Goal: Information Seeking & Learning: Learn about a topic

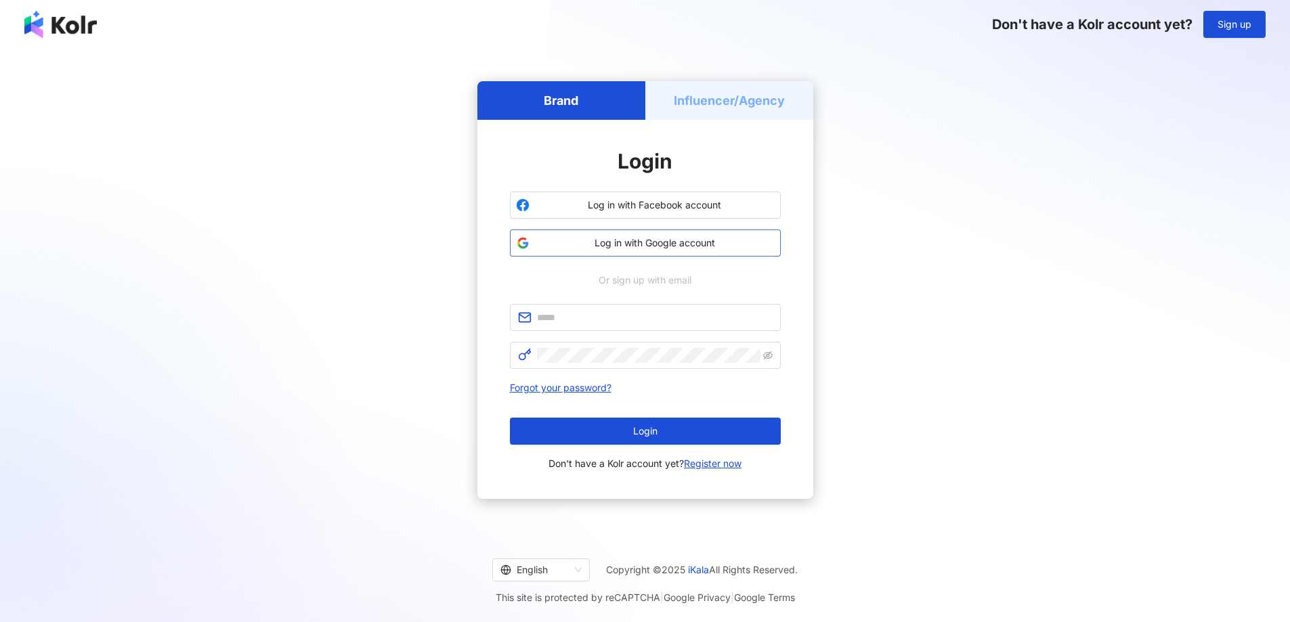
click at [685, 249] on span "Log in with Google account" at bounding box center [655, 243] width 240 height 14
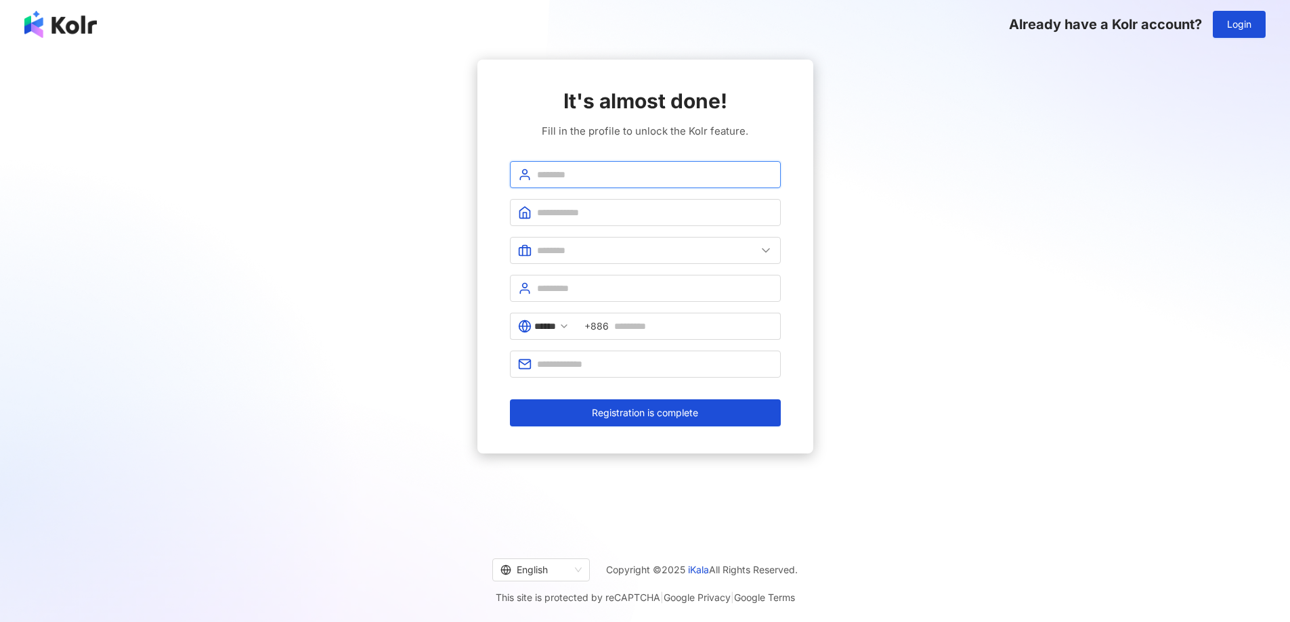
click at [631, 175] on input "text" at bounding box center [655, 174] width 236 height 15
click at [565, 562] on div "English" at bounding box center [535, 570] width 69 height 22
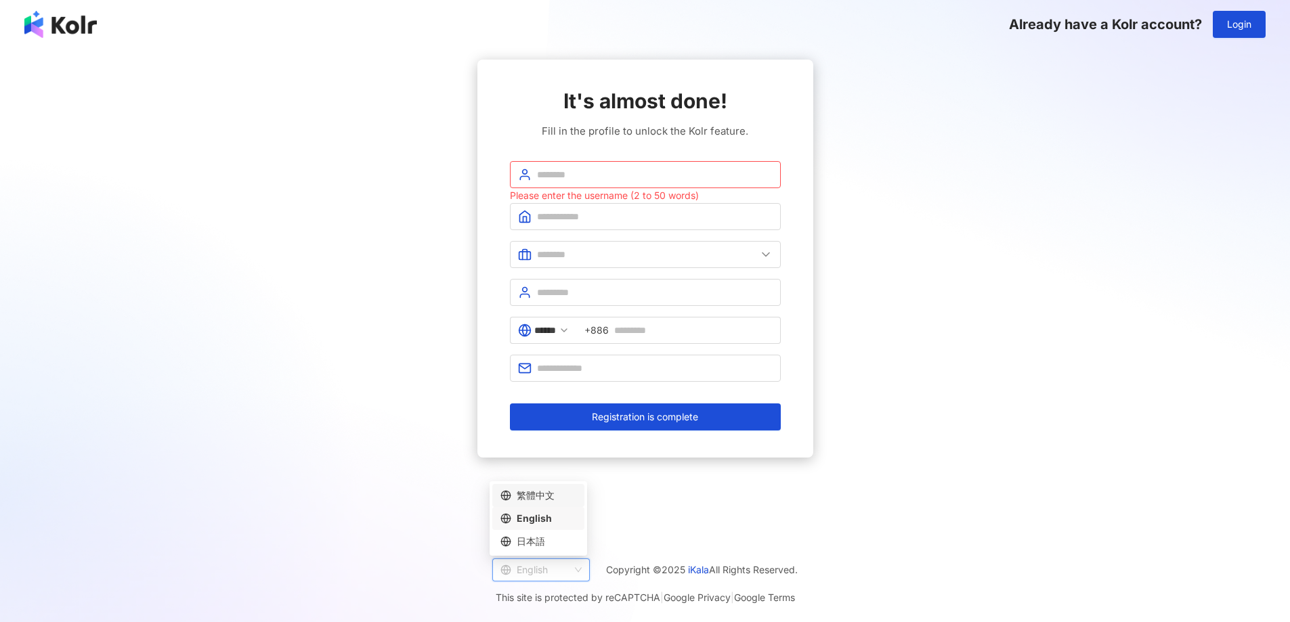
click at [555, 495] on div "繁體中文" at bounding box center [539, 495] width 76 height 15
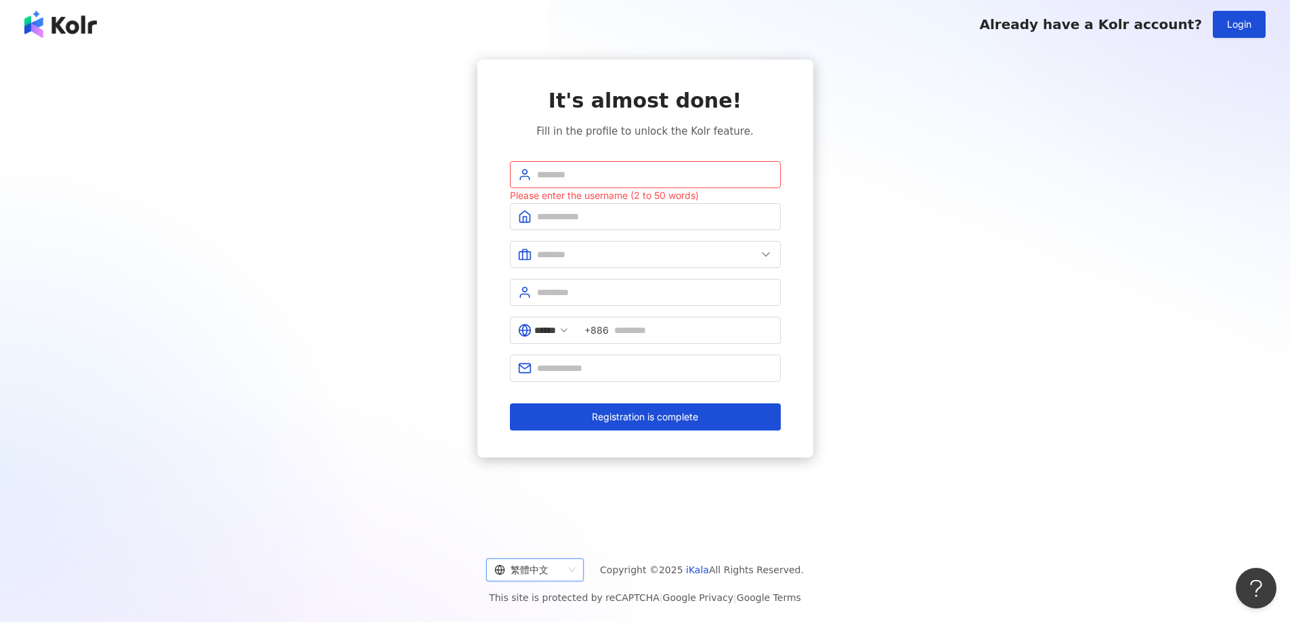
type input "**"
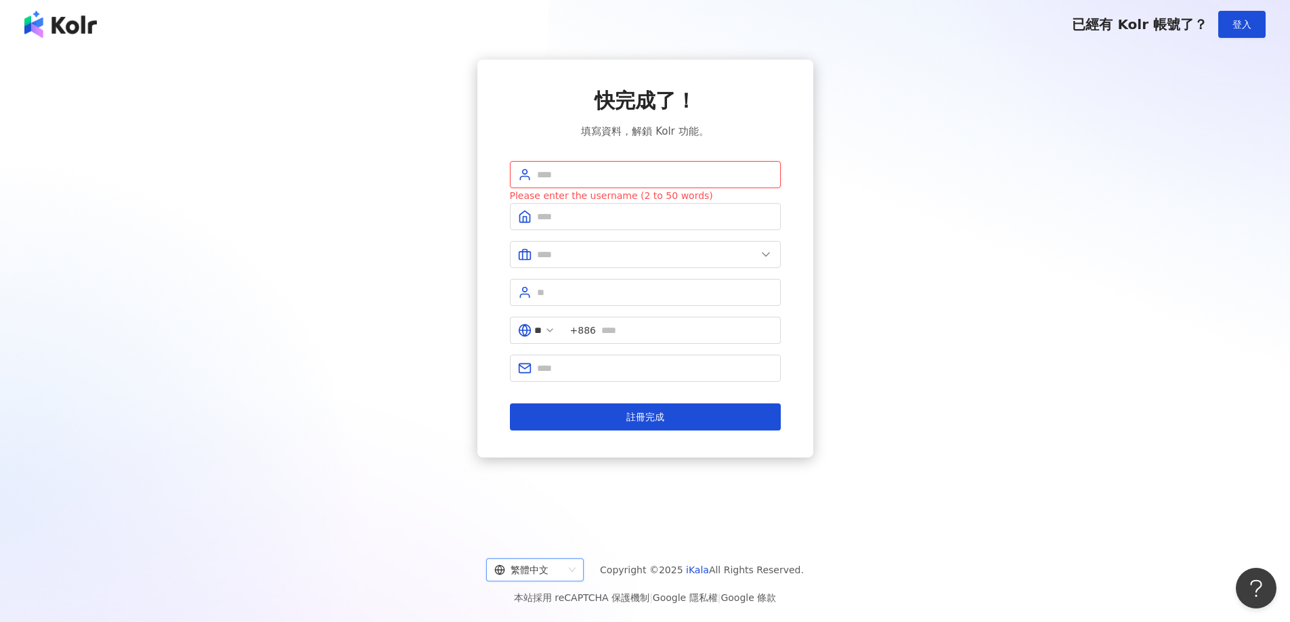
click at [643, 176] on input "text" at bounding box center [655, 174] width 236 height 15
click at [662, 217] on input "text" at bounding box center [655, 216] width 236 height 15
drag, startPoint x: 675, startPoint y: 176, endPoint x: 479, endPoint y: 161, distance: 197.0
click at [479, 161] on div "**********" at bounding box center [646, 259] width 336 height 398
type input "******"
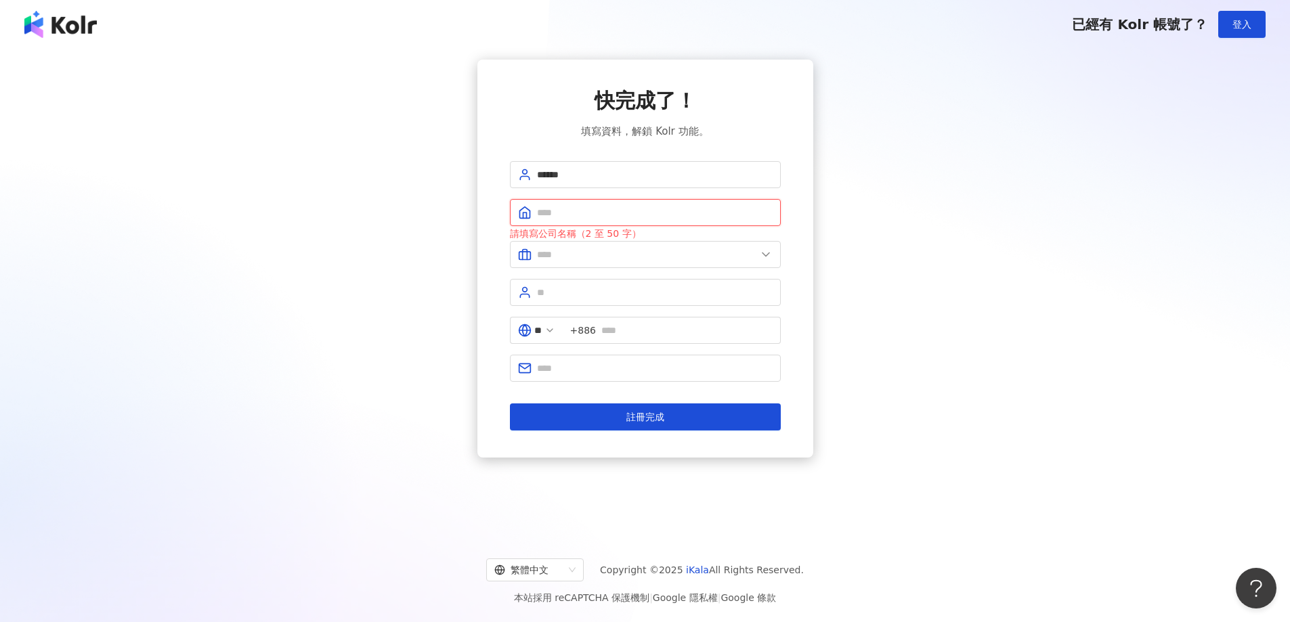
click at [547, 210] on input "text" at bounding box center [655, 212] width 236 height 15
type input "******"
click at [557, 259] on input "text" at bounding box center [646, 254] width 219 height 15
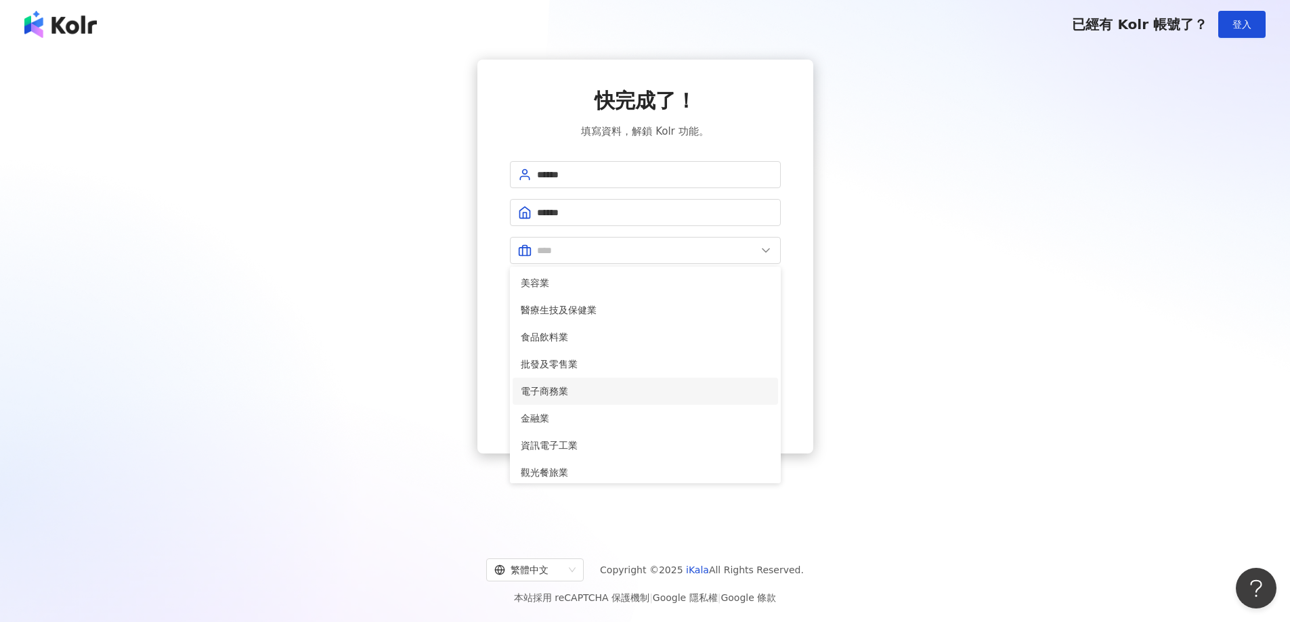
click at [555, 394] on span "電子商務業" at bounding box center [645, 391] width 249 height 15
type input "*****"
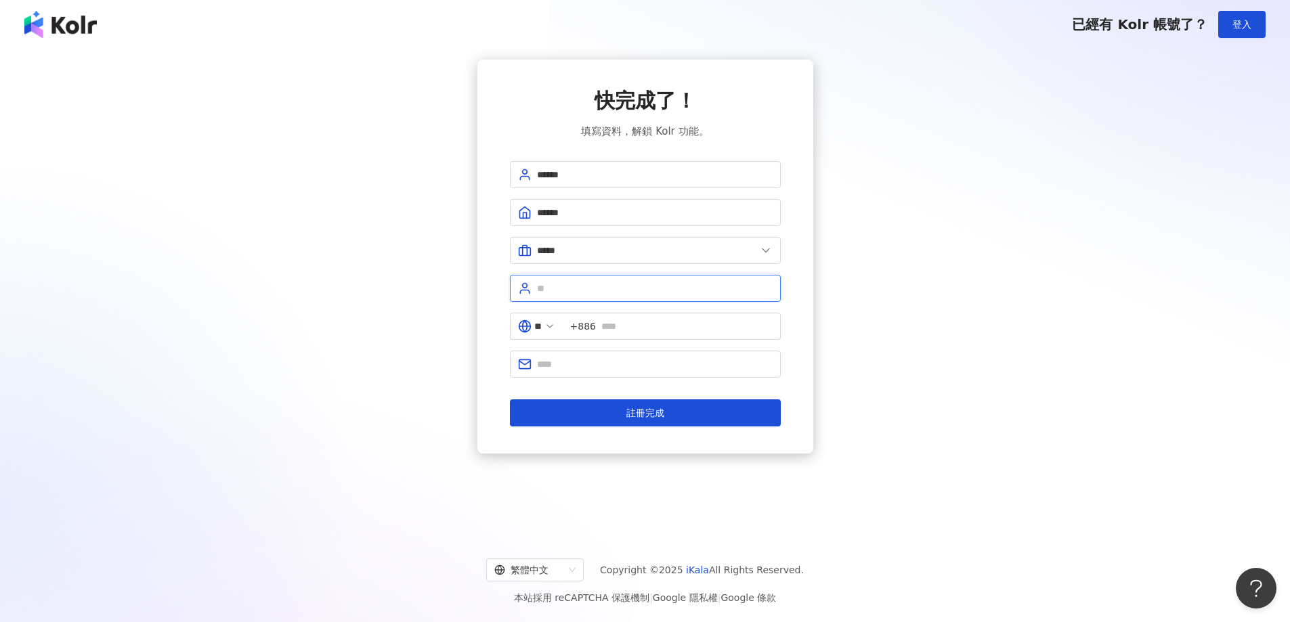
click at [573, 293] on input "text" at bounding box center [655, 288] width 236 height 15
type input "*"
type input "**"
click at [639, 321] on input "text" at bounding box center [686, 326] width 171 height 15
click at [555, 333] on span at bounding box center [550, 326] width 11 height 15
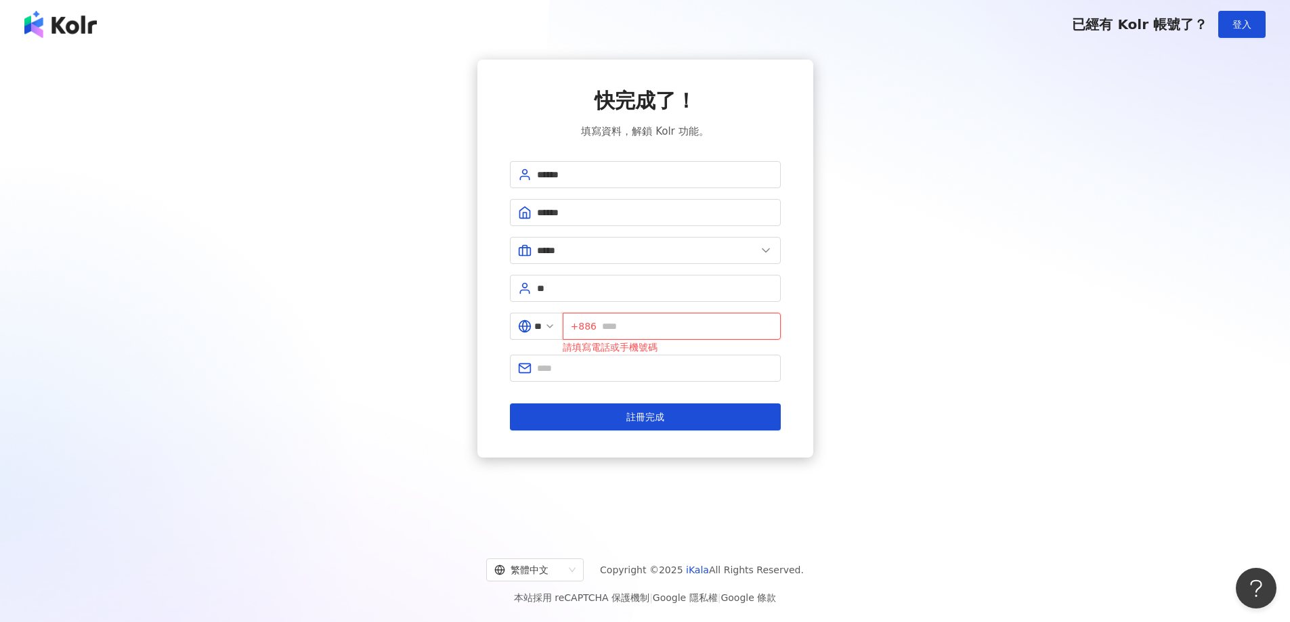
click at [653, 331] on input "text" at bounding box center [687, 326] width 171 height 15
click at [602, 370] on input "text" at bounding box center [655, 368] width 236 height 15
type input "**********"
click at [605, 396] on form "**********" at bounding box center [645, 296] width 271 height 270
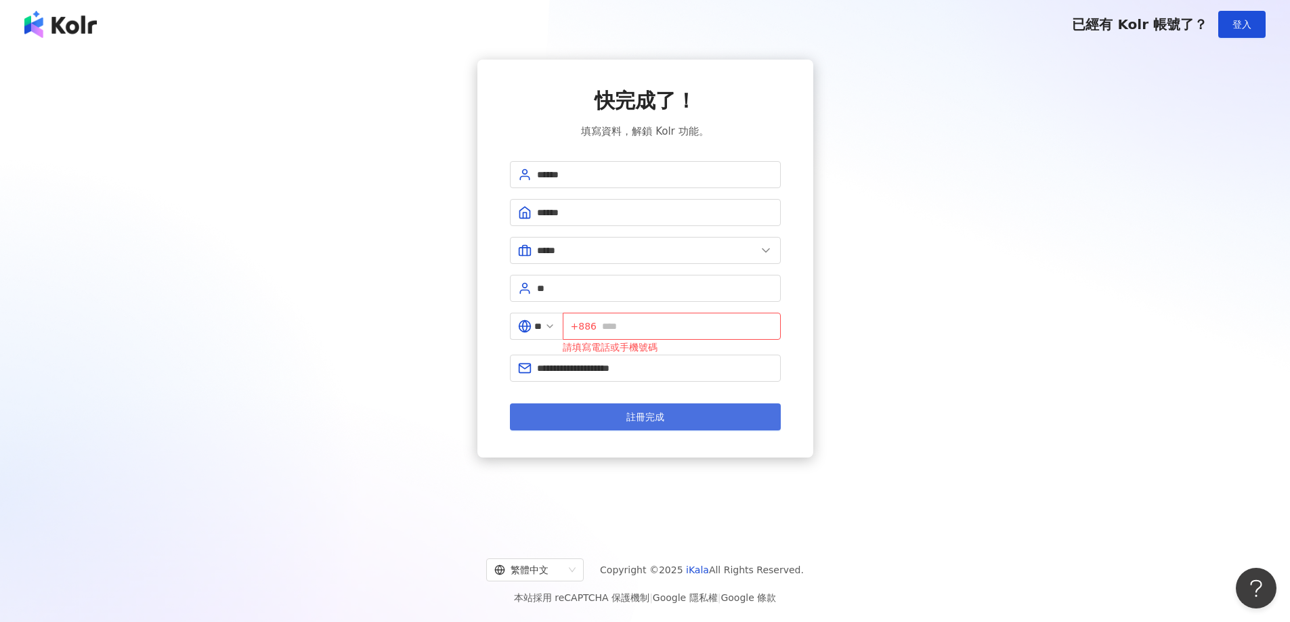
click at [627, 422] on span "註冊完成" at bounding box center [646, 417] width 38 height 11
click at [648, 326] on input "text" at bounding box center [687, 326] width 171 height 15
paste input "*********"
click at [875, 389] on div "**********" at bounding box center [645, 259] width 1258 height 398
click at [621, 415] on button "註冊完成" at bounding box center [645, 417] width 271 height 27
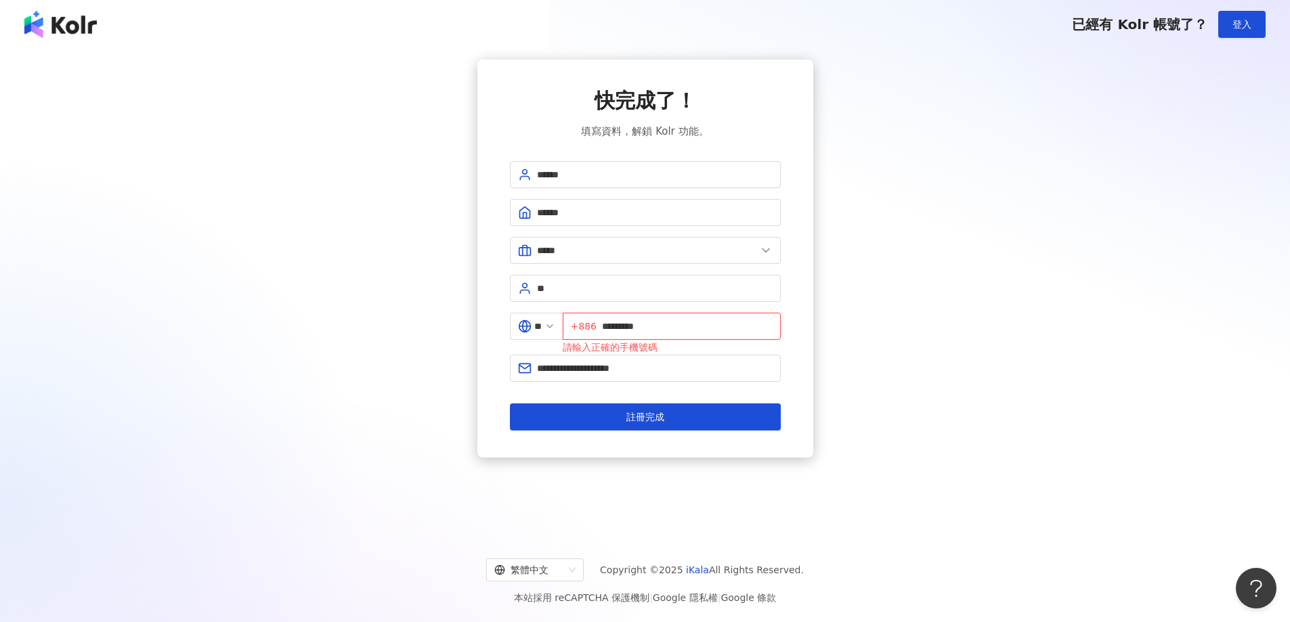
drag, startPoint x: 607, startPoint y: 316, endPoint x: 572, endPoint y: 310, distance: 35.7
click at [572, 310] on form "**********" at bounding box center [645, 296] width 271 height 270
paste input "*"
type input "**********"
click at [663, 426] on button "註冊完成" at bounding box center [645, 417] width 271 height 27
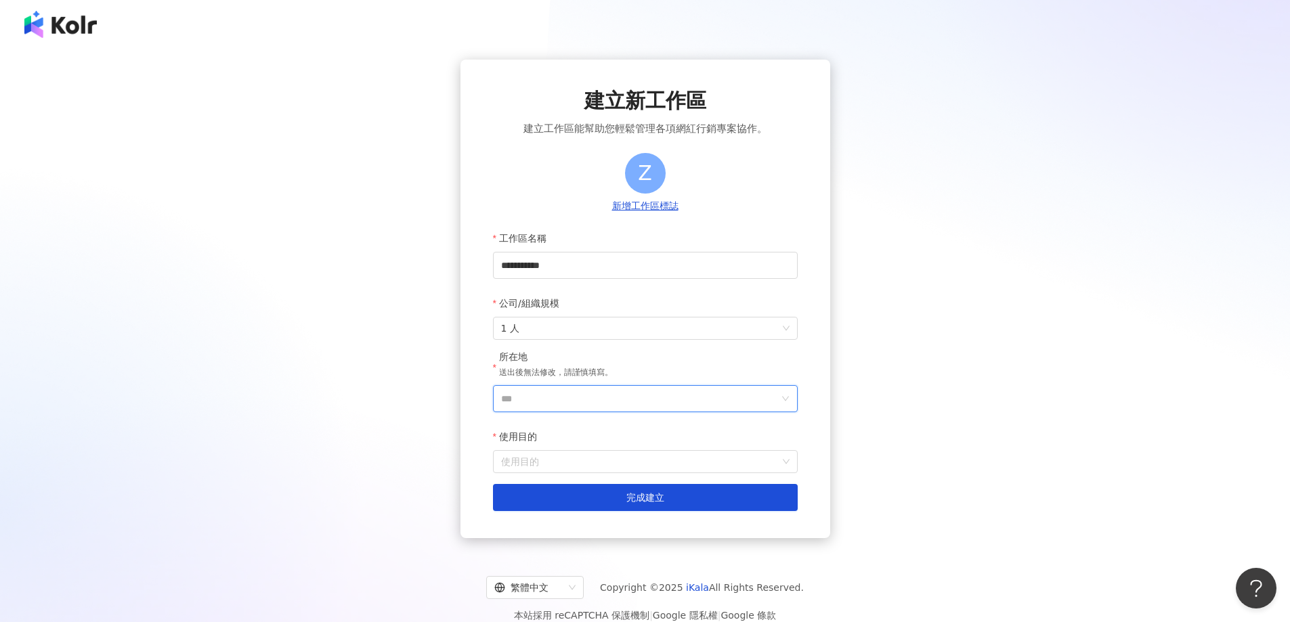
click at [567, 404] on input "***" at bounding box center [640, 399] width 278 height 26
click at [694, 212] on div "台灣" at bounding box center [723, 208] width 130 height 24
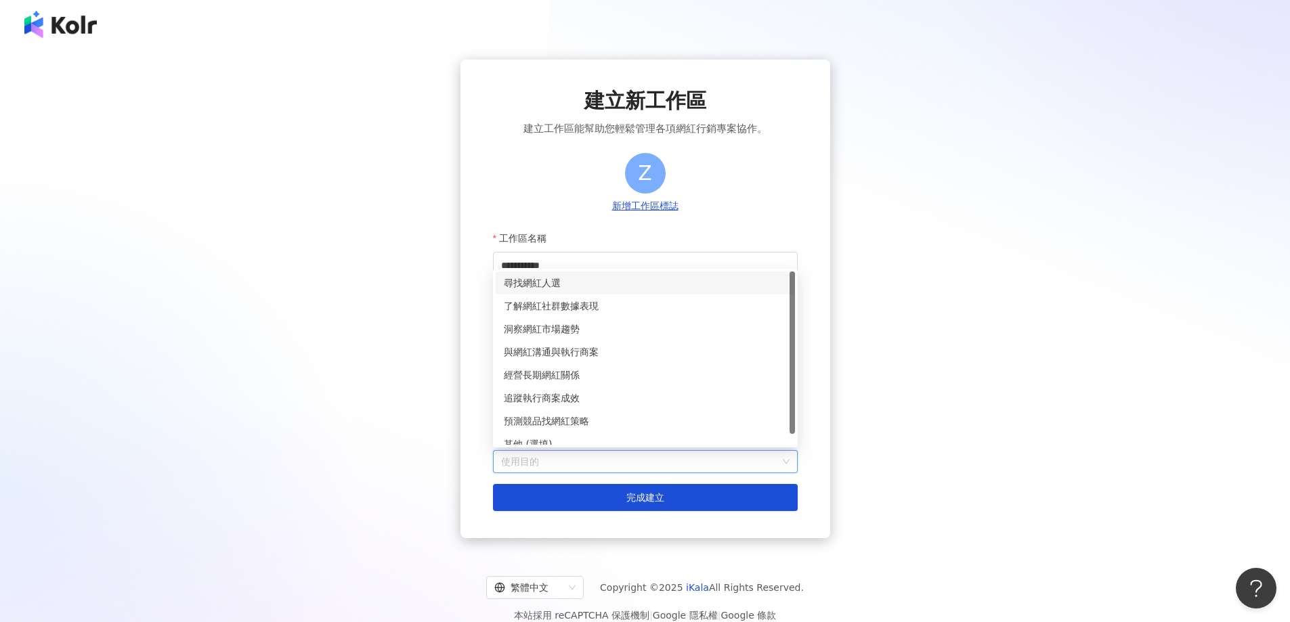
click at [593, 458] on input "使用目的" at bounding box center [645, 462] width 289 height 22
click at [589, 285] on div "尋找網紅人選" at bounding box center [645, 283] width 283 height 15
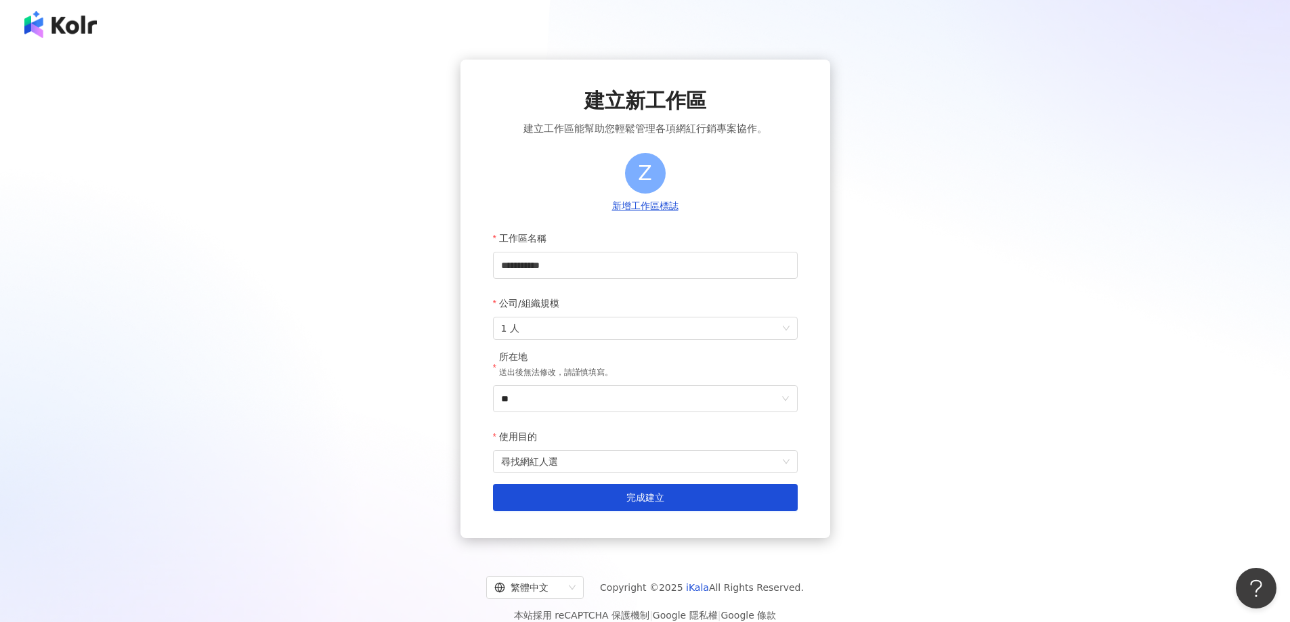
scroll to position [62, 0]
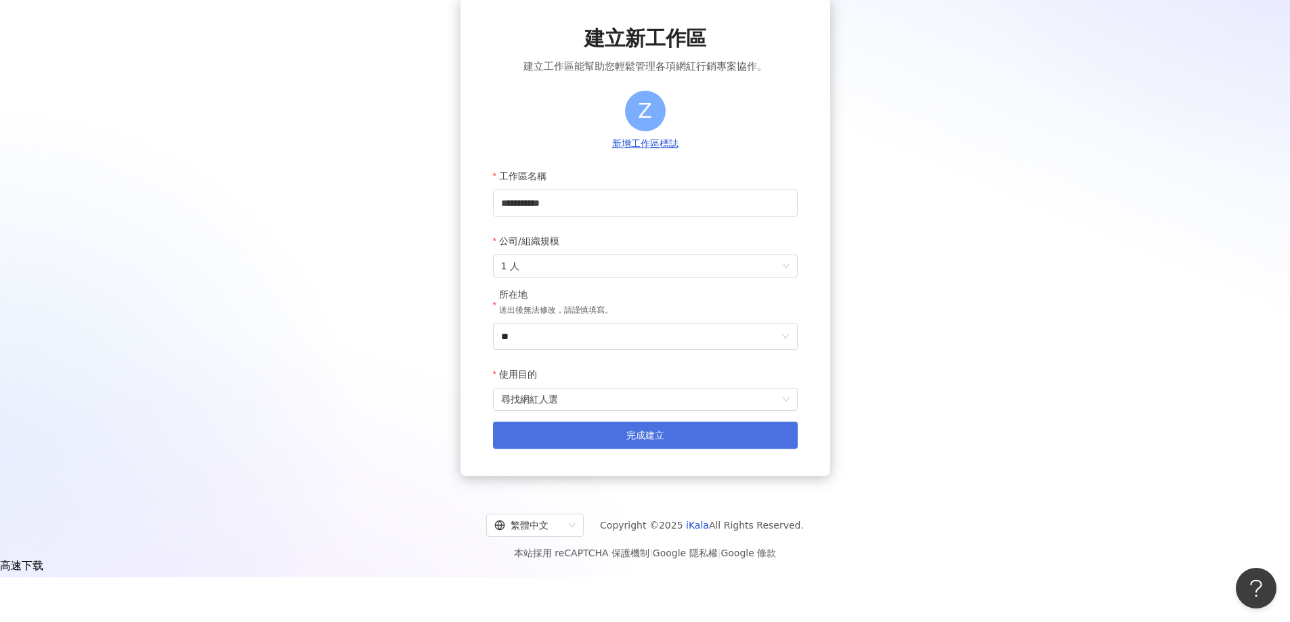
click at [632, 433] on span "完成建立" at bounding box center [646, 435] width 38 height 11
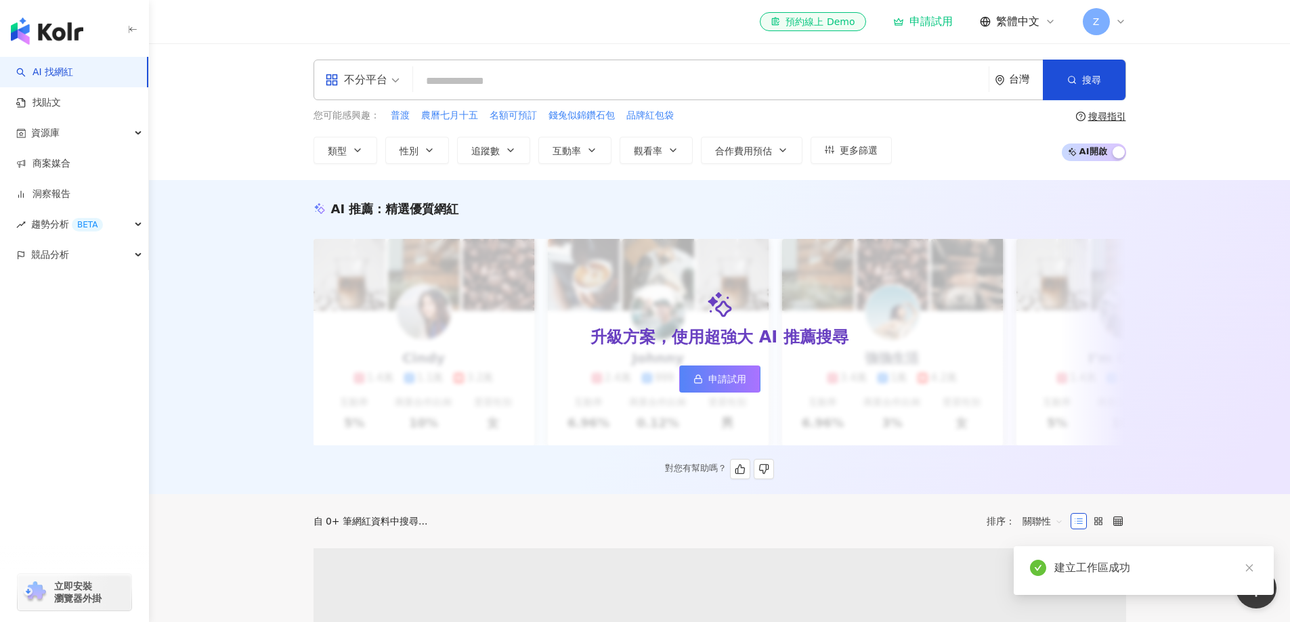
click at [725, 378] on span "申請試用" at bounding box center [727, 379] width 38 height 11
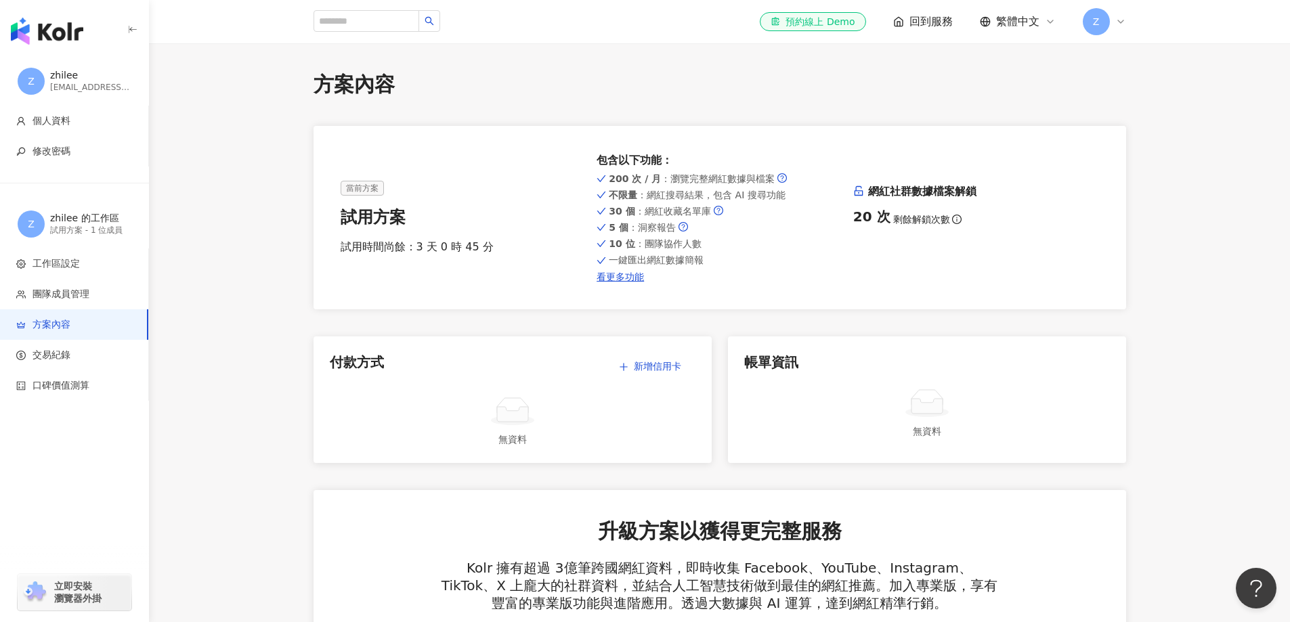
click at [914, 22] on span "回到服務" at bounding box center [931, 21] width 43 height 15
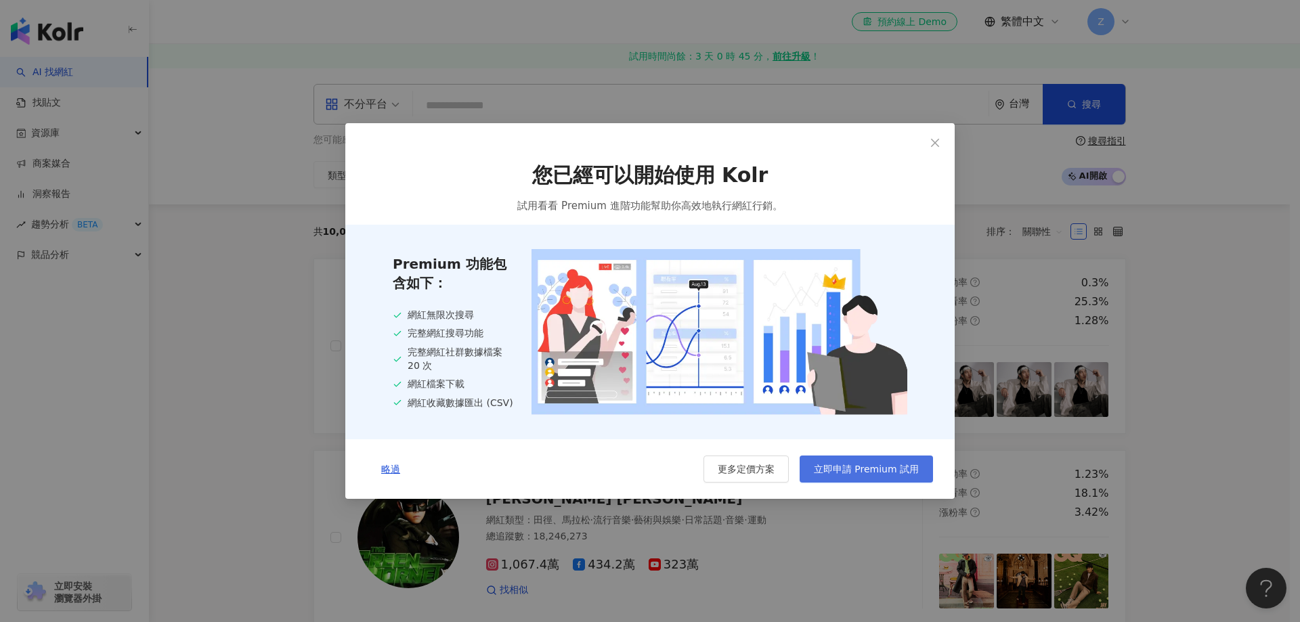
click at [868, 475] on span "立即申請 Premium 試用" at bounding box center [866, 469] width 105 height 11
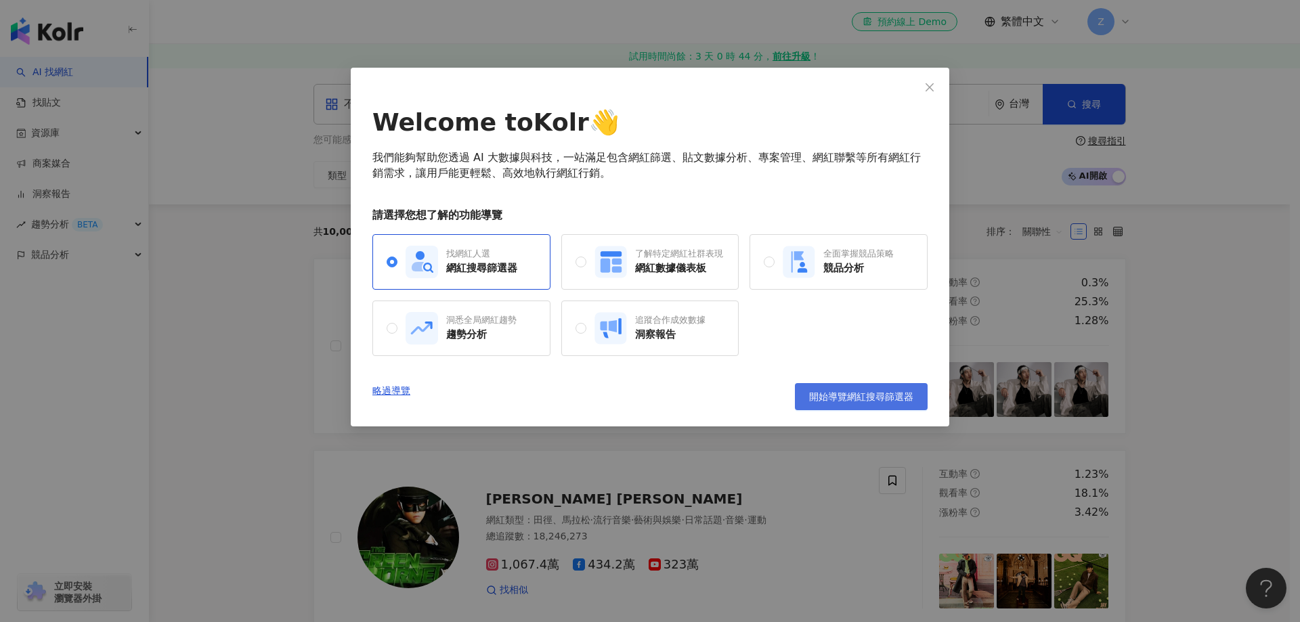
click at [839, 393] on span "開始導覽網紅搜尋篩選器" at bounding box center [861, 396] width 104 height 11
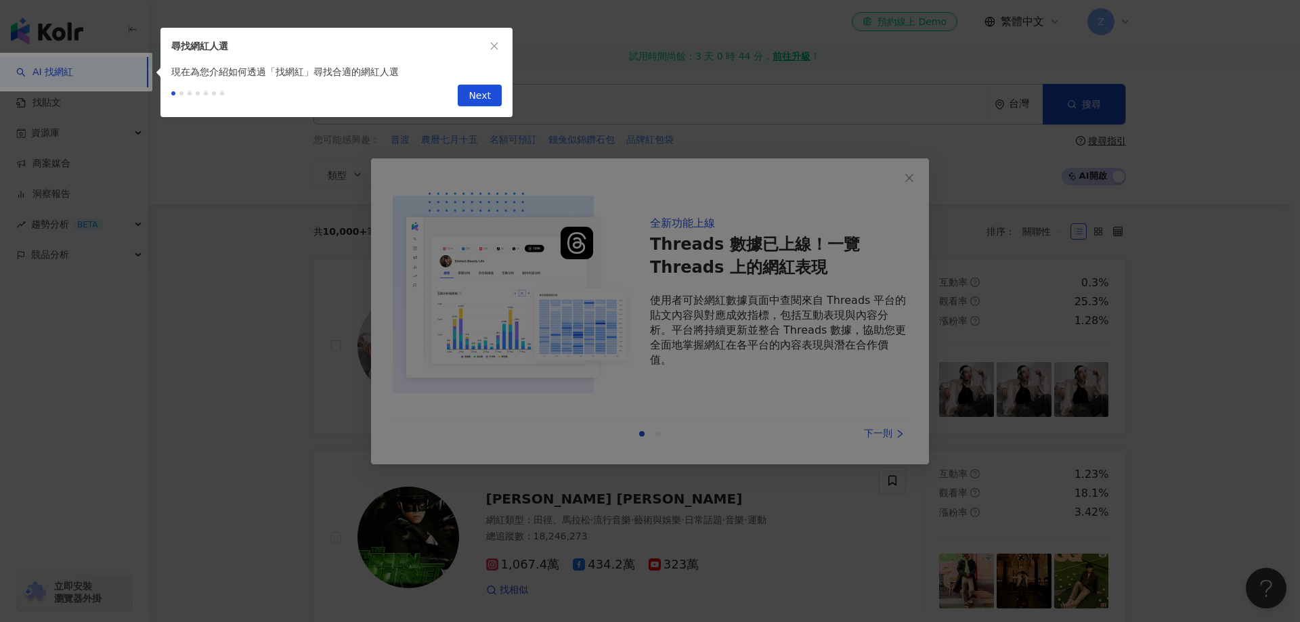
click at [825, 405] on div at bounding box center [650, 311] width 1300 height 622
click at [485, 98] on span "Next" at bounding box center [480, 96] width 22 height 22
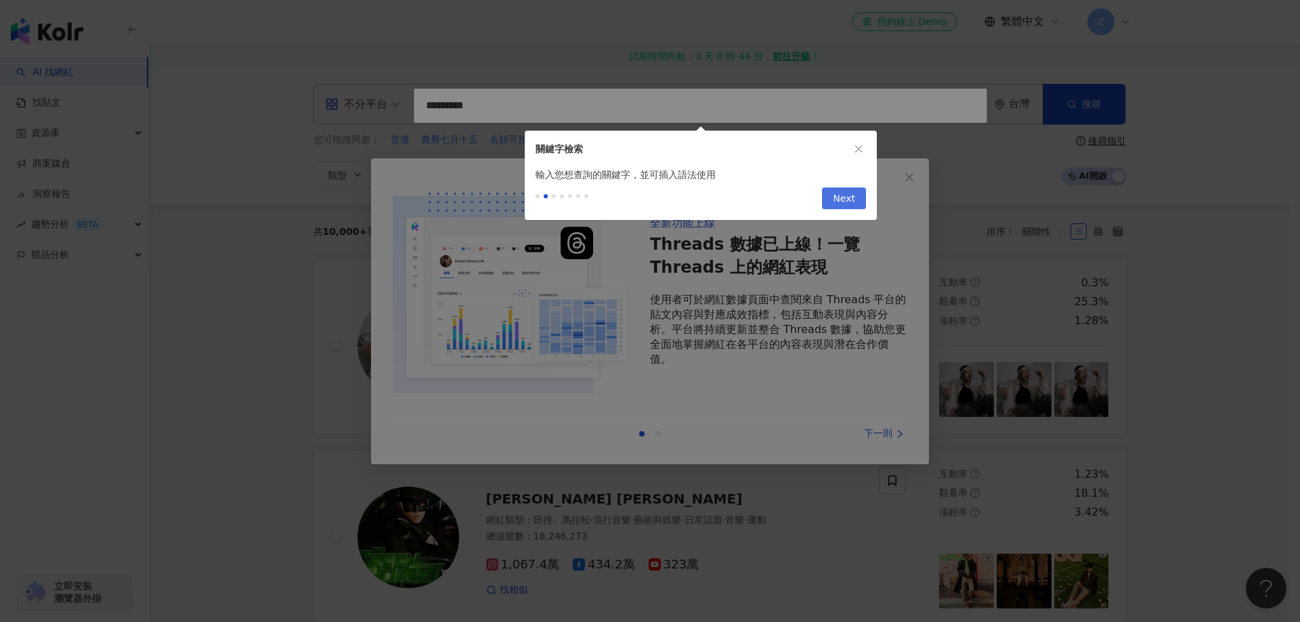
type input "*********"
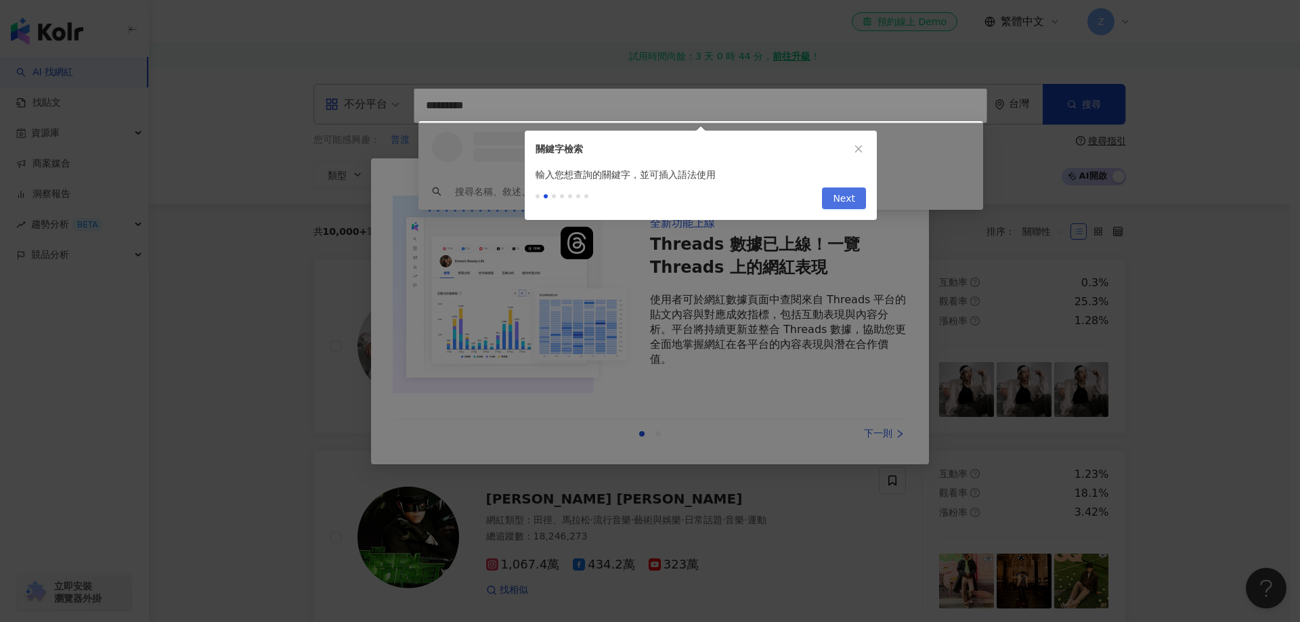
click at [843, 199] on span "Next" at bounding box center [844, 199] width 22 height 22
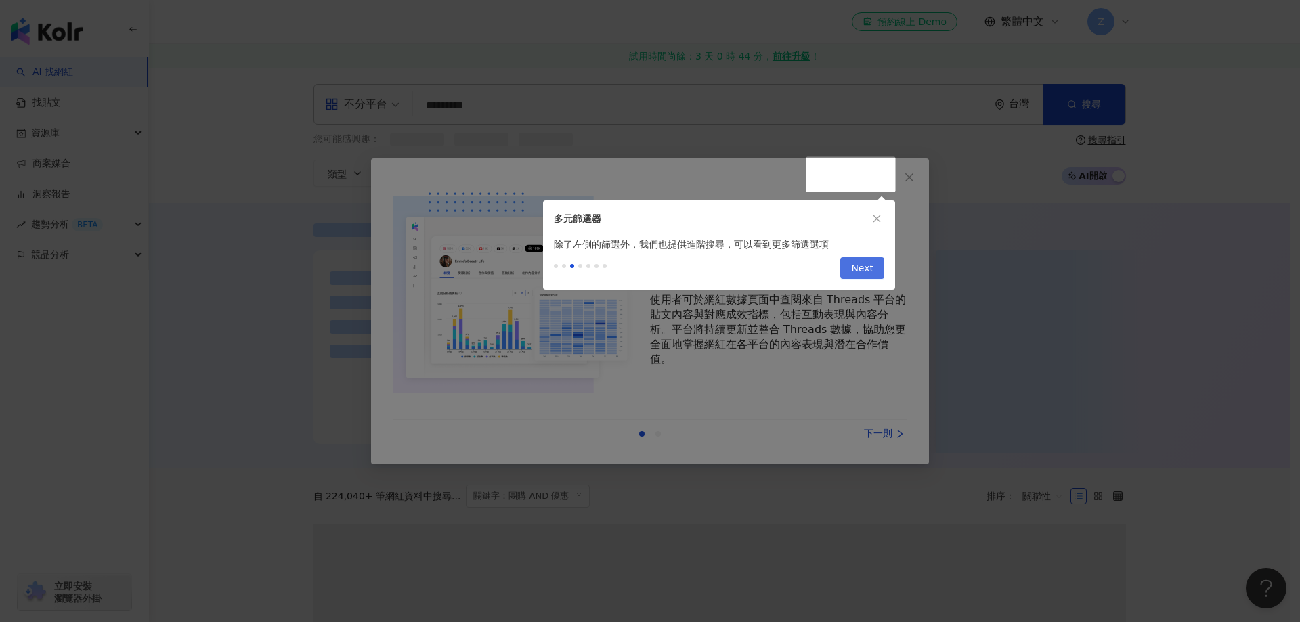
click at [858, 270] on span "Next" at bounding box center [862, 269] width 22 height 22
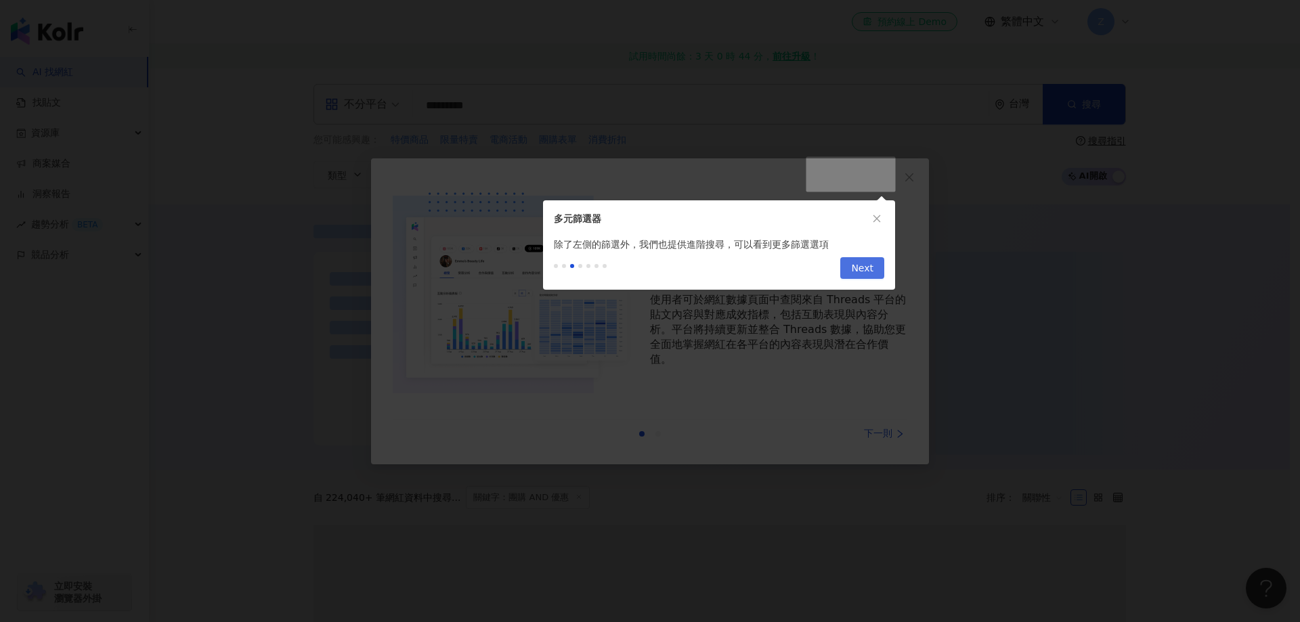
click at [858, 276] on span "Next" at bounding box center [862, 269] width 22 height 22
click at [858, 274] on span "Next" at bounding box center [862, 269] width 22 height 22
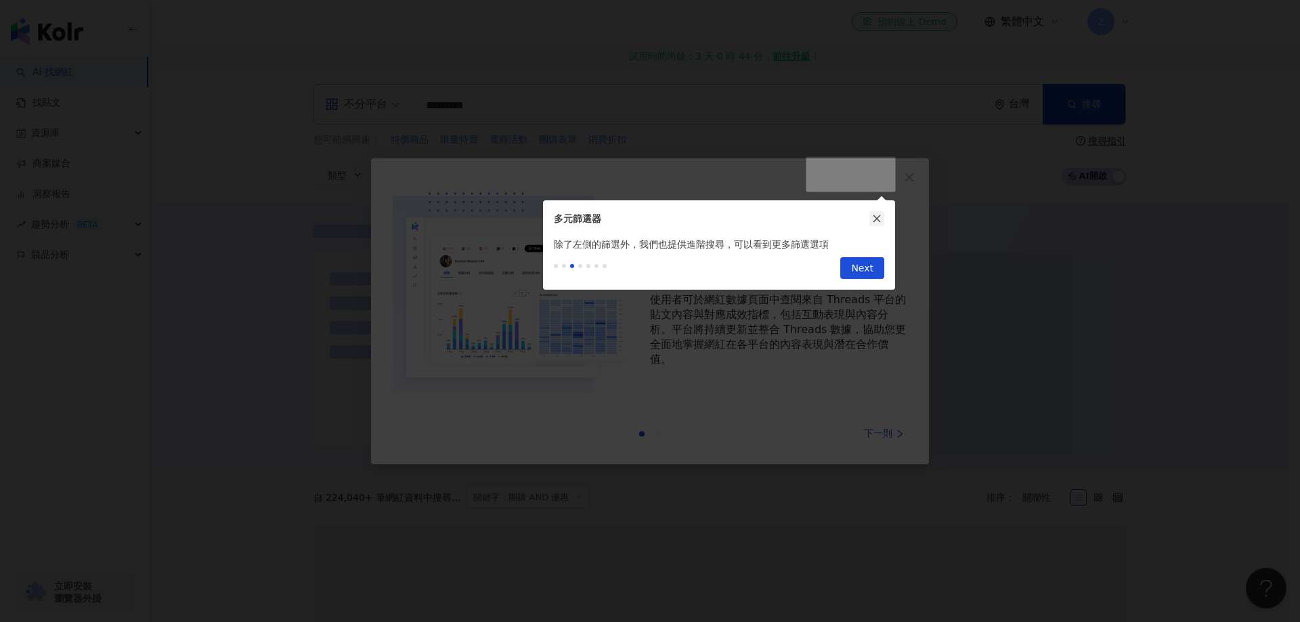
click at [877, 216] on icon "close" at bounding box center [876, 218] width 9 height 9
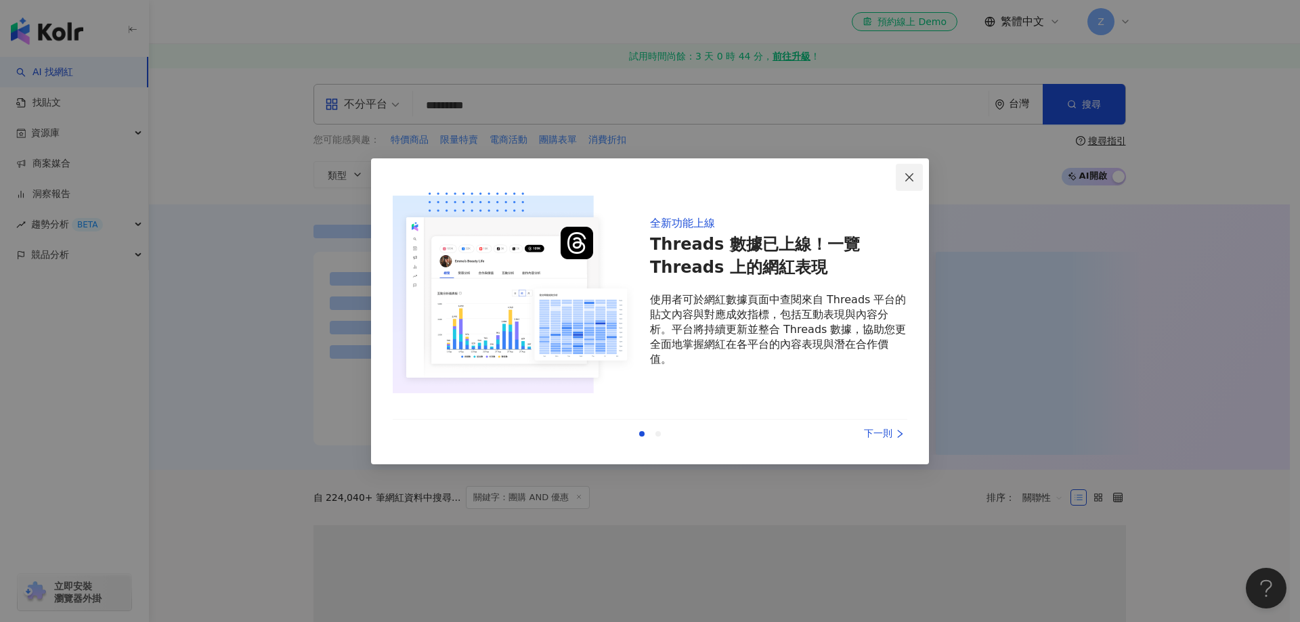
click at [900, 183] on span "Close" at bounding box center [909, 177] width 27 height 11
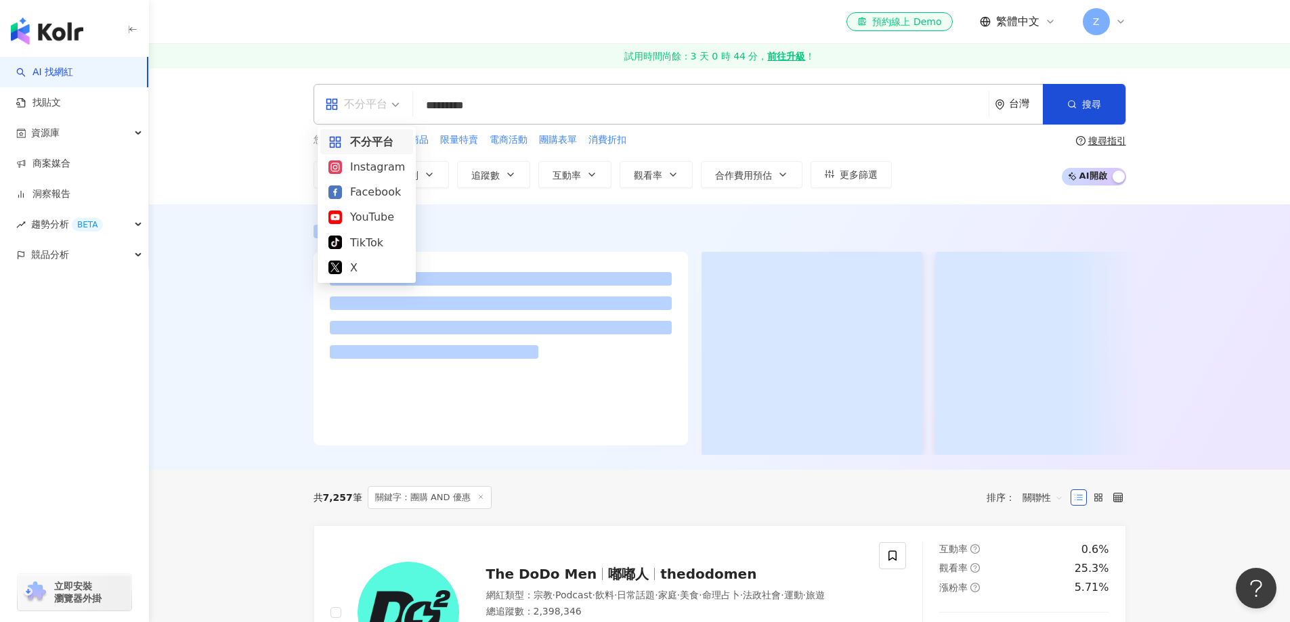
click at [379, 110] on div "不分平台" at bounding box center [356, 104] width 62 height 22
click at [368, 219] on div "YouTube" at bounding box center [367, 217] width 77 height 17
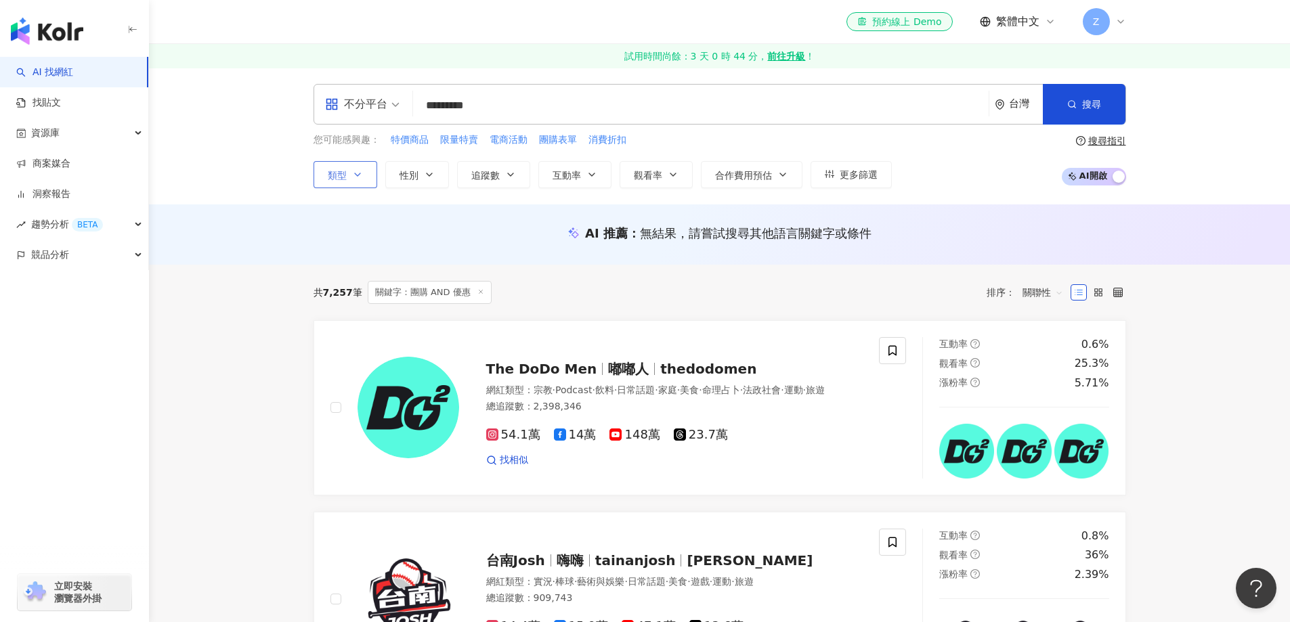
click at [364, 175] on button "類型" at bounding box center [346, 174] width 64 height 27
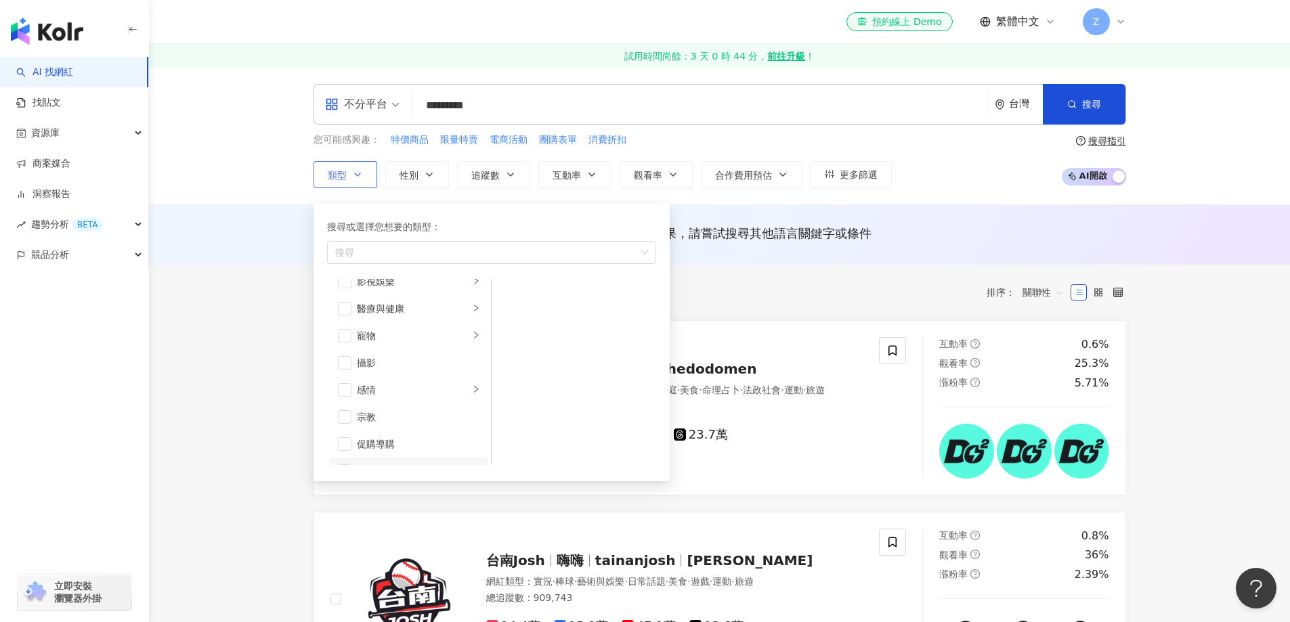
scroll to position [469, 0]
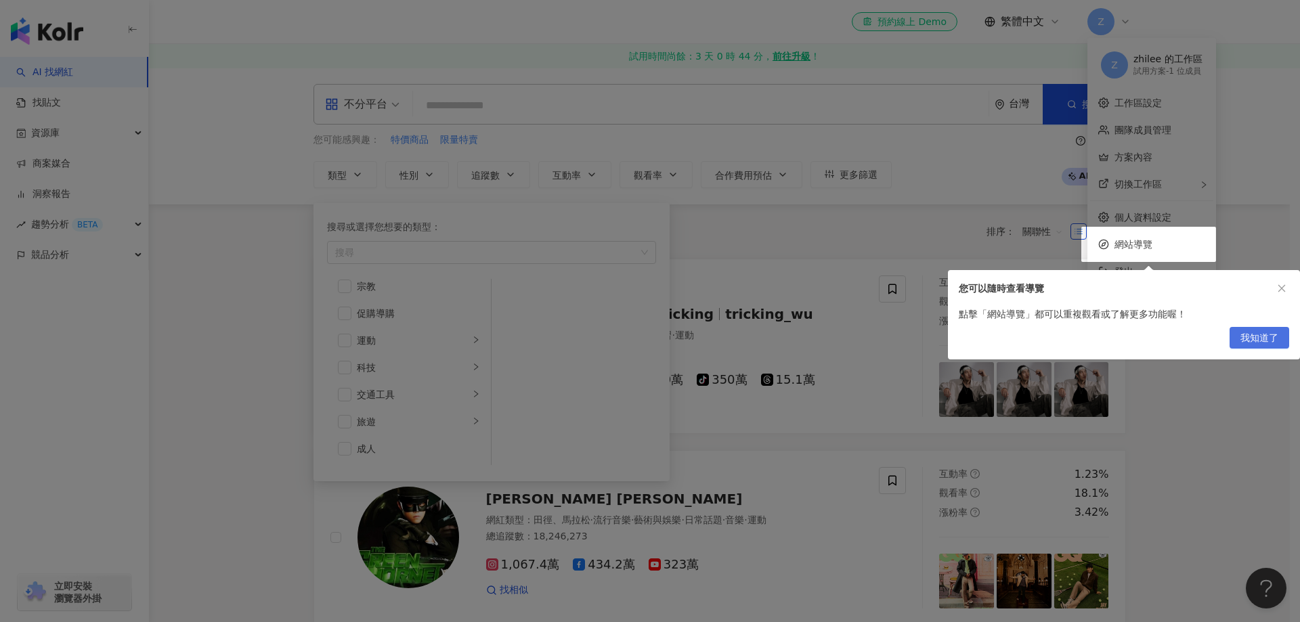
click at [1269, 340] on span "我知道了" at bounding box center [1260, 339] width 38 height 22
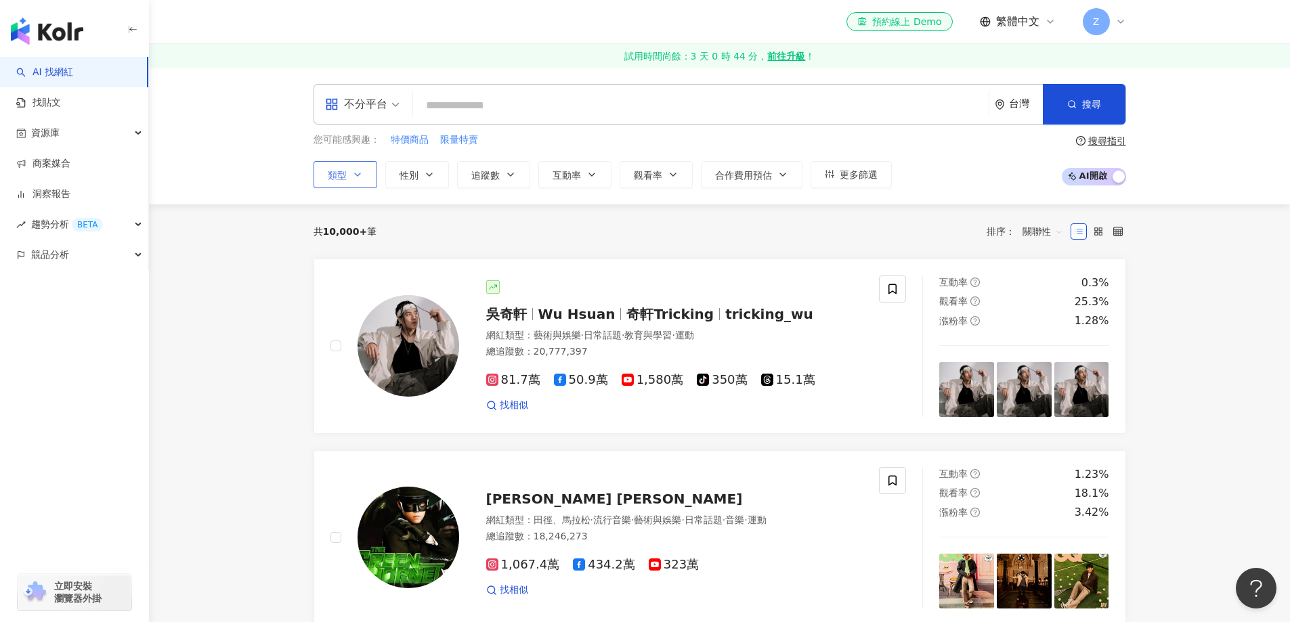
click at [356, 171] on icon "button" at bounding box center [357, 174] width 11 height 11
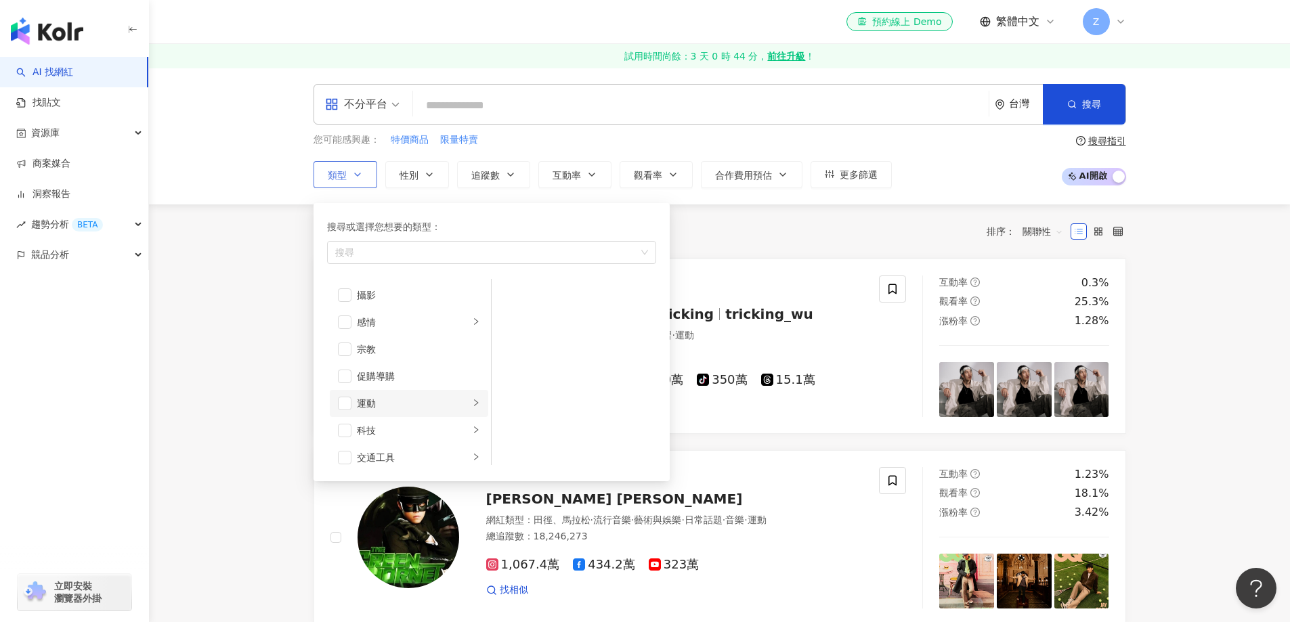
scroll to position [469, 0]
click at [398, 371] on div "科技" at bounding box center [413, 367] width 112 height 15
click at [345, 369] on span "button" at bounding box center [345, 368] width 14 height 14
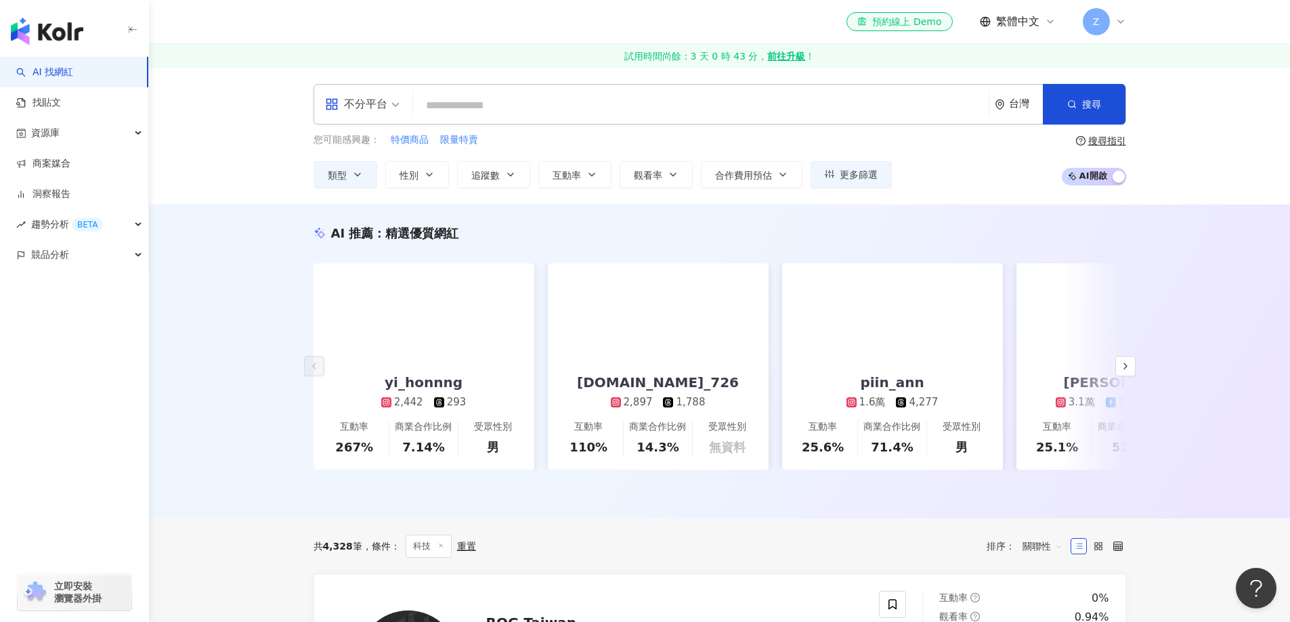
click at [1011, 112] on div "台灣" at bounding box center [1019, 104] width 48 height 39
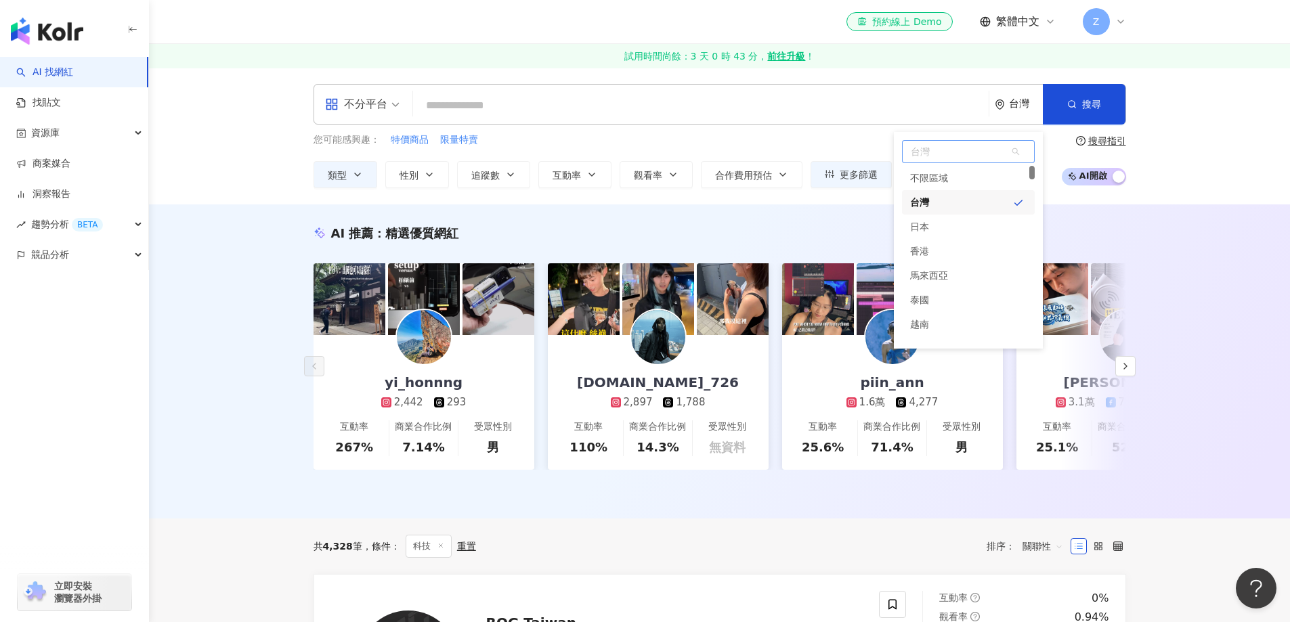
click at [952, 150] on span "台灣" at bounding box center [968, 152] width 131 height 22
type input "*"
click at [944, 183] on div "美國" at bounding box center [968, 178] width 133 height 24
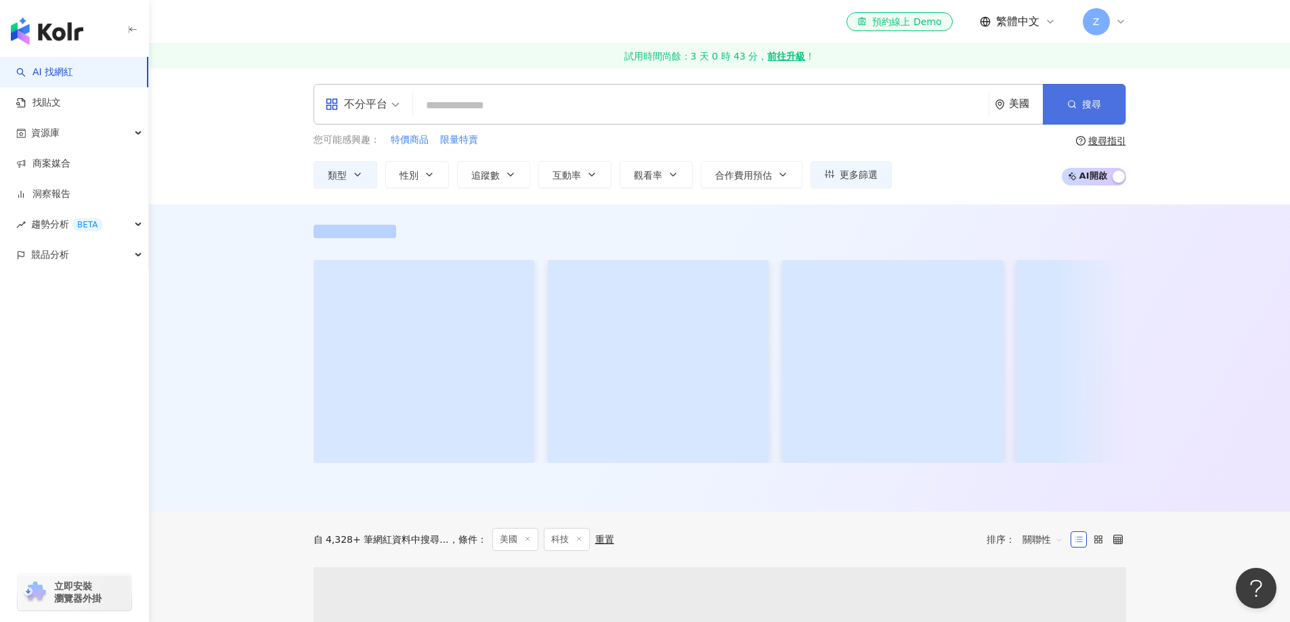
click at [1099, 112] on button "搜尋" at bounding box center [1084, 104] width 83 height 41
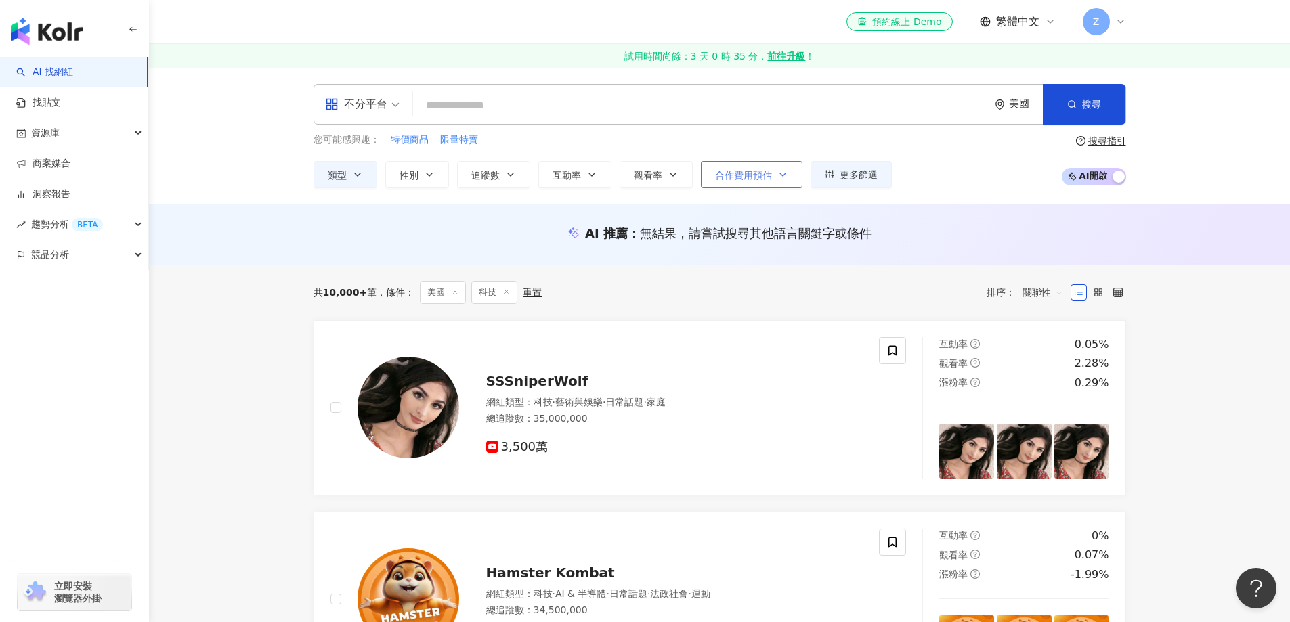
click at [785, 179] on icon "button" at bounding box center [783, 174] width 11 height 11
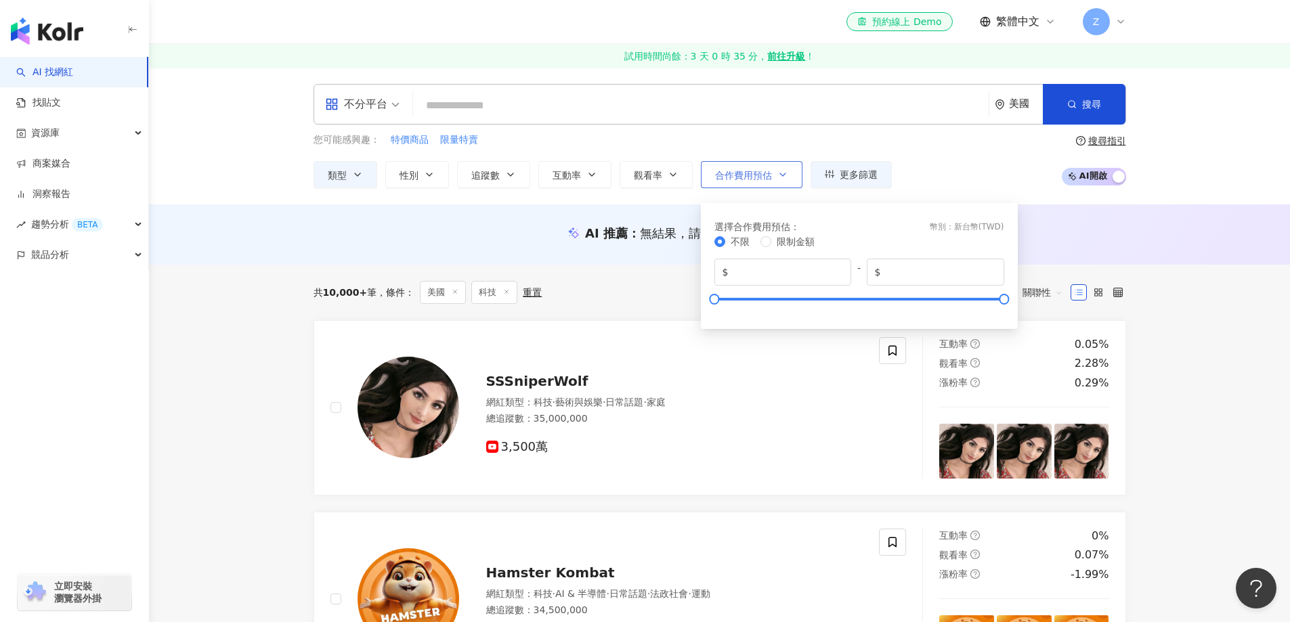
click at [785, 179] on icon "button" at bounding box center [783, 174] width 11 height 11
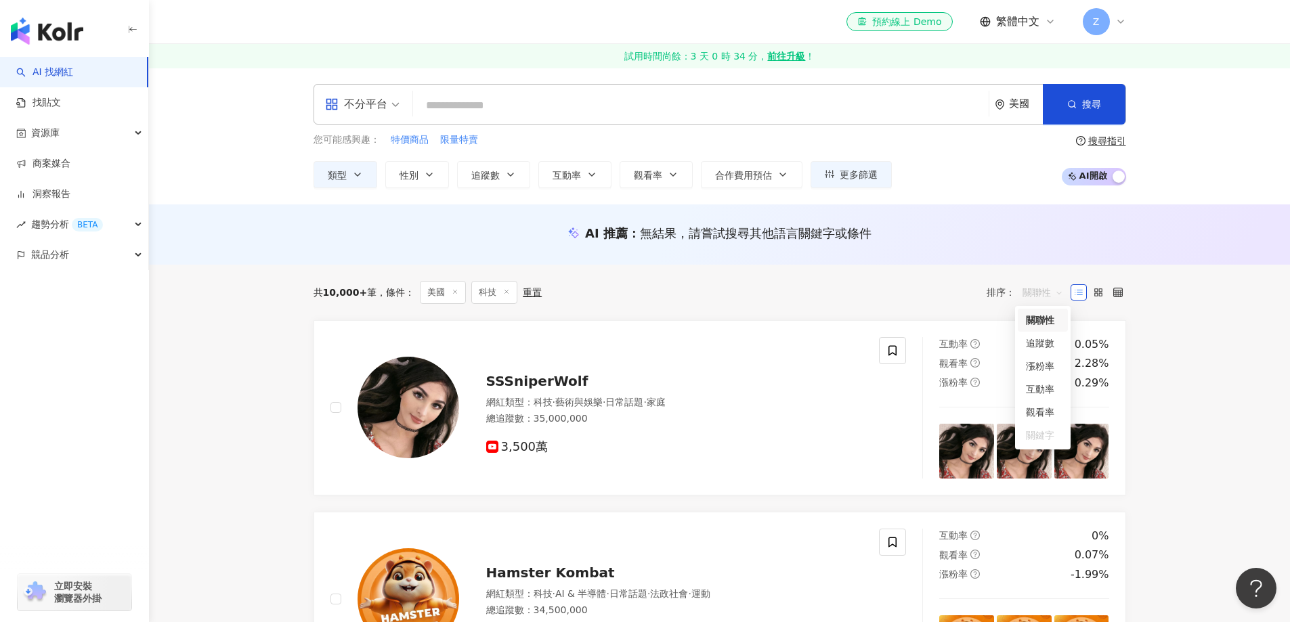
click at [1041, 293] on span "關聯性" at bounding box center [1043, 293] width 41 height 22
click at [1048, 390] on div "互動率" at bounding box center [1043, 389] width 34 height 15
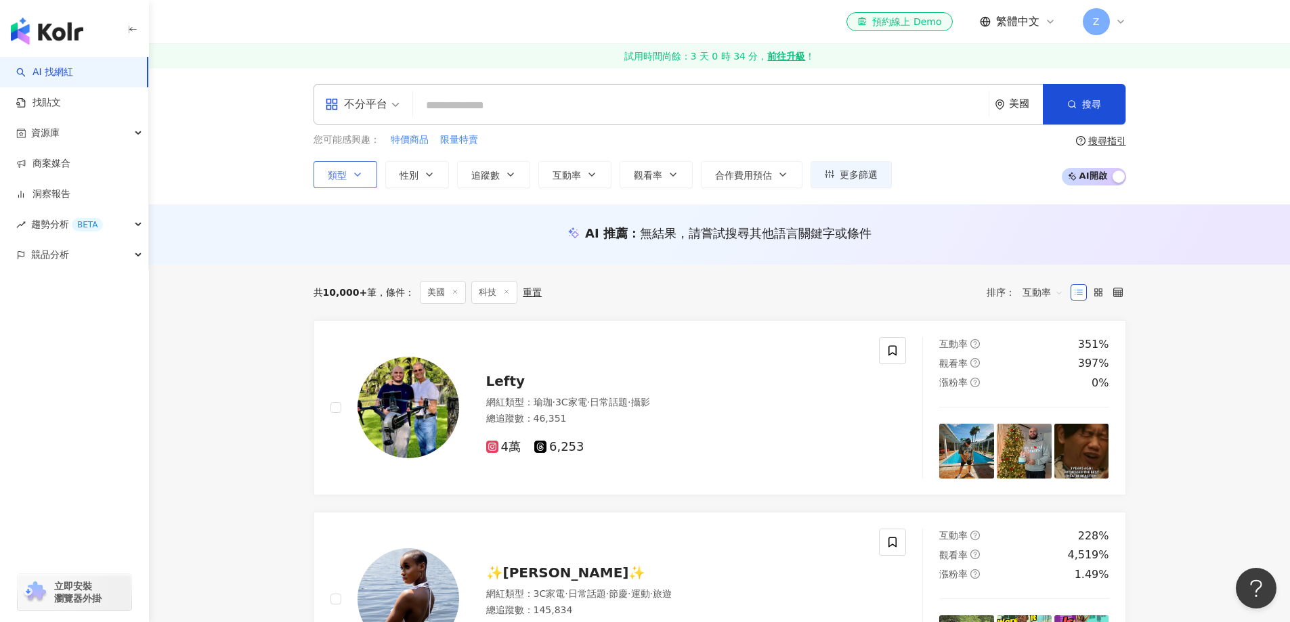
click at [360, 177] on icon "button" at bounding box center [357, 174] width 11 height 11
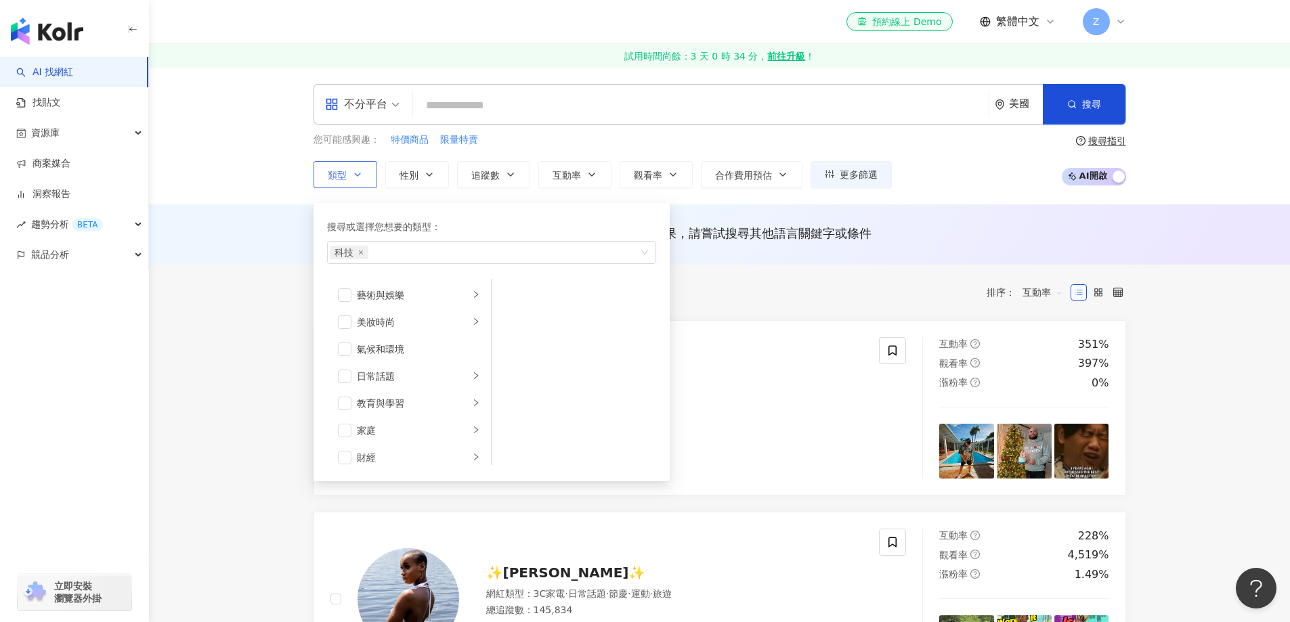
click at [366, 179] on button "類型 搜尋或選擇您想要的類型： 科技 藝術與娛樂 美妝時尚 氣候和環境 日常話題 教育與學習 家庭 財經 美食 命理占卜 遊戲 法政社會 生活風格 影視娛樂 …" at bounding box center [346, 174] width 64 height 27
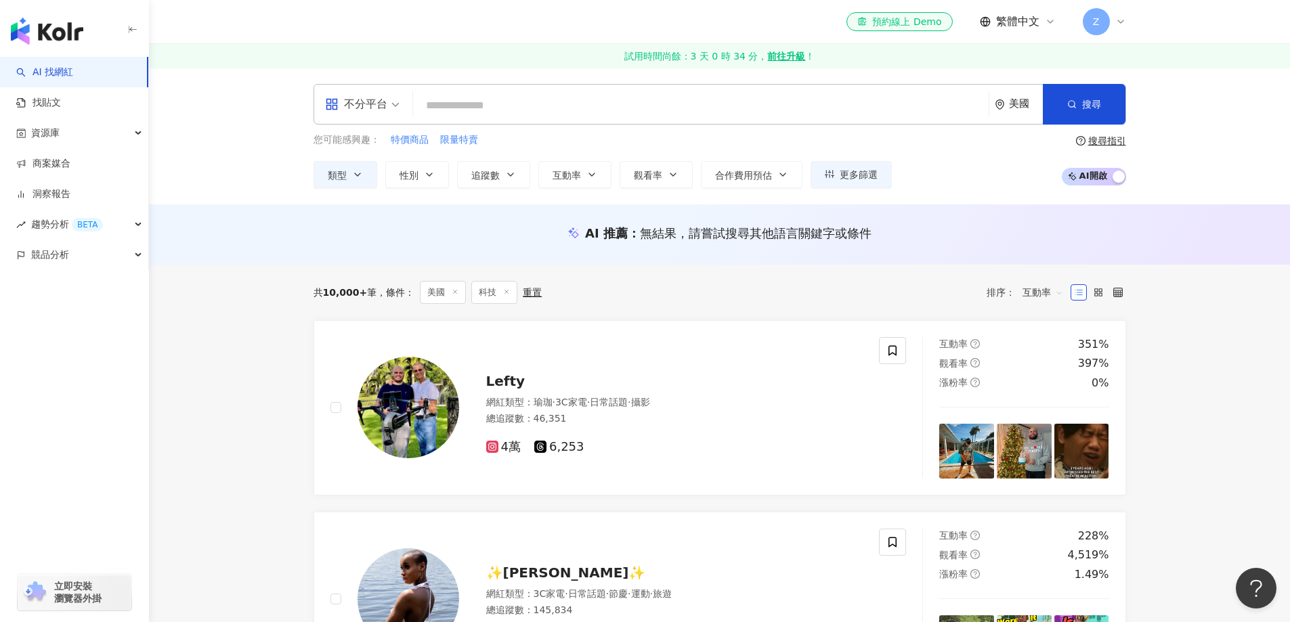
click at [379, 100] on div "不分平台" at bounding box center [356, 104] width 62 height 22
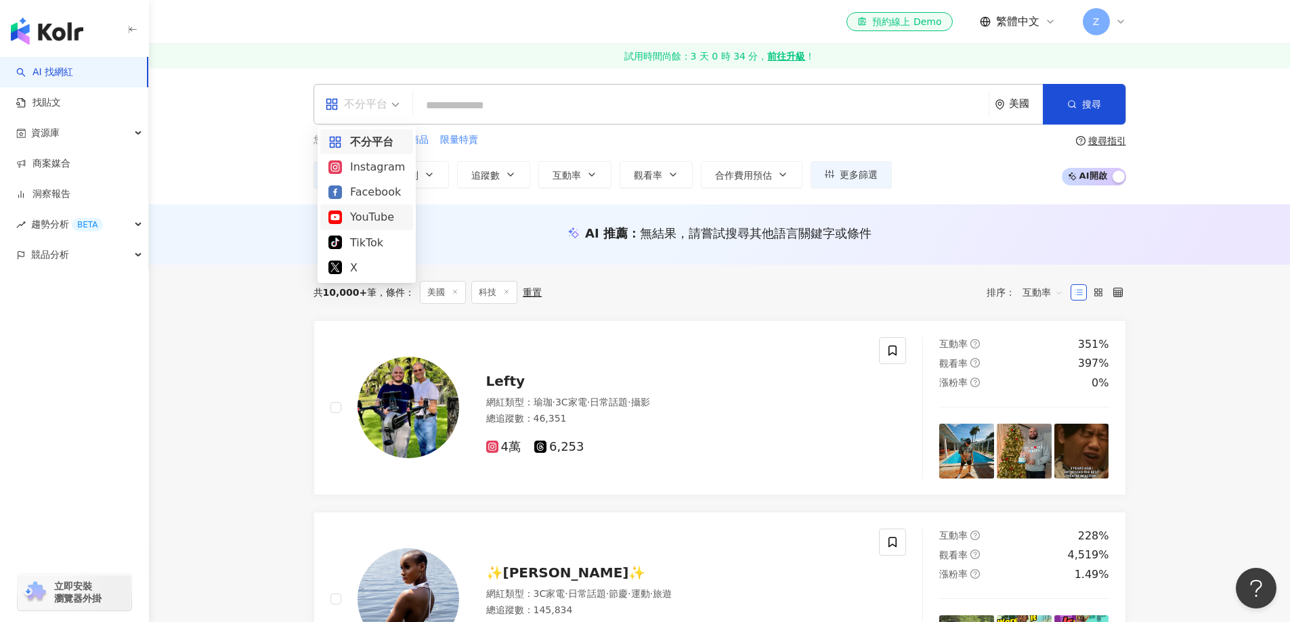
click at [359, 219] on div "YouTube" at bounding box center [367, 217] width 77 height 17
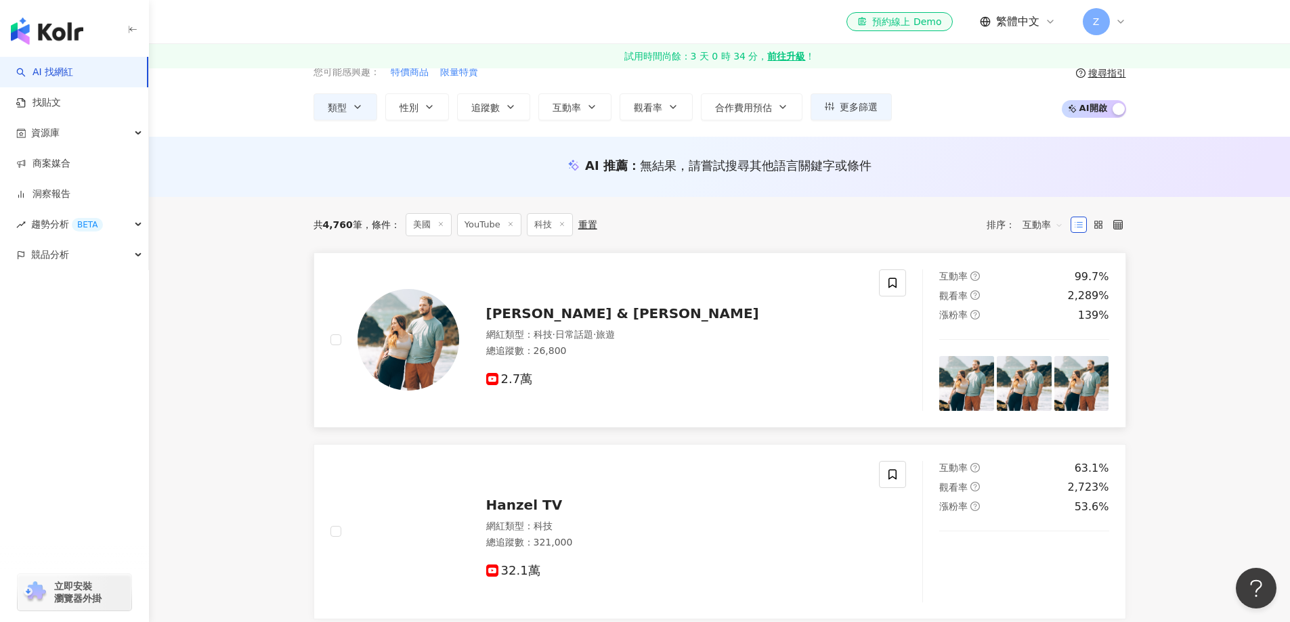
scroll to position [135, 0]
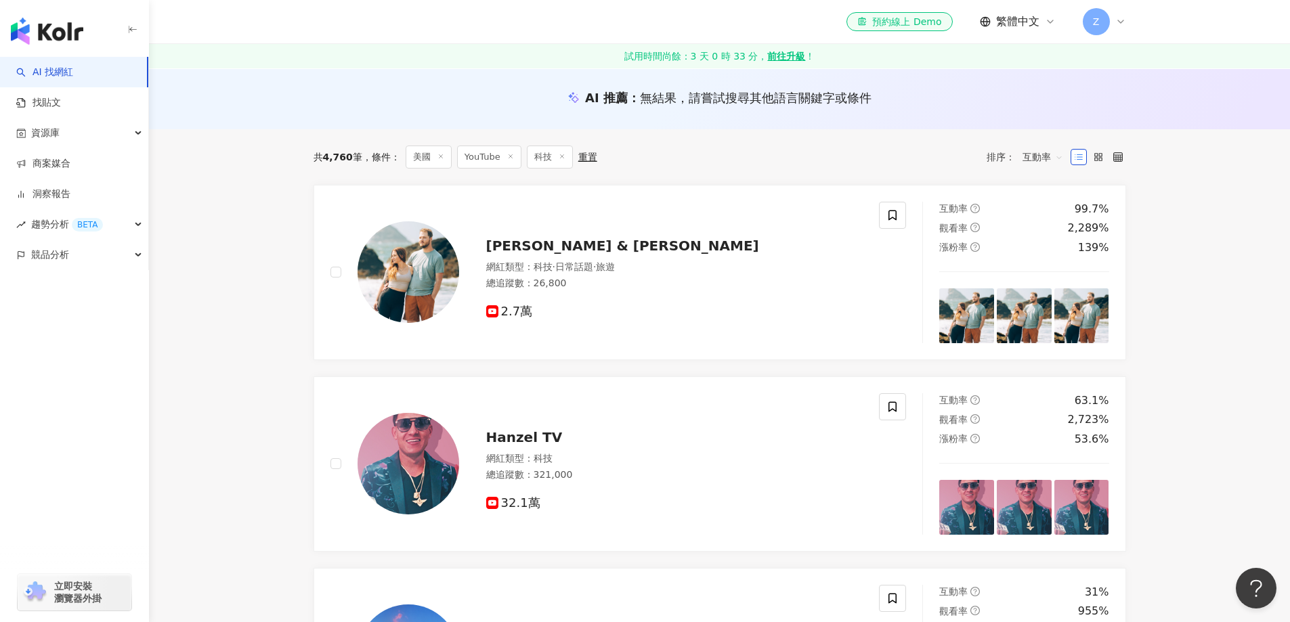
click at [1042, 154] on span "互動率" at bounding box center [1043, 157] width 41 height 22
click at [1047, 205] on div "追蹤數" at bounding box center [1043, 207] width 34 height 15
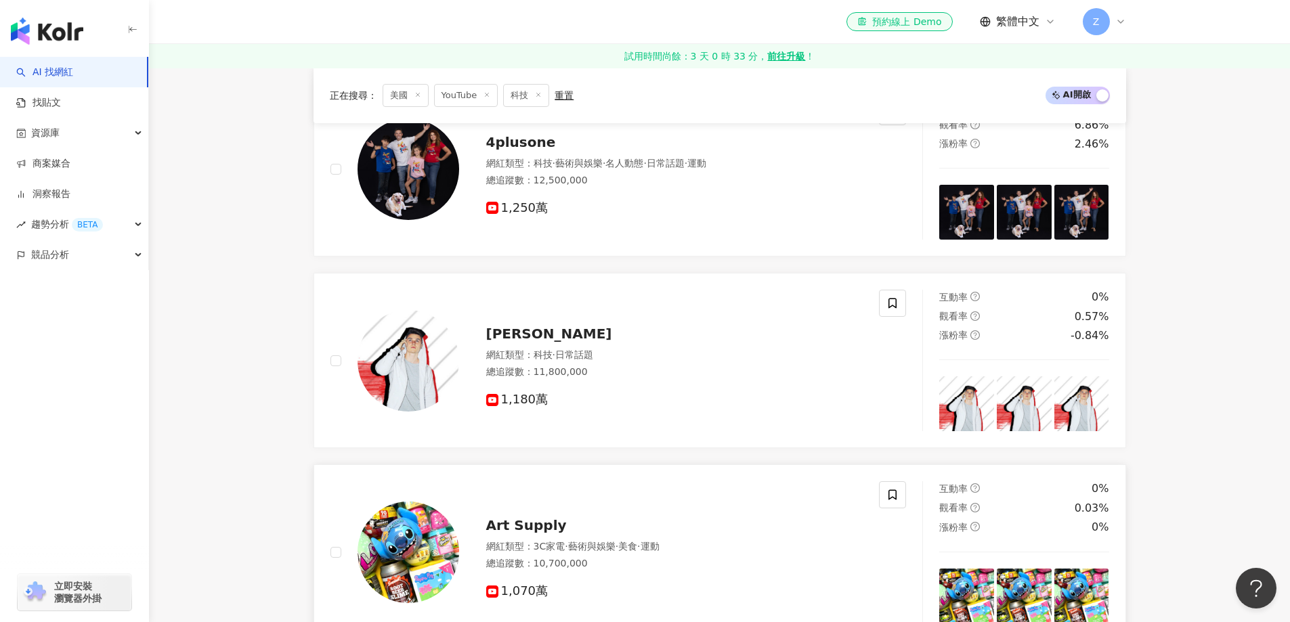
scroll to position [2167, 0]
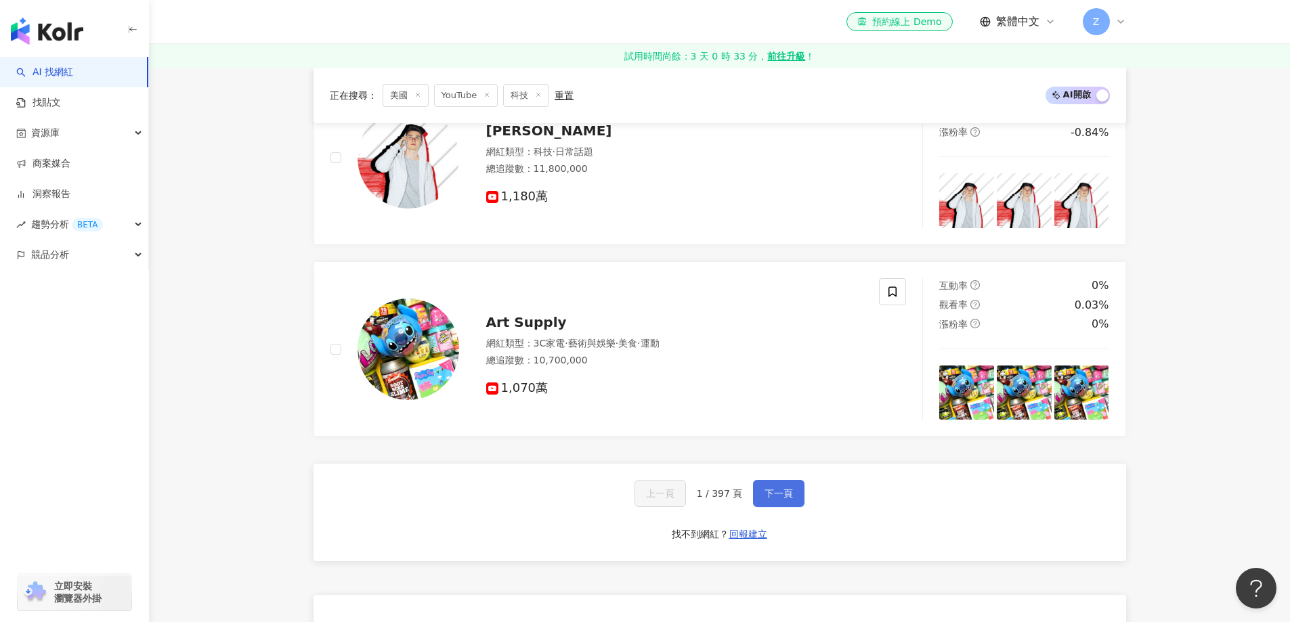
click at [772, 490] on span "下一頁" at bounding box center [779, 493] width 28 height 11
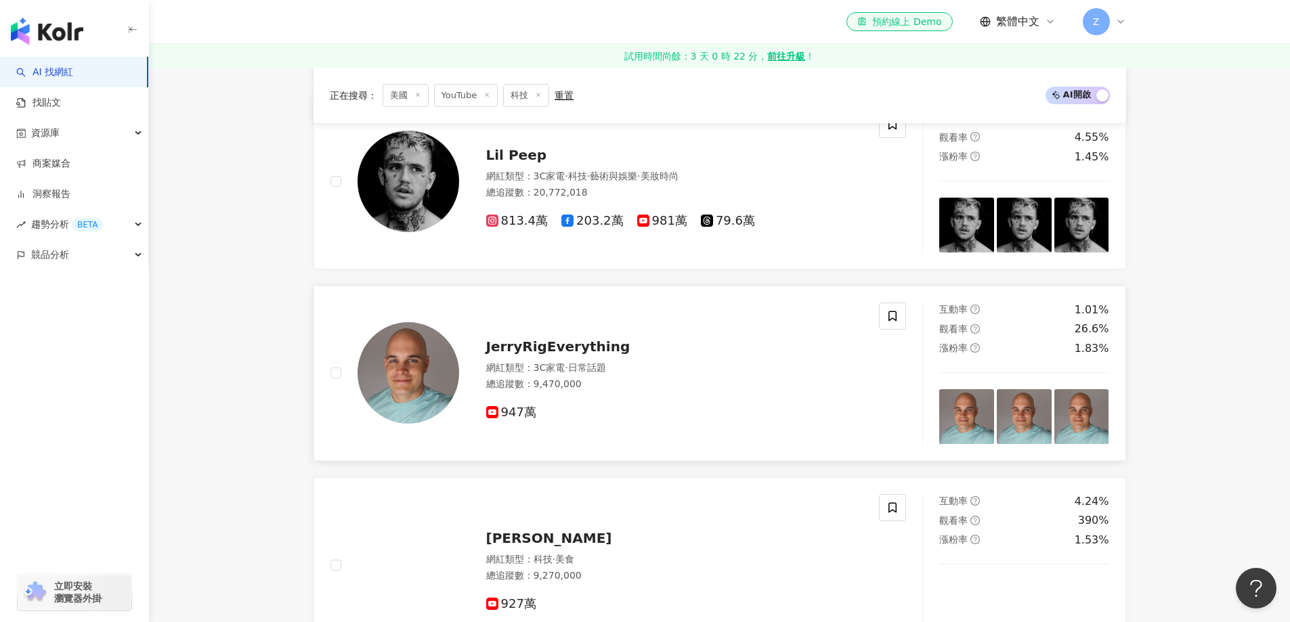
scroll to position [677, 0]
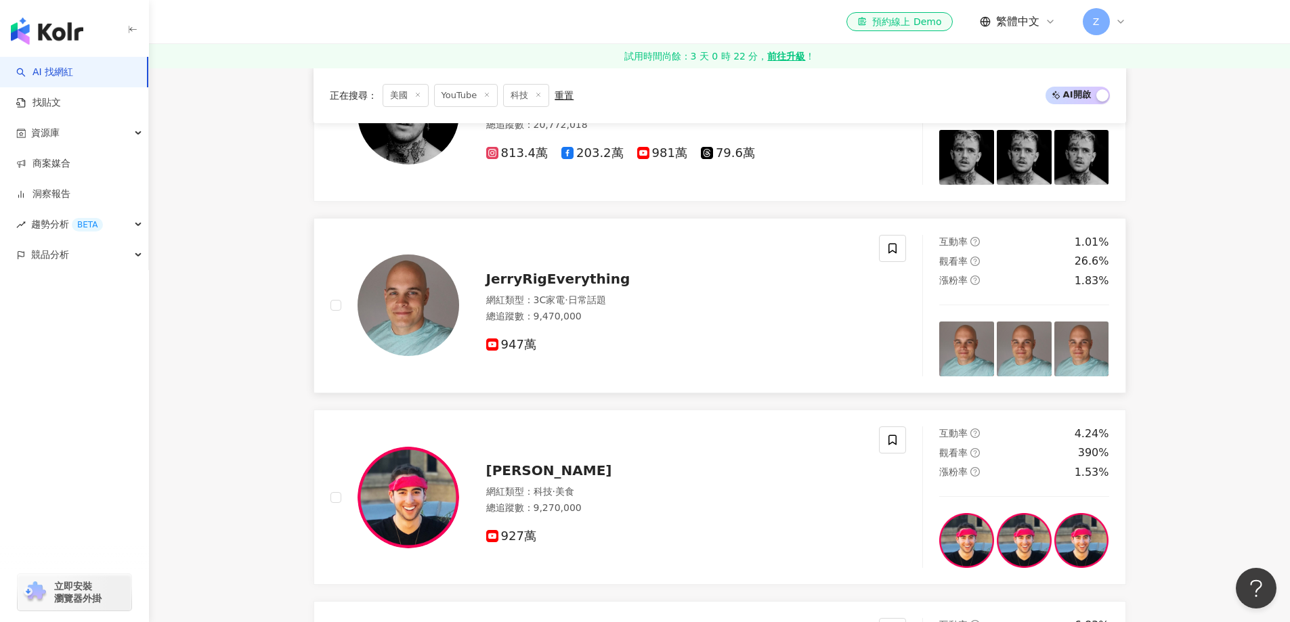
click at [568, 284] on span "JerryRigEverything" at bounding box center [558, 279] width 144 height 16
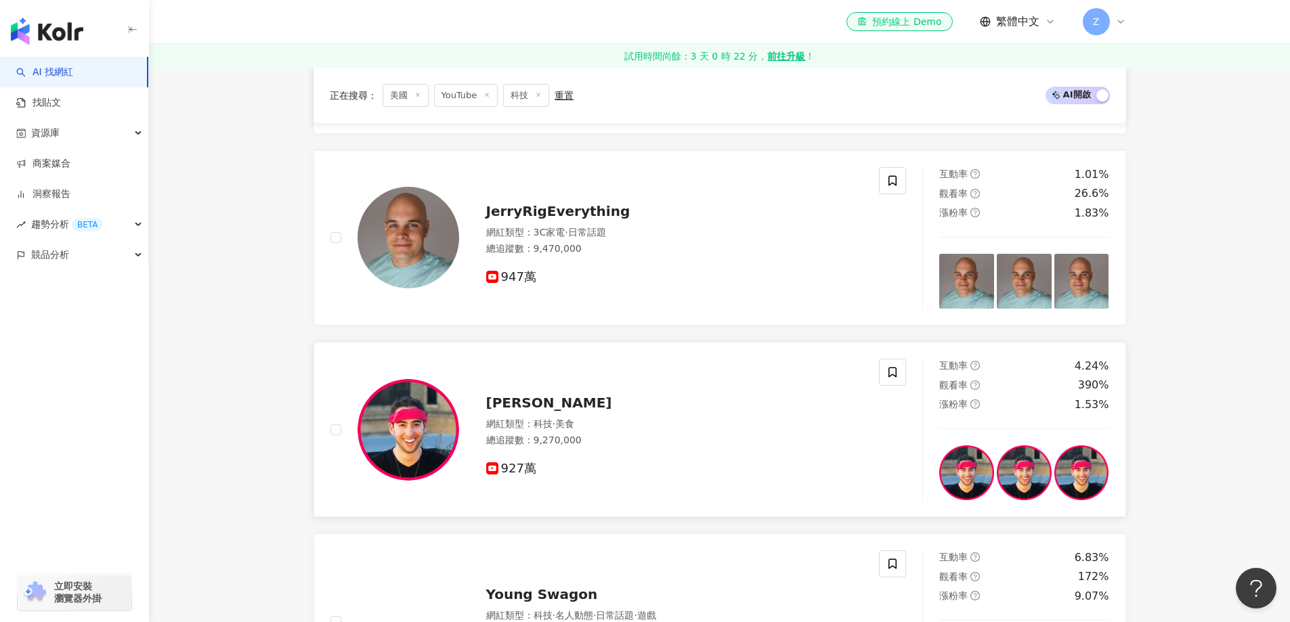
scroll to position [813, 0]
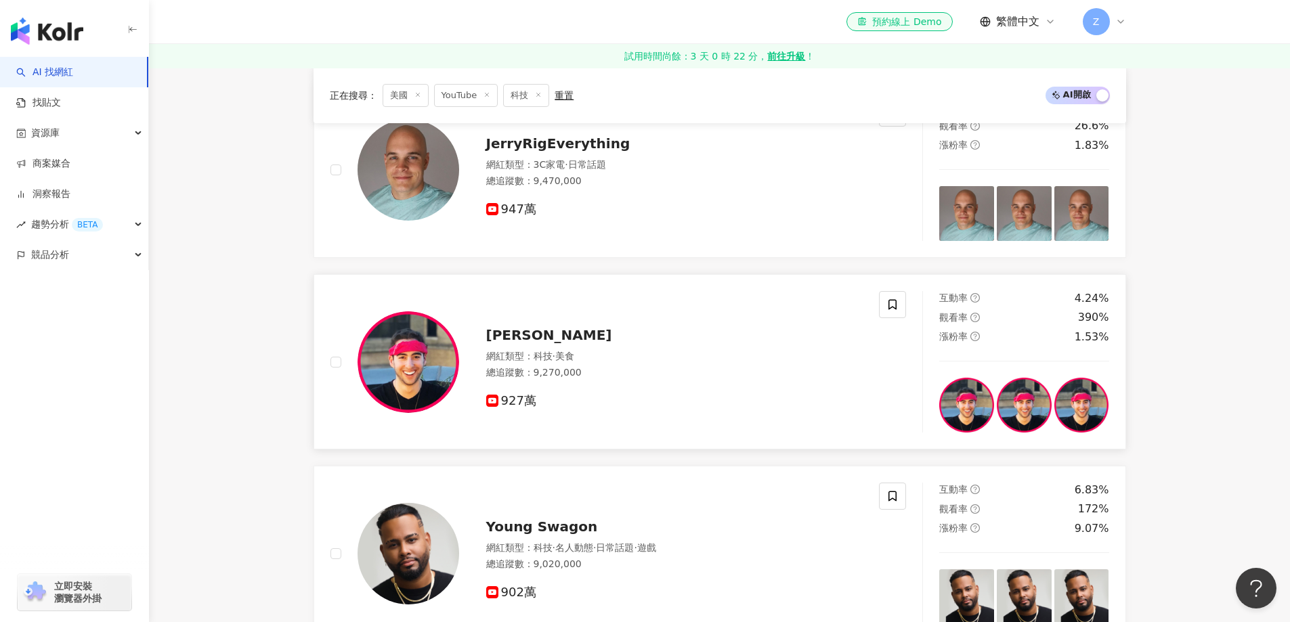
click at [534, 342] on span "Josh Harmon" at bounding box center [549, 335] width 126 height 16
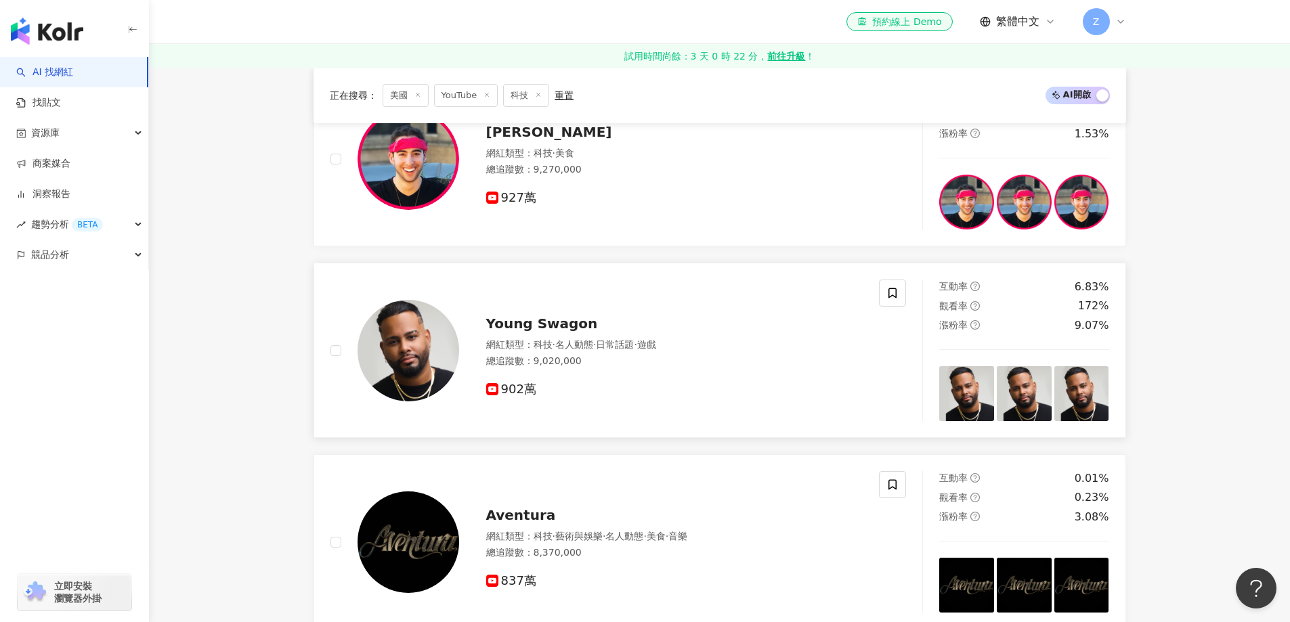
click at [539, 323] on span "Young Swagon" at bounding box center [542, 324] width 112 height 16
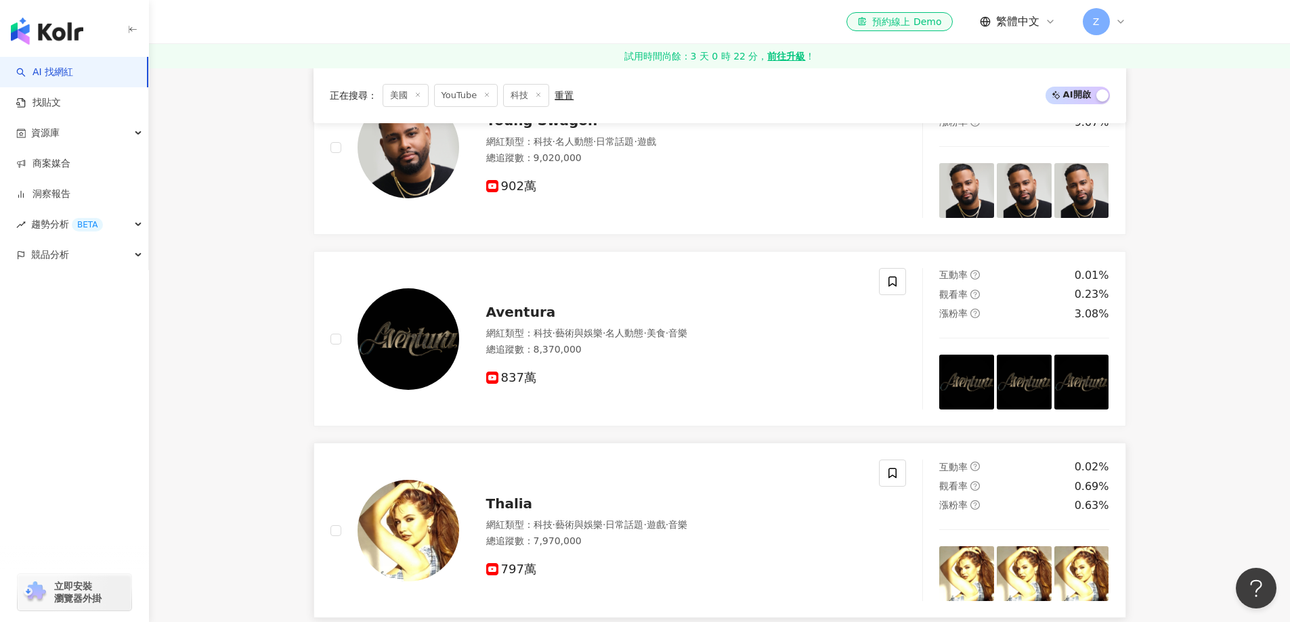
scroll to position [1355, 0]
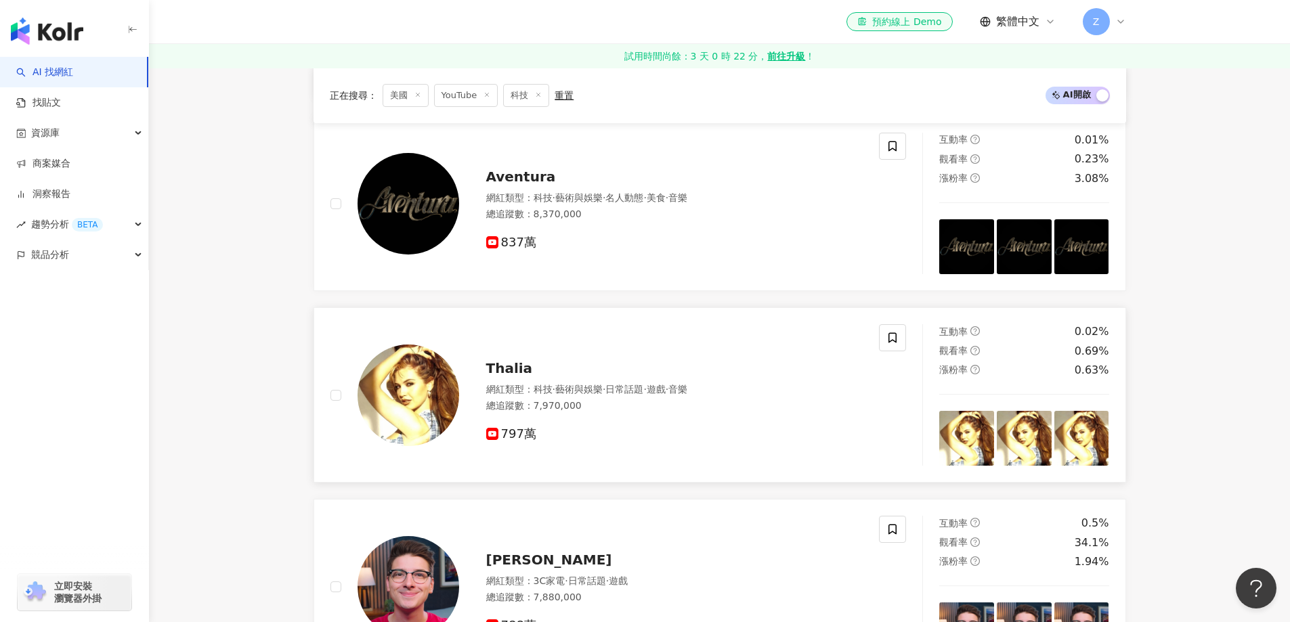
click at [497, 371] on span "Thalia" at bounding box center [509, 368] width 47 height 16
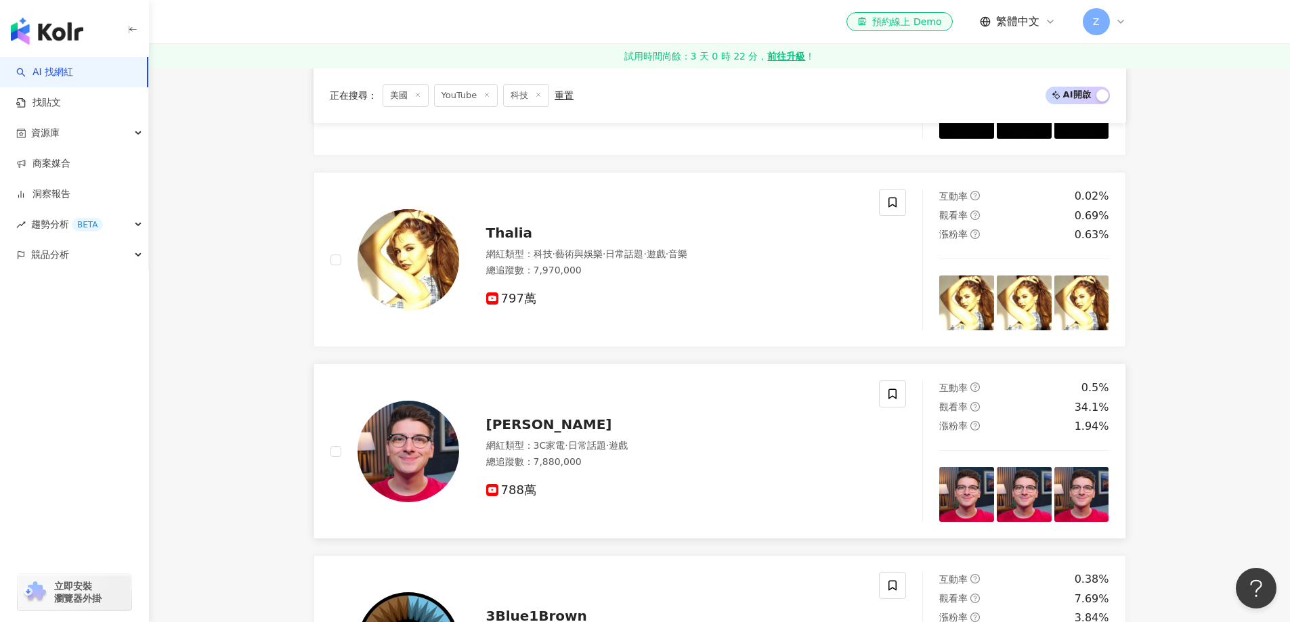
scroll to position [1558, 0]
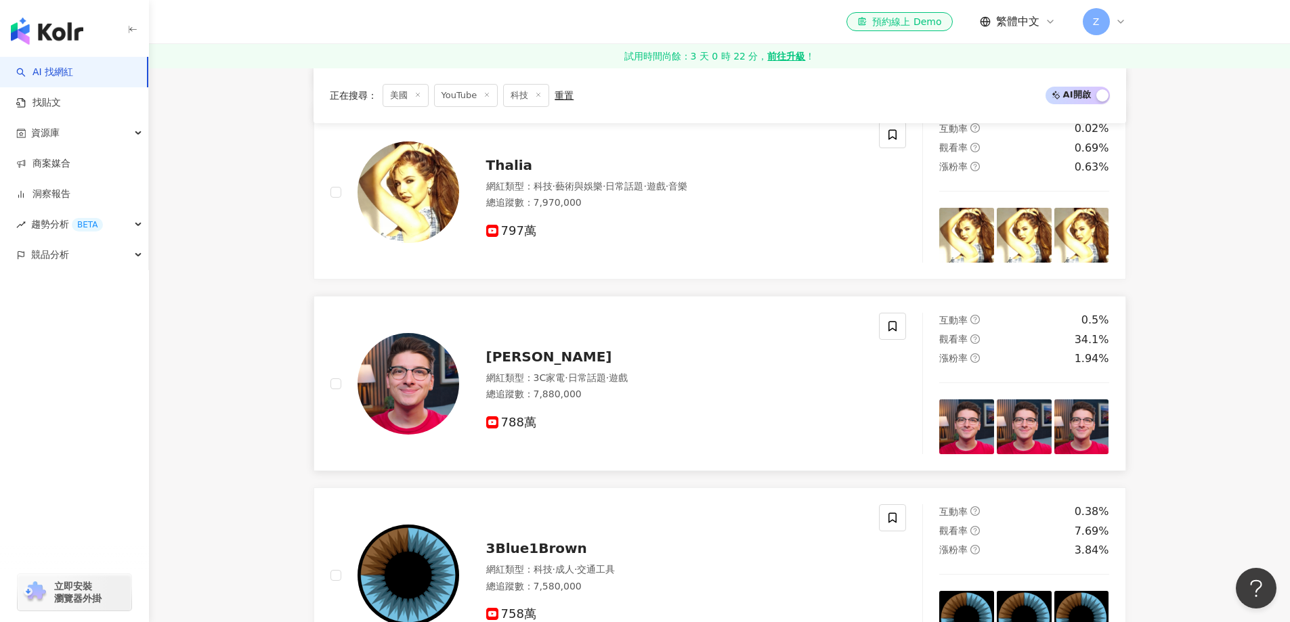
click at [519, 362] on span "Hew Moran" at bounding box center [549, 357] width 126 height 16
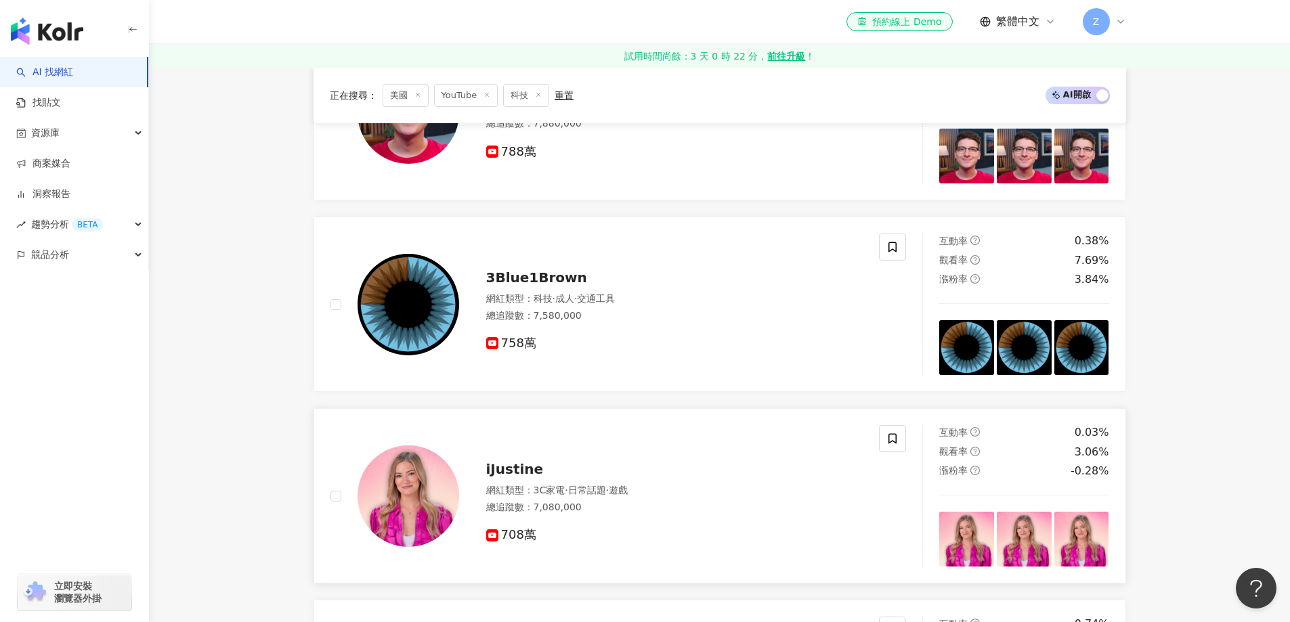
scroll to position [2032, 0]
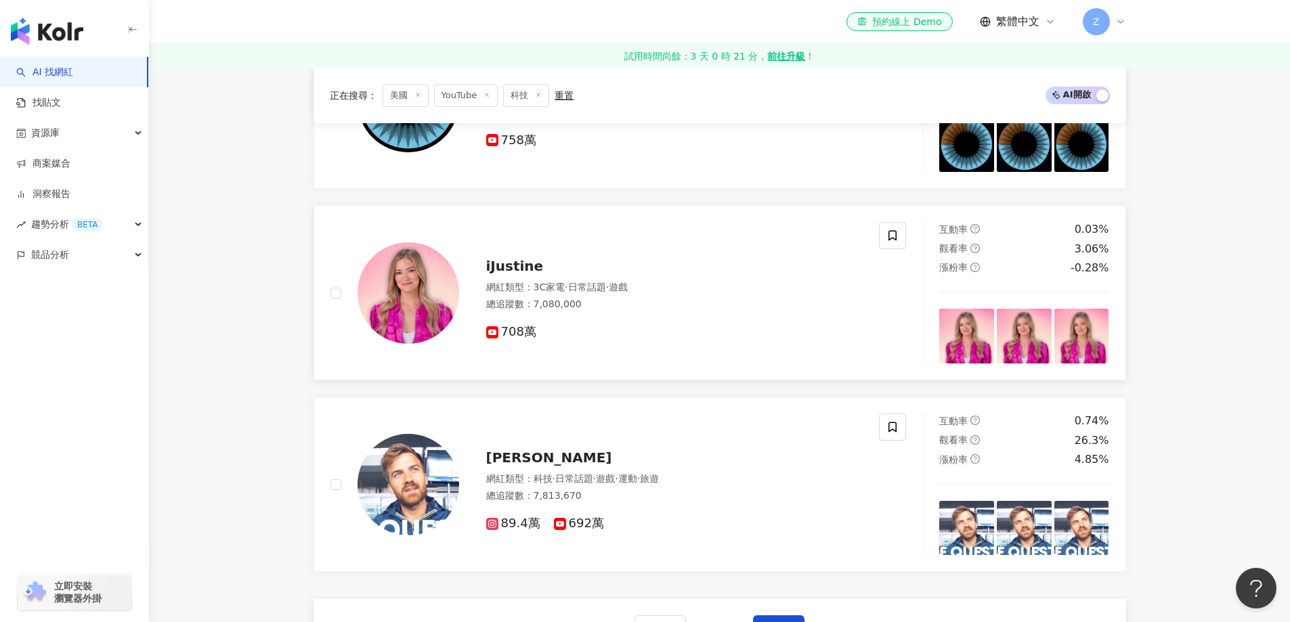
click at [496, 261] on span "iJustine" at bounding box center [515, 266] width 58 height 16
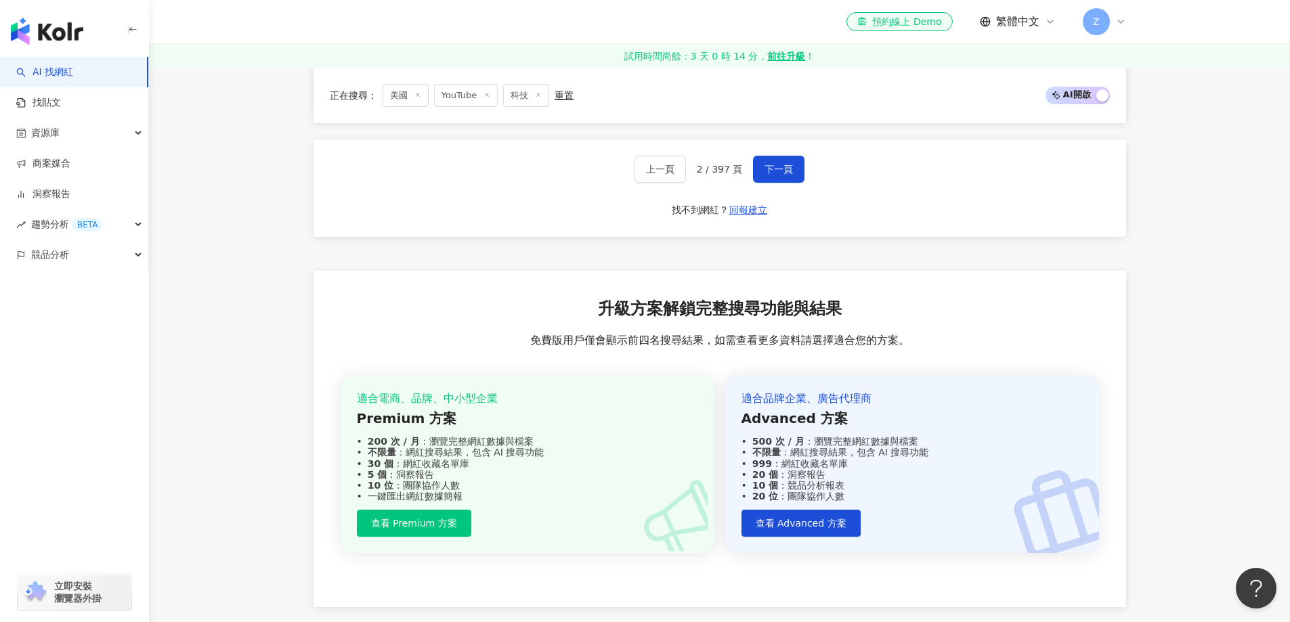
scroll to position [2289, 0]
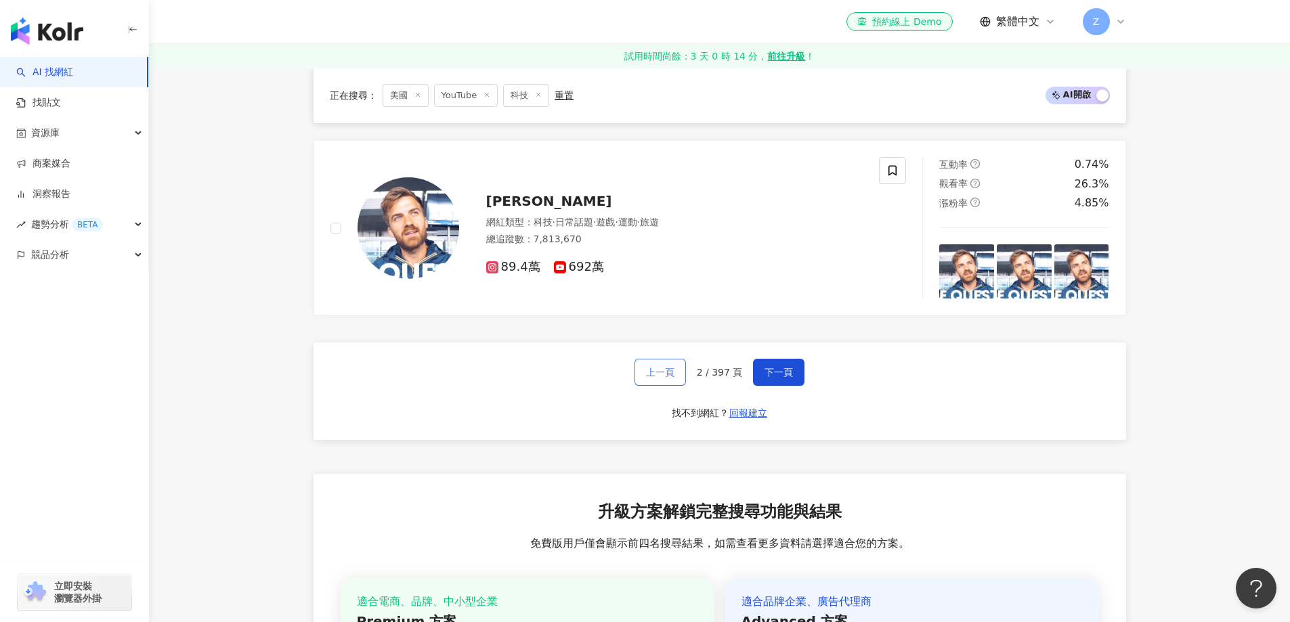
click at [669, 379] on button "上一頁" at bounding box center [660, 372] width 51 height 27
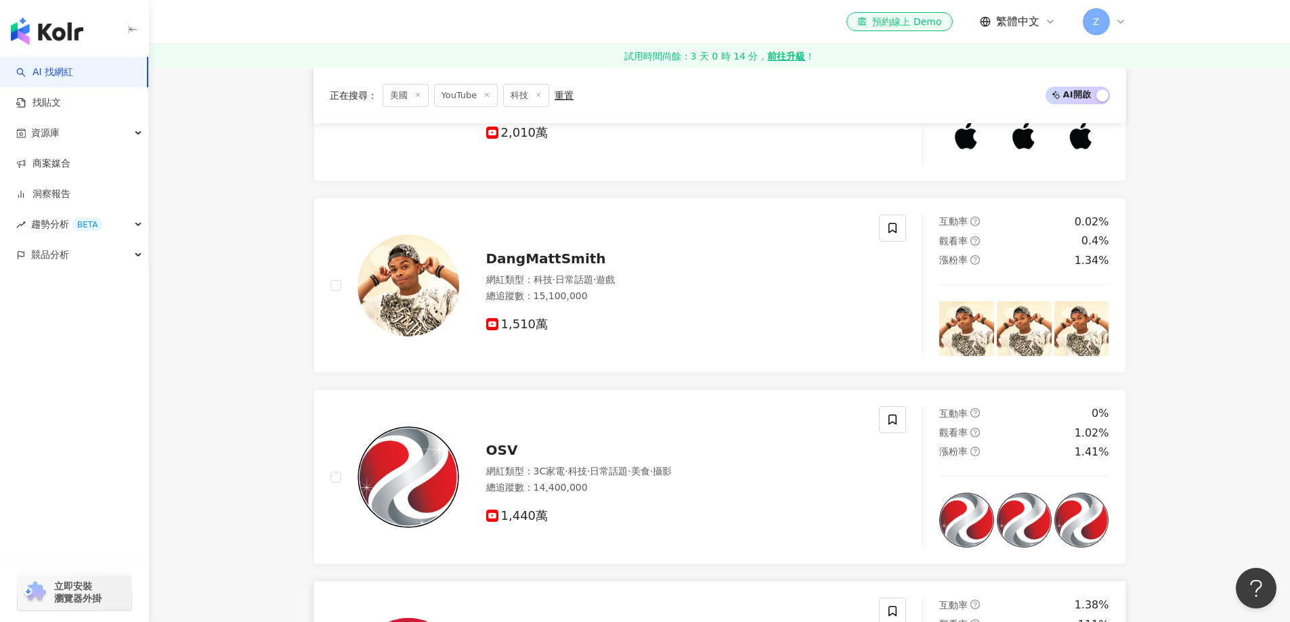
scroll to position [934, 0]
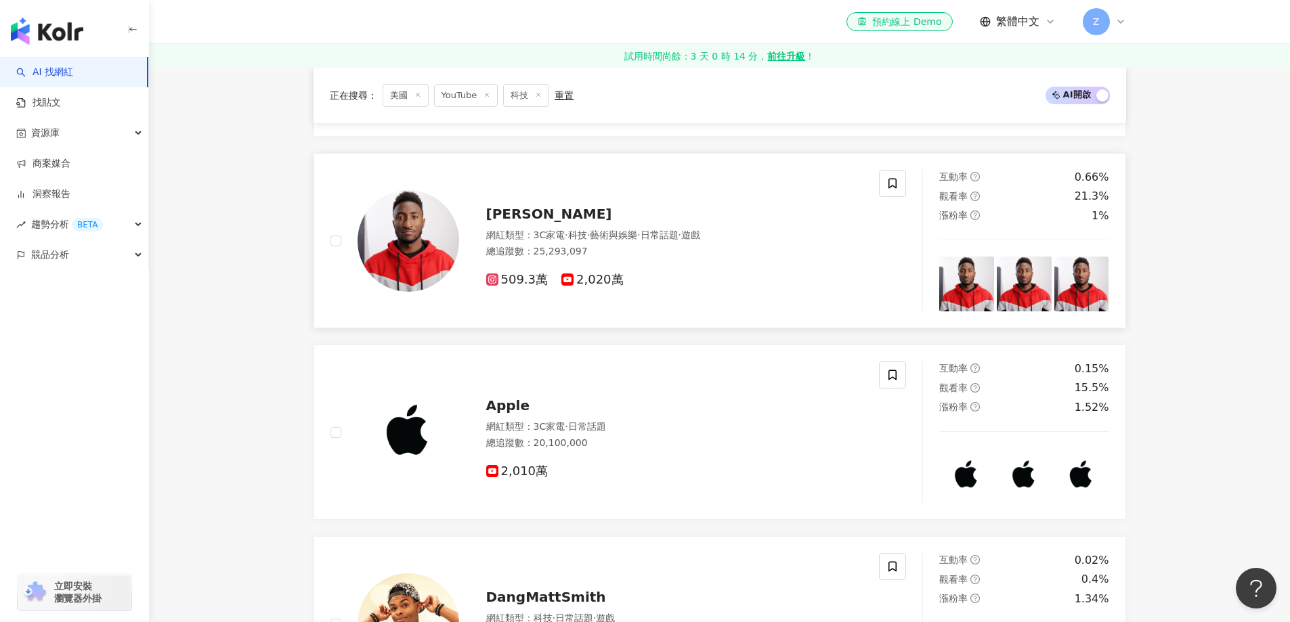
click at [565, 215] on span "Marques Brownlee" at bounding box center [549, 214] width 126 height 16
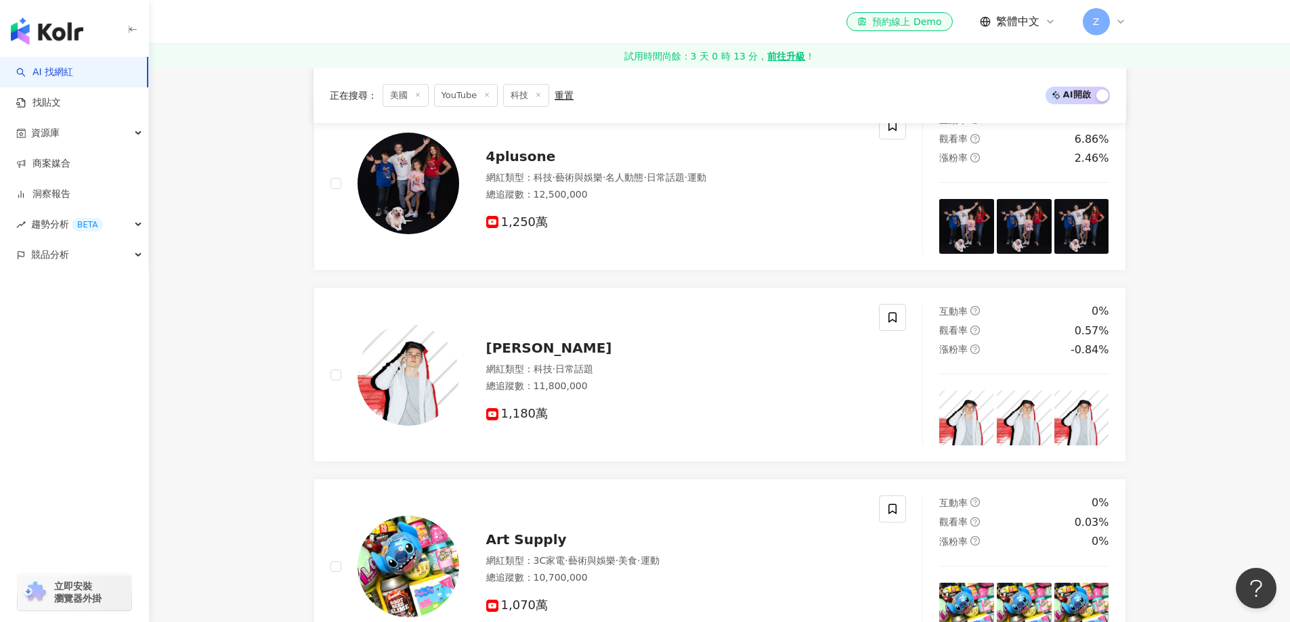
scroll to position [2492, 0]
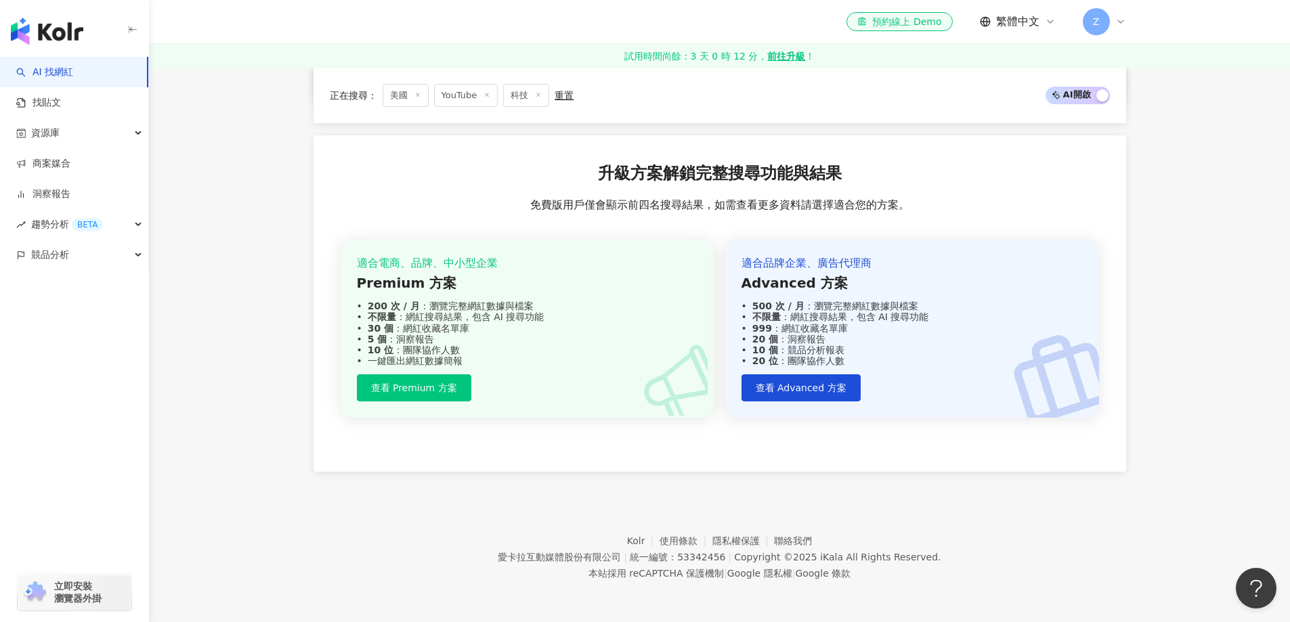
scroll to position [2424, 0]
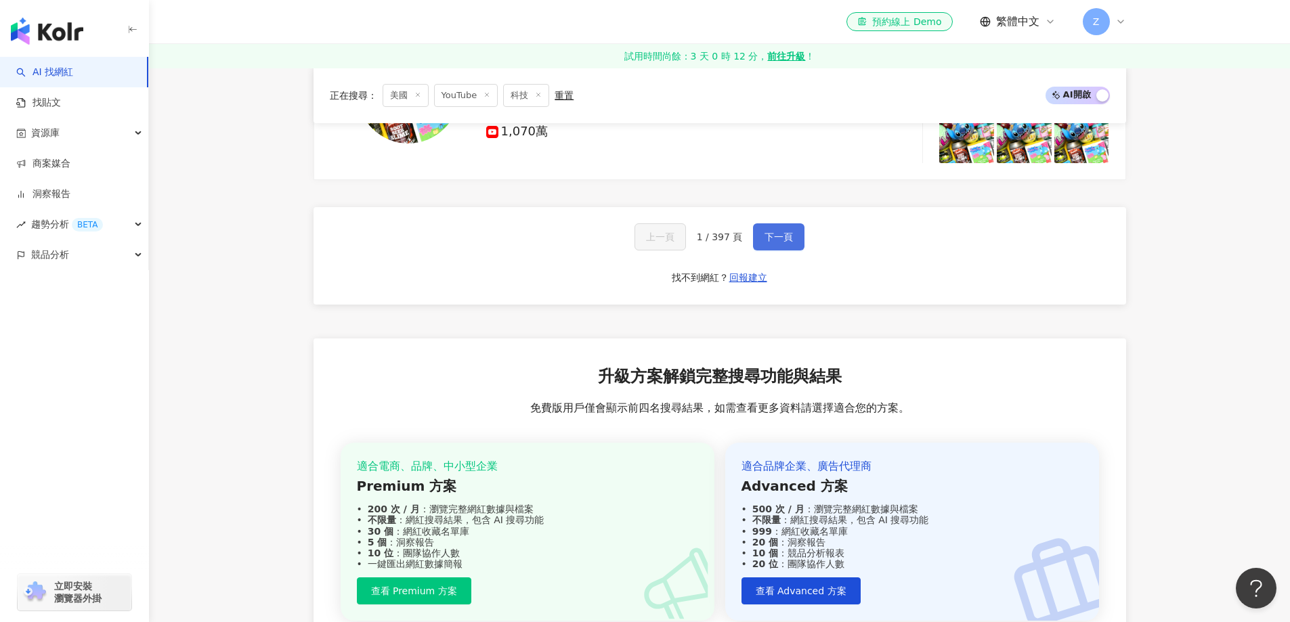
click at [783, 237] on span "下一頁" at bounding box center [779, 237] width 28 height 11
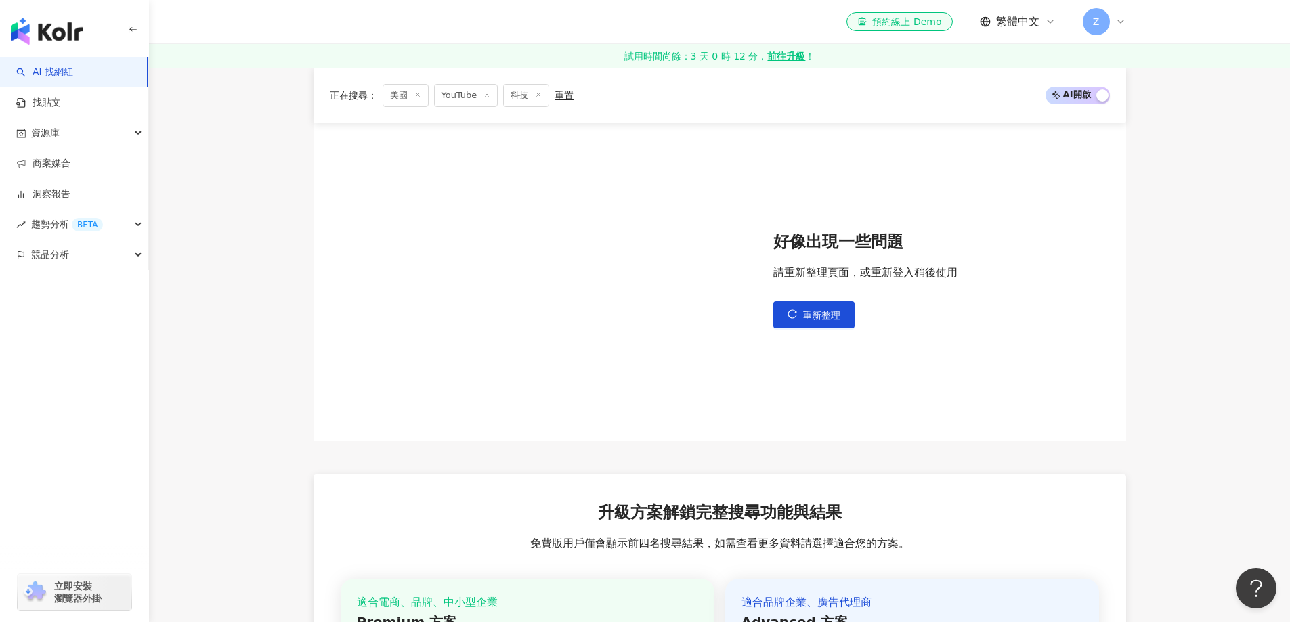
scroll to position [0, 0]
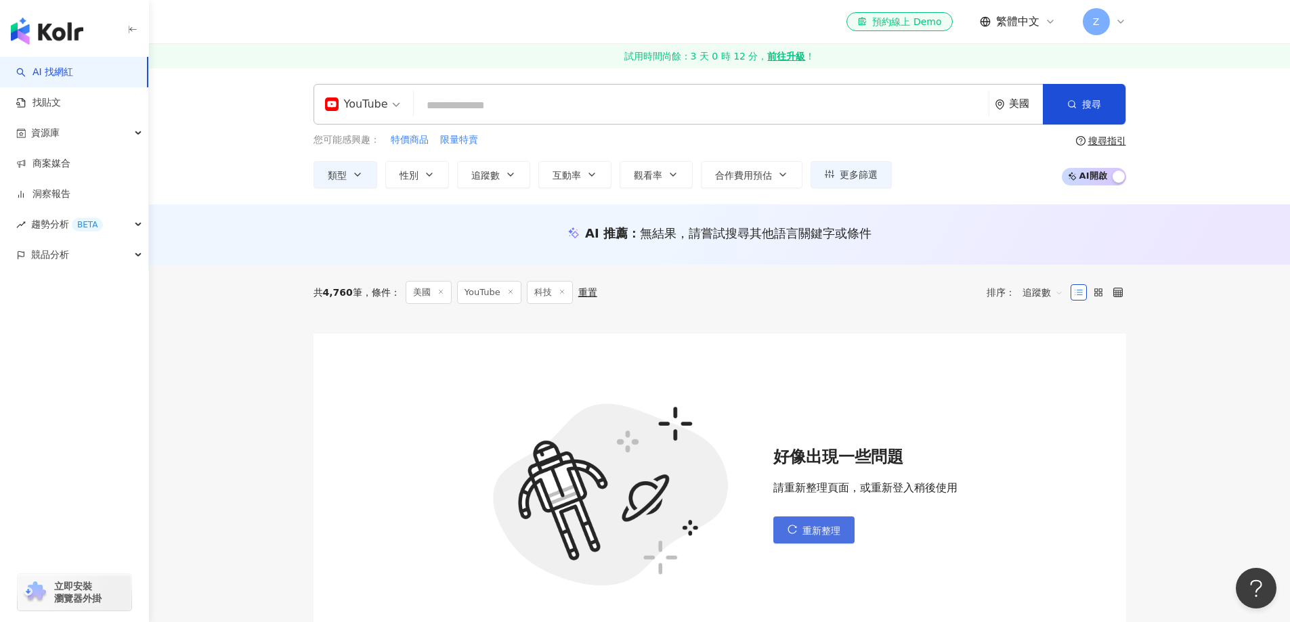
click at [818, 534] on span "重新整理" at bounding box center [822, 531] width 38 height 11
click at [813, 533] on span "重新整理" at bounding box center [822, 531] width 38 height 11
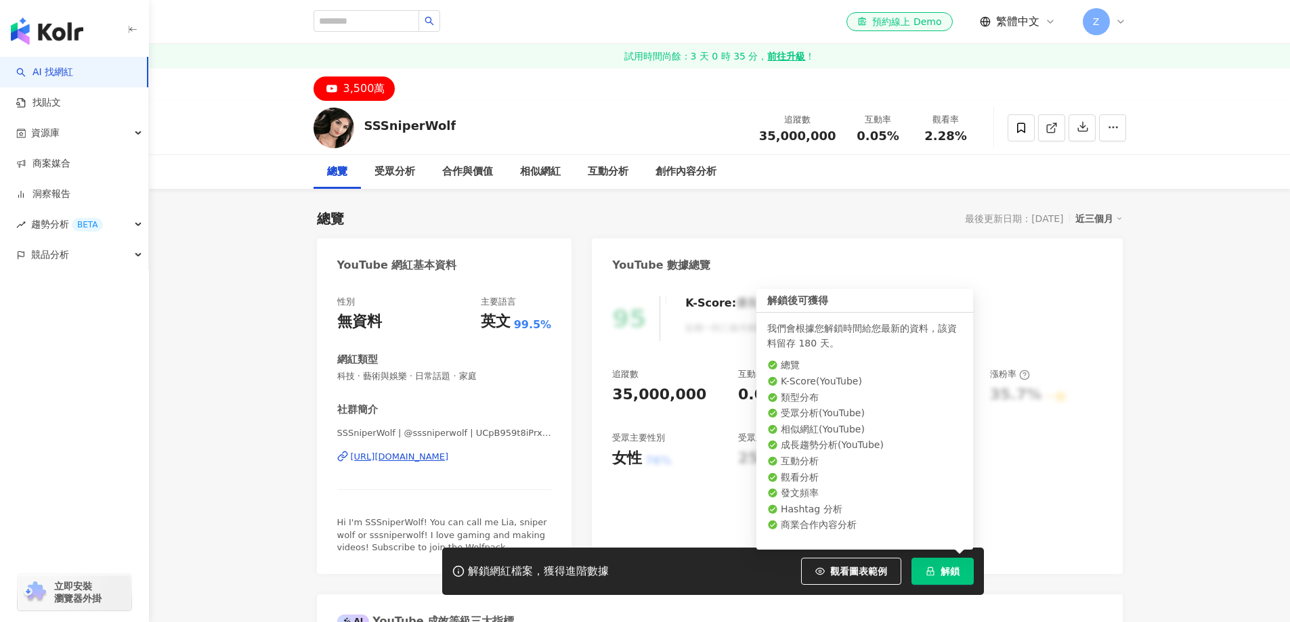
drag, startPoint x: 0, startPoint y: 0, endPoint x: 950, endPoint y: 578, distance: 1112.1
click at [950, 578] on button "解鎖" at bounding box center [943, 571] width 62 height 27
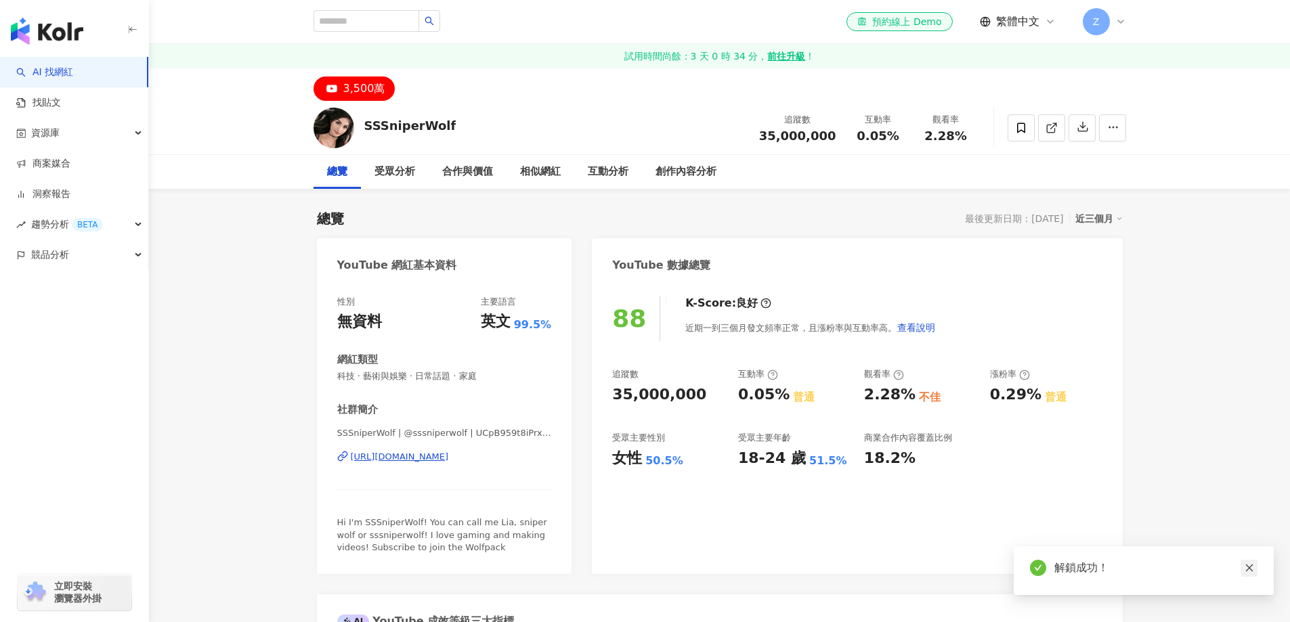
click at [1253, 573] on icon "close" at bounding box center [1249, 568] width 9 height 9
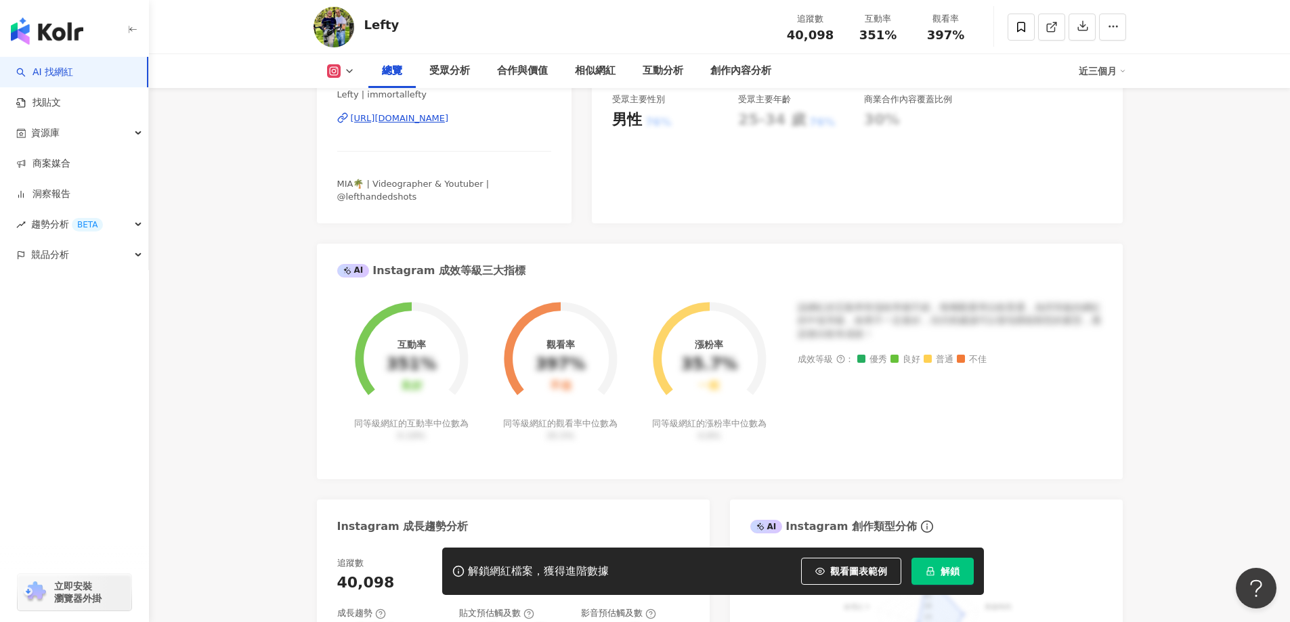
scroll to position [406, 0]
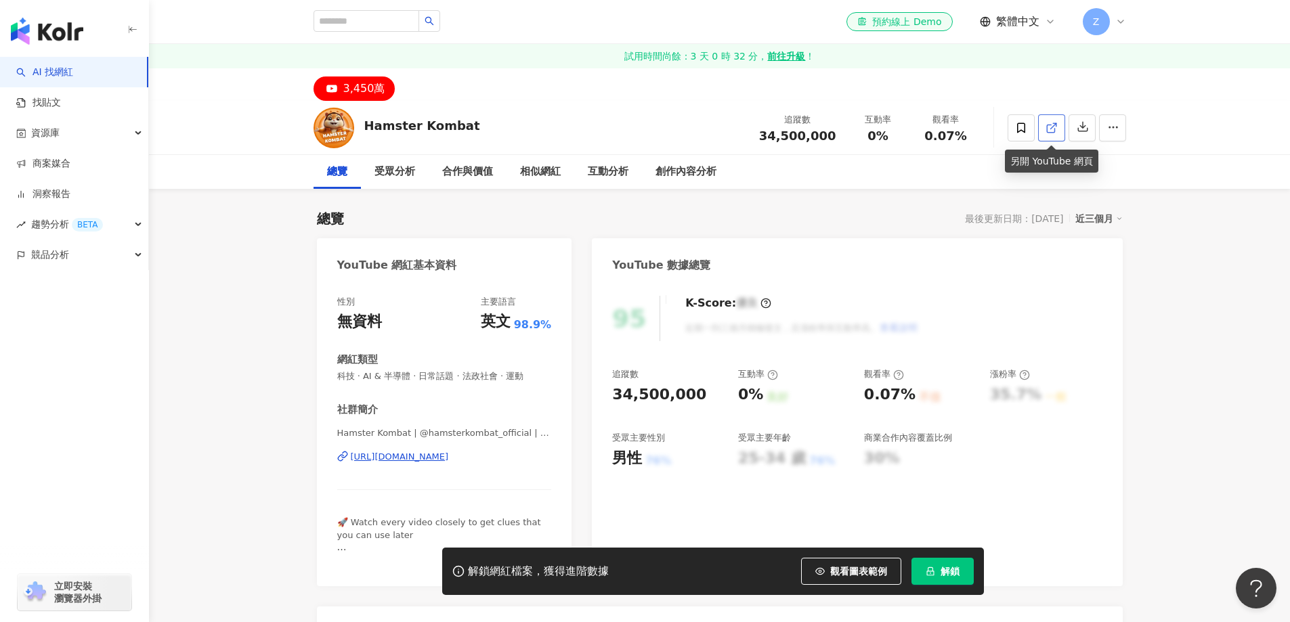
click at [1049, 132] on icon at bounding box center [1050, 128] width 7 height 7
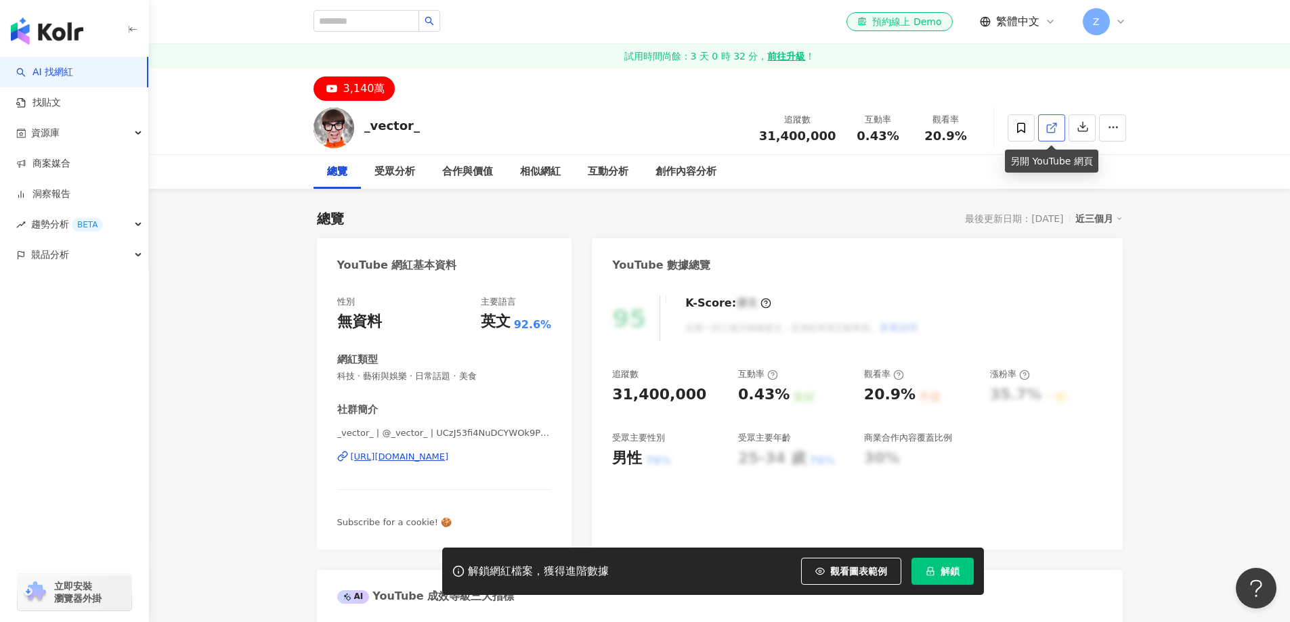
click at [1055, 131] on icon at bounding box center [1052, 128] width 12 height 12
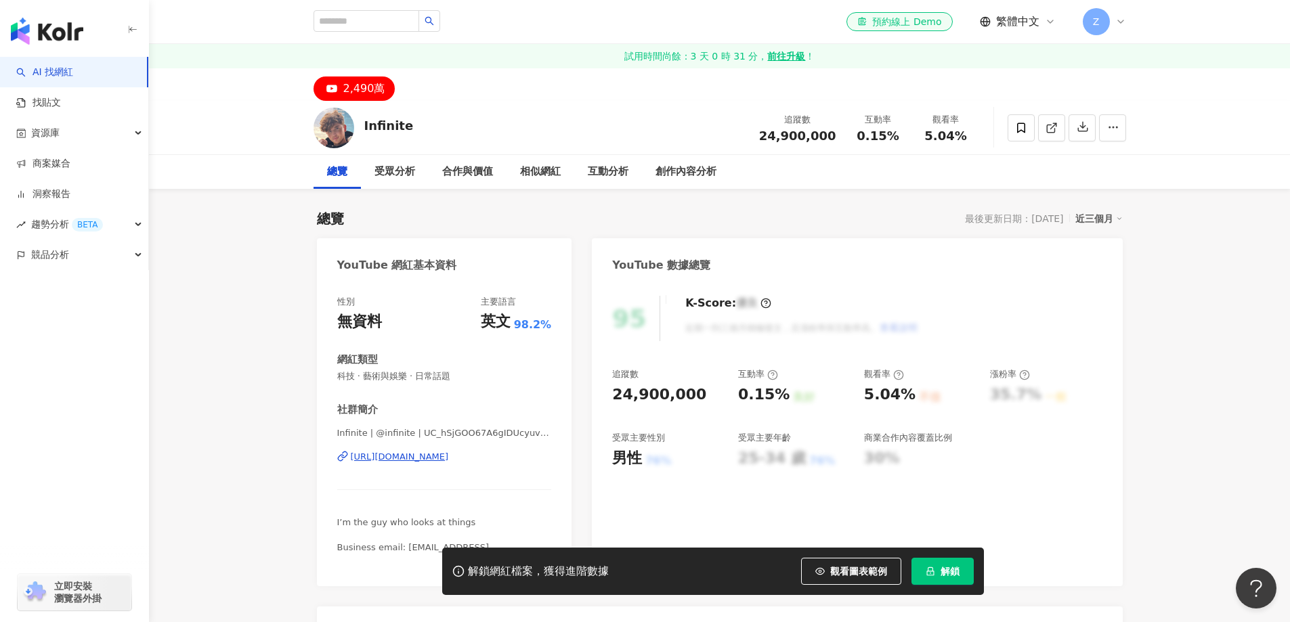
scroll to position [68, 0]
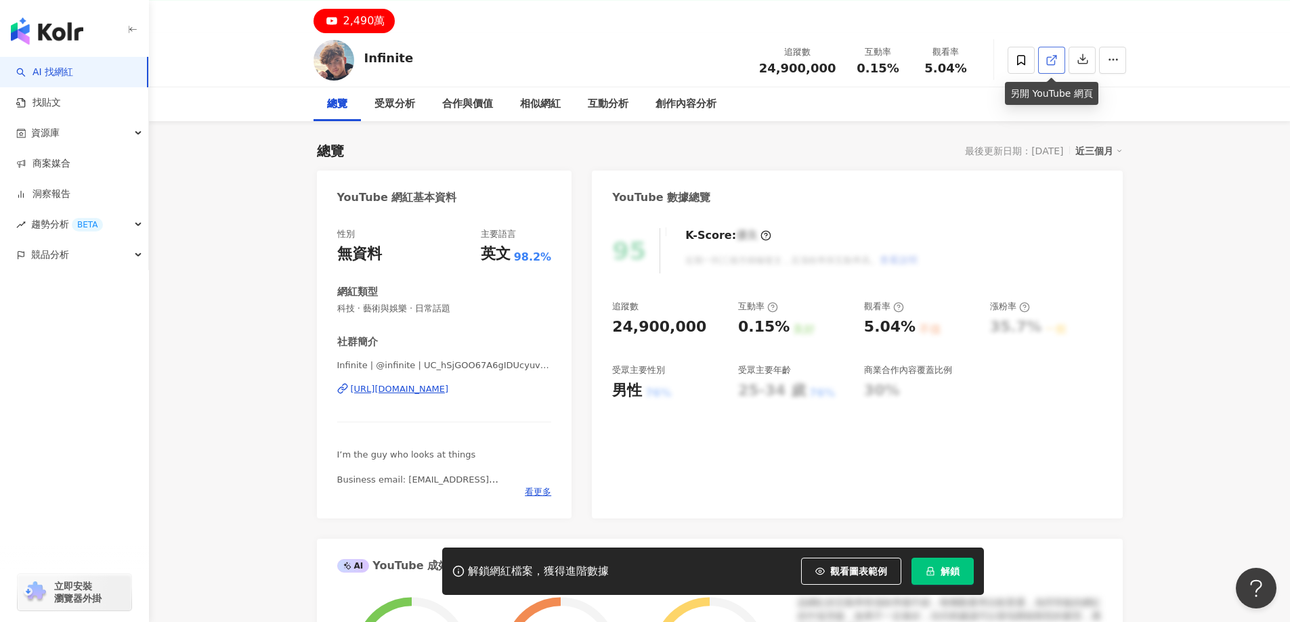
click at [1053, 64] on icon at bounding box center [1052, 60] width 12 height 12
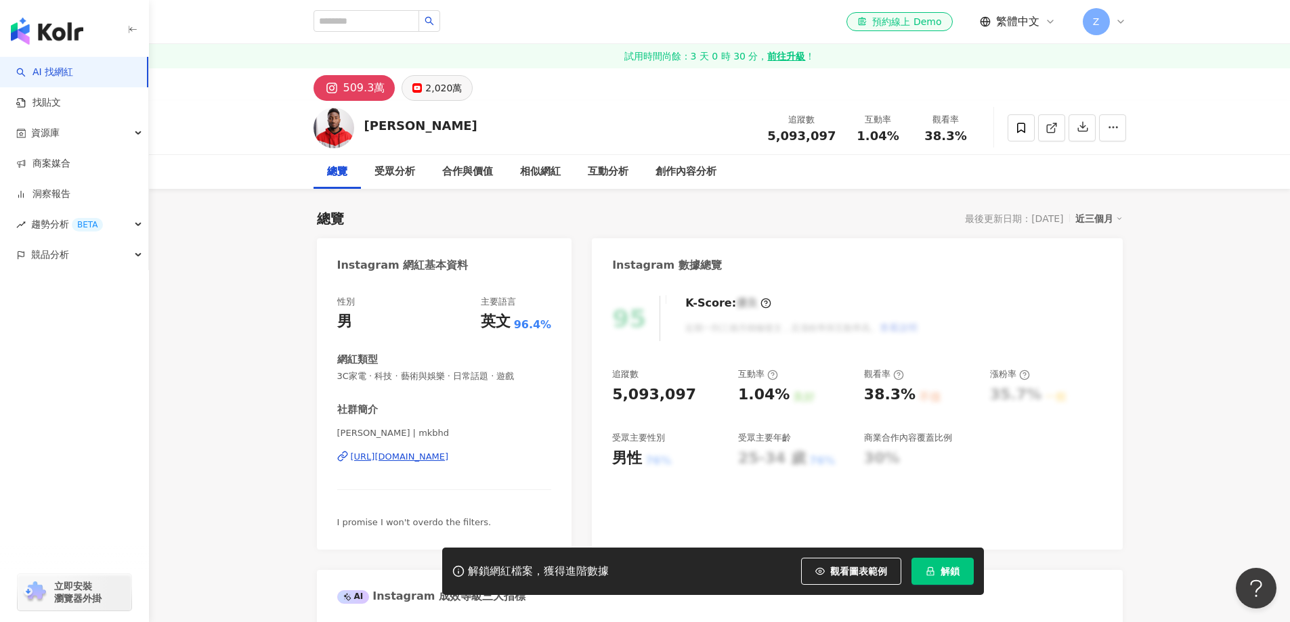
click at [436, 91] on div "2,020萬" at bounding box center [443, 88] width 37 height 19
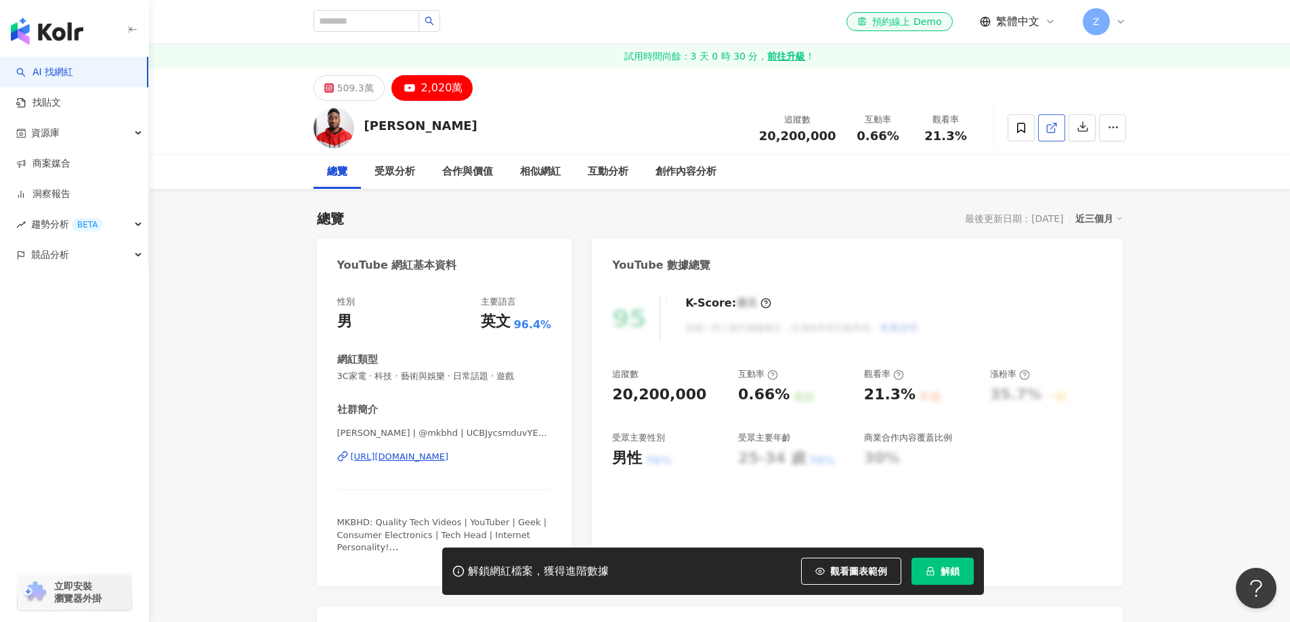
click at [1049, 128] on icon at bounding box center [1052, 128] width 12 height 12
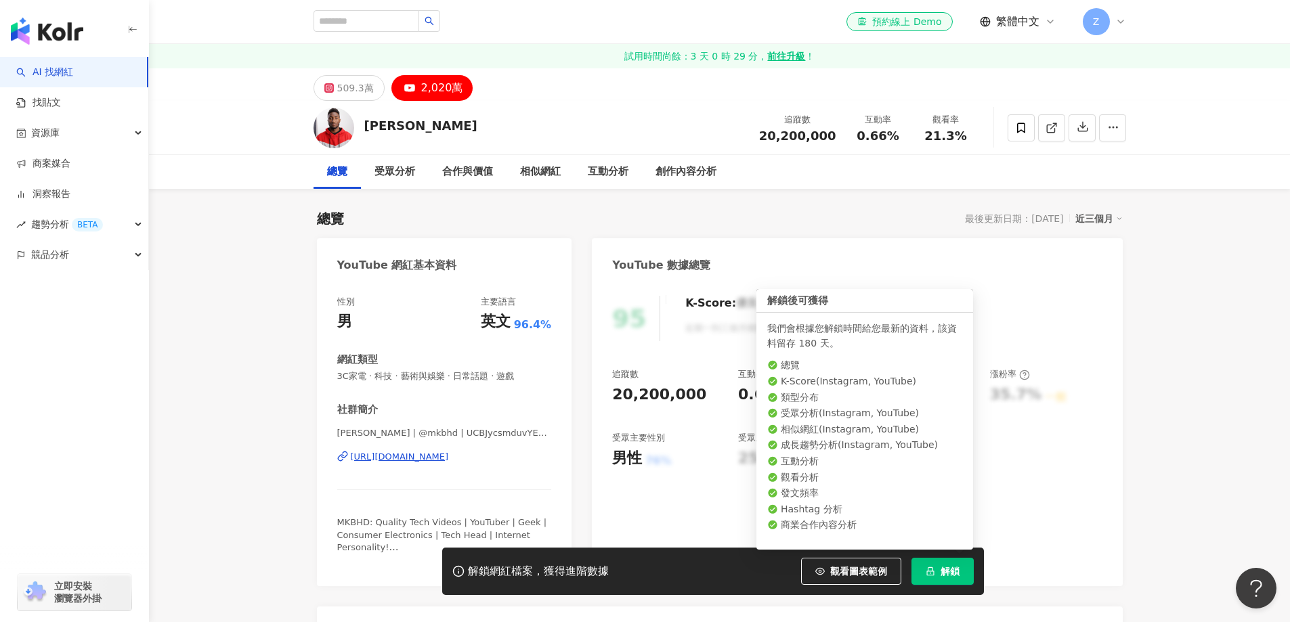
click at [950, 578] on button "解鎖" at bounding box center [943, 571] width 62 height 27
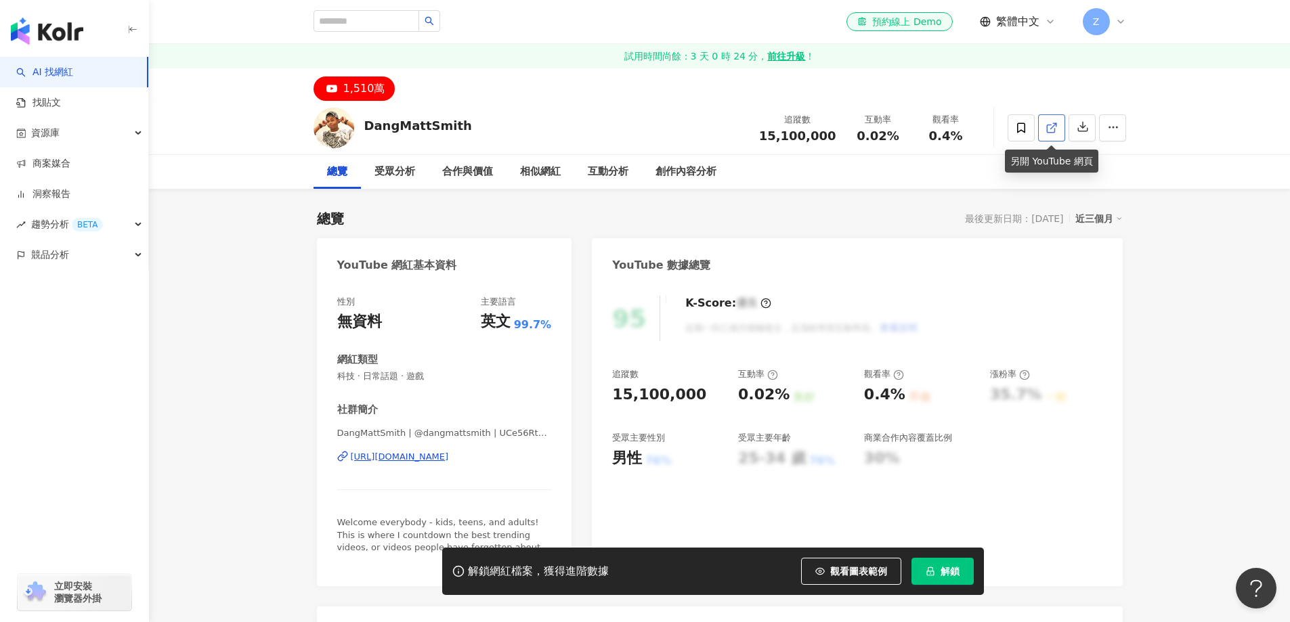
click at [1053, 132] on icon at bounding box center [1050, 128] width 7 height 7
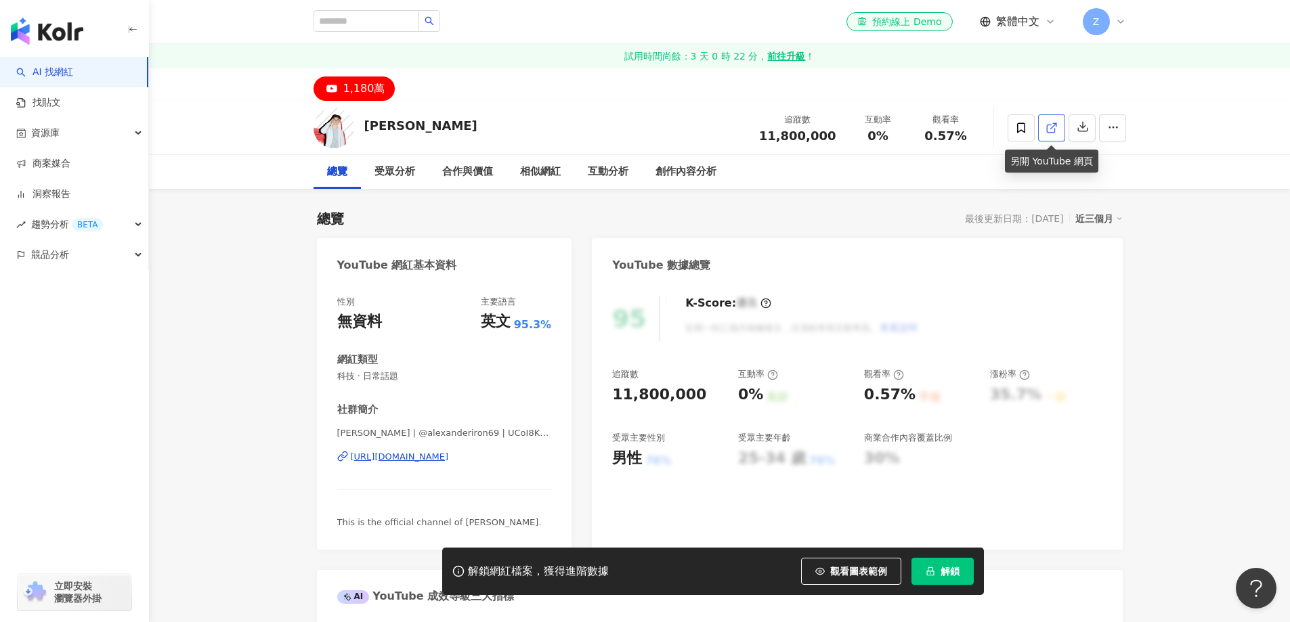
click at [1055, 131] on icon at bounding box center [1052, 128] width 12 height 12
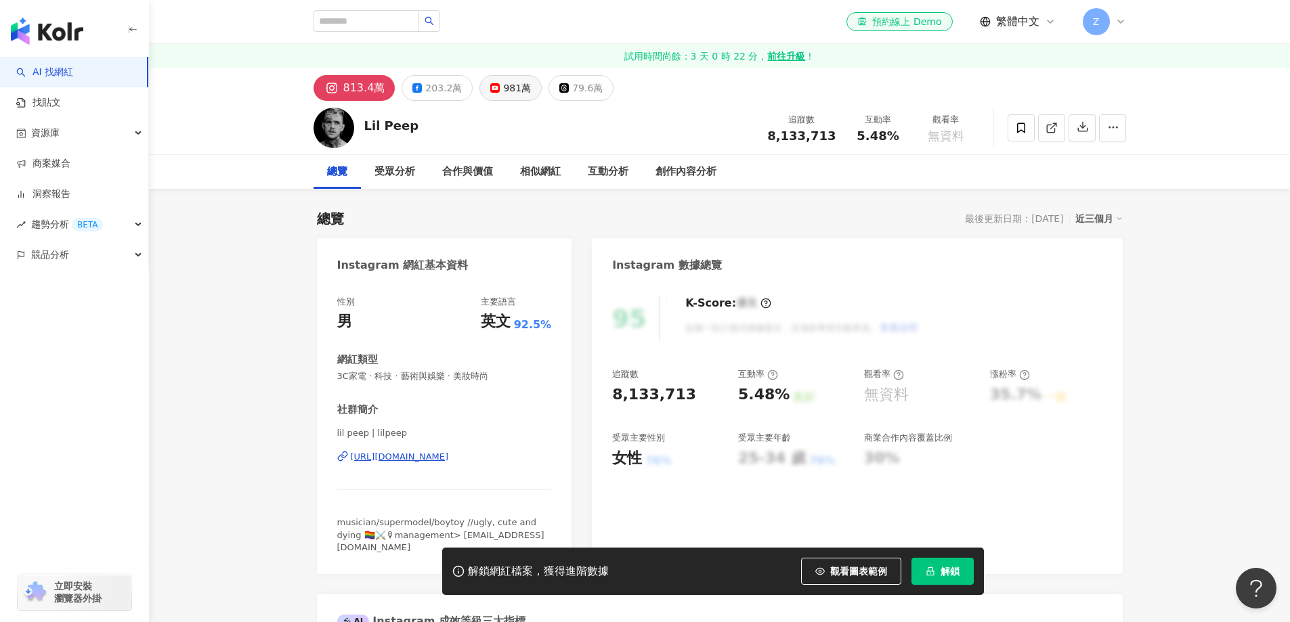
click at [503, 94] on div "981萬" at bounding box center [517, 88] width 28 height 19
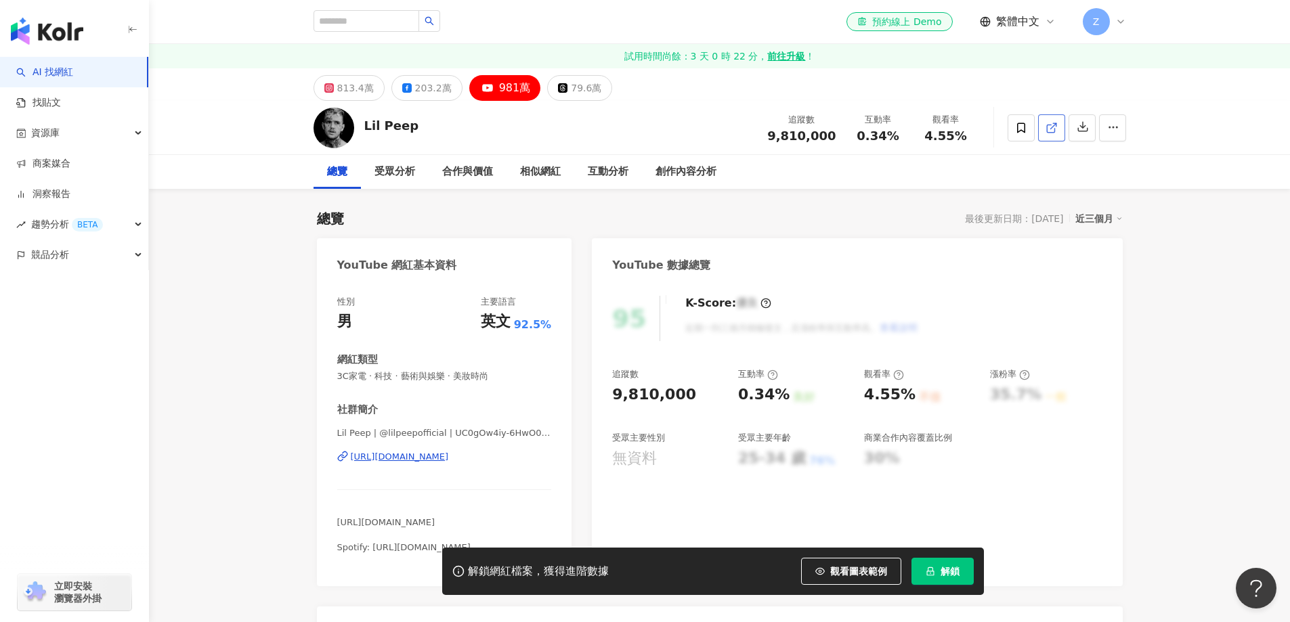
click at [1047, 130] on icon at bounding box center [1050, 128] width 7 height 7
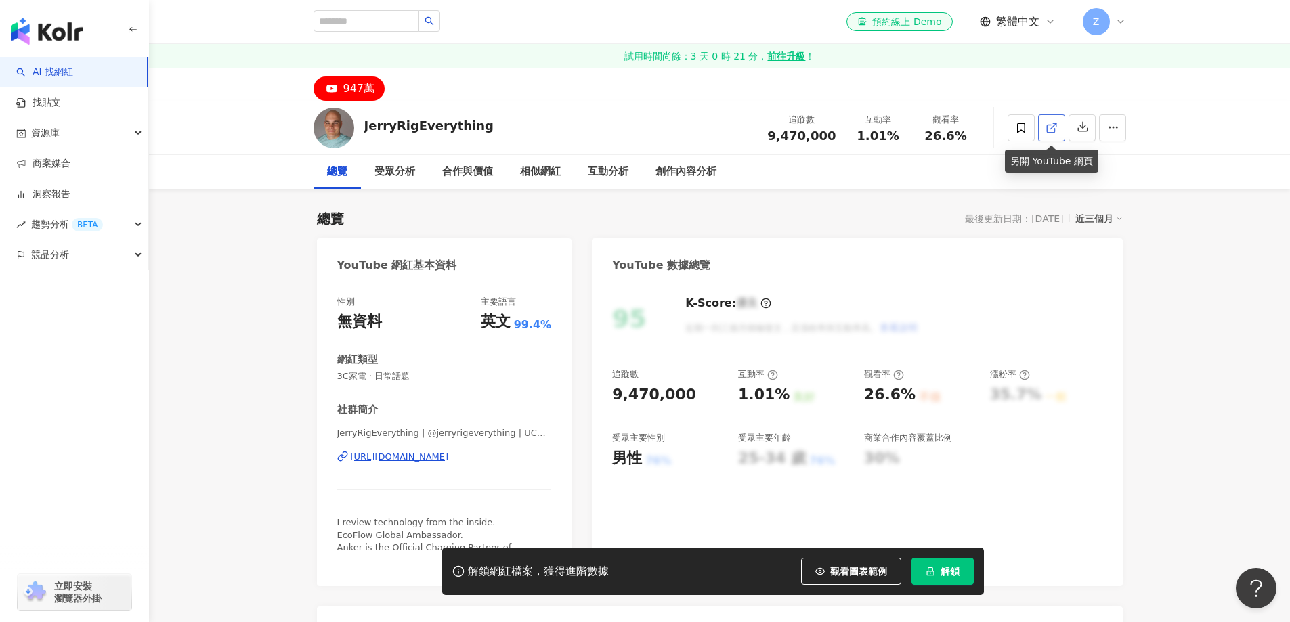
click at [1057, 131] on icon at bounding box center [1052, 128] width 12 height 12
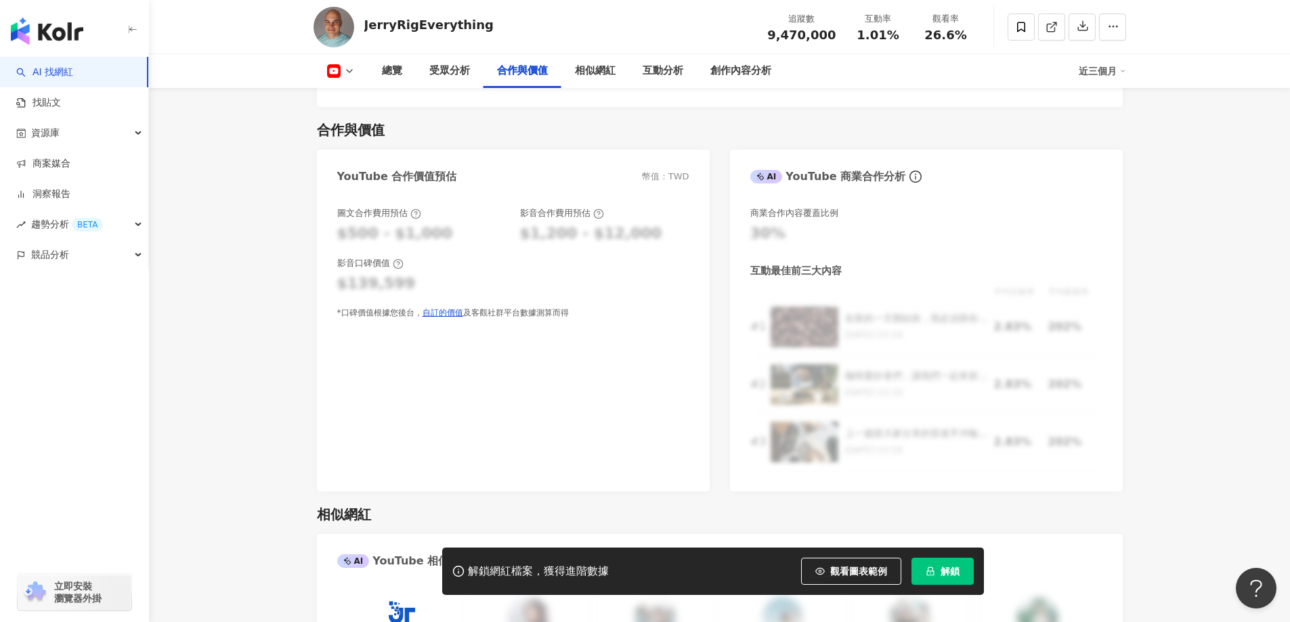
scroll to position [1422, 0]
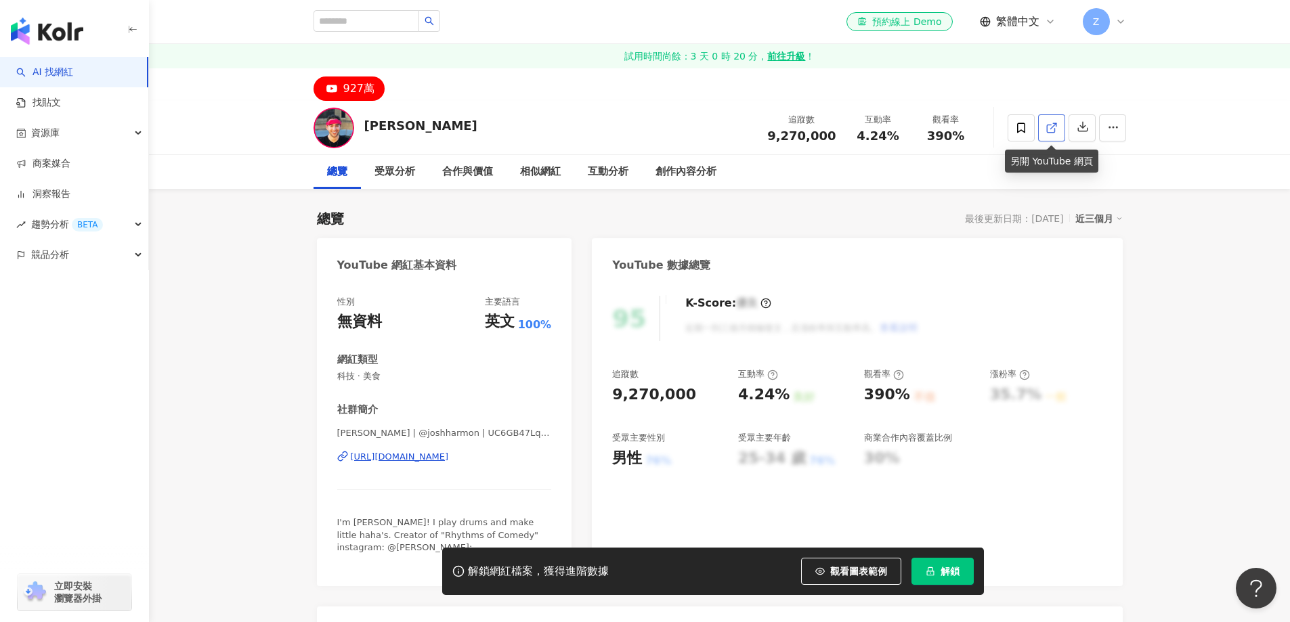
click at [1060, 132] on link at bounding box center [1051, 127] width 27 height 27
click at [1059, 129] on link at bounding box center [1051, 127] width 27 height 27
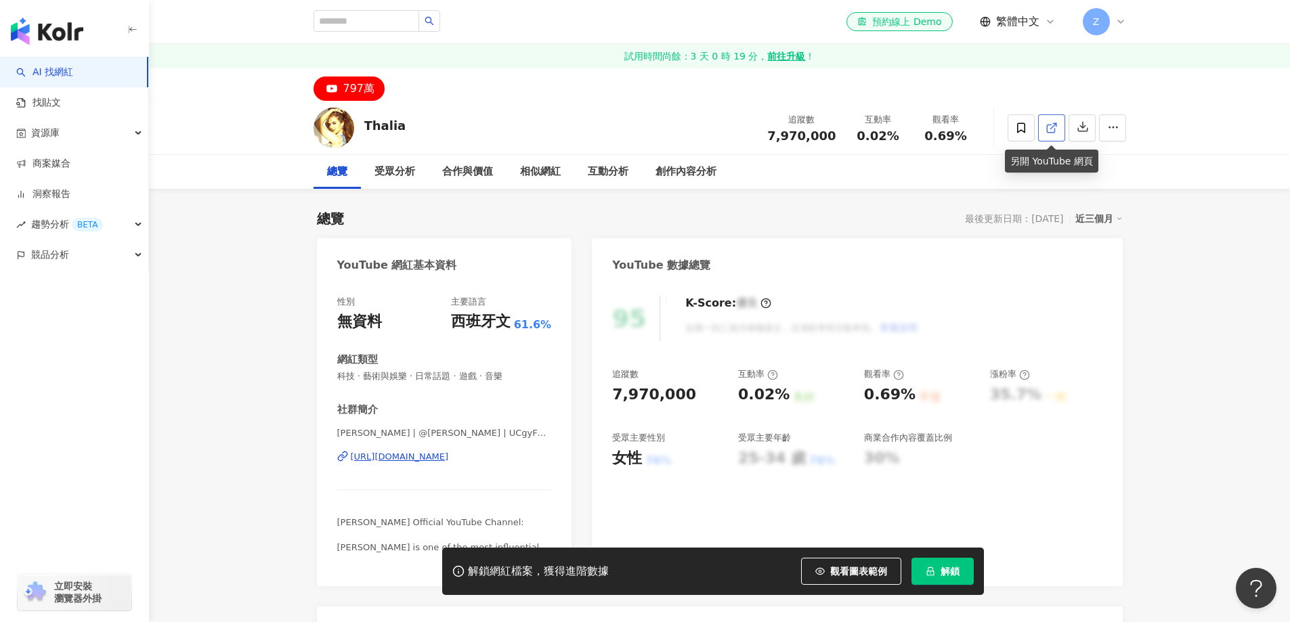
click at [1042, 132] on link at bounding box center [1051, 127] width 27 height 27
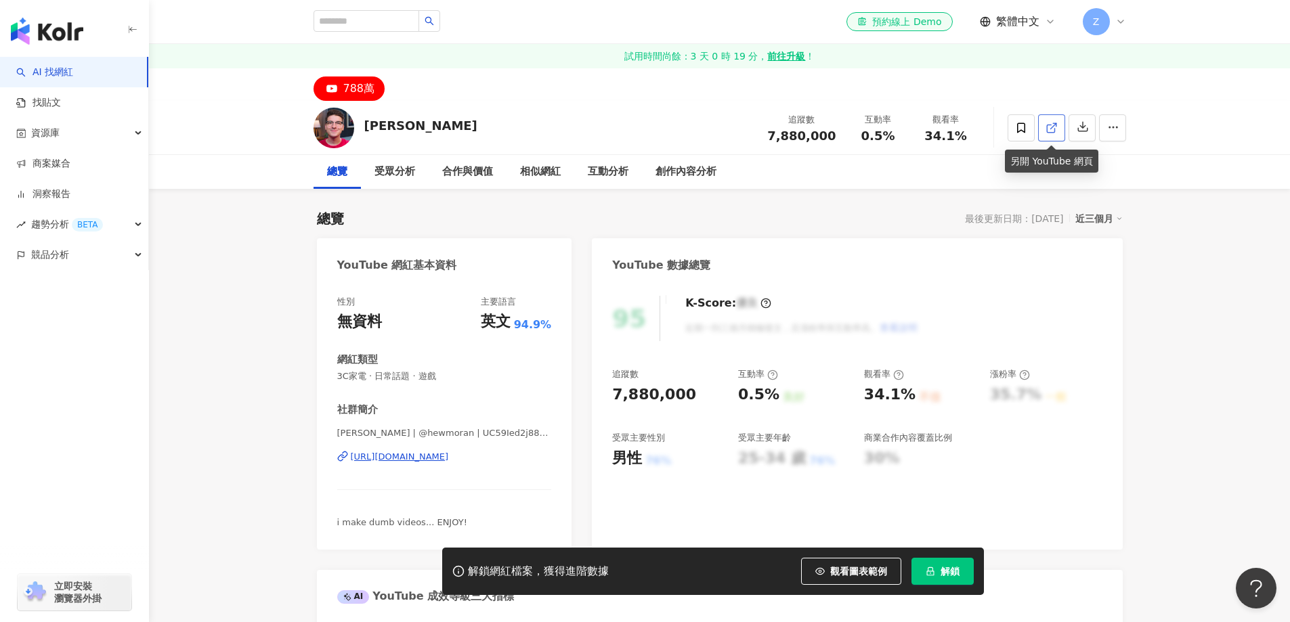
click at [1057, 130] on icon at bounding box center [1052, 128] width 12 height 12
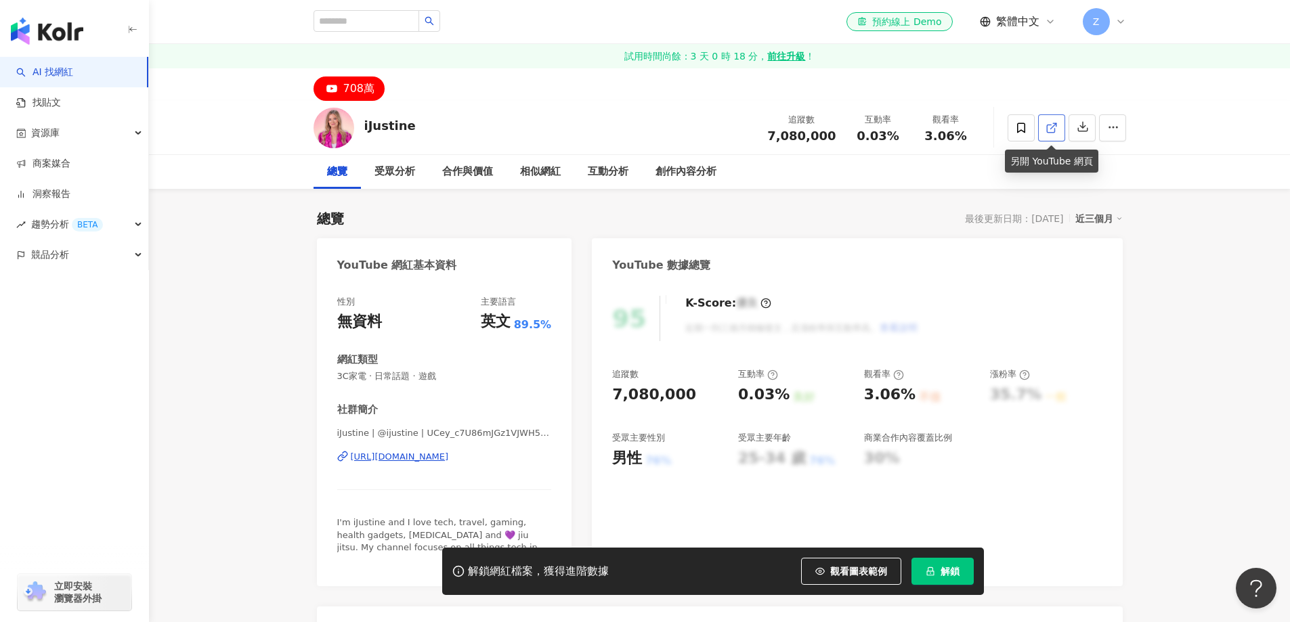
click at [1055, 129] on icon at bounding box center [1052, 128] width 12 height 12
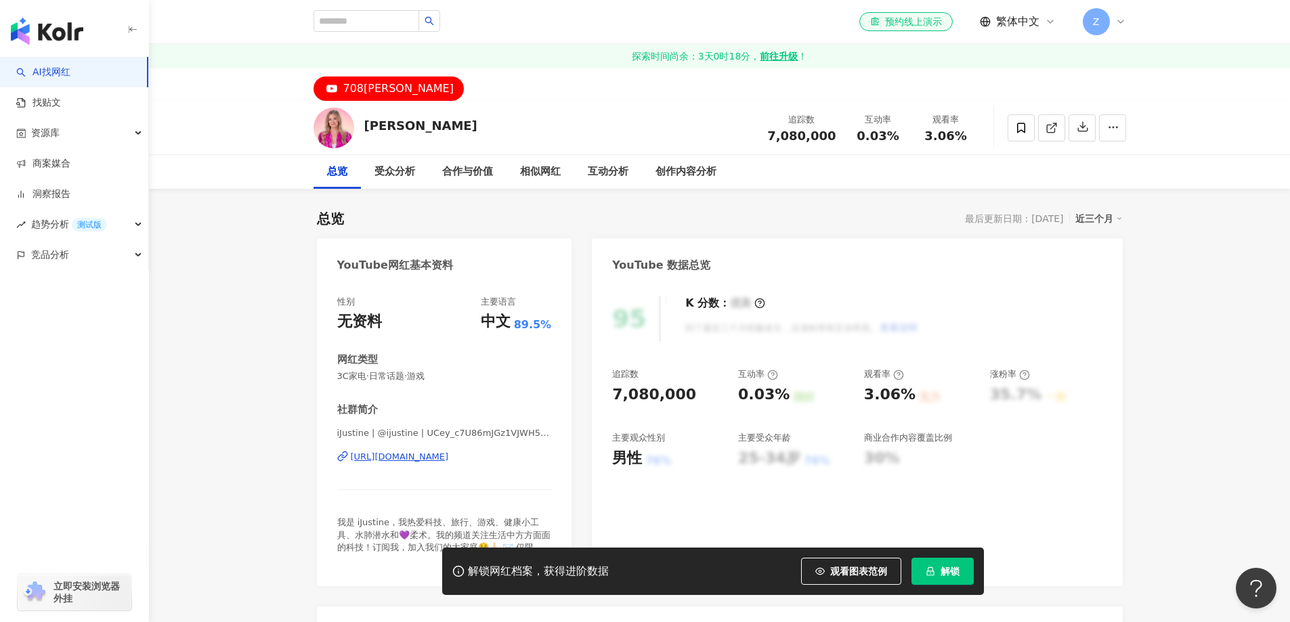
click at [952, 577] on font "解锁" at bounding box center [950, 571] width 19 height 11
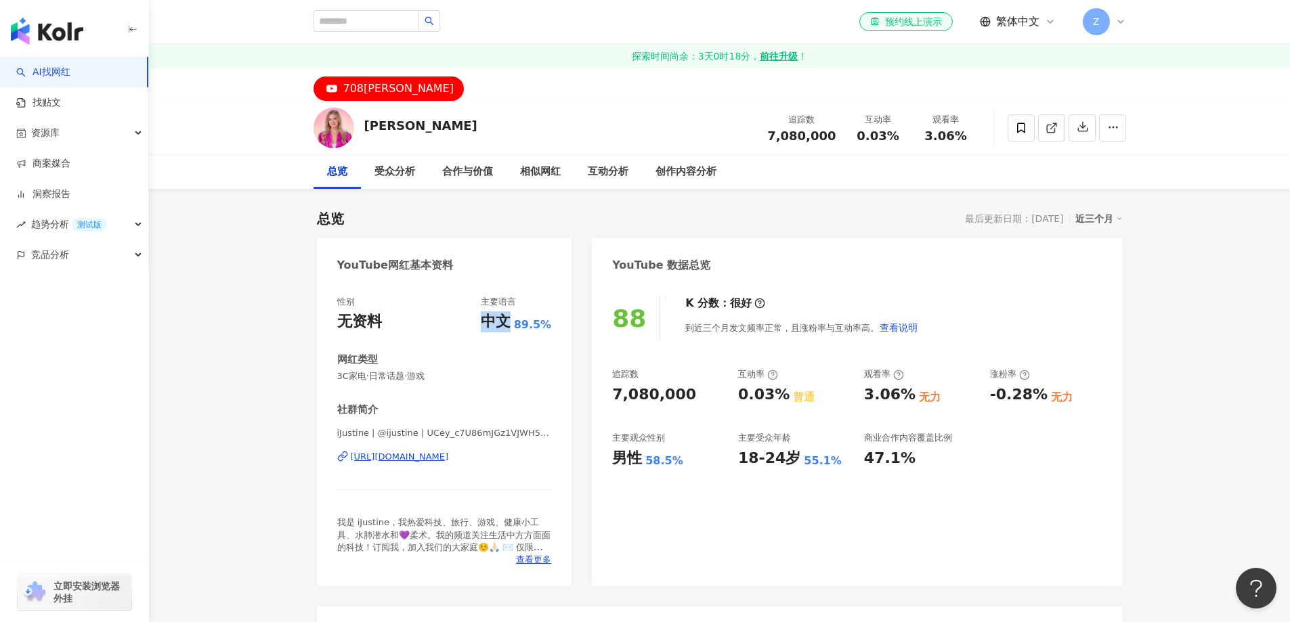
drag, startPoint x: 511, startPoint y: 323, endPoint x: 475, endPoint y: 323, distance: 35.9
click at [475, 323] on div "性别 无资料 主要语言 中文 89.5%" at bounding box center [444, 314] width 215 height 37
click at [507, 375] on span "3C家电·日常话题·游戏" at bounding box center [444, 376] width 215 height 12
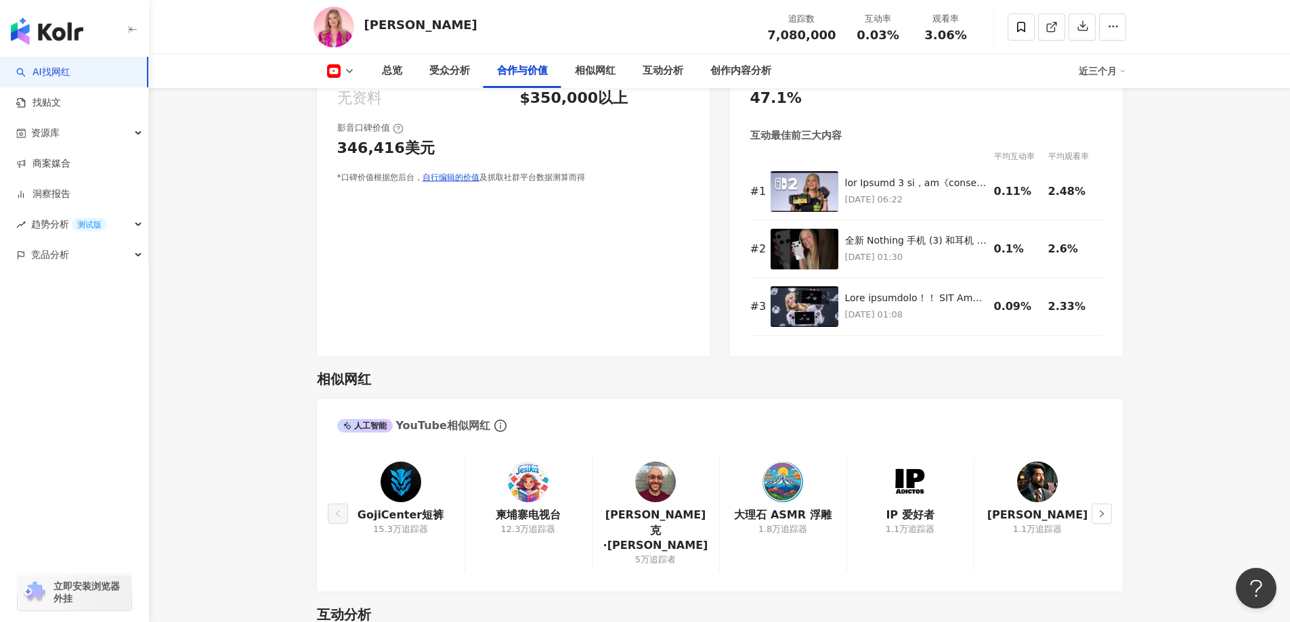
scroll to position [2167, 0]
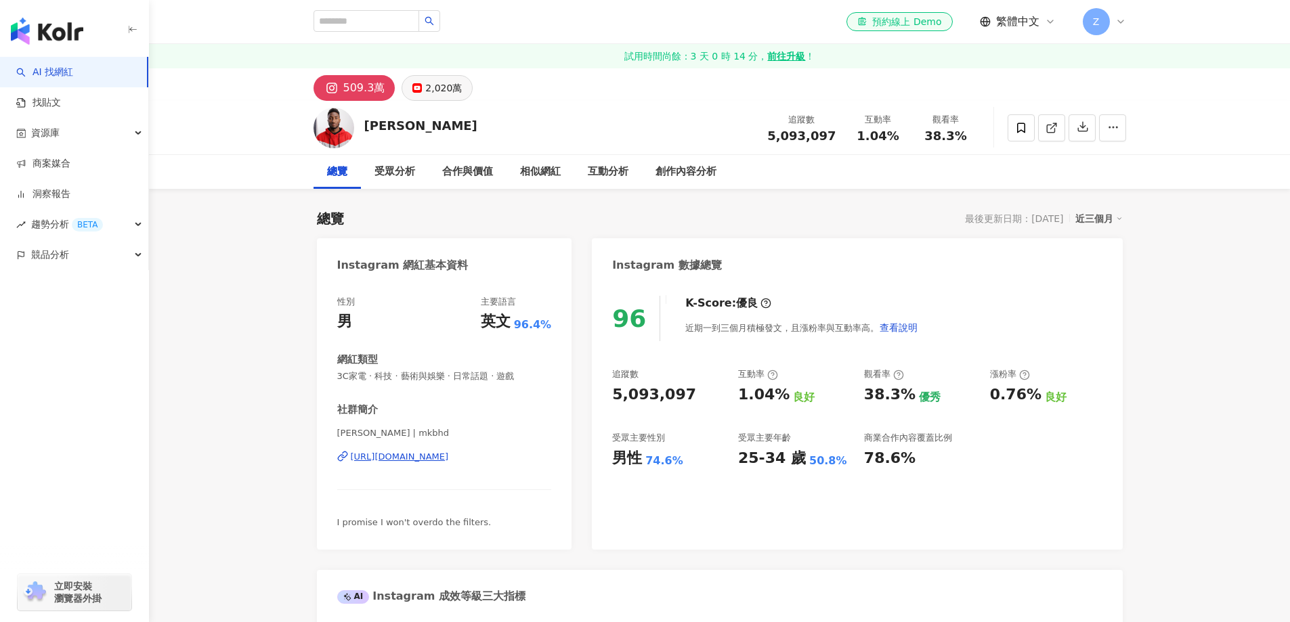
click at [438, 93] on div "2,020萬" at bounding box center [443, 88] width 37 height 19
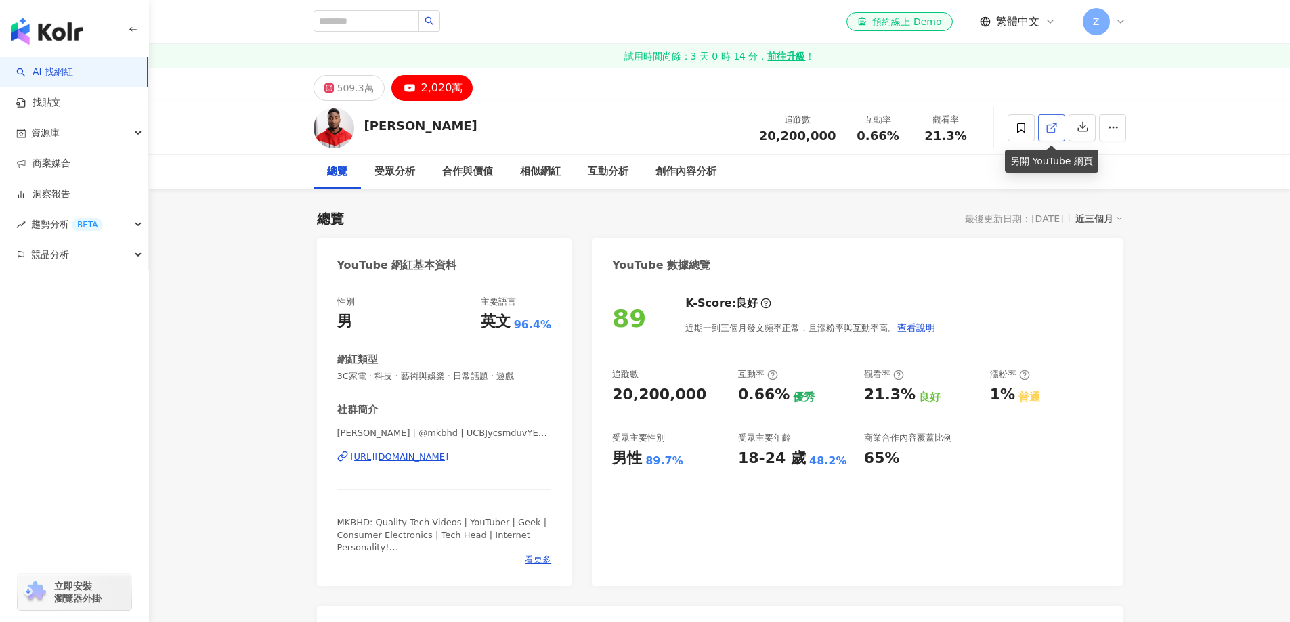
click at [1057, 132] on icon at bounding box center [1052, 128] width 12 height 12
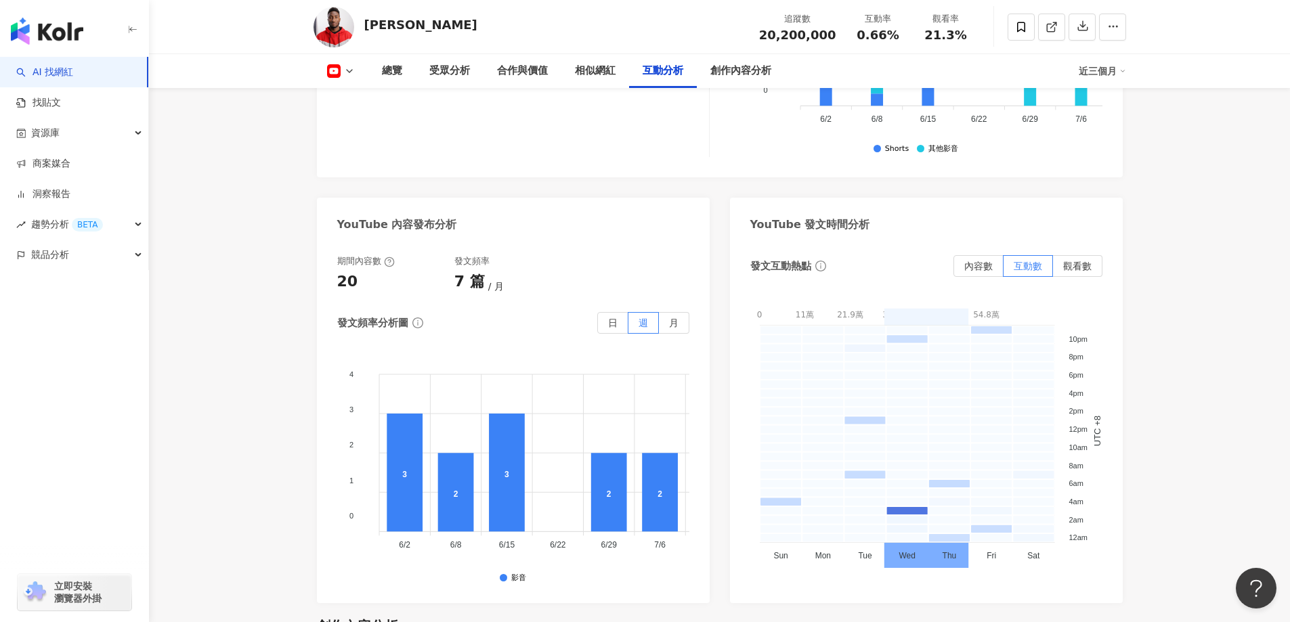
scroll to position [2522, 0]
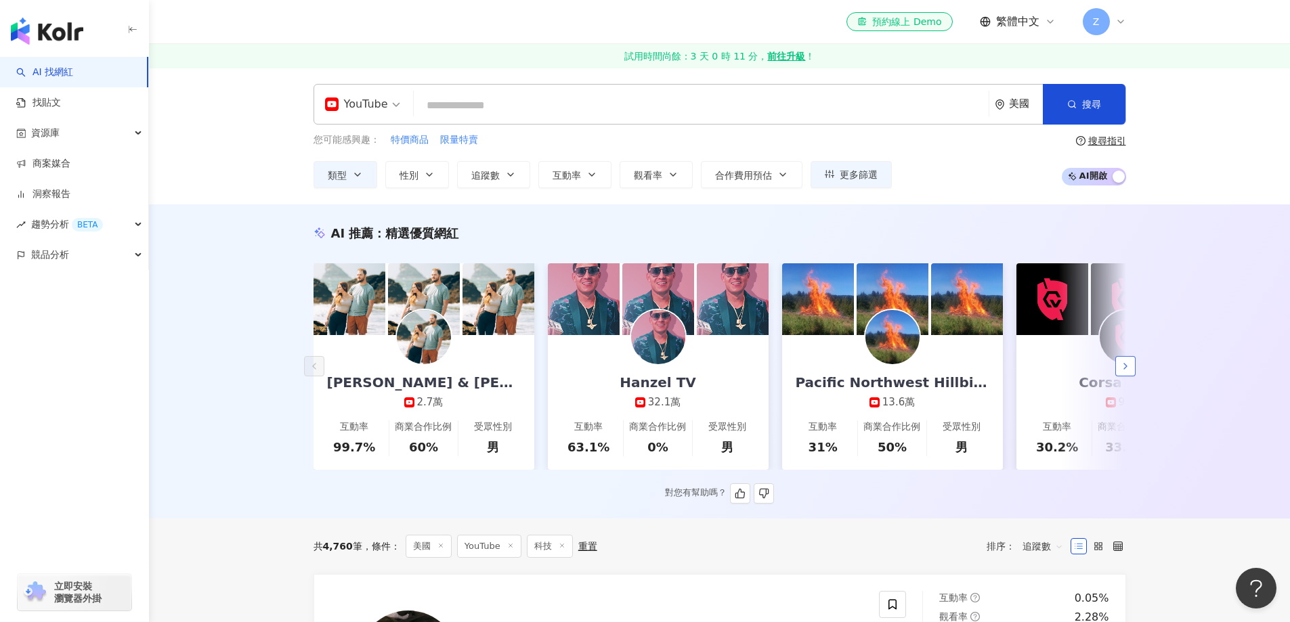
click at [1135, 377] on button "button" at bounding box center [1126, 366] width 20 height 20
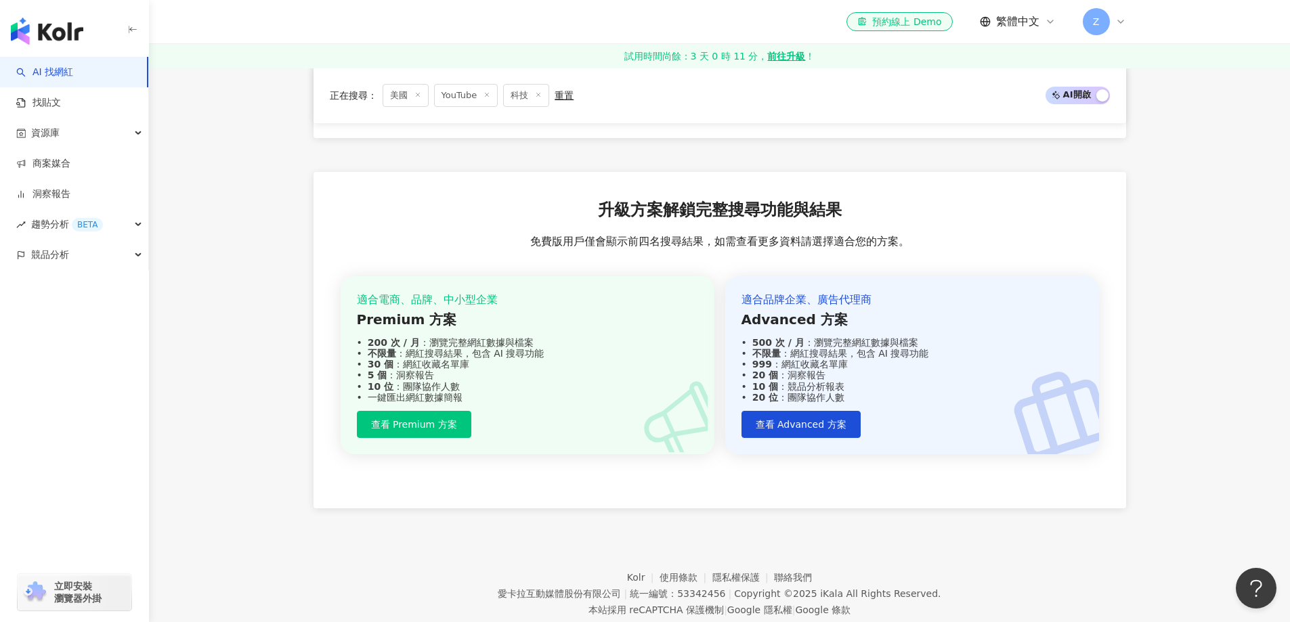
scroll to position [2574, 0]
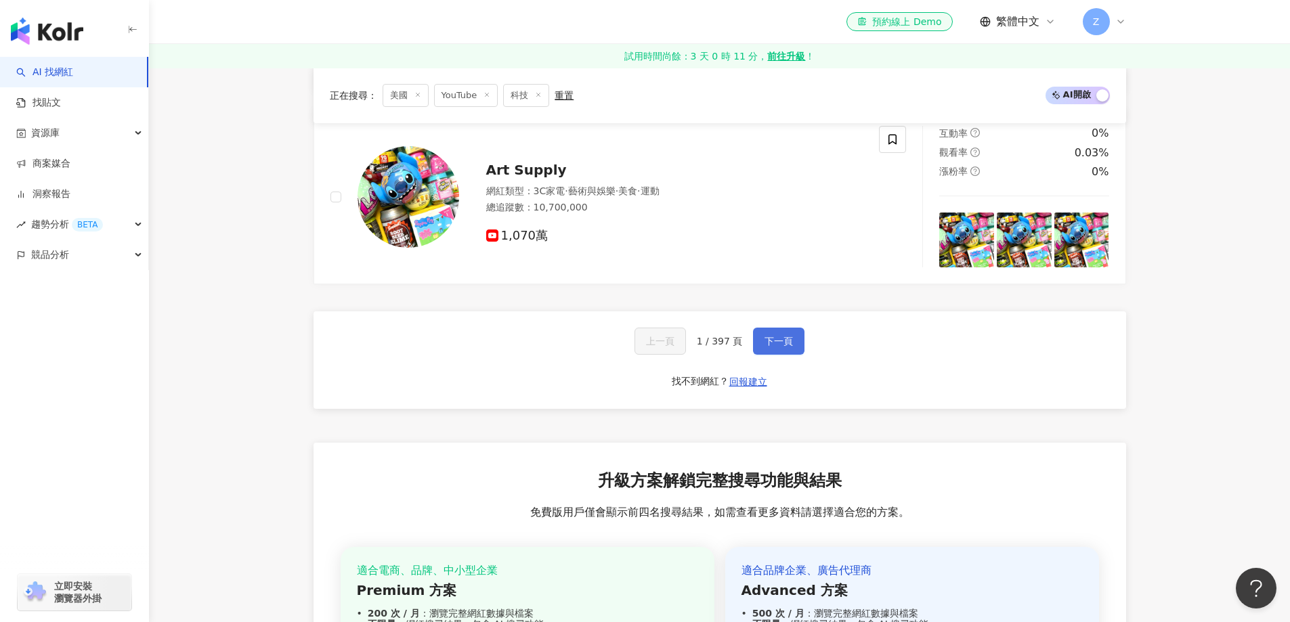
click at [774, 347] on span "下一頁" at bounding box center [779, 341] width 28 height 11
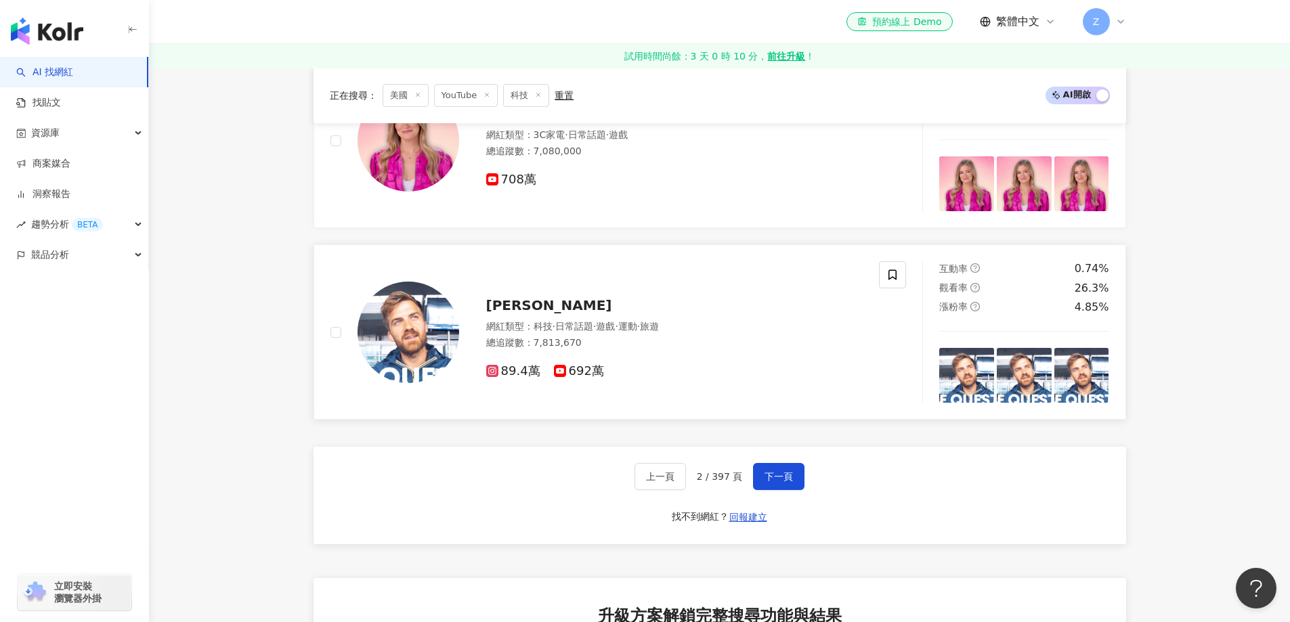
scroll to position [2506, 0]
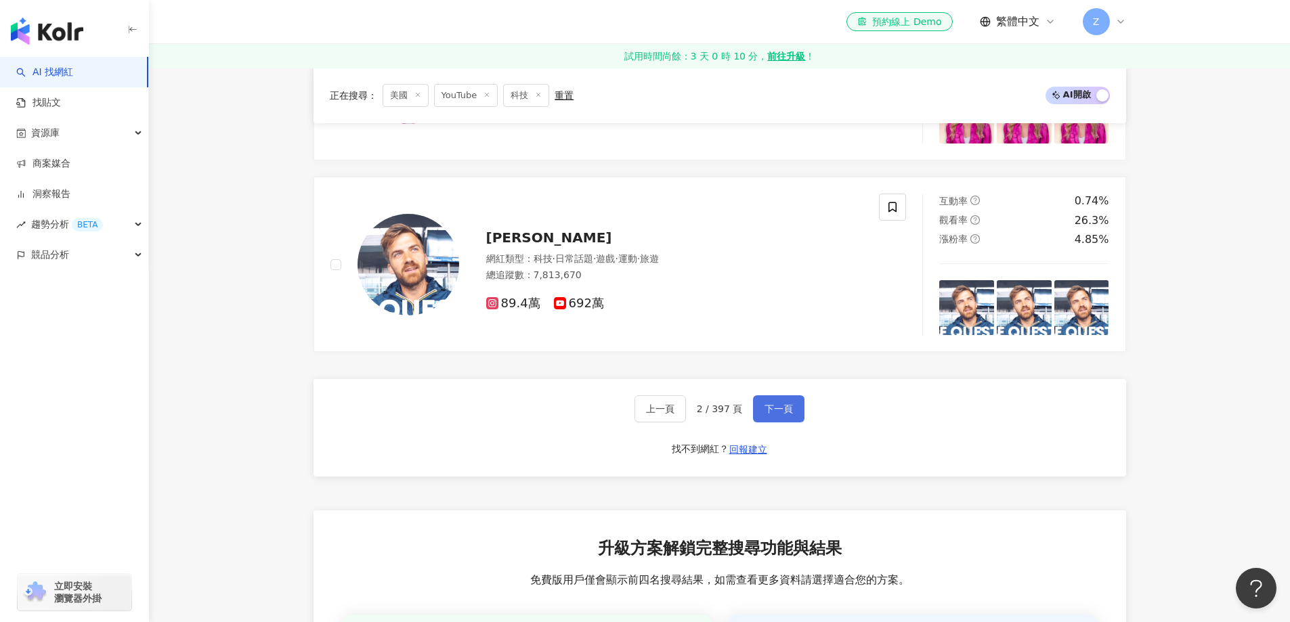
click at [771, 415] on span "下一頁" at bounding box center [779, 409] width 28 height 11
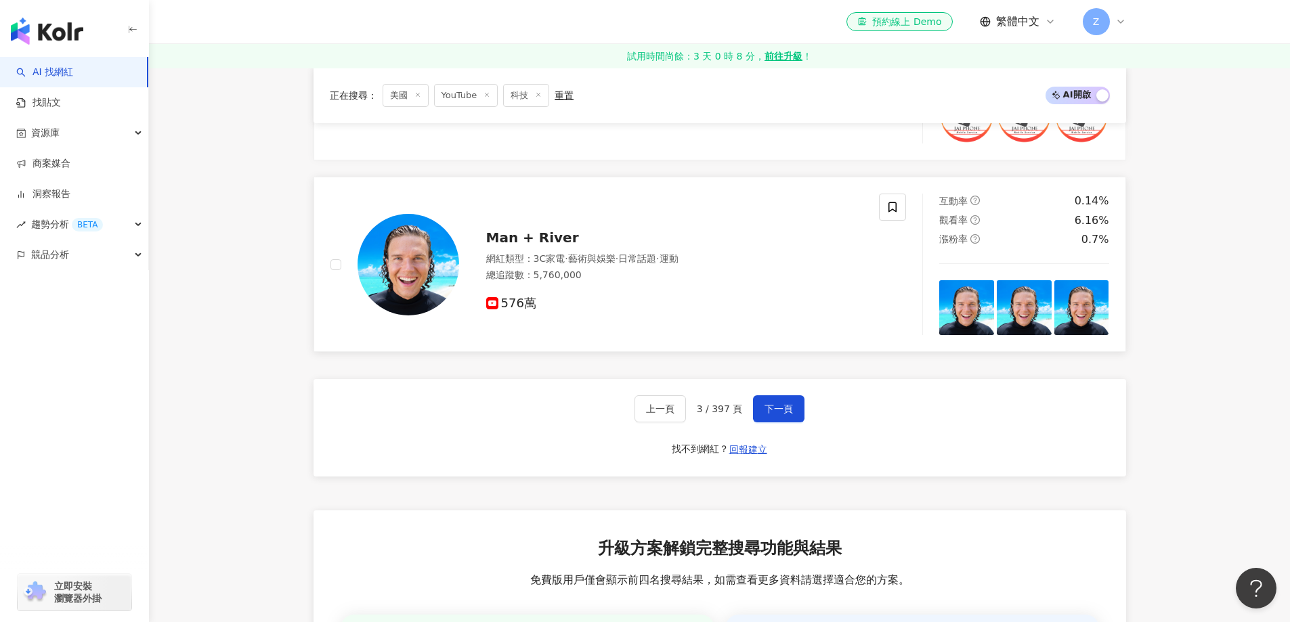
click at [653, 312] on div "576萬" at bounding box center [674, 304] width 377 height 15
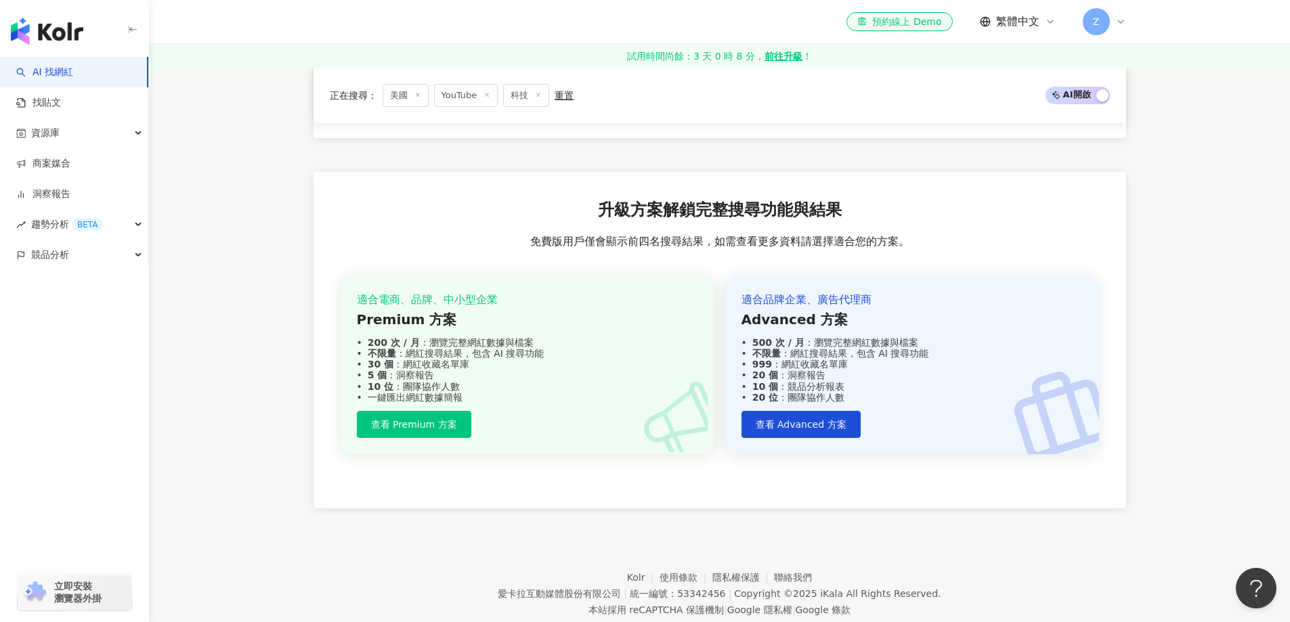
scroll to position [2574, 0]
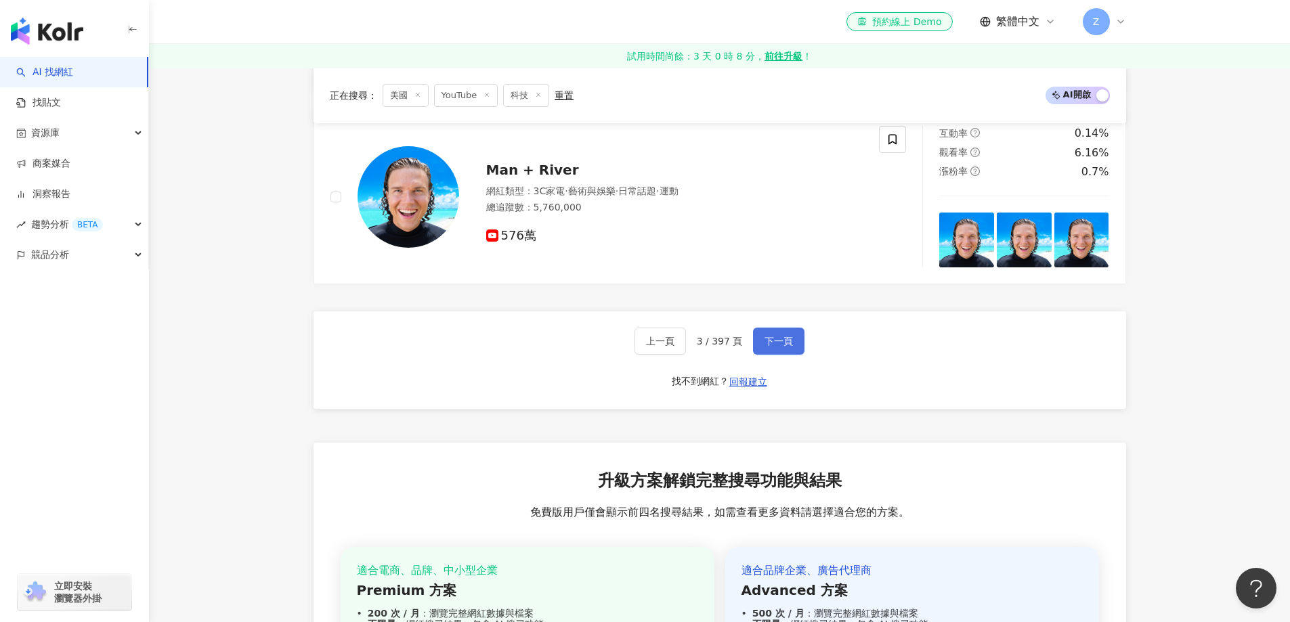
click at [775, 347] on span "下一頁" at bounding box center [779, 341] width 28 height 11
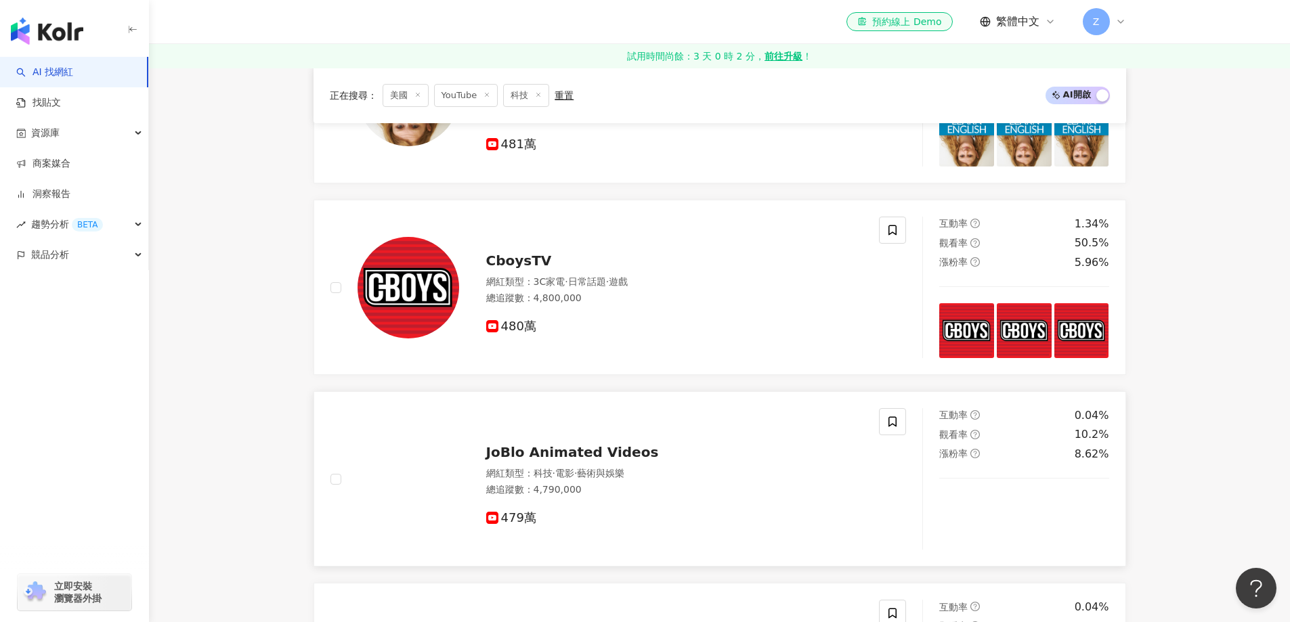
scroll to position [2438, 0]
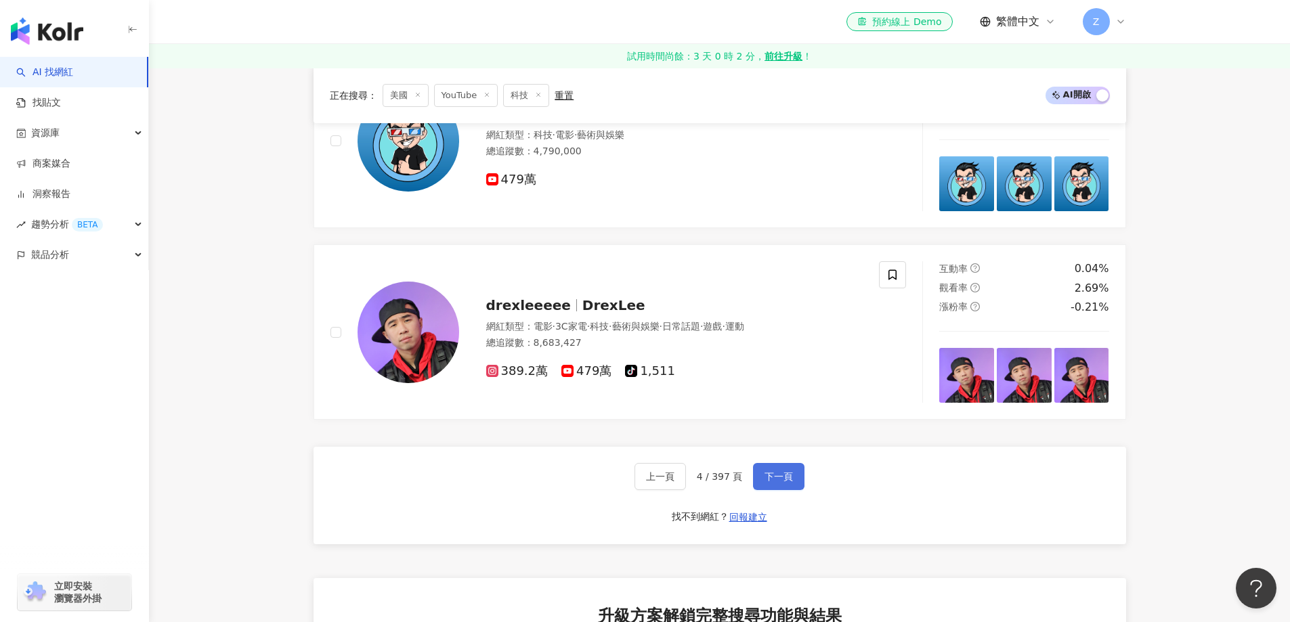
click at [784, 482] on span "下一頁" at bounding box center [779, 476] width 28 height 11
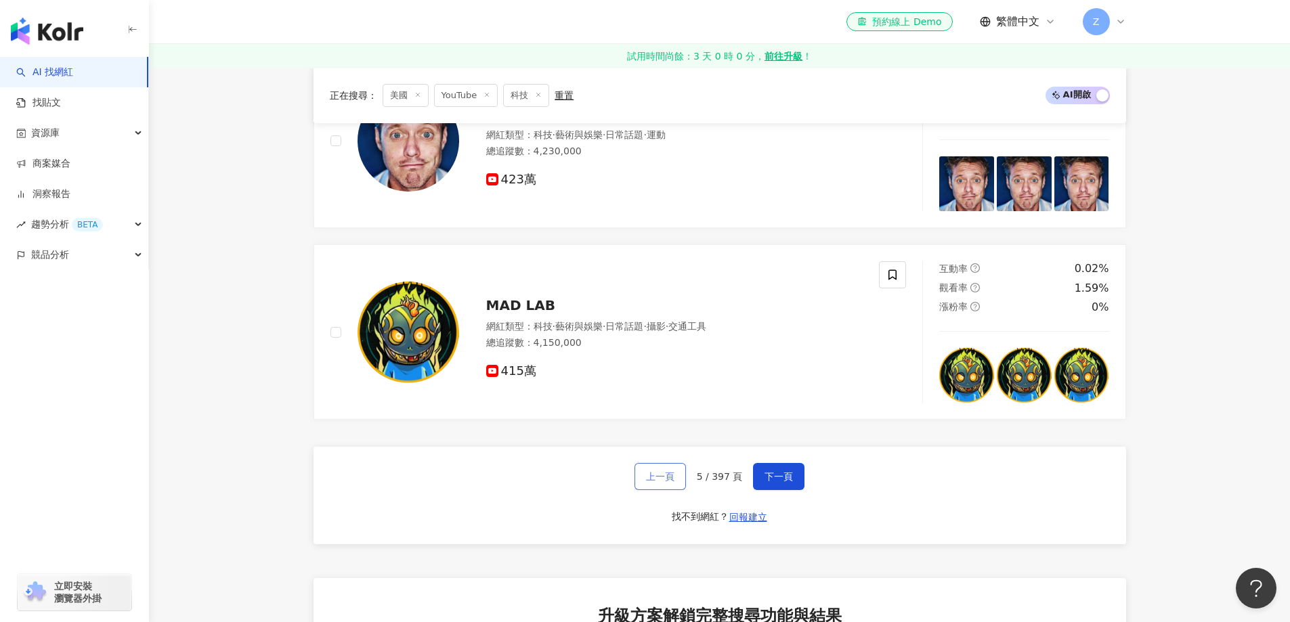
click at [656, 490] on button "上一頁" at bounding box center [660, 476] width 51 height 27
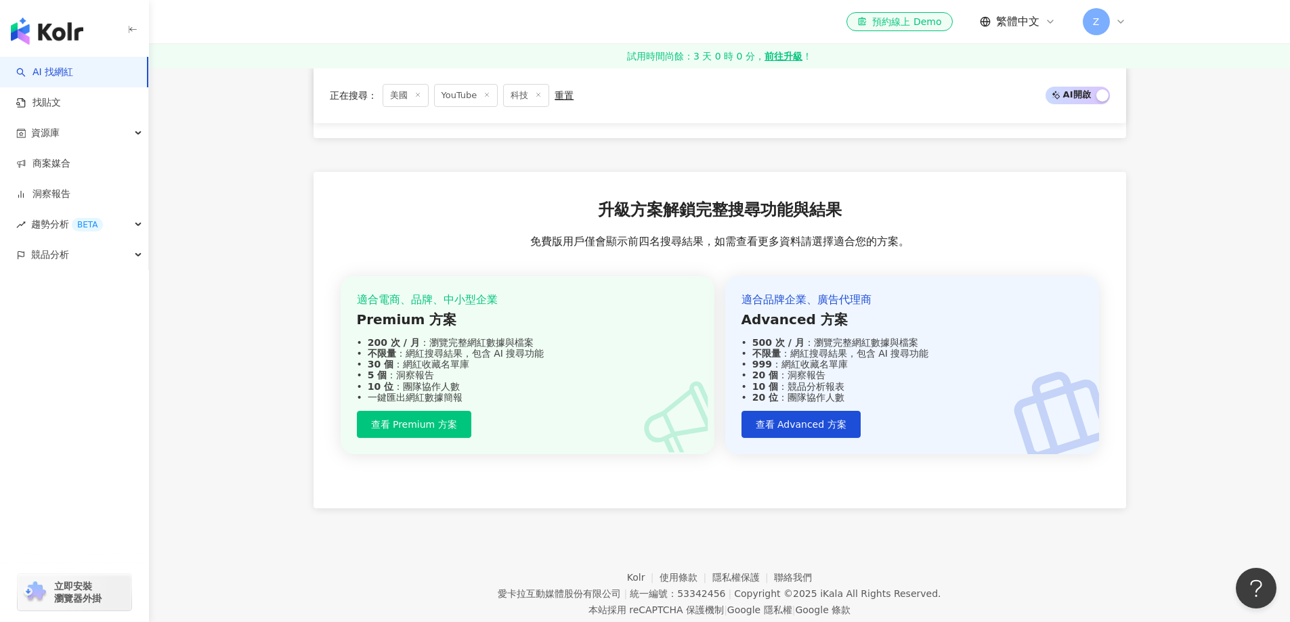
scroll to position [2642, 0]
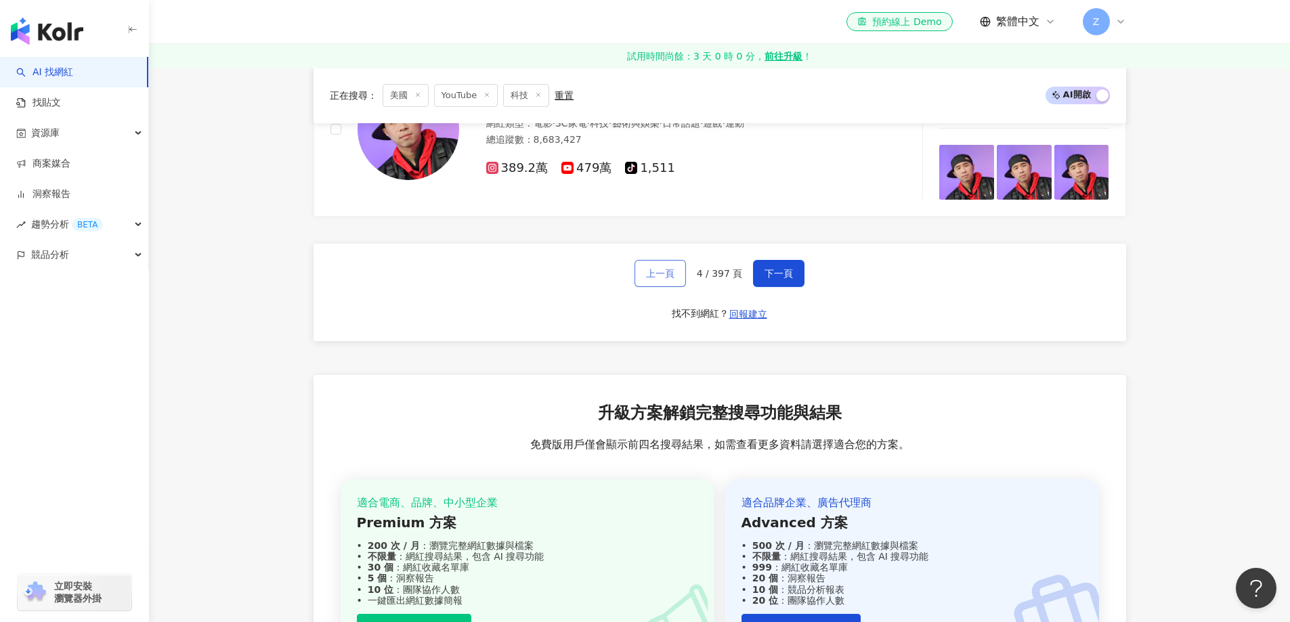
click at [659, 279] on span "上一頁" at bounding box center [660, 273] width 28 height 11
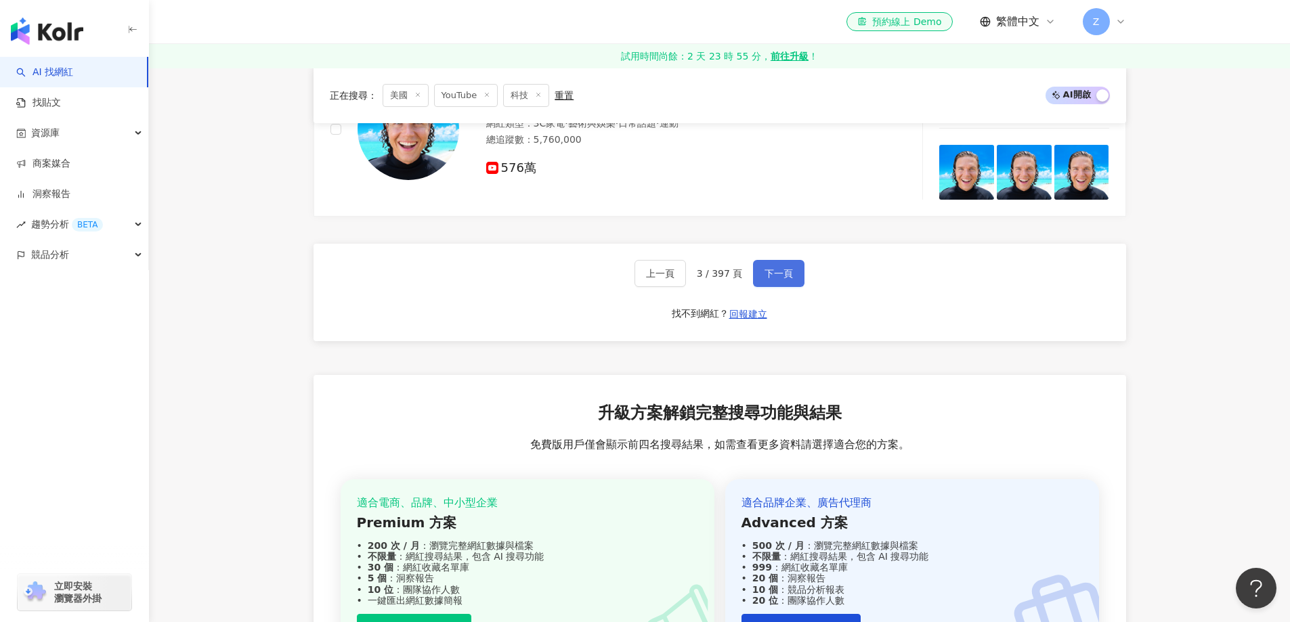
click at [786, 279] on span "下一頁" at bounding box center [779, 273] width 28 height 11
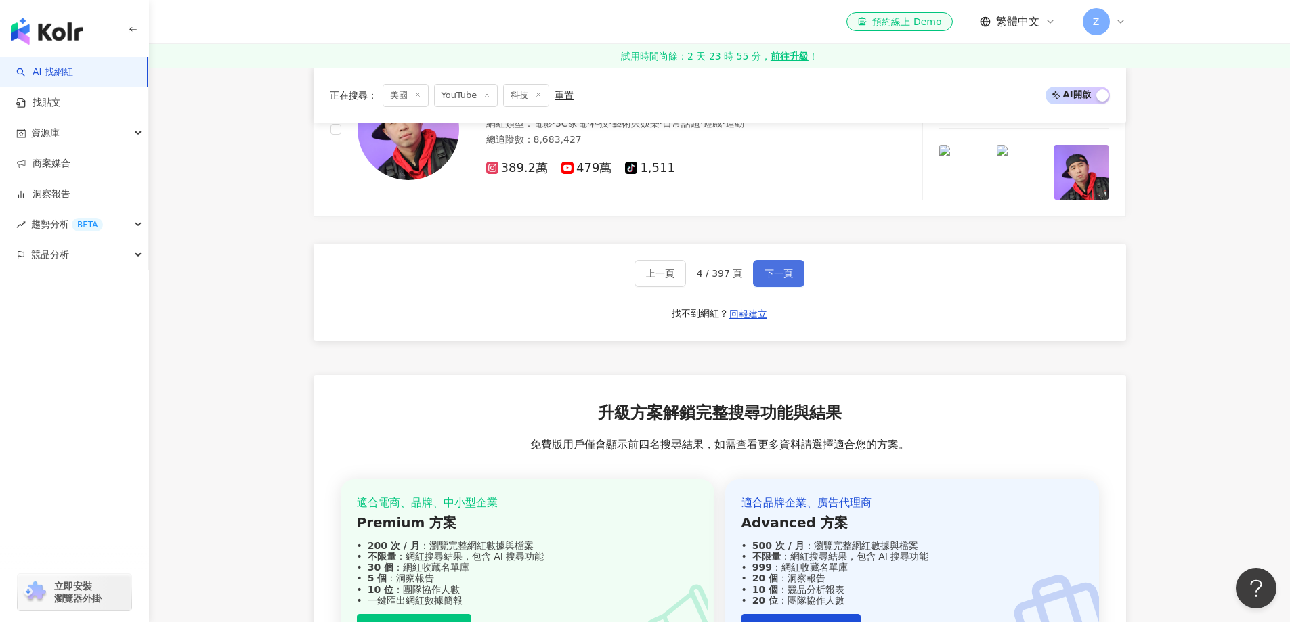
click at [773, 278] on span "下一頁" at bounding box center [779, 273] width 28 height 11
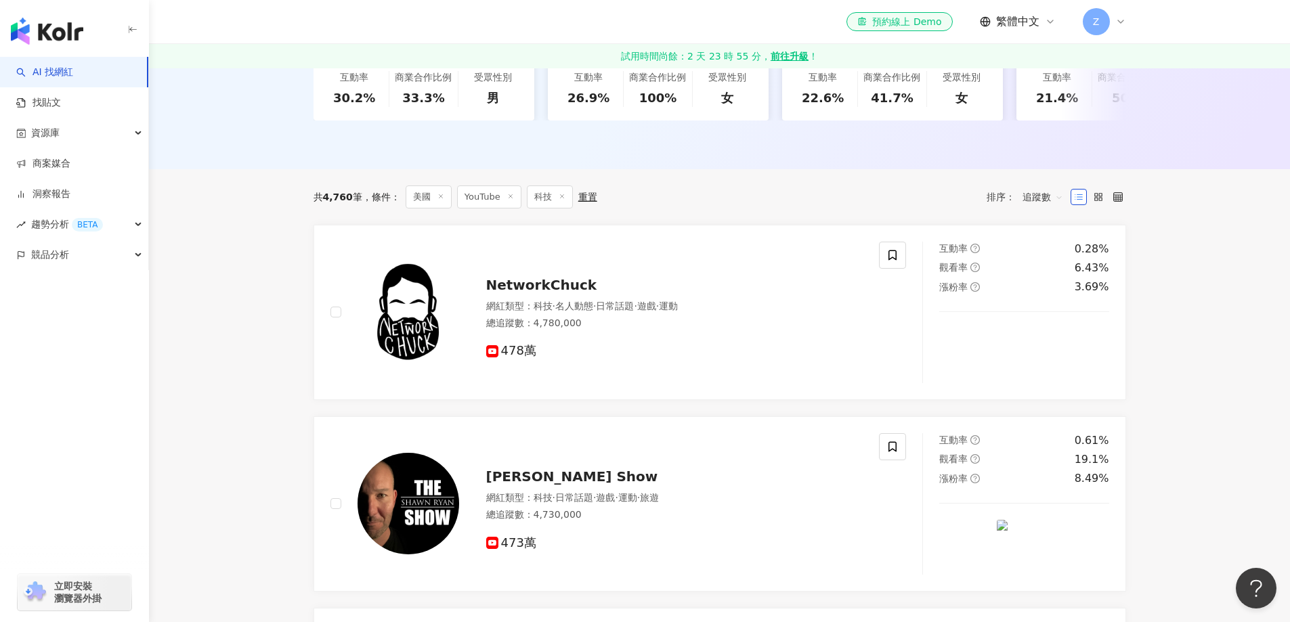
scroll to position [11, 0]
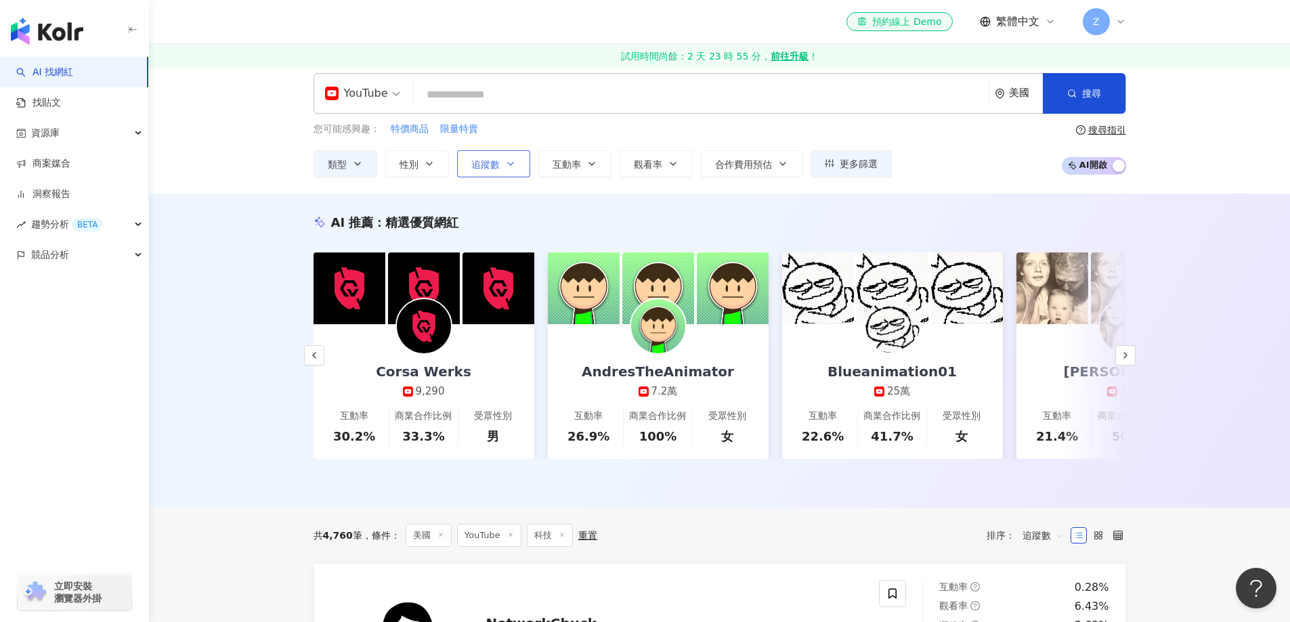
click at [506, 169] on button "追蹤數" at bounding box center [493, 163] width 73 height 27
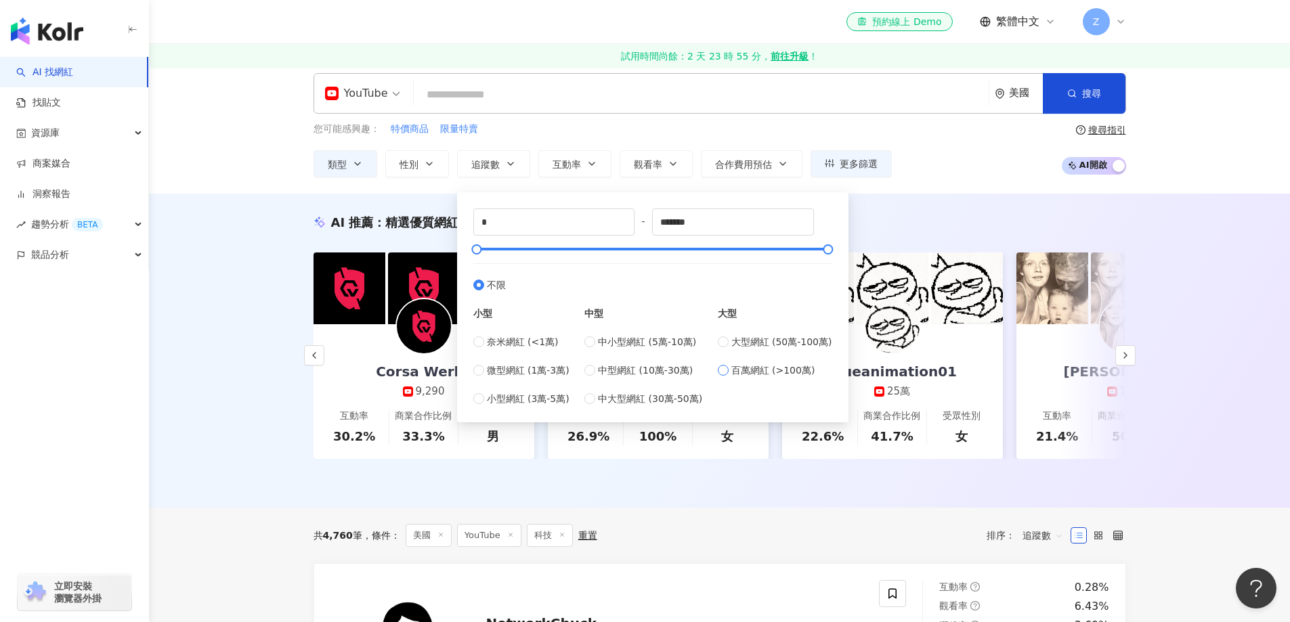
type input "*******"
type input "*********"
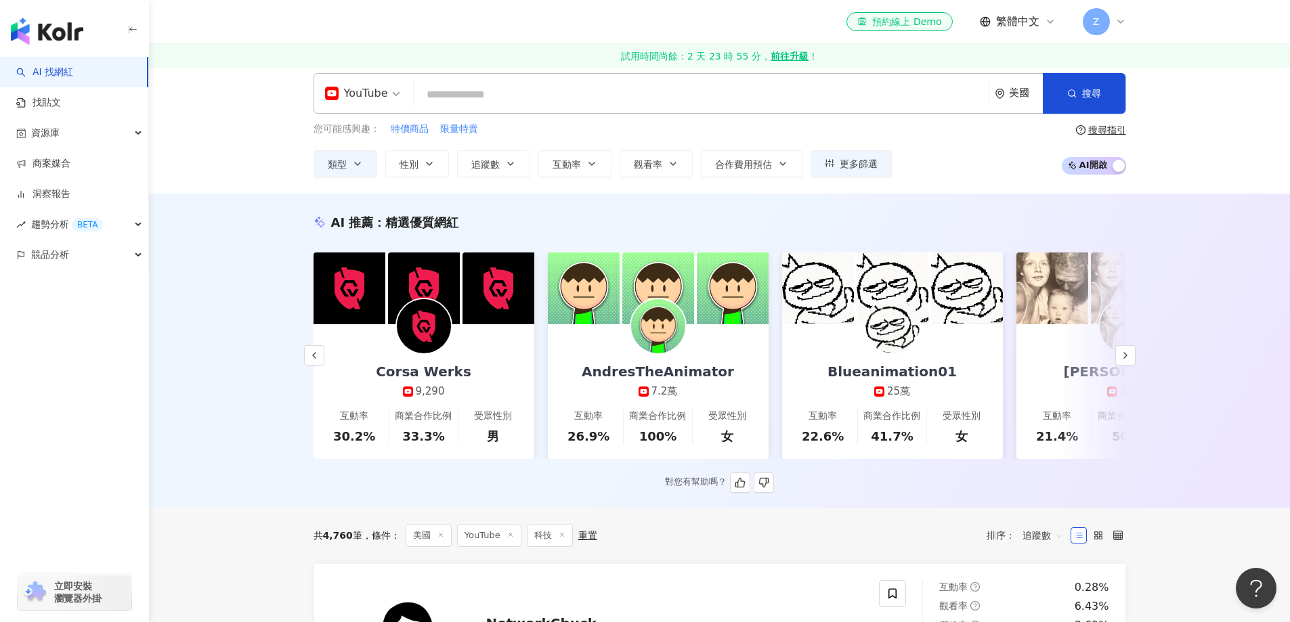
click at [926, 219] on div "AI 推薦 ： 精選優質網紅" at bounding box center [720, 222] width 813 height 17
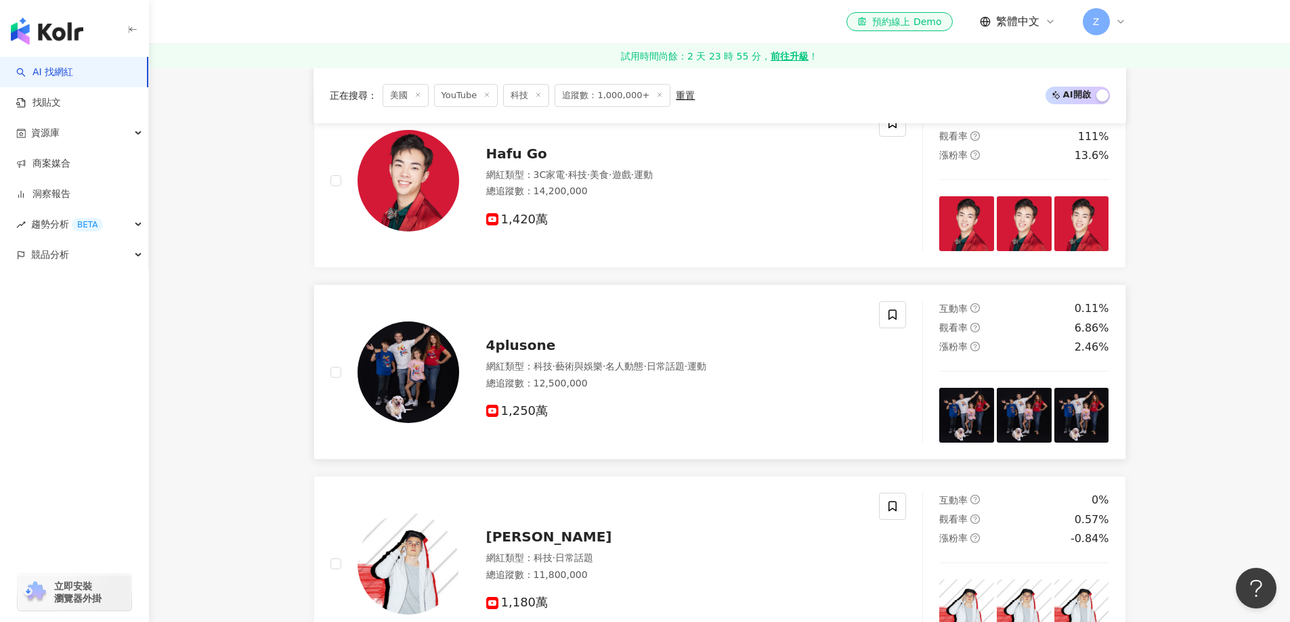
scroll to position [2167, 0]
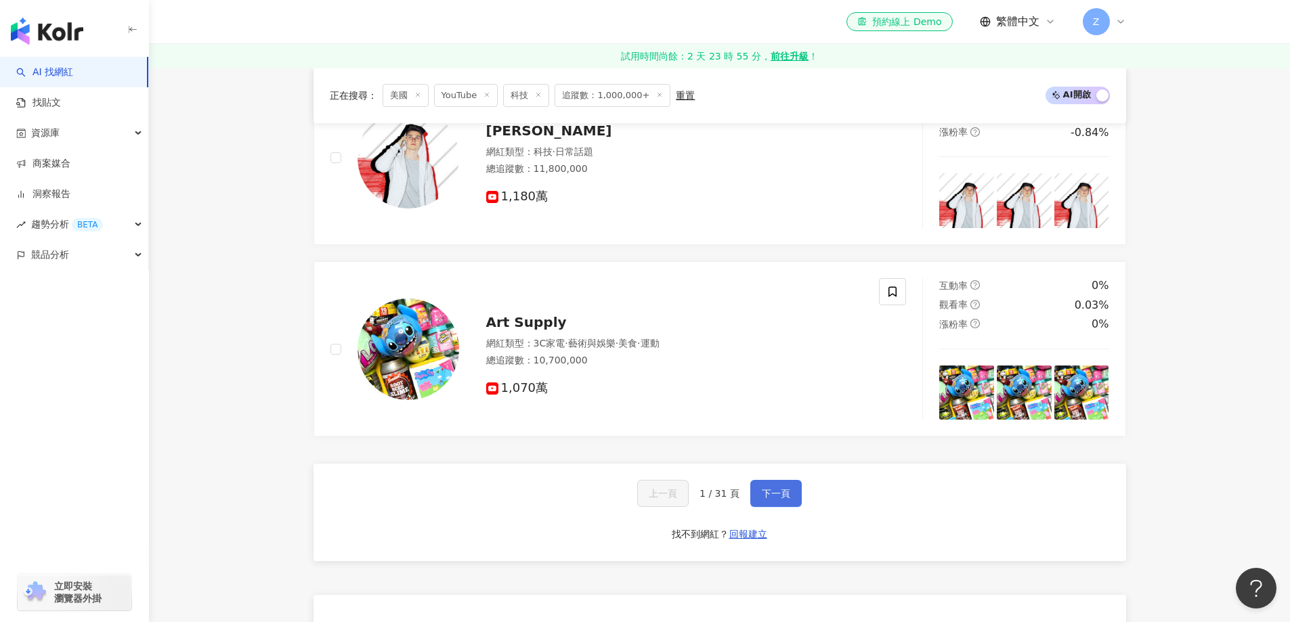
click at [769, 497] on span "下一頁" at bounding box center [776, 493] width 28 height 11
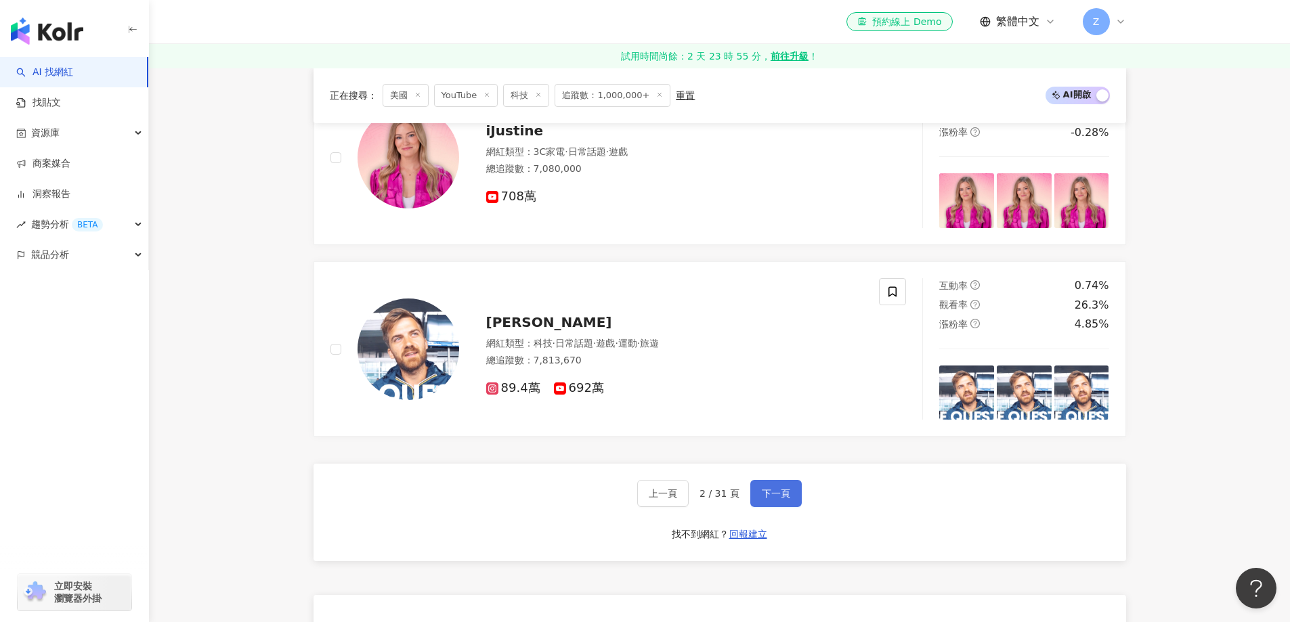
click at [771, 501] on button "下一頁" at bounding box center [775, 493] width 51 height 27
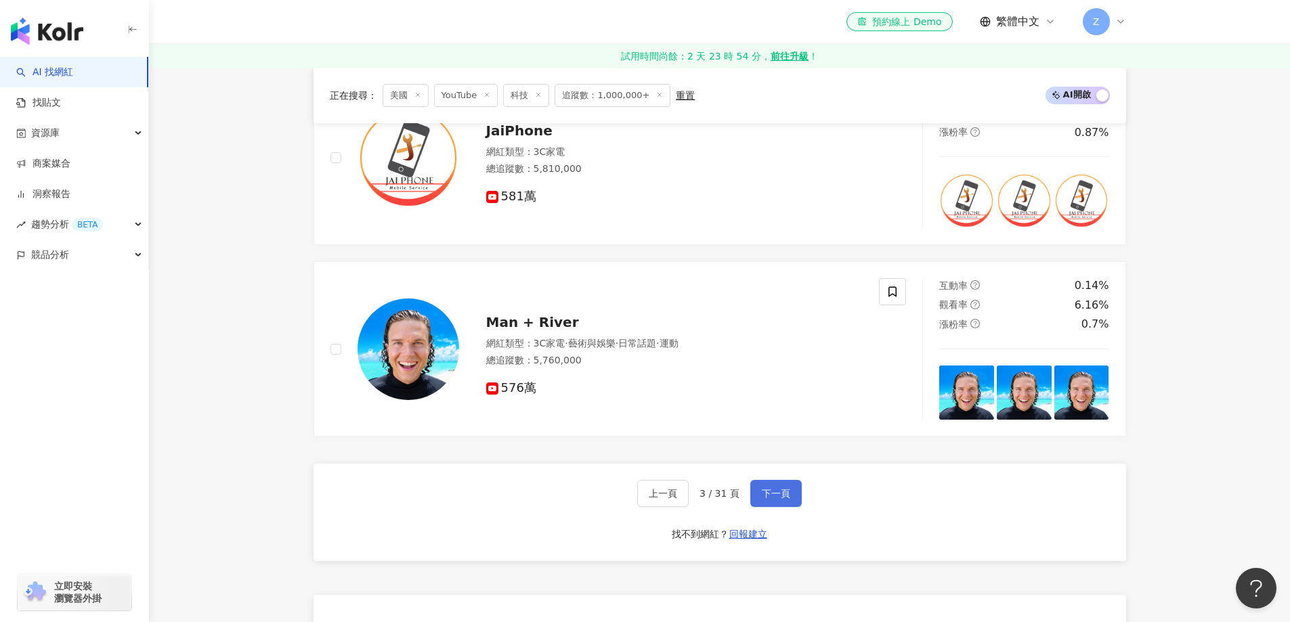
click at [770, 492] on span "下一頁" at bounding box center [776, 493] width 28 height 11
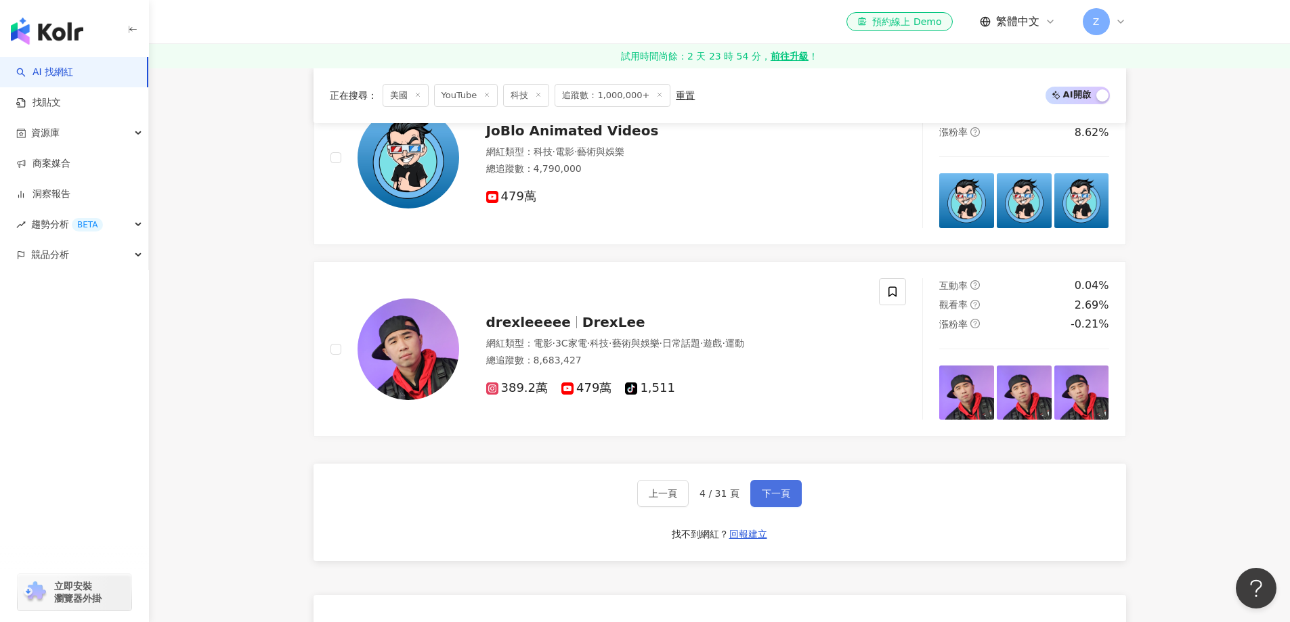
click at [782, 488] on span "下一頁" at bounding box center [776, 493] width 28 height 11
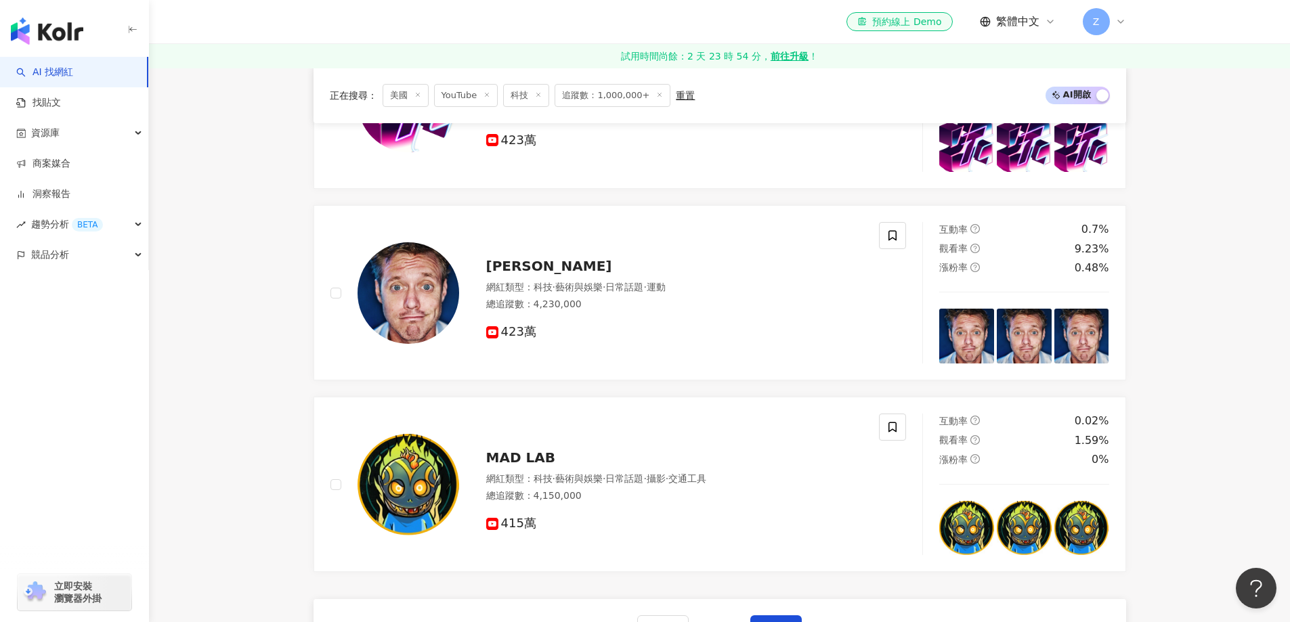
scroll to position [2438, 0]
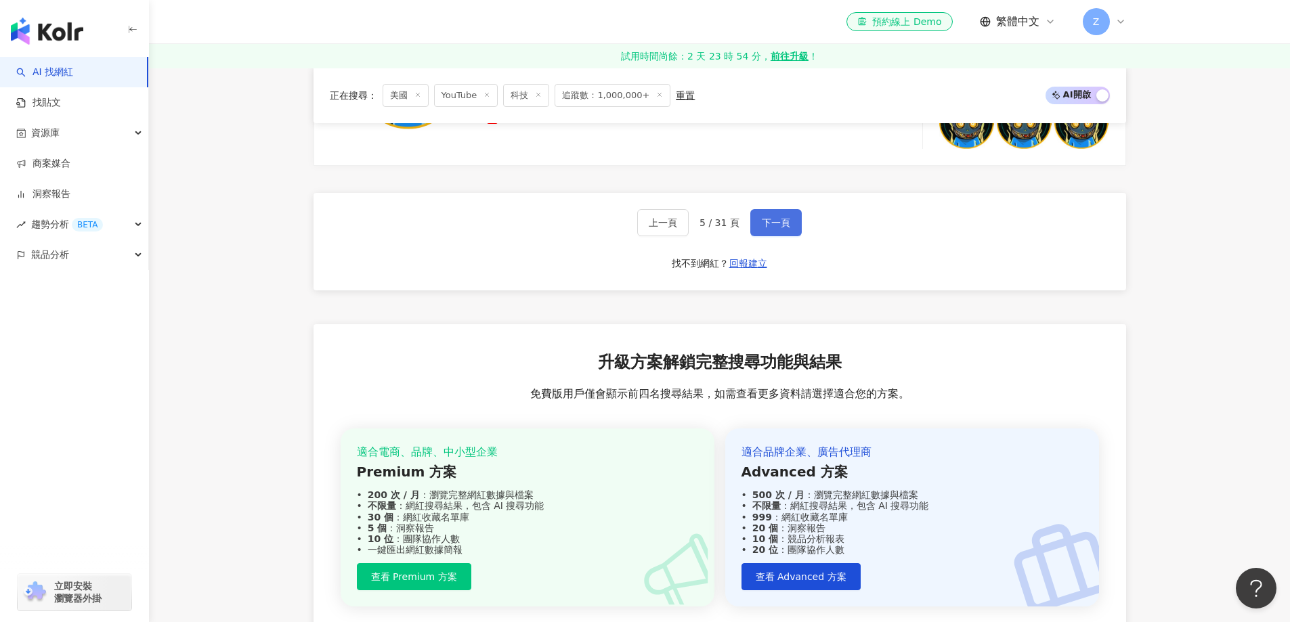
click at [771, 226] on span "下一頁" at bounding box center [776, 222] width 28 height 11
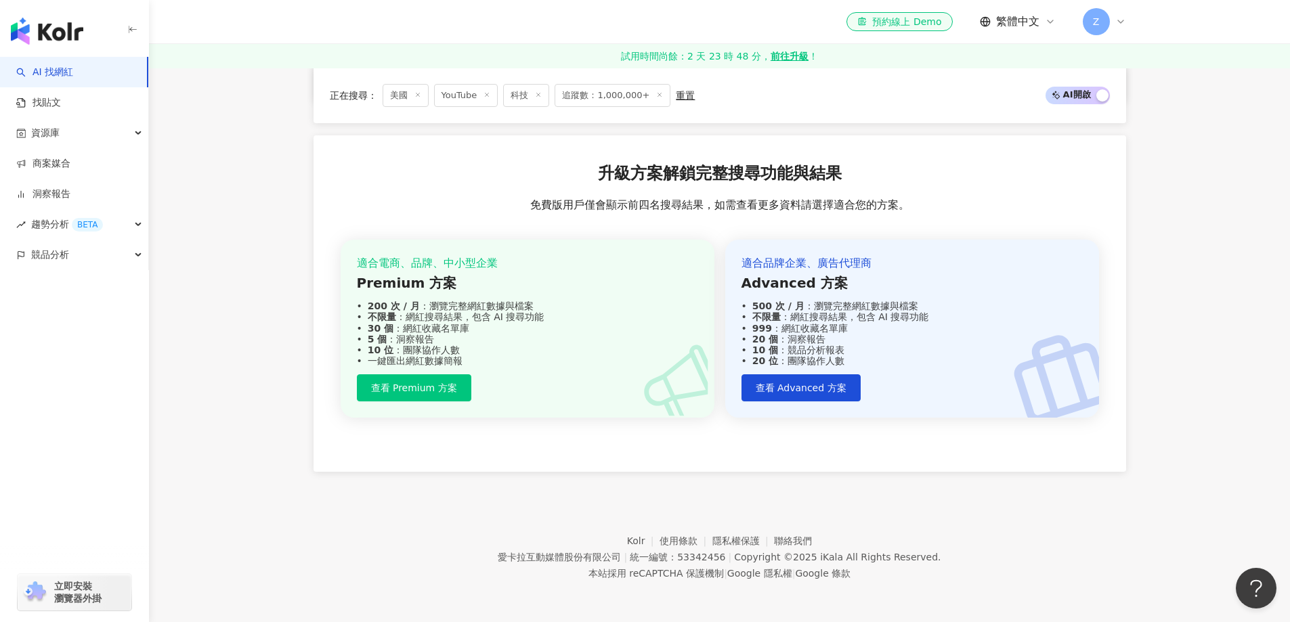
scroll to position [2356, 0]
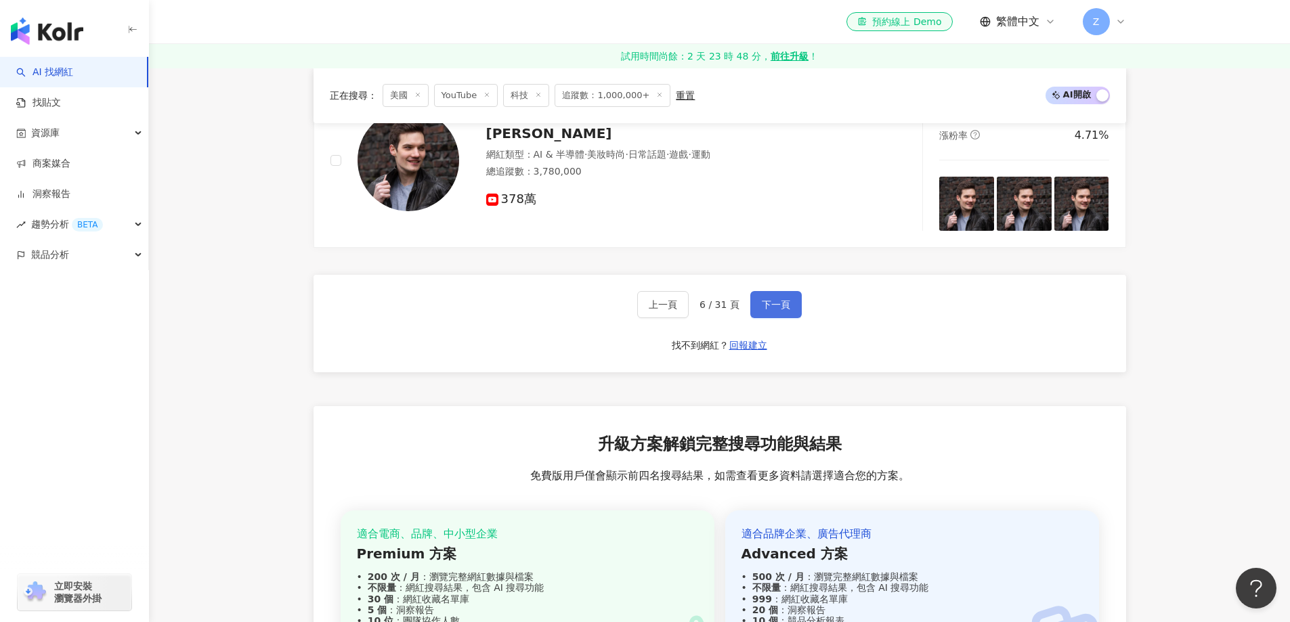
click at [782, 308] on span "下一頁" at bounding box center [776, 304] width 28 height 11
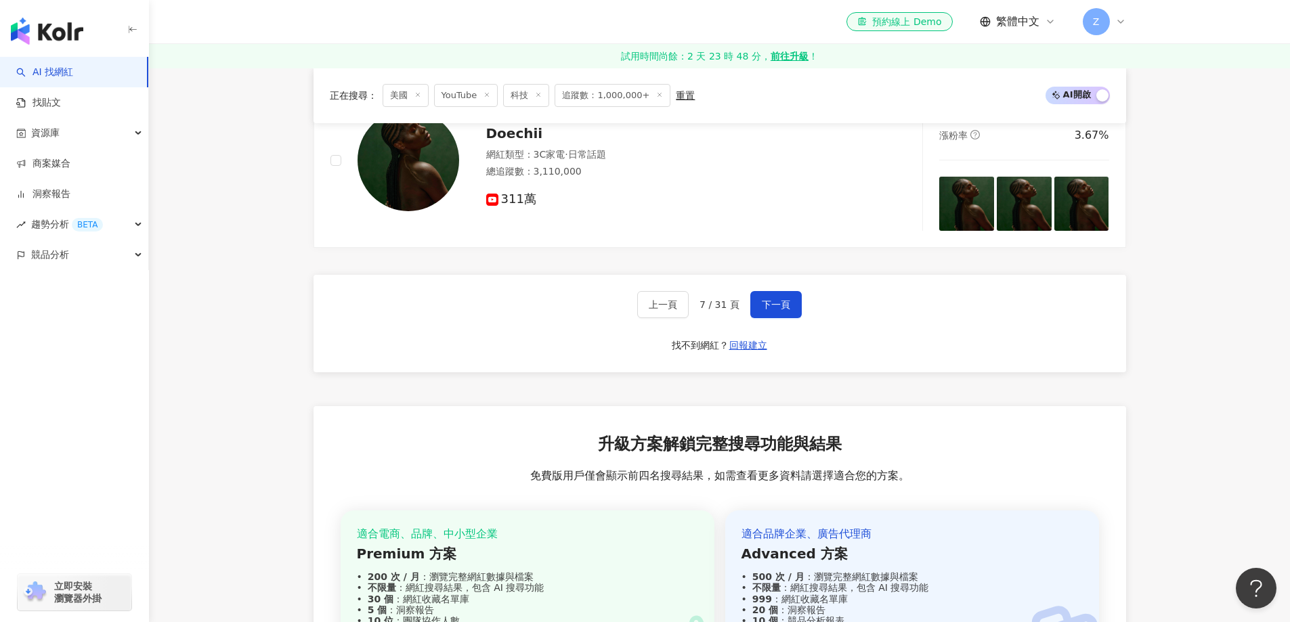
scroll to position [2627, 0]
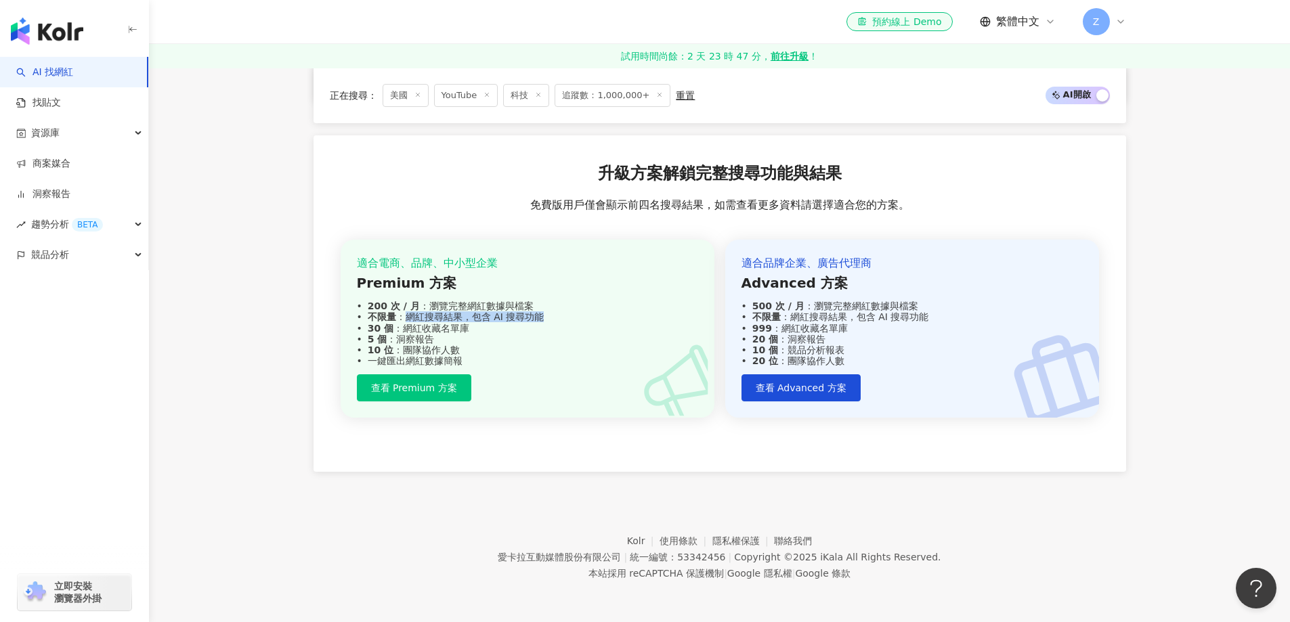
drag, startPoint x: 407, startPoint y: 316, endPoint x: 561, endPoint y: 316, distance: 153.8
click at [561, 316] on div "不限量 ：網紅搜尋結果，包含 AI 搜尋功能" at bounding box center [527, 317] width 341 height 11
click at [587, 326] on div "30 個 ：網紅收藏名單庫" at bounding box center [527, 328] width 341 height 11
drag, startPoint x: 449, startPoint y: 389, endPoint x: 285, endPoint y: 356, distance: 167.1
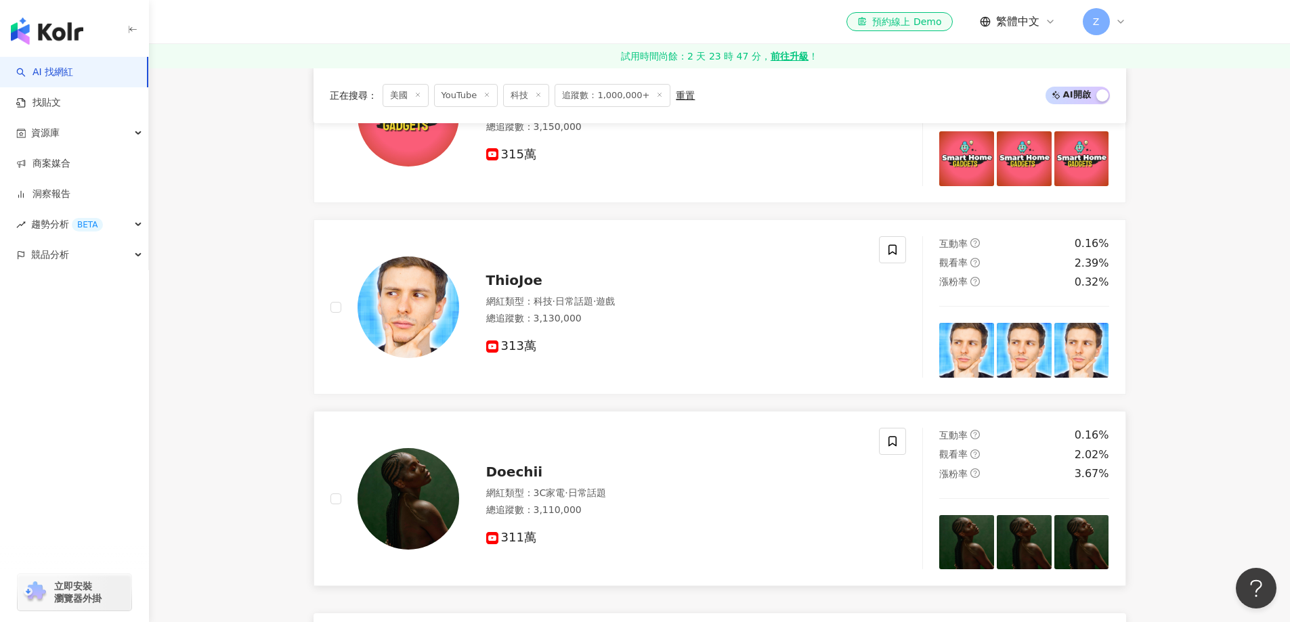
scroll to position [2221, 0]
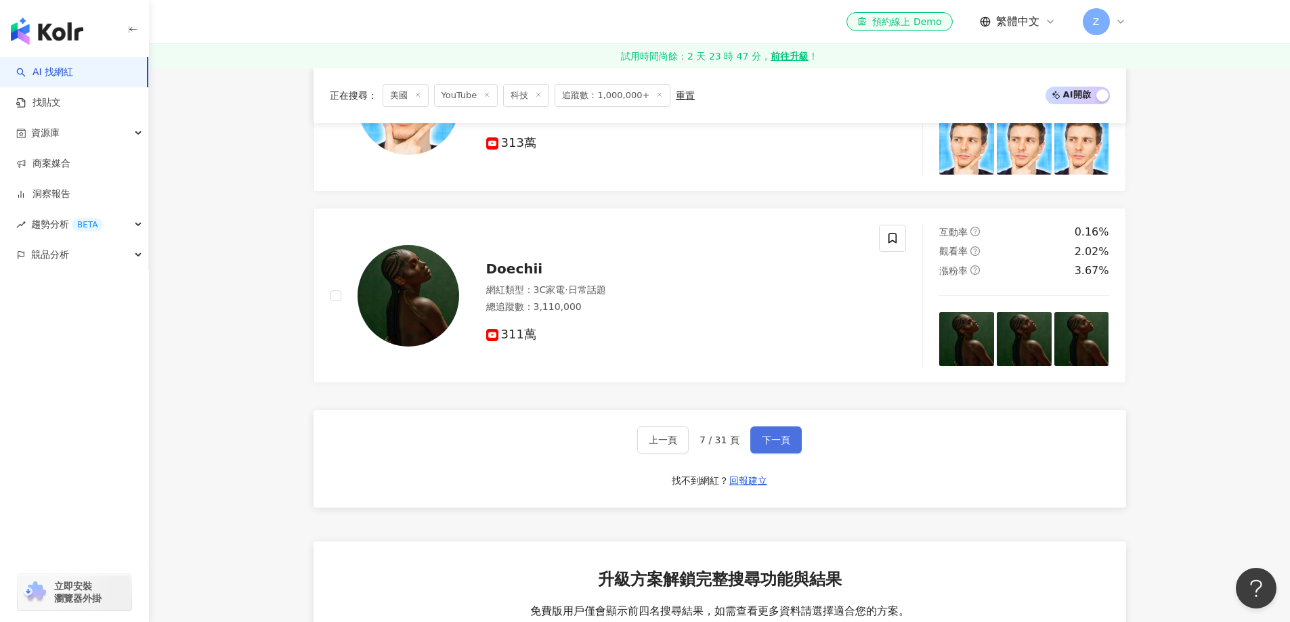
click at [776, 445] on span "下一頁" at bounding box center [776, 440] width 28 height 11
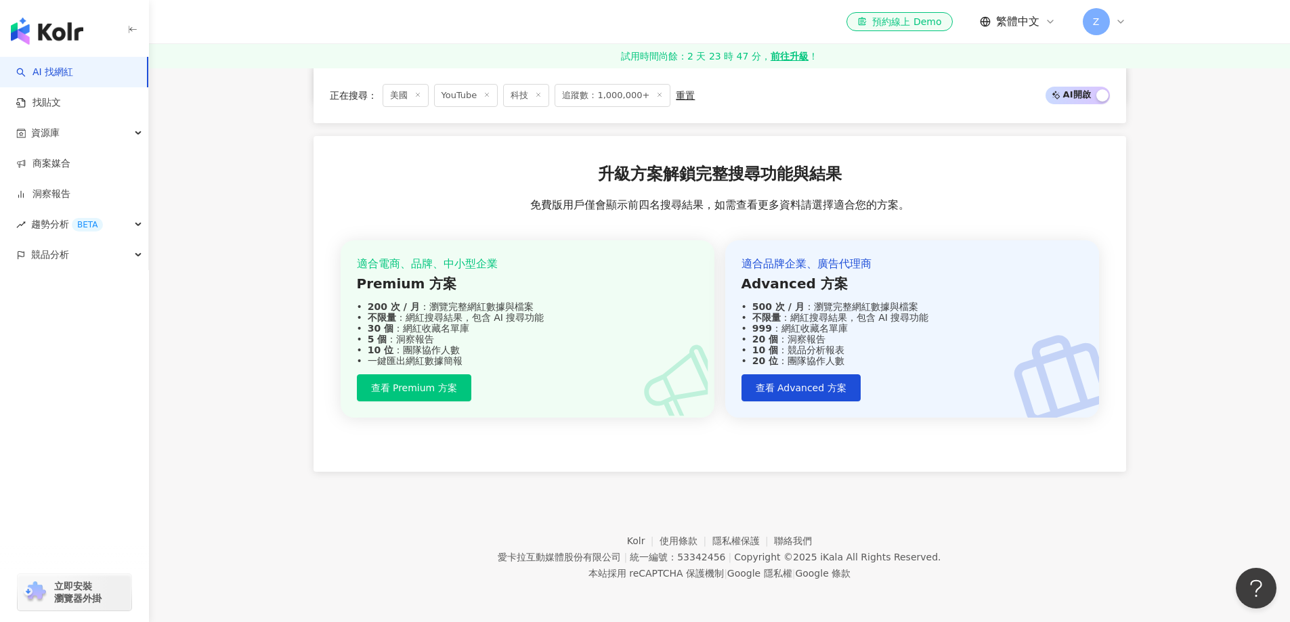
scroll to position [742, 0]
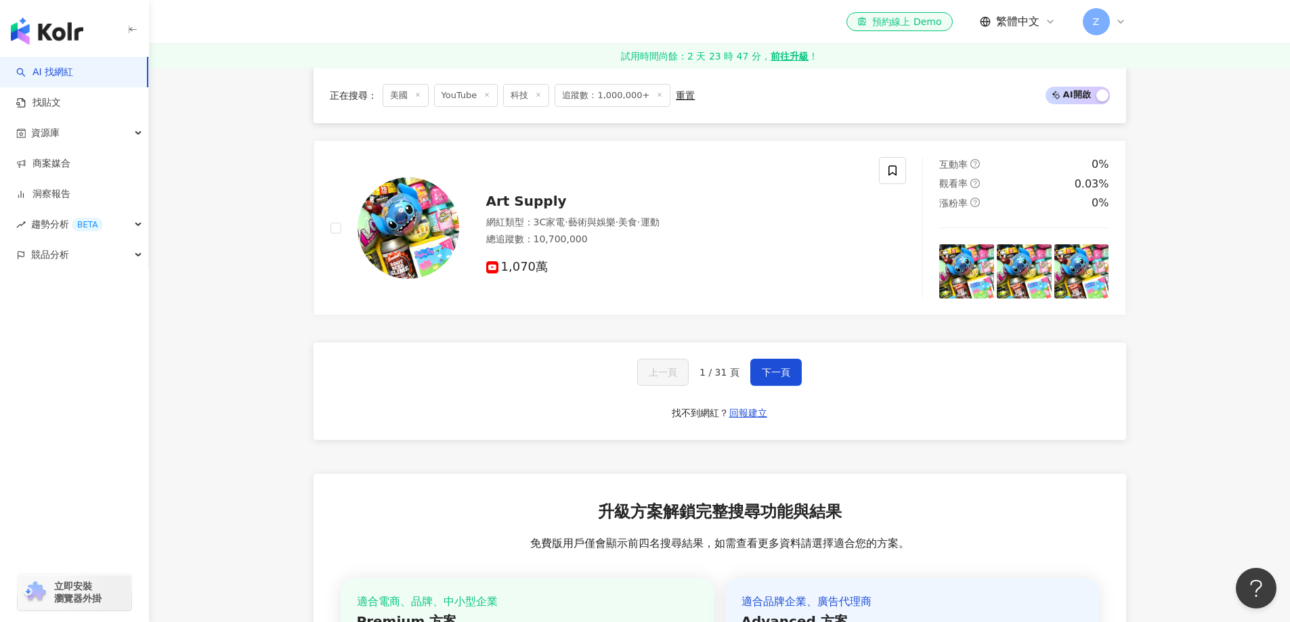
click at [718, 371] on span "1 / 31 頁" at bounding box center [720, 372] width 40 height 11
click at [739, 373] on span "1 / 31 頁" at bounding box center [720, 372] width 40 height 11
click at [765, 372] on span "下一頁" at bounding box center [776, 372] width 28 height 11
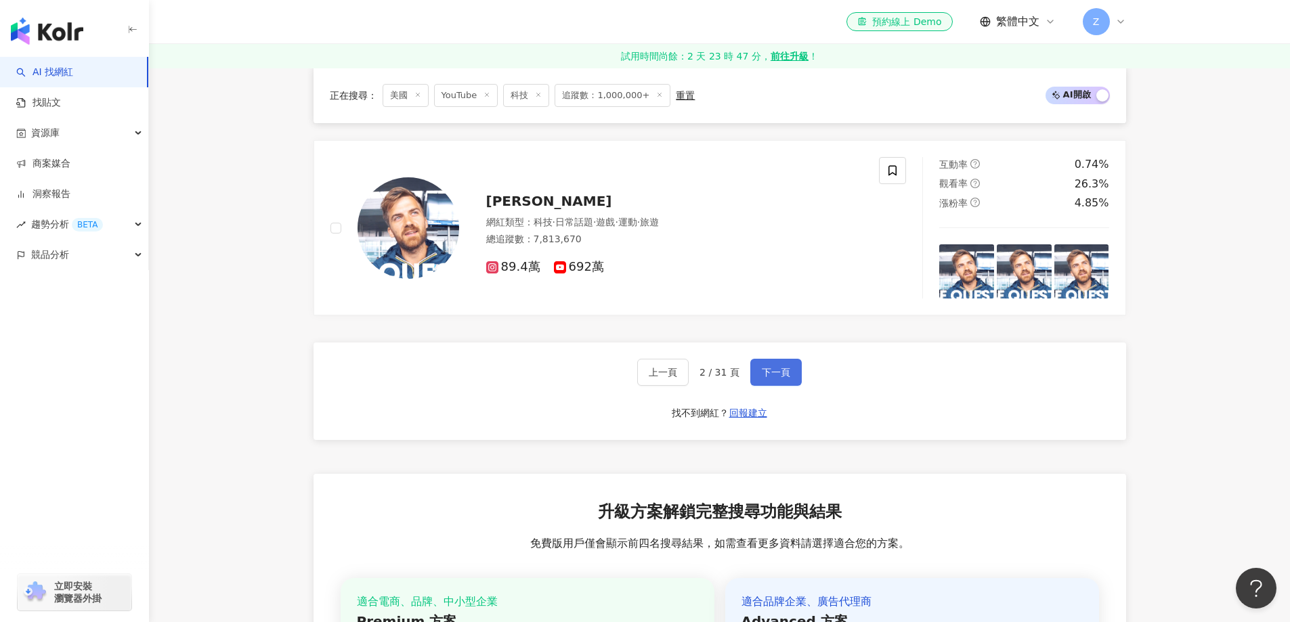
click at [767, 372] on span "下一頁" at bounding box center [776, 372] width 28 height 11
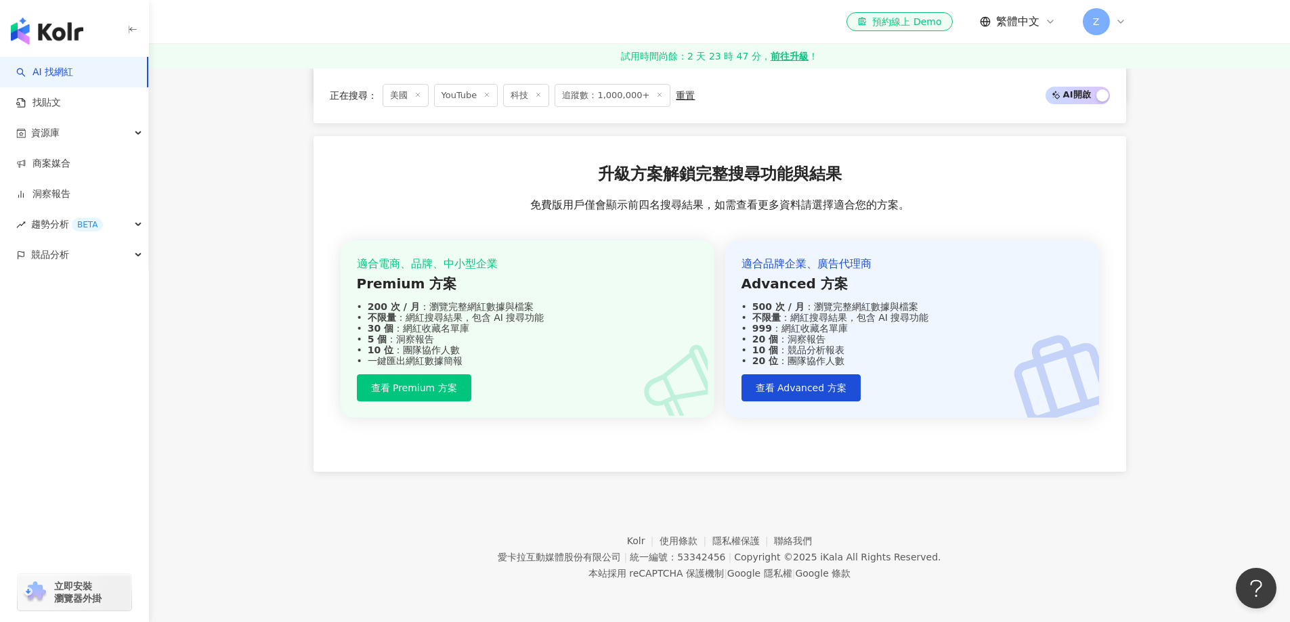
scroll to position [809, 0]
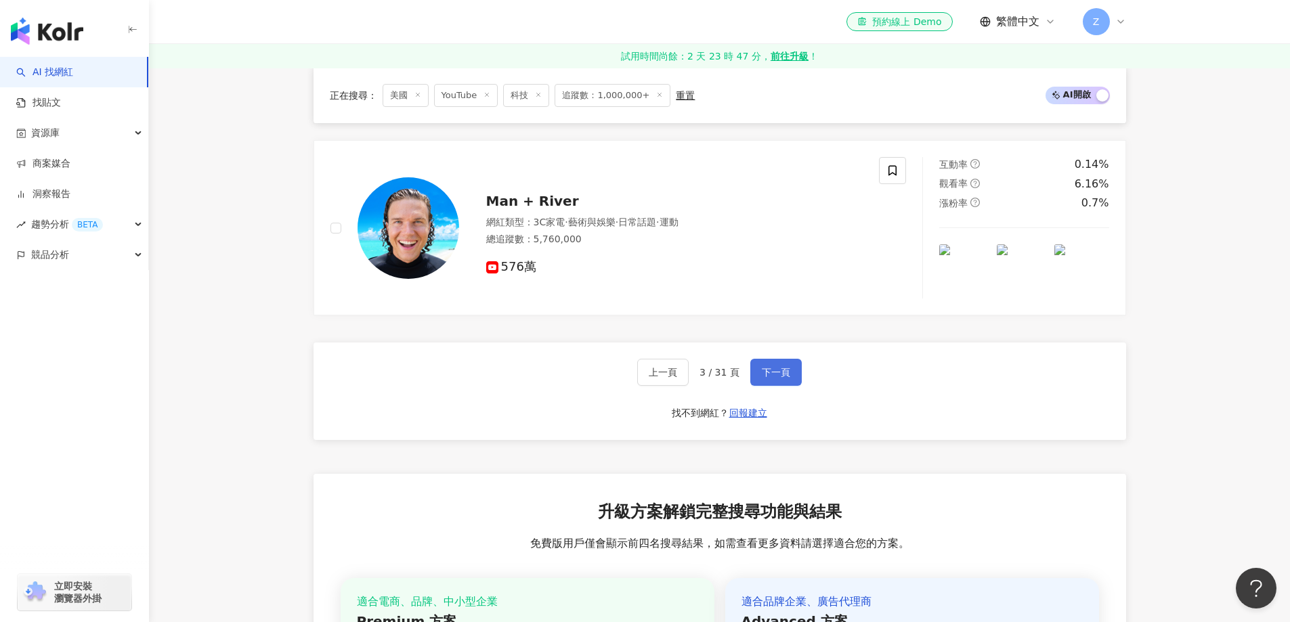
click at [776, 375] on span "下一頁" at bounding box center [776, 372] width 28 height 11
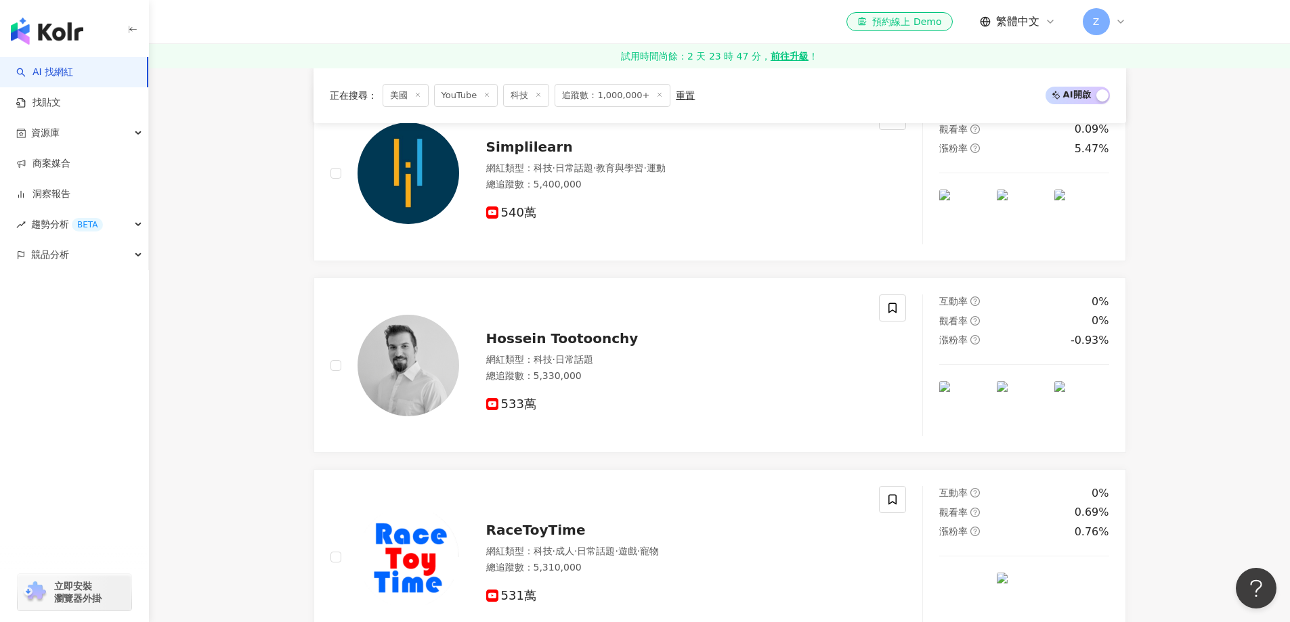
scroll to position [2289, 0]
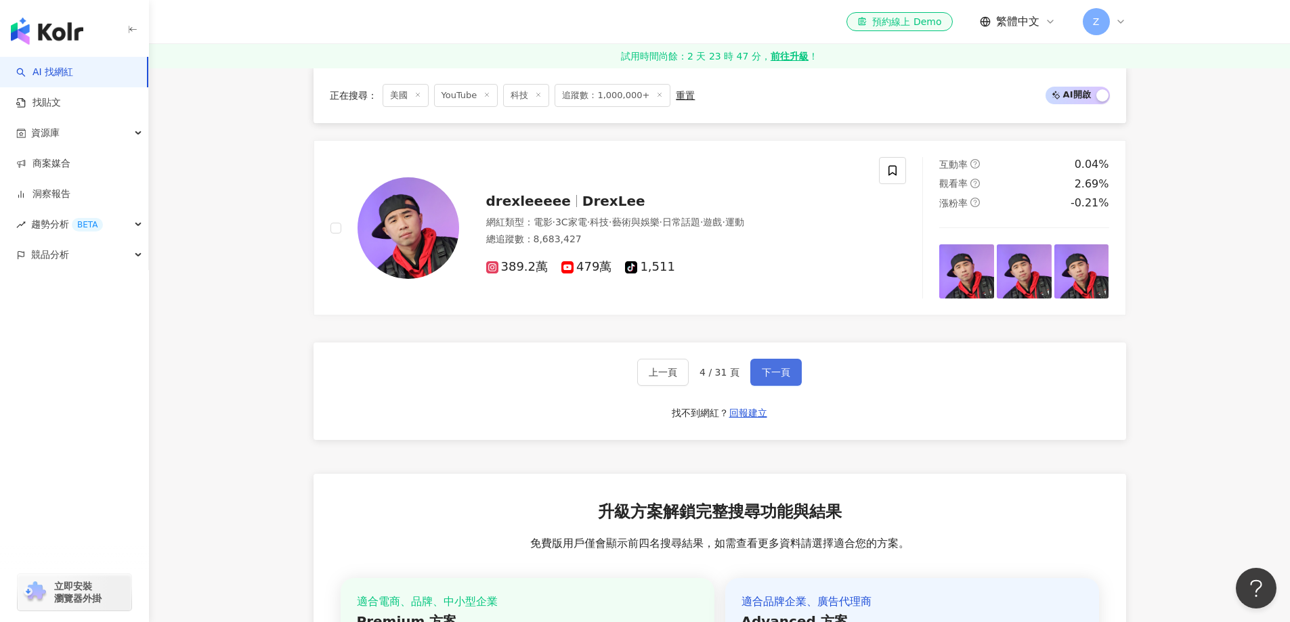
click at [776, 375] on span "下一頁" at bounding box center [776, 372] width 28 height 11
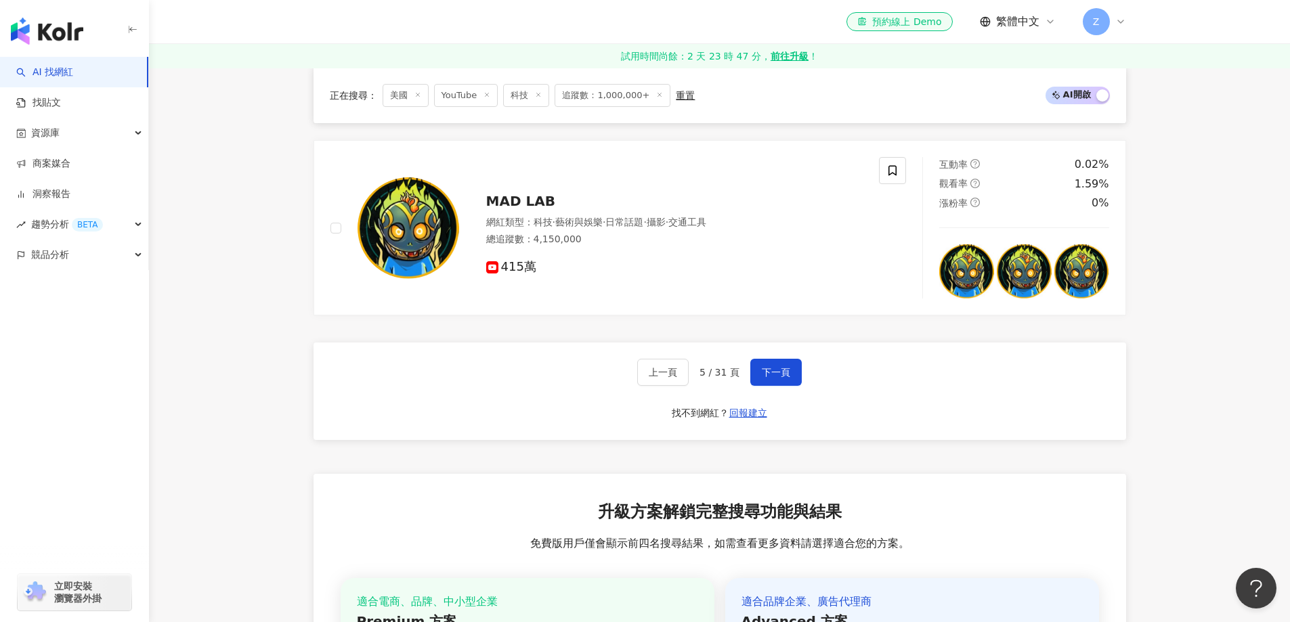
click at [742, 379] on div "上一頁 5 / 31 頁 下一頁" at bounding box center [719, 372] width 165 height 27
click at [774, 375] on span "下一頁" at bounding box center [776, 372] width 28 height 11
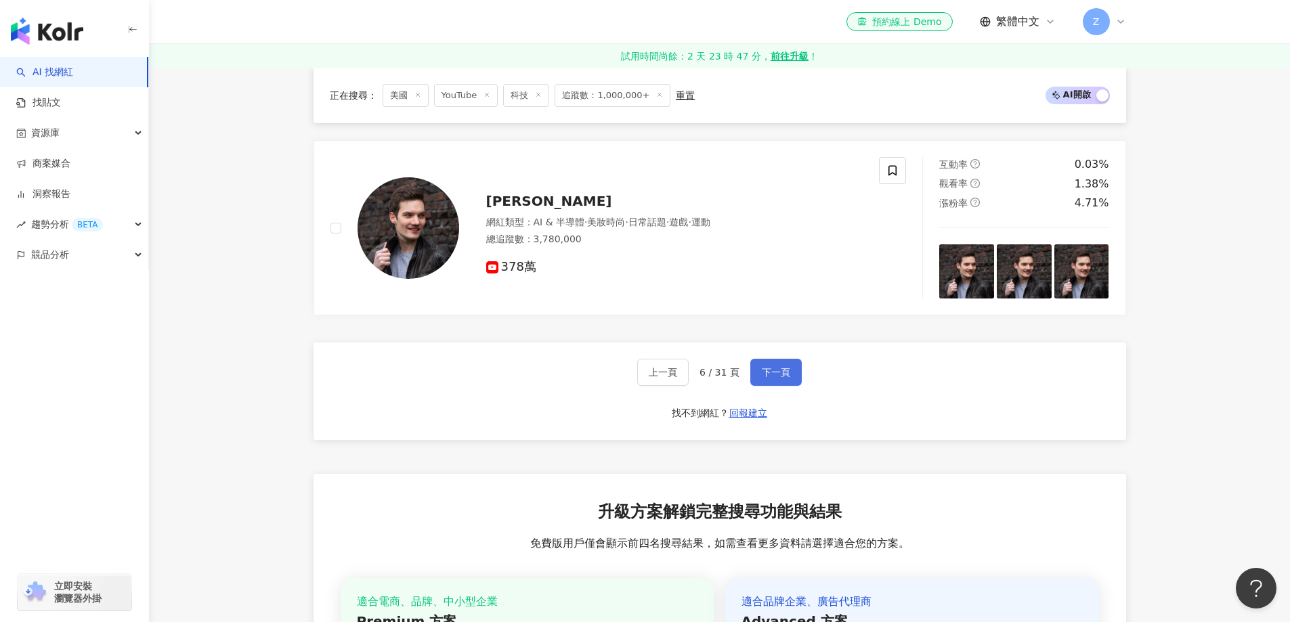
click at [765, 375] on span "下一頁" at bounding box center [776, 372] width 28 height 11
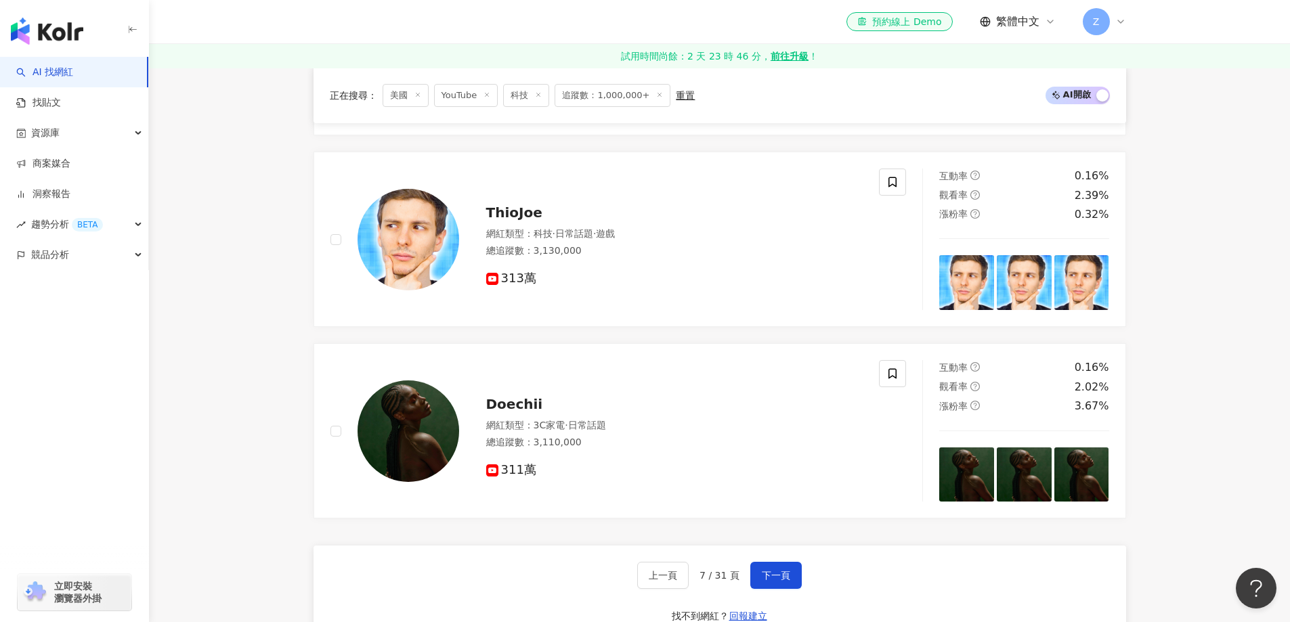
scroll to position [2424, 0]
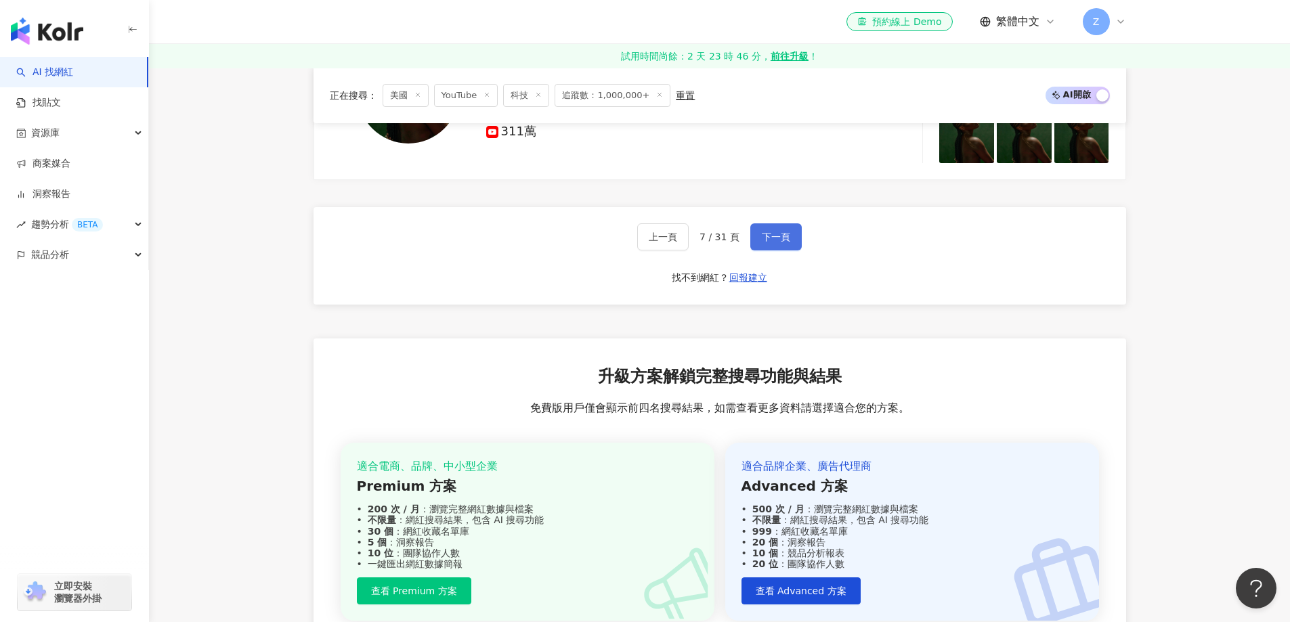
click at [779, 242] on span "下一頁" at bounding box center [776, 237] width 28 height 11
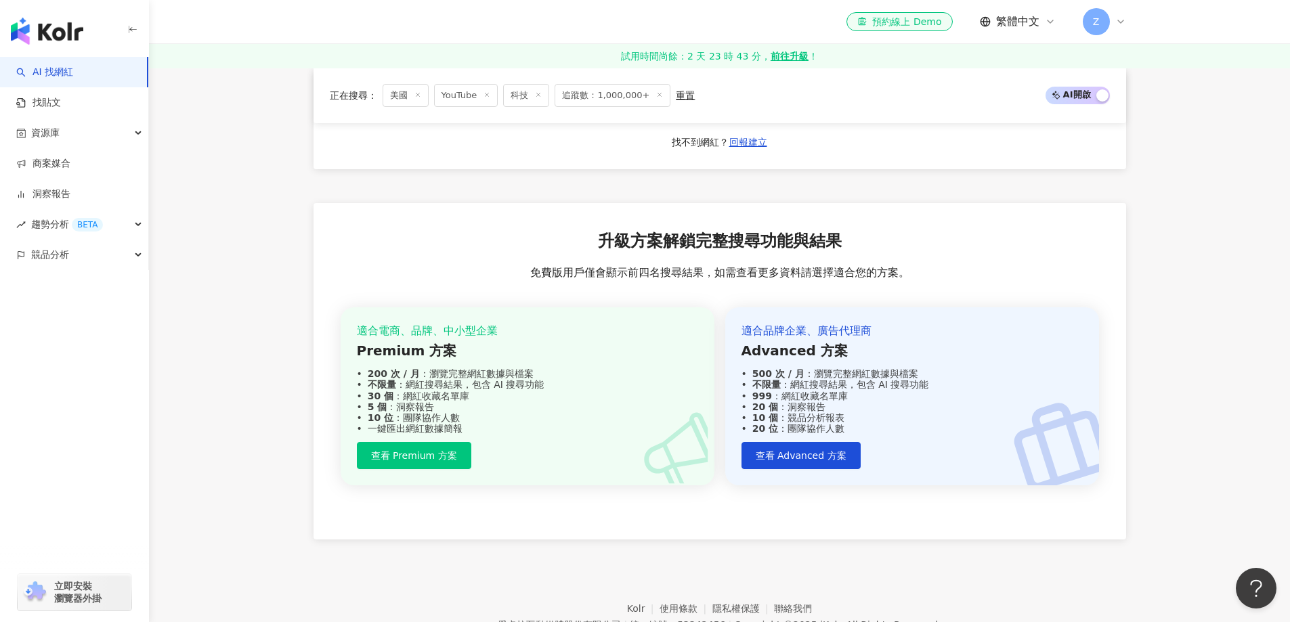
scroll to position [2492, 0]
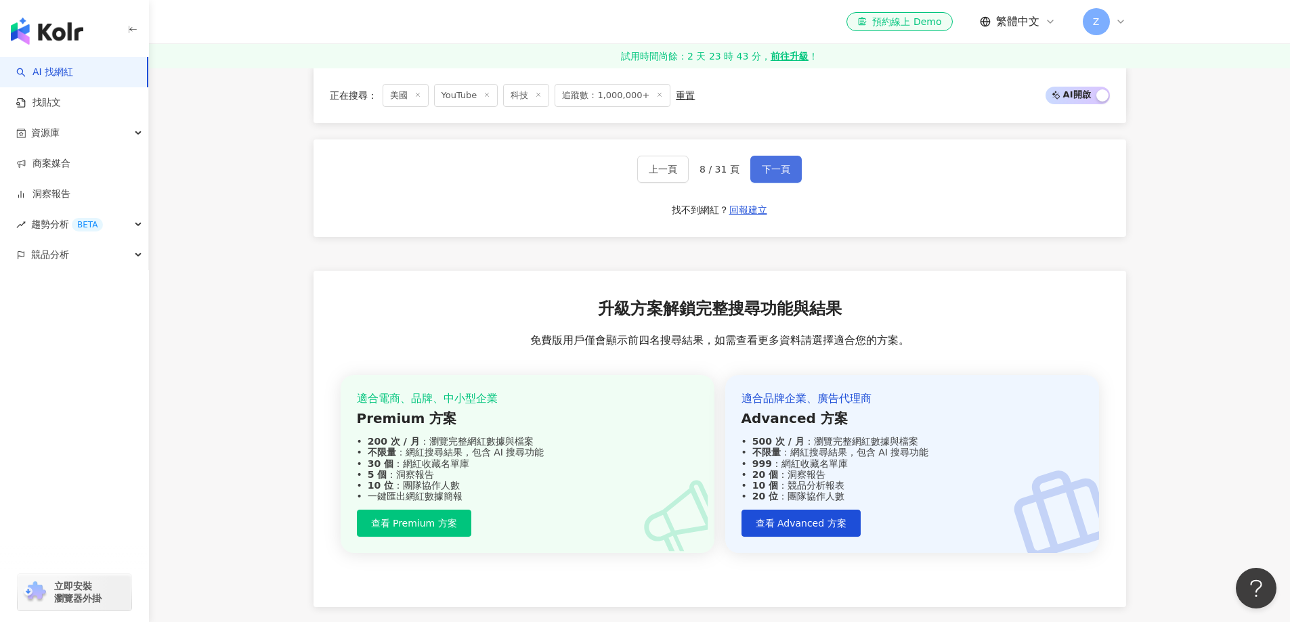
click at [779, 167] on span "下一頁" at bounding box center [776, 169] width 28 height 11
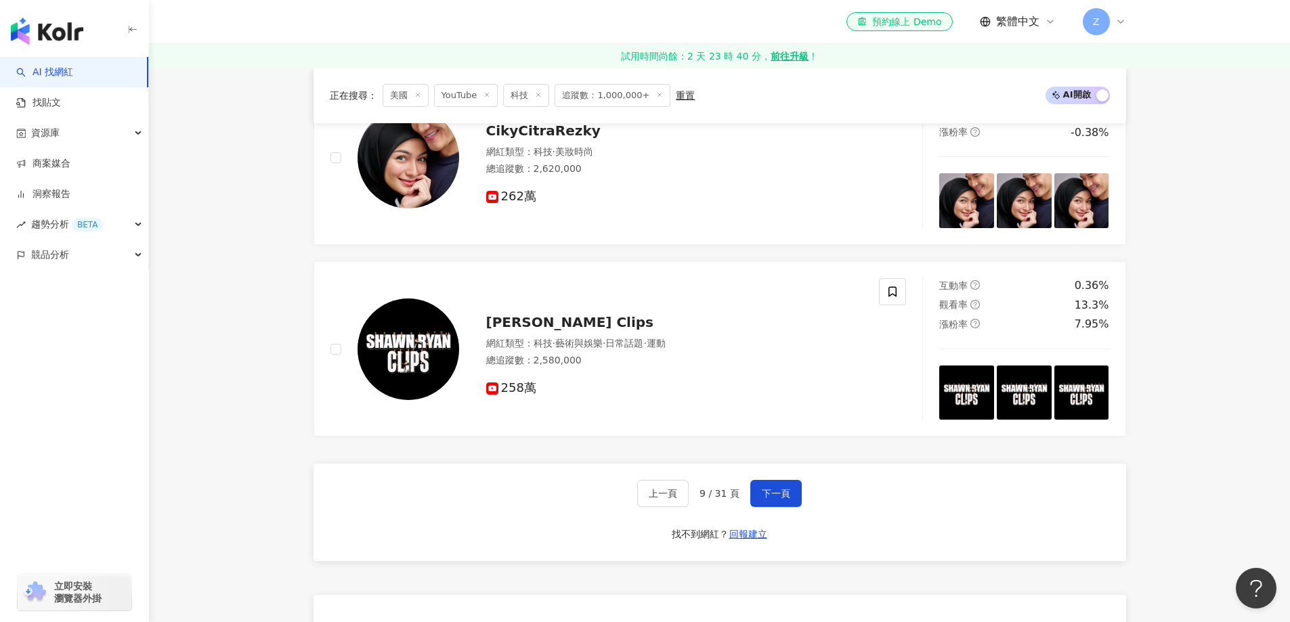
scroll to position [2235, 0]
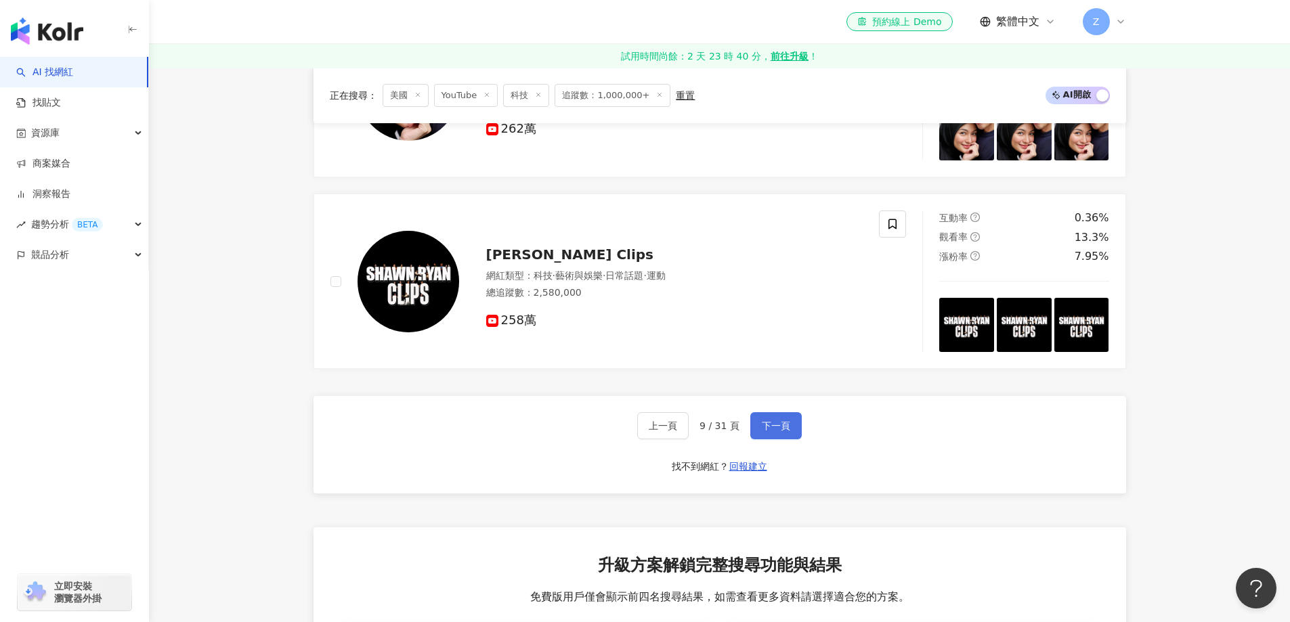
click at [792, 422] on button "下一頁" at bounding box center [775, 425] width 51 height 27
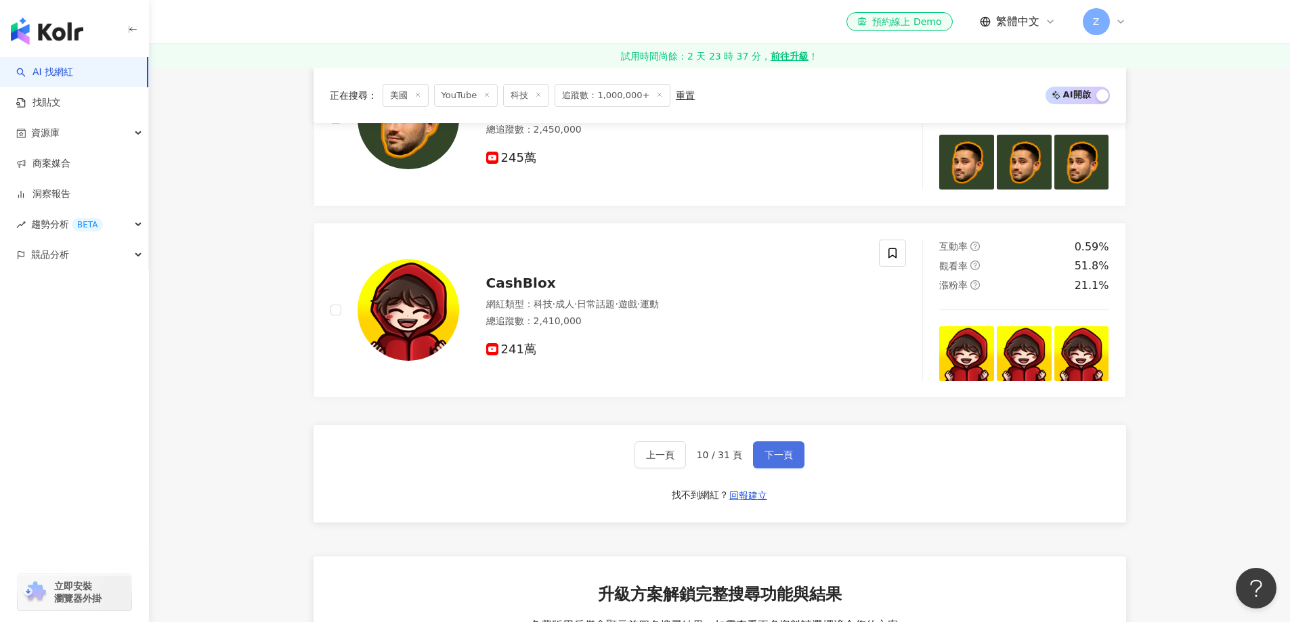
click at [794, 457] on button "下一頁" at bounding box center [778, 455] width 51 height 27
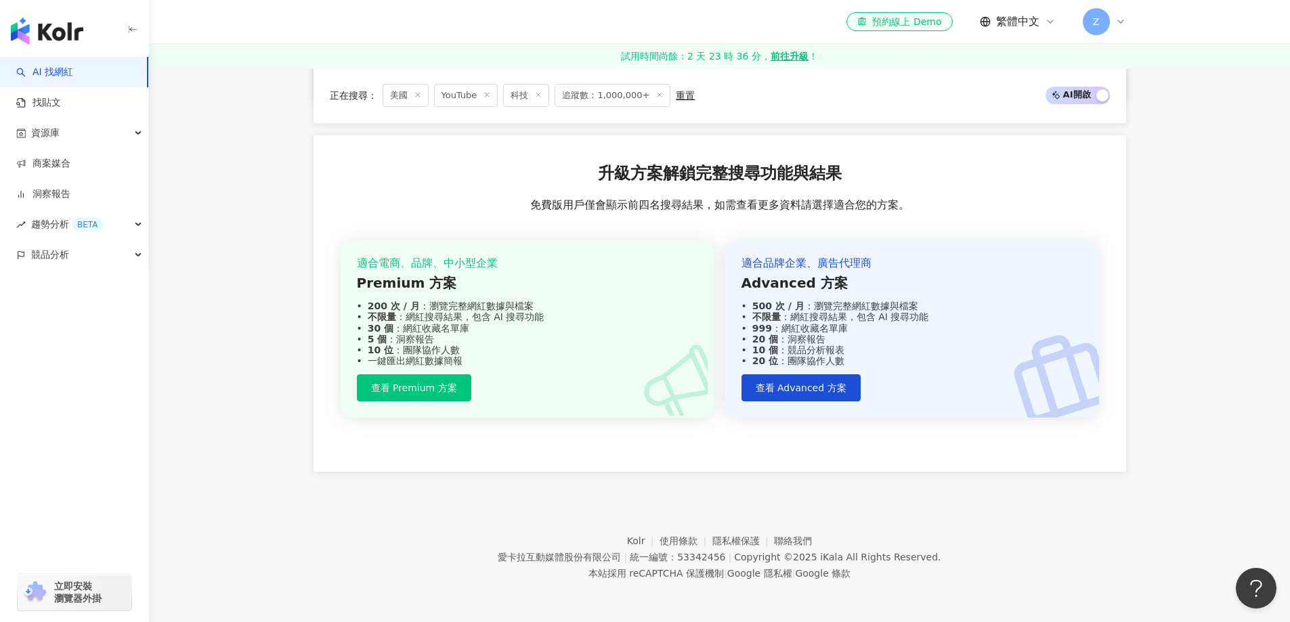
scroll to position [2424, 0]
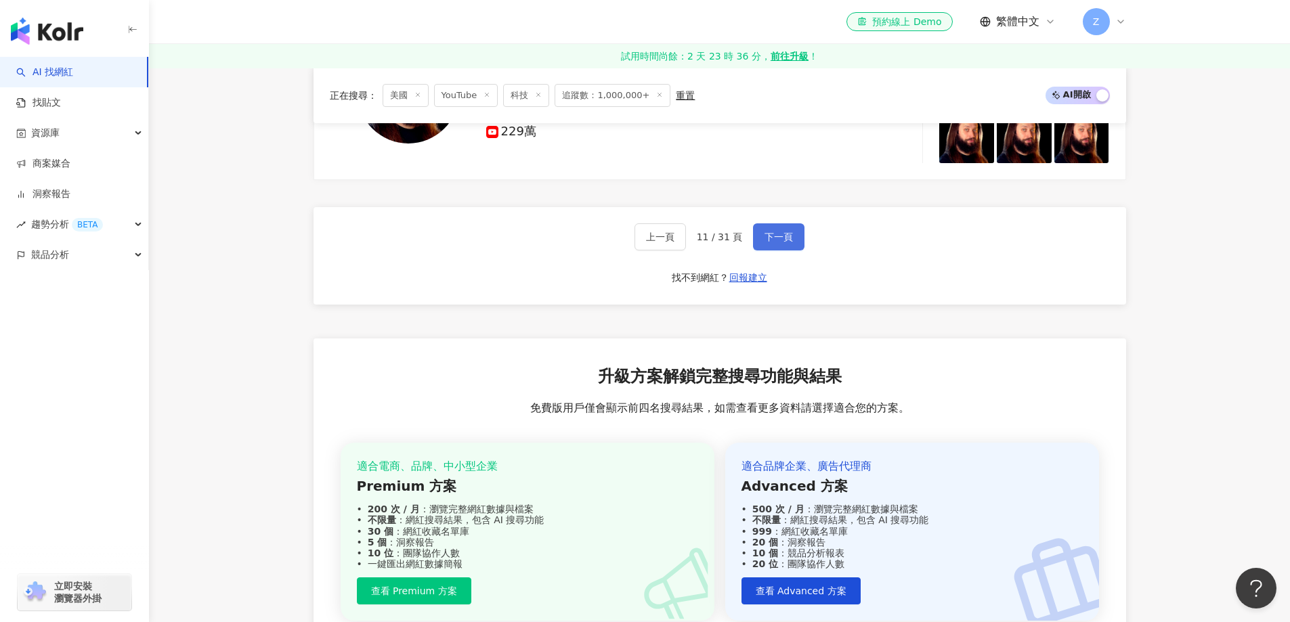
click at [787, 238] on span "下一頁" at bounding box center [779, 237] width 28 height 11
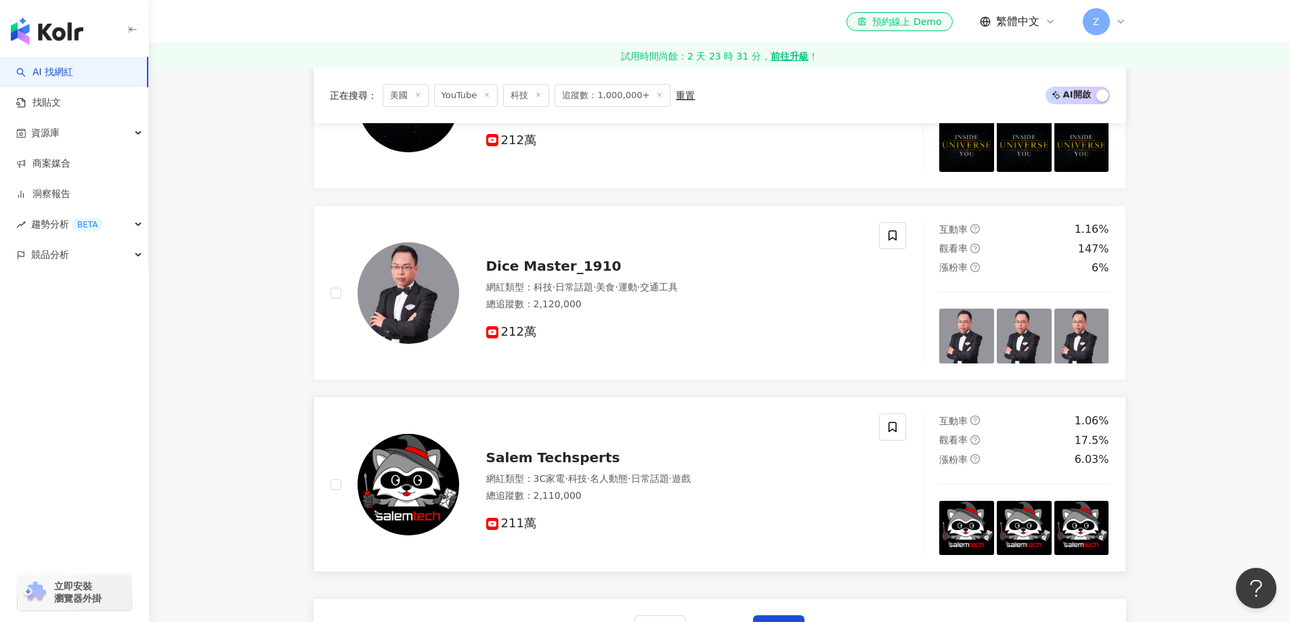
scroll to position [2303, 0]
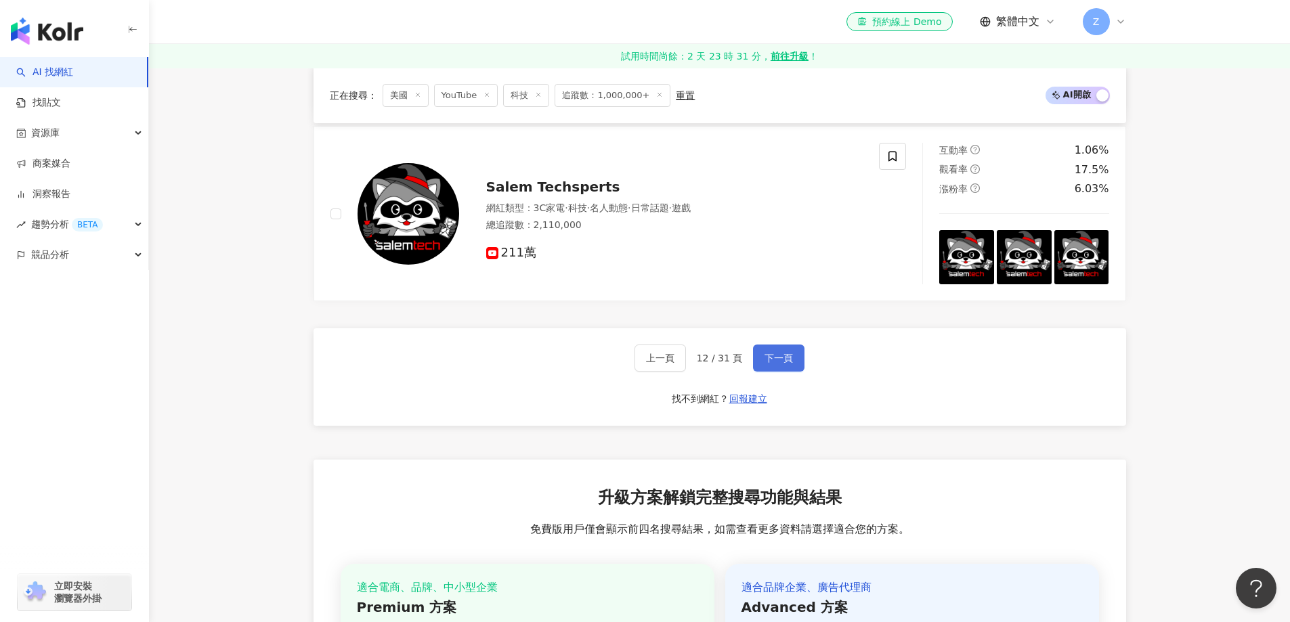
click at [775, 356] on span "下一頁" at bounding box center [779, 358] width 28 height 11
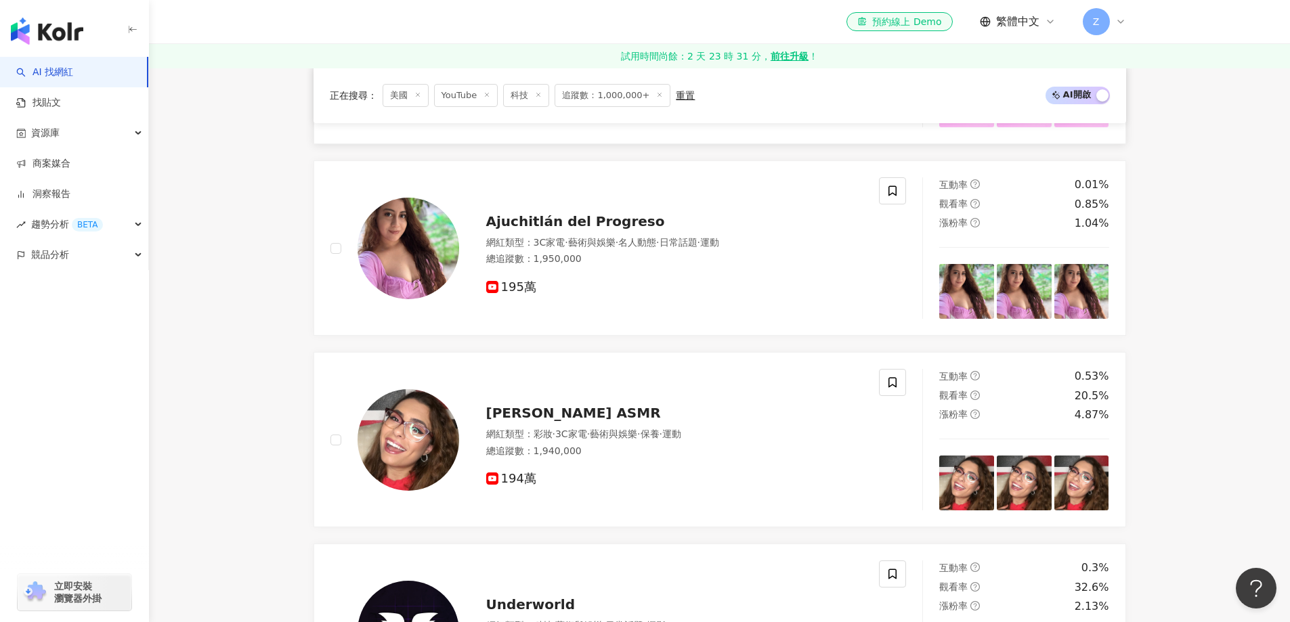
scroll to position [1897, 0]
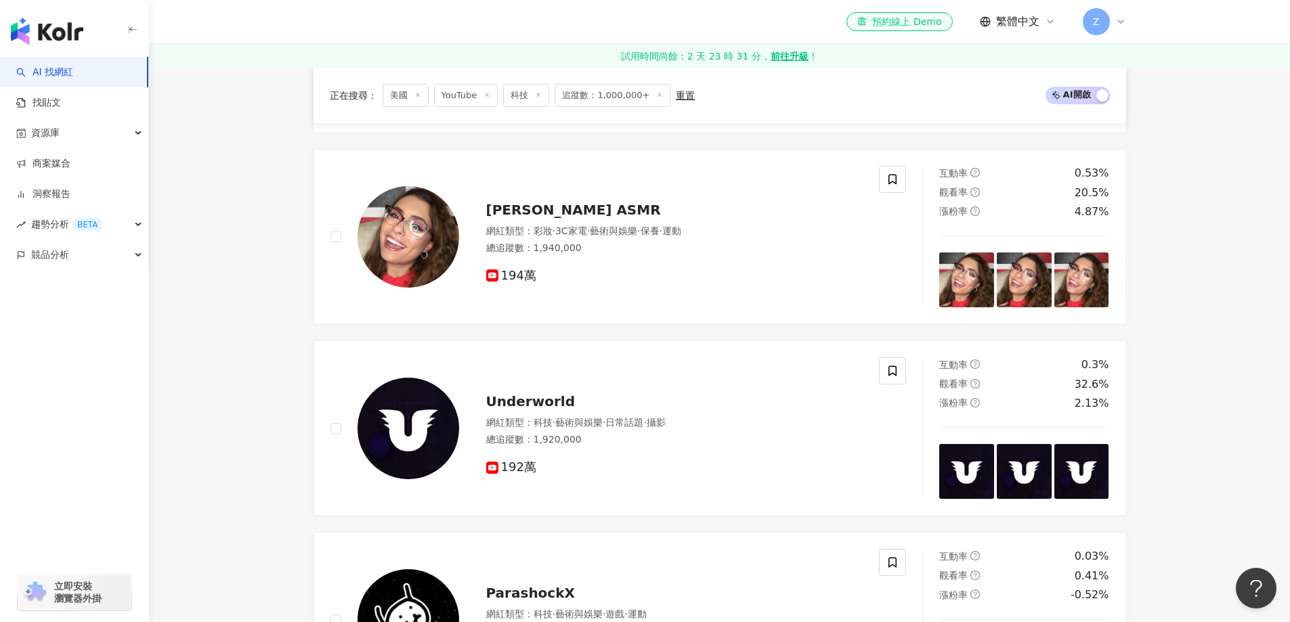
drag, startPoint x: 530, startPoint y: 210, endPoint x: 179, endPoint y: 284, distance: 358.5
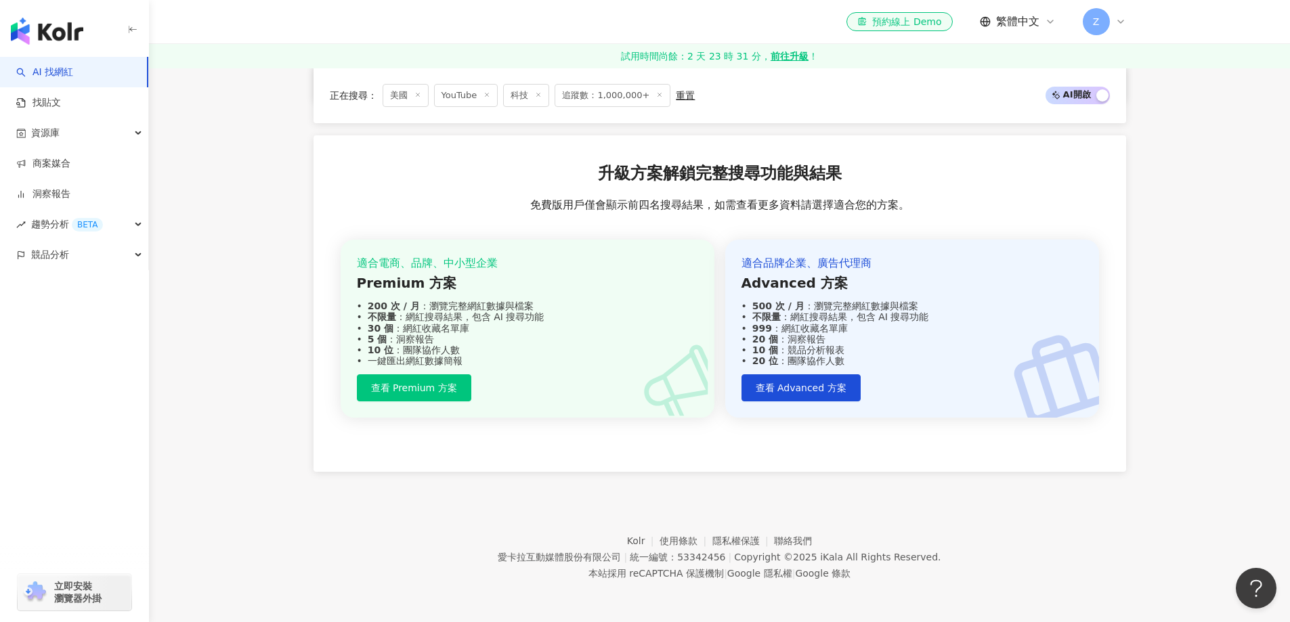
scroll to position [2424, 0]
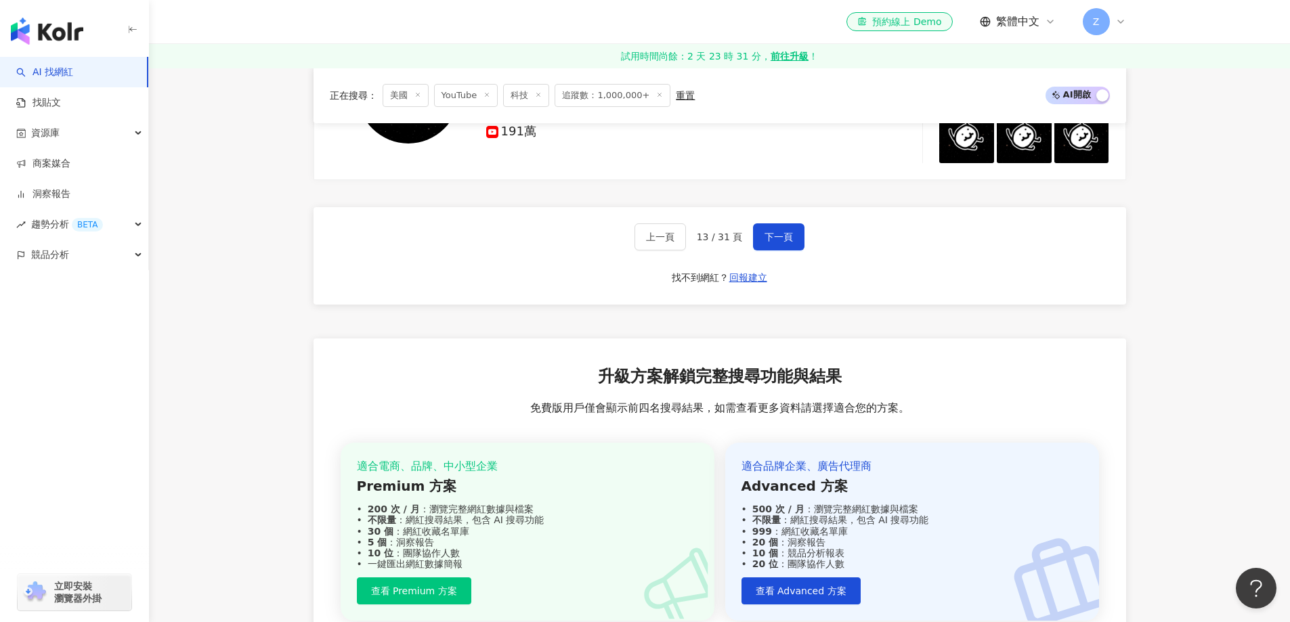
drag, startPoint x: 775, startPoint y: 236, endPoint x: 731, endPoint y: 204, distance: 54.7
click at [775, 236] on span "下一頁" at bounding box center [779, 237] width 28 height 11
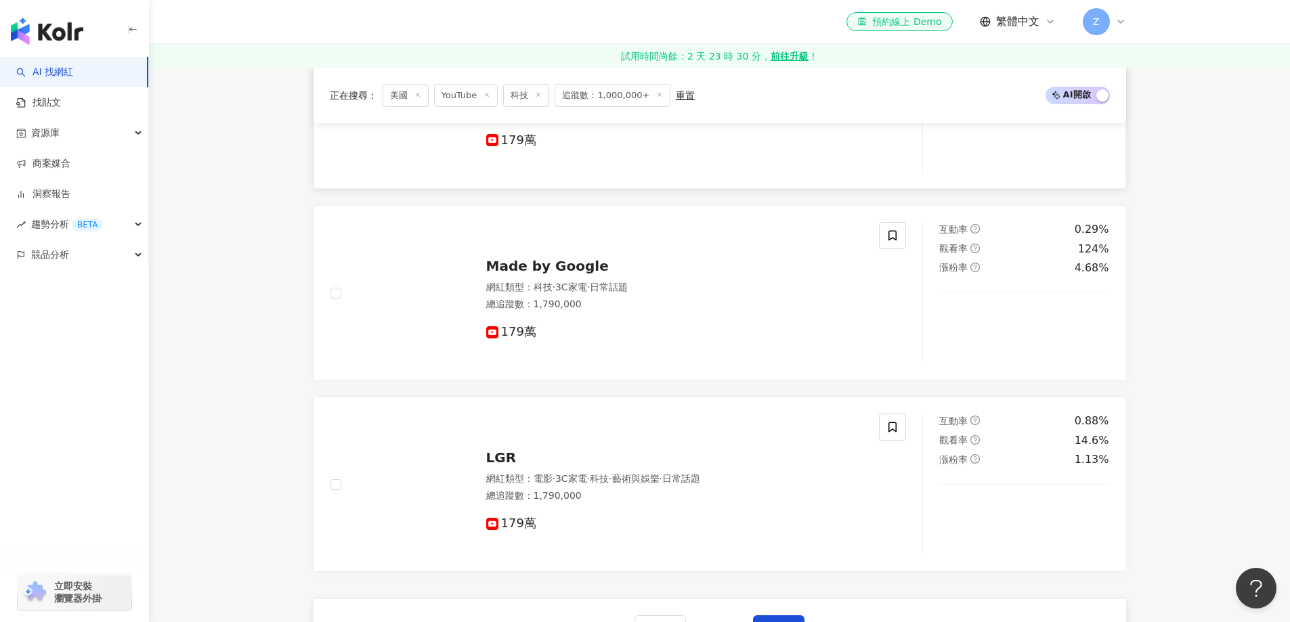
scroll to position [2235, 0]
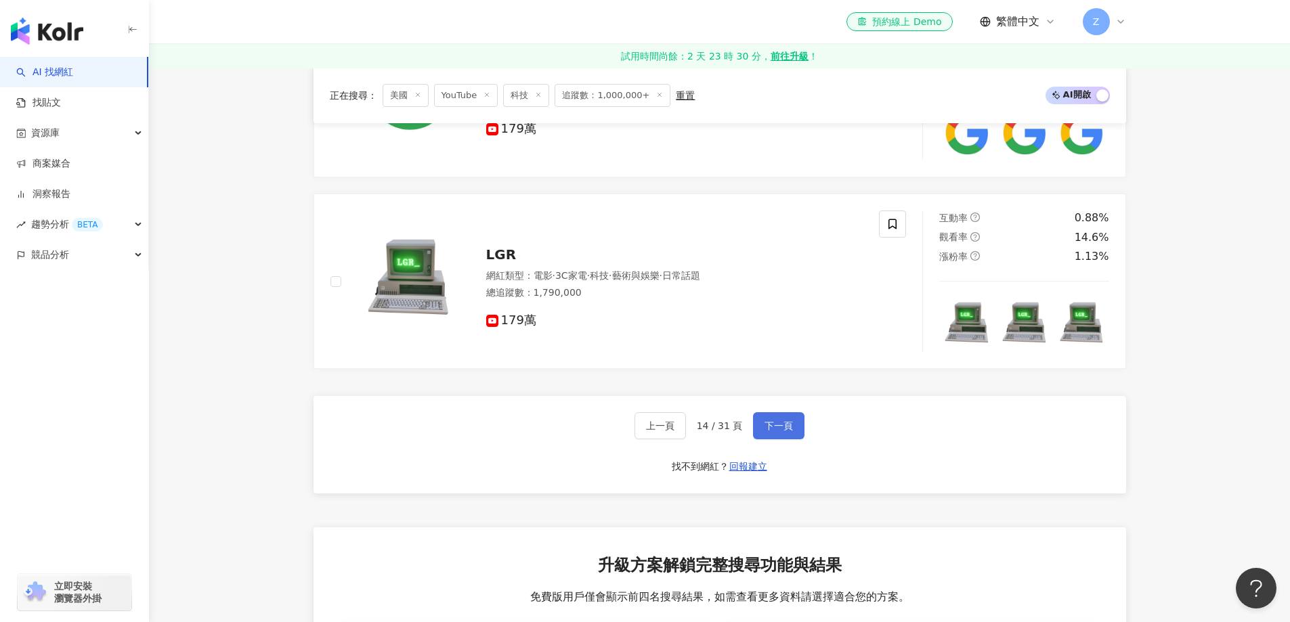
click at [769, 434] on button "下一頁" at bounding box center [778, 425] width 51 height 27
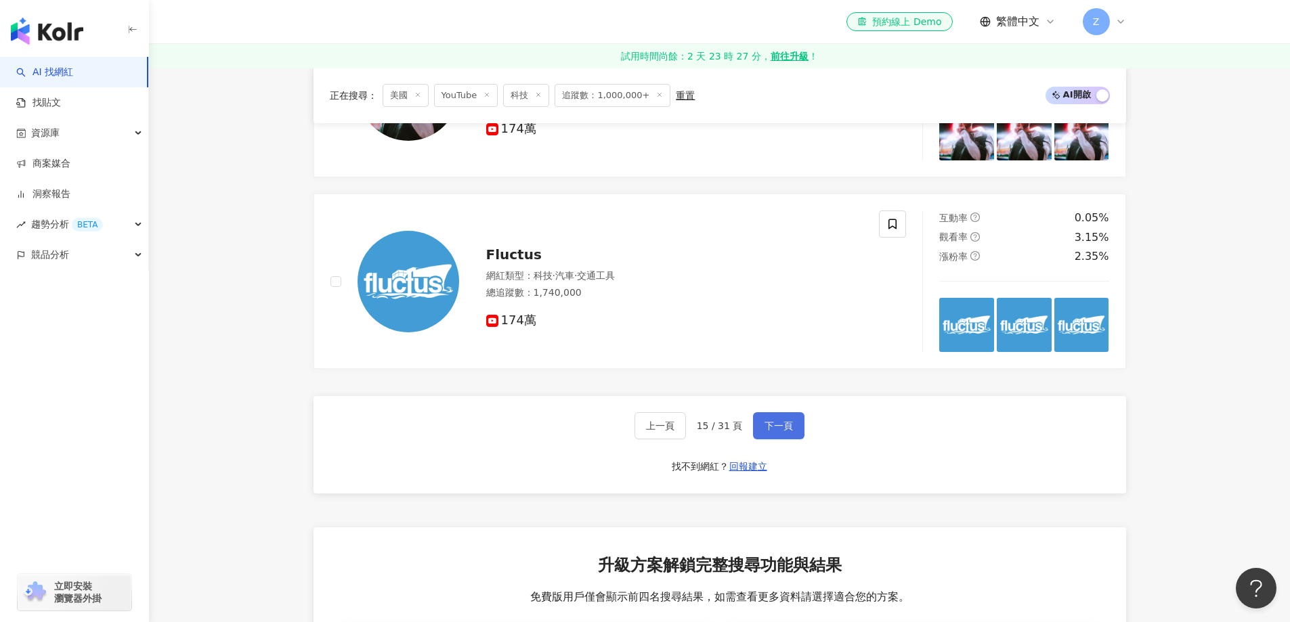
click at [793, 427] on button "下一頁" at bounding box center [778, 425] width 51 height 27
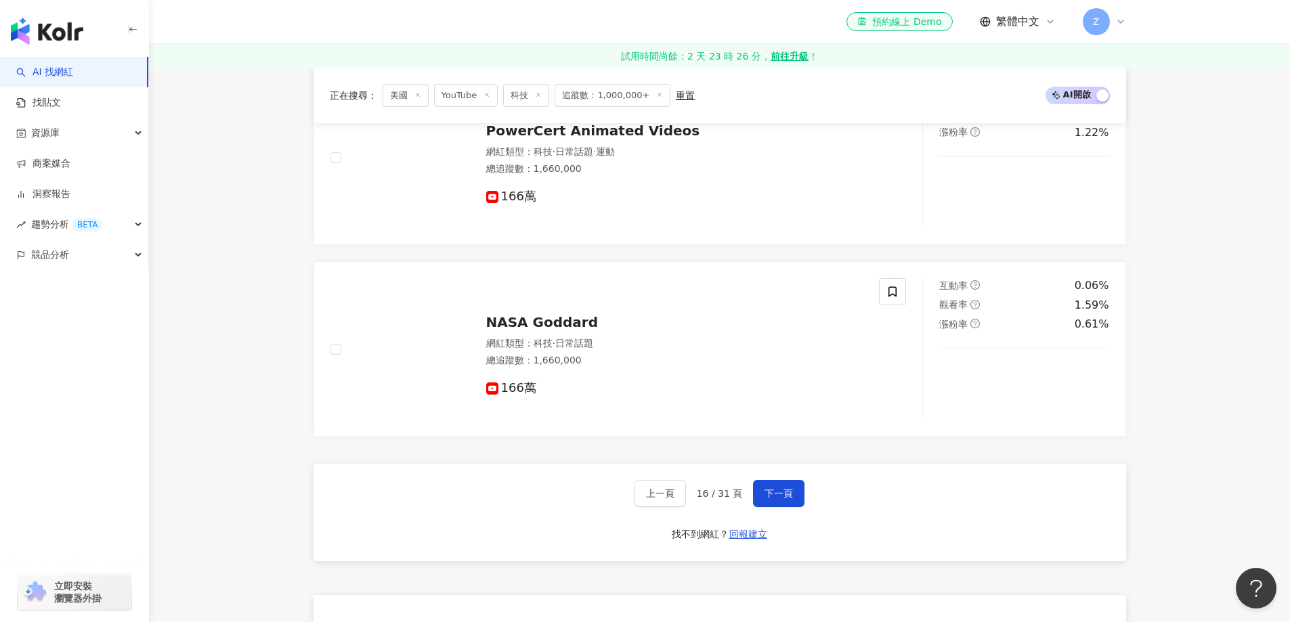
scroll to position [2371, 0]
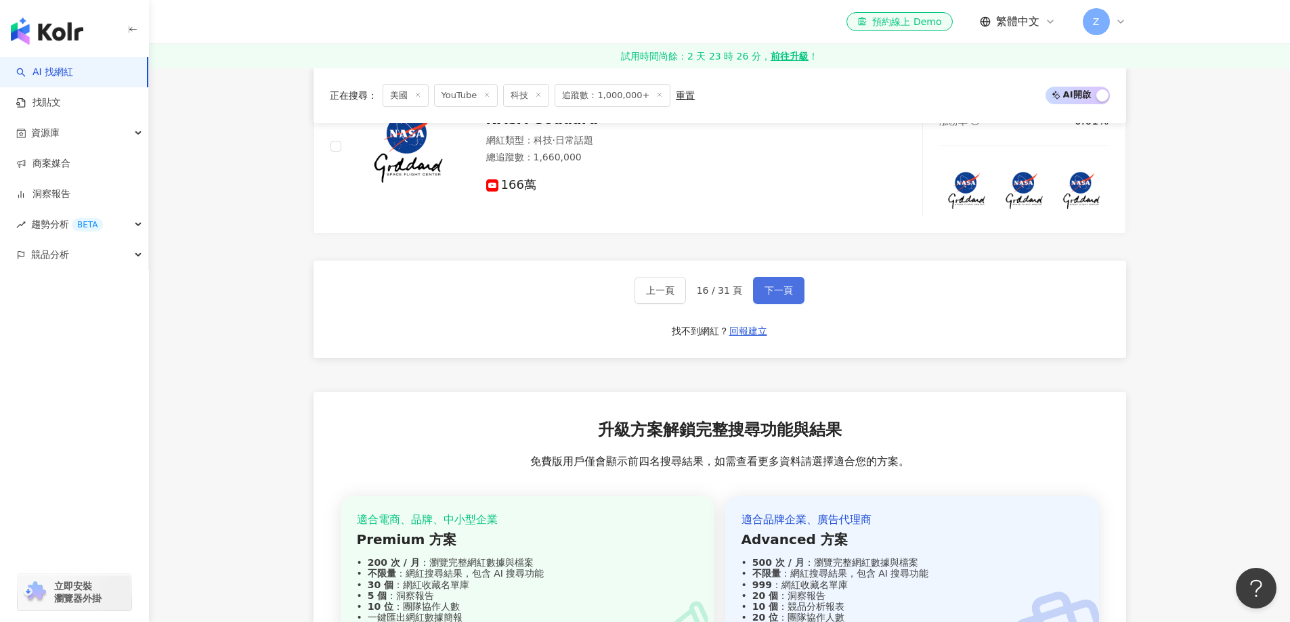
drag, startPoint x: 770, startPoint y: 280, endPoint x: 632, endPoint y: 210, distance: 155.1
click at [770, 280] on button "下一頁" at bounding box center [778, 290] width 51 height 27
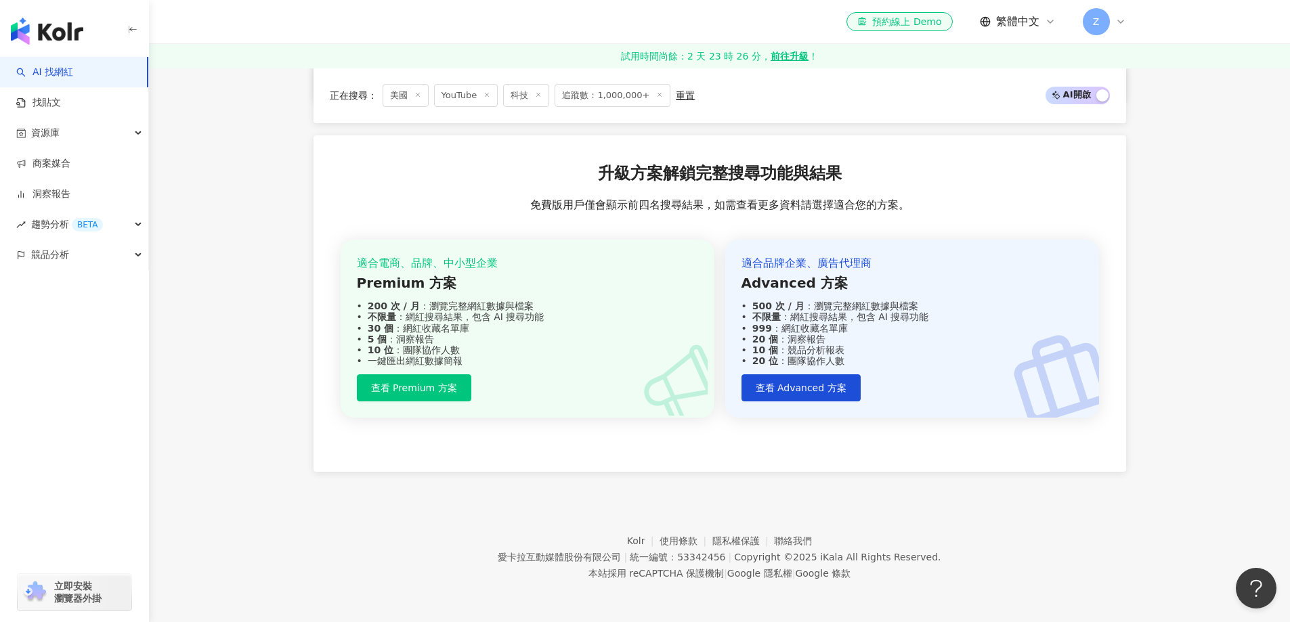
scroll to position [2289, 0]
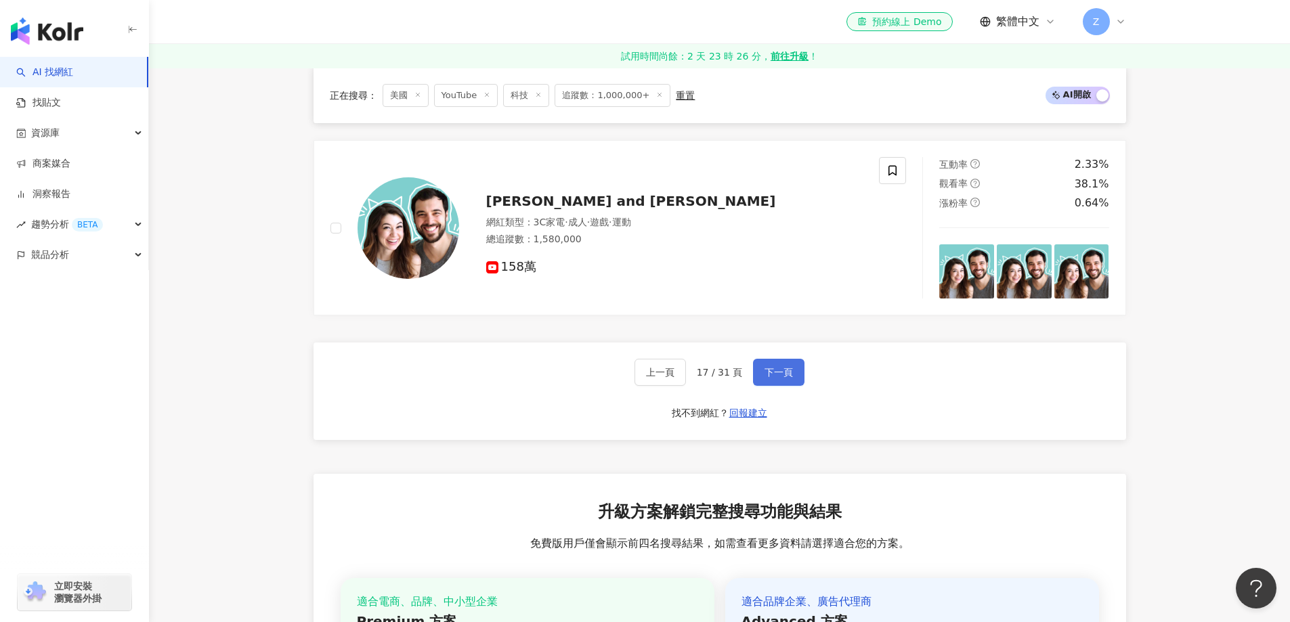
click at [769, 374] on span "下一頁" at bounding box center [779, 372] width 28 height 11
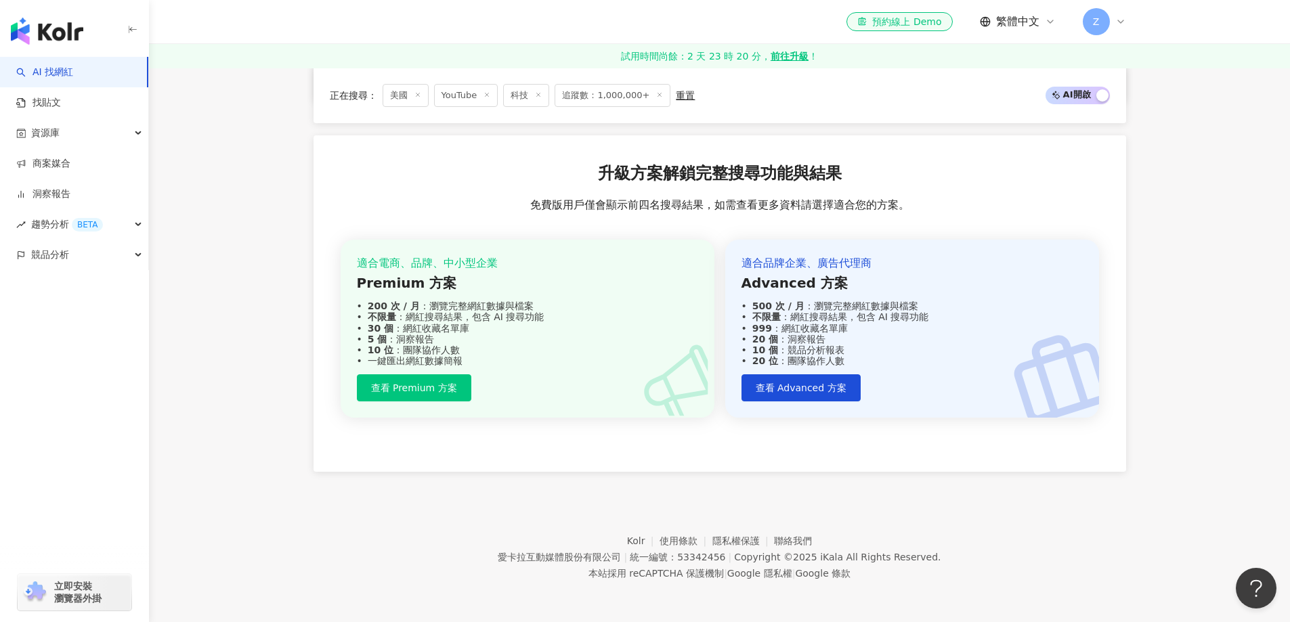
scroll to position [2356, 0]
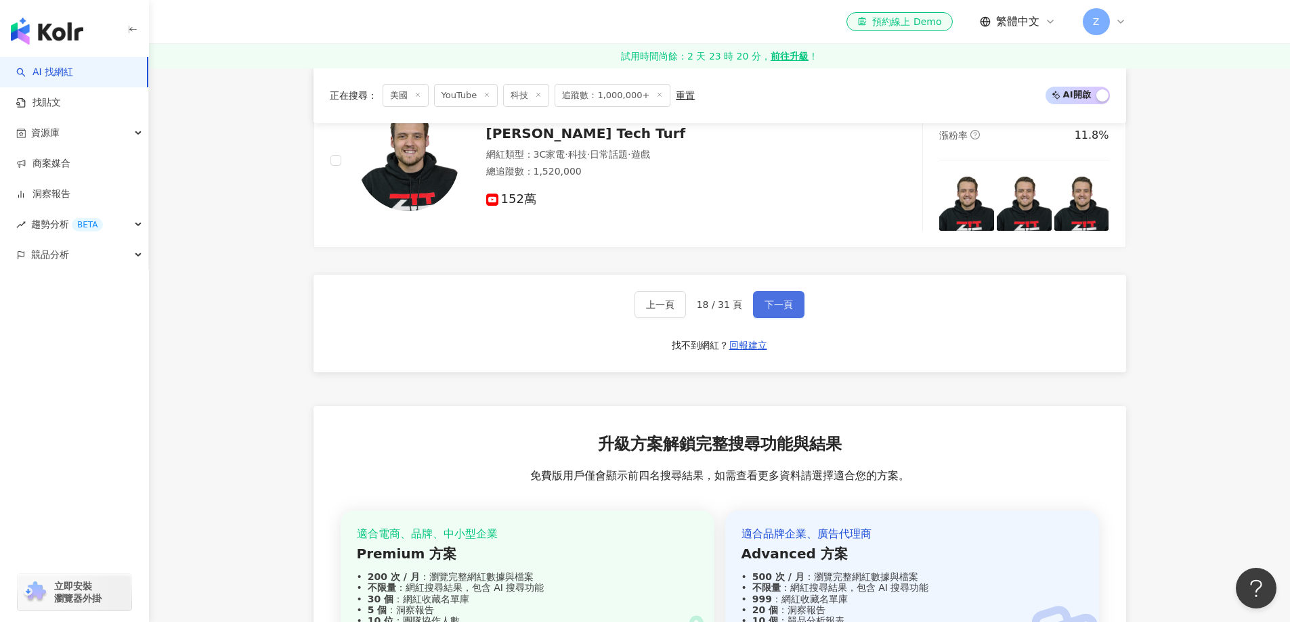
click at [774, 312] on button "下一頁" at bounding box center [778, 304] width 51 height 27
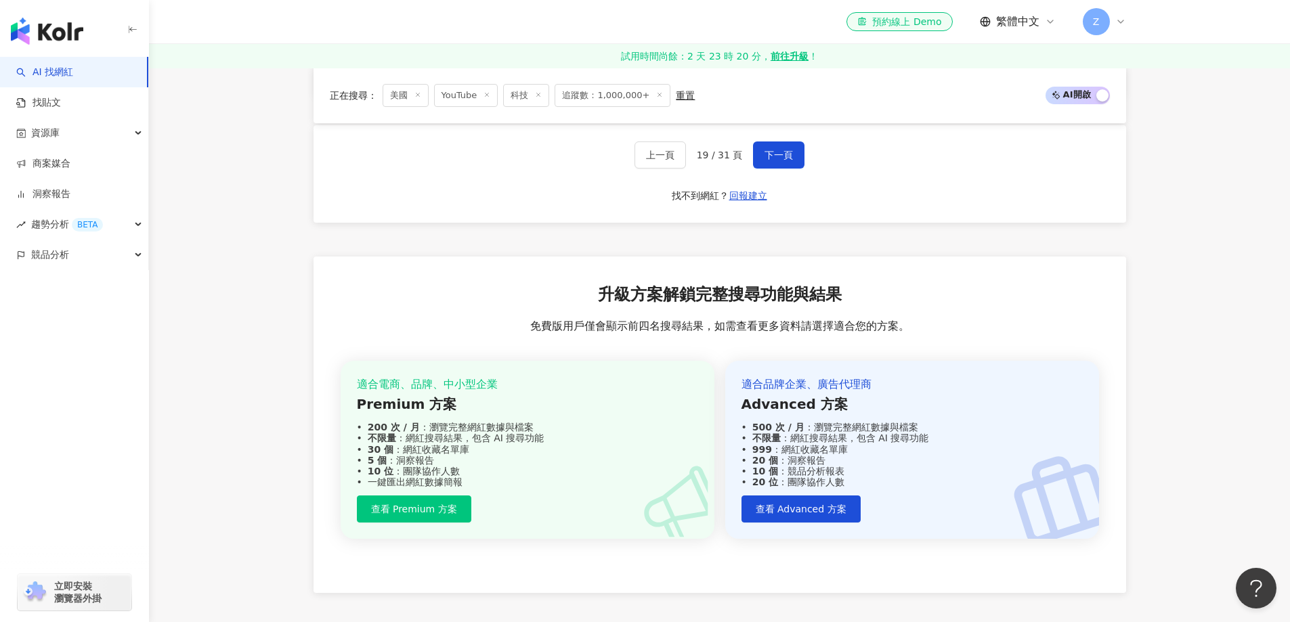
scroll to position [2371, 0]
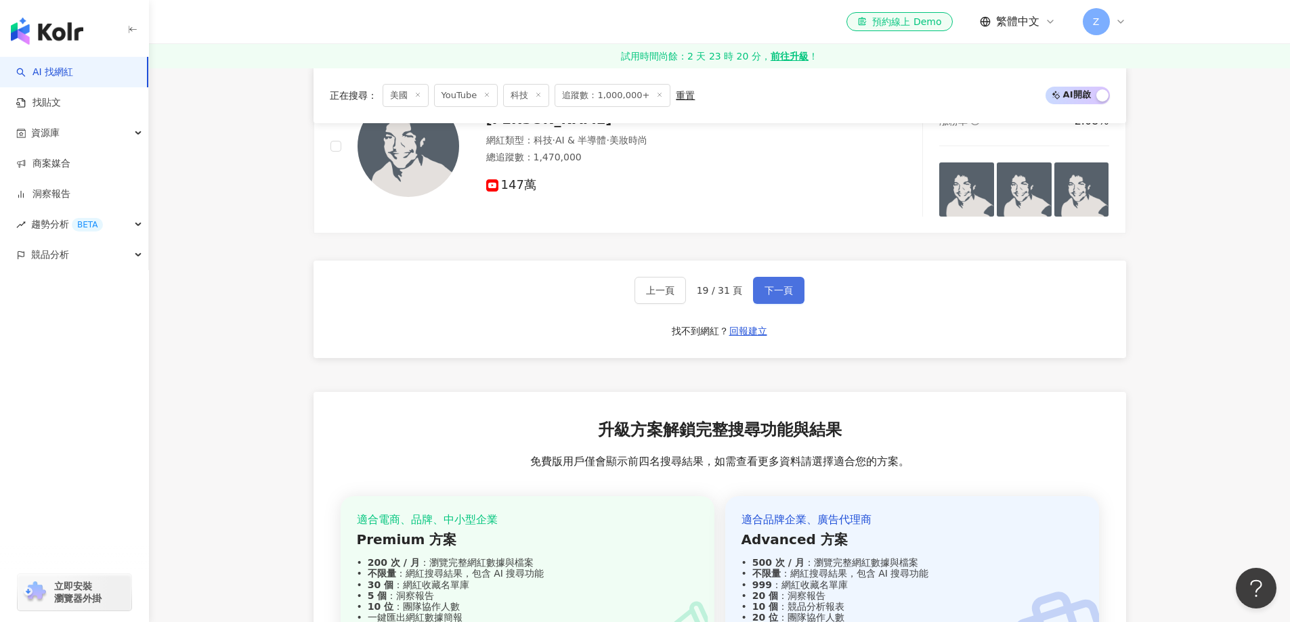
click at [769, 299] on button "下一頁" at bounding box center [778, 290] width 51 height 27
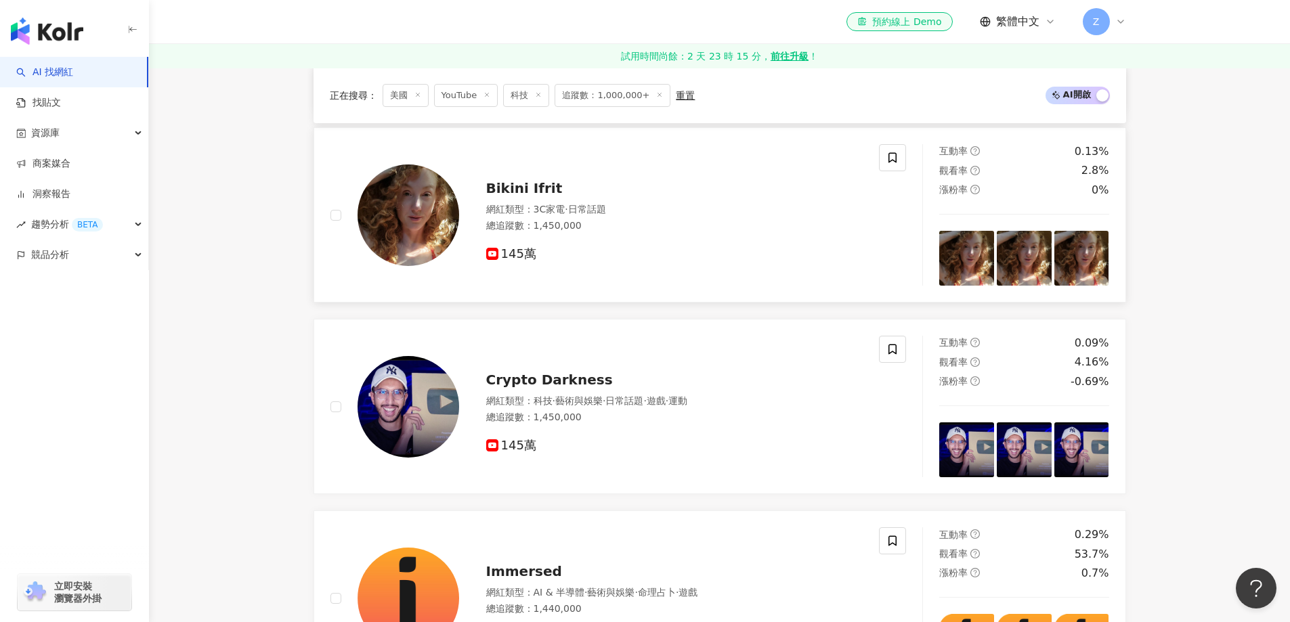
scroll to position [881, 0]
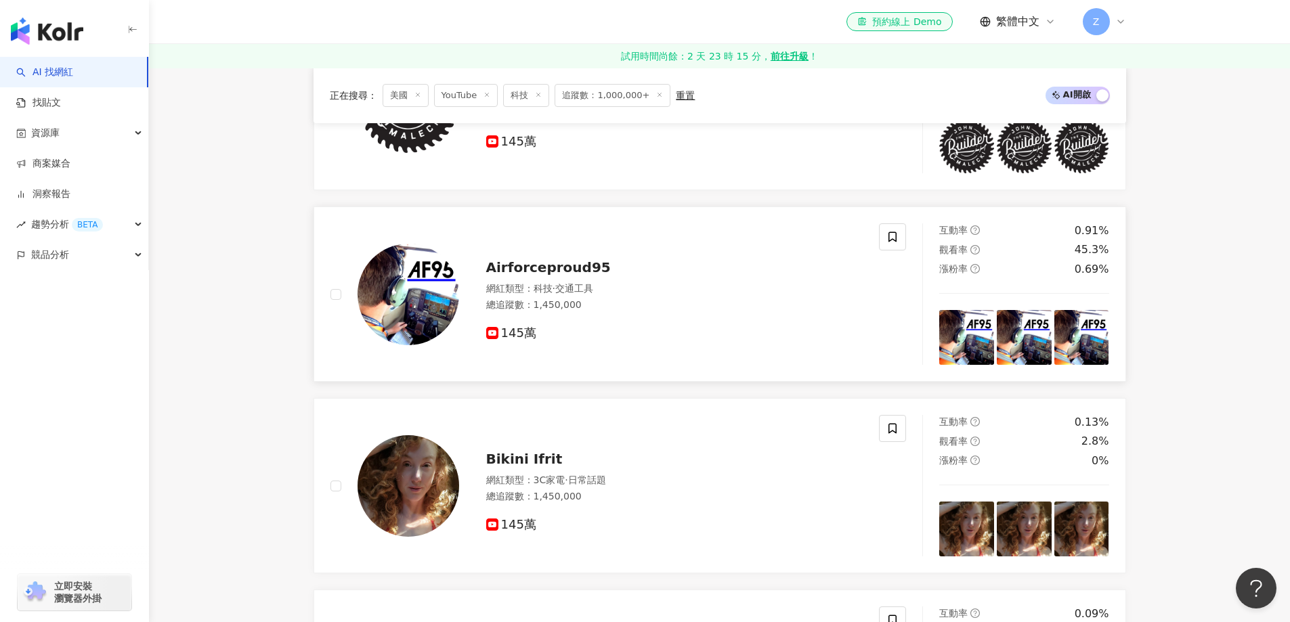
drag, startPoint x: 572, startPoint y: 268, endPoint x: 588, endPoint y: 273, distance: 16.5
click at [588, 273] on span "Airforceproud95" at bounding box center [548, 267] width 125 height 16
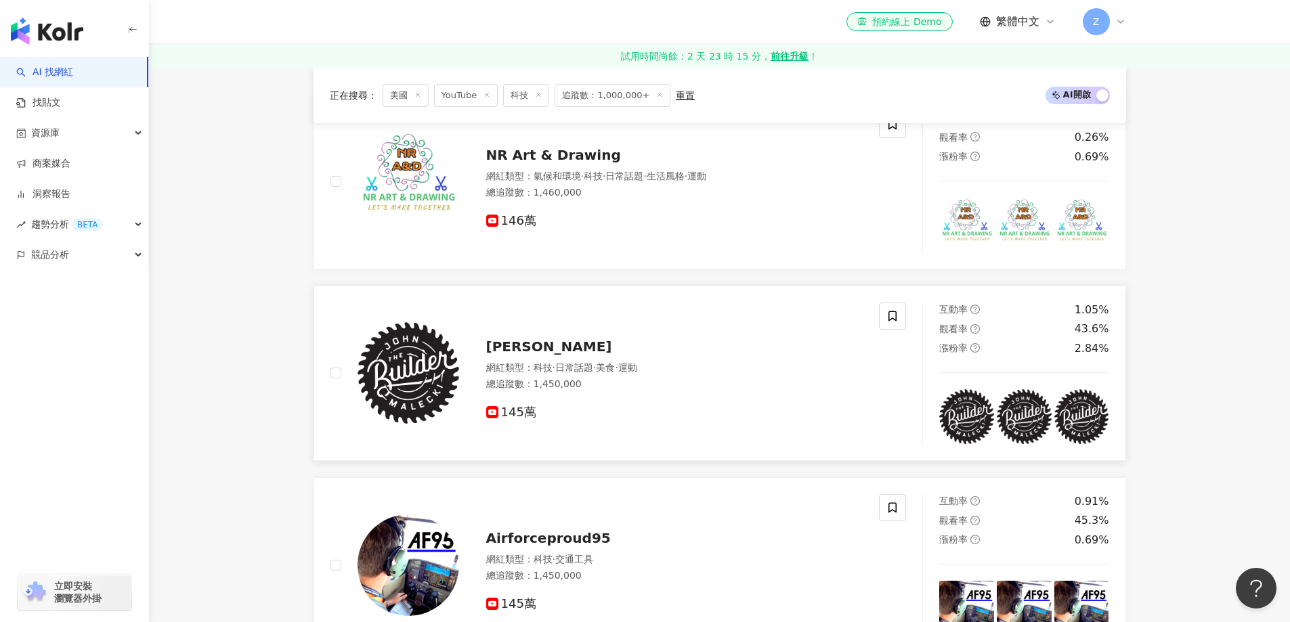
click at [534, 353] on span "John Malecki" at bounding box center [549, 347] width 126 height 16
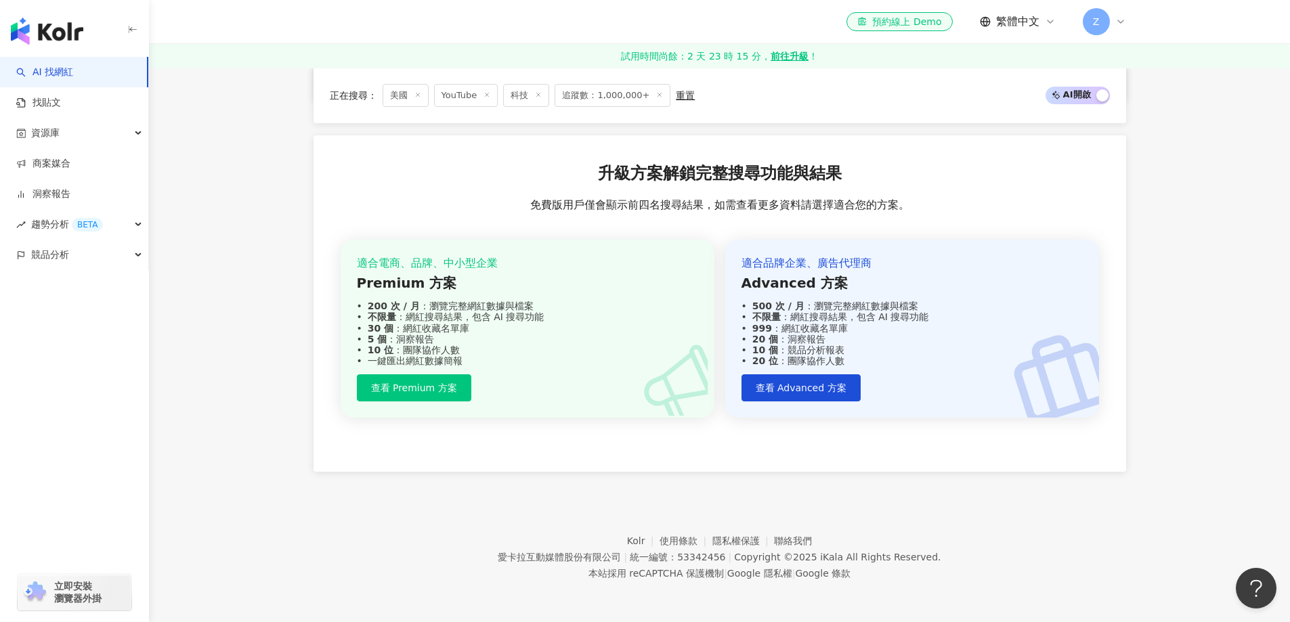
scroll to position [2289, 0]
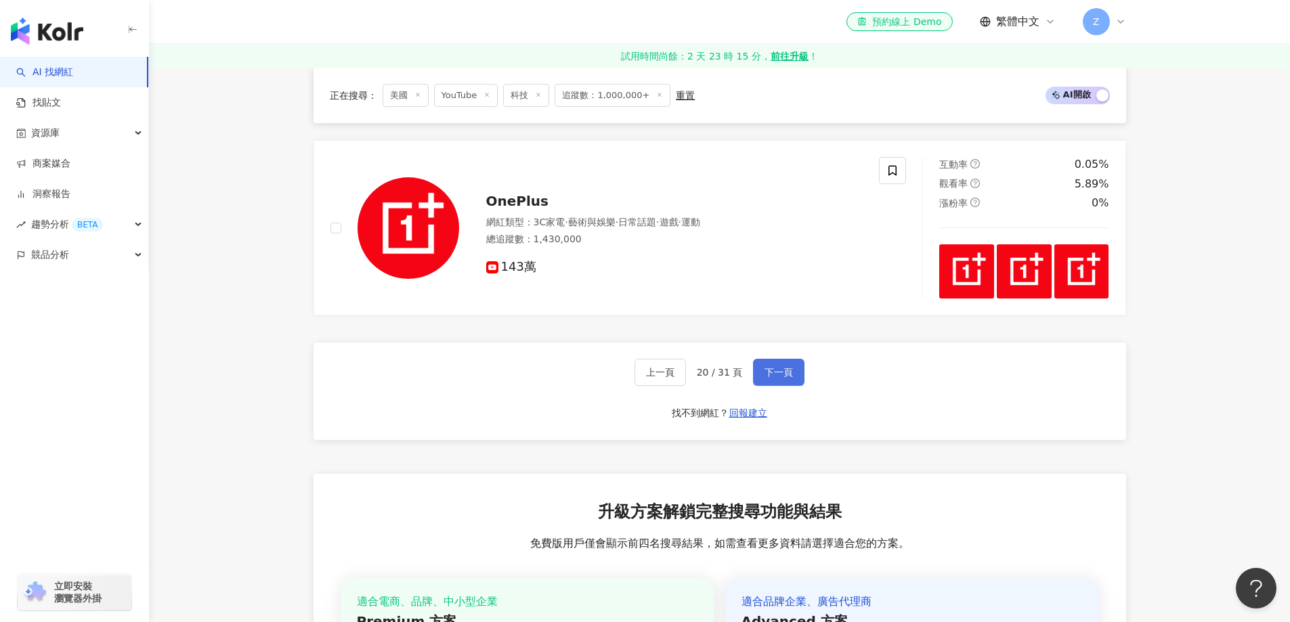
click at [792, 368] on span "下一頁" at bounding box center [779, 372] width 28 height 11
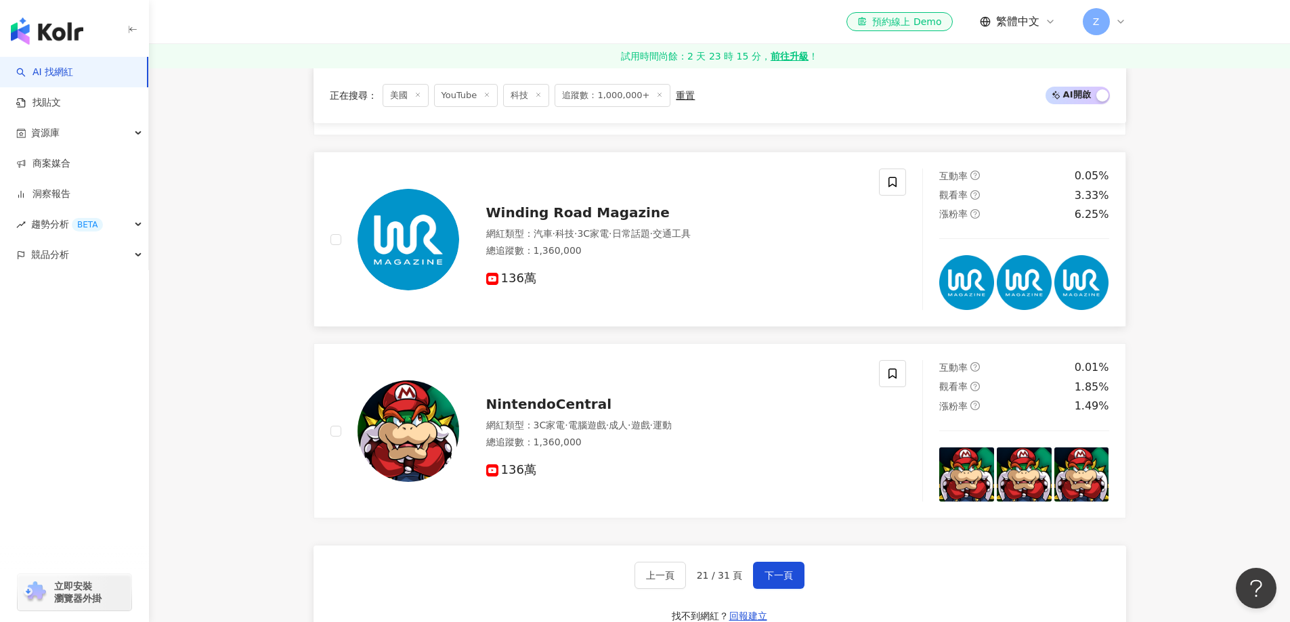
scroll to position [1882, 0]
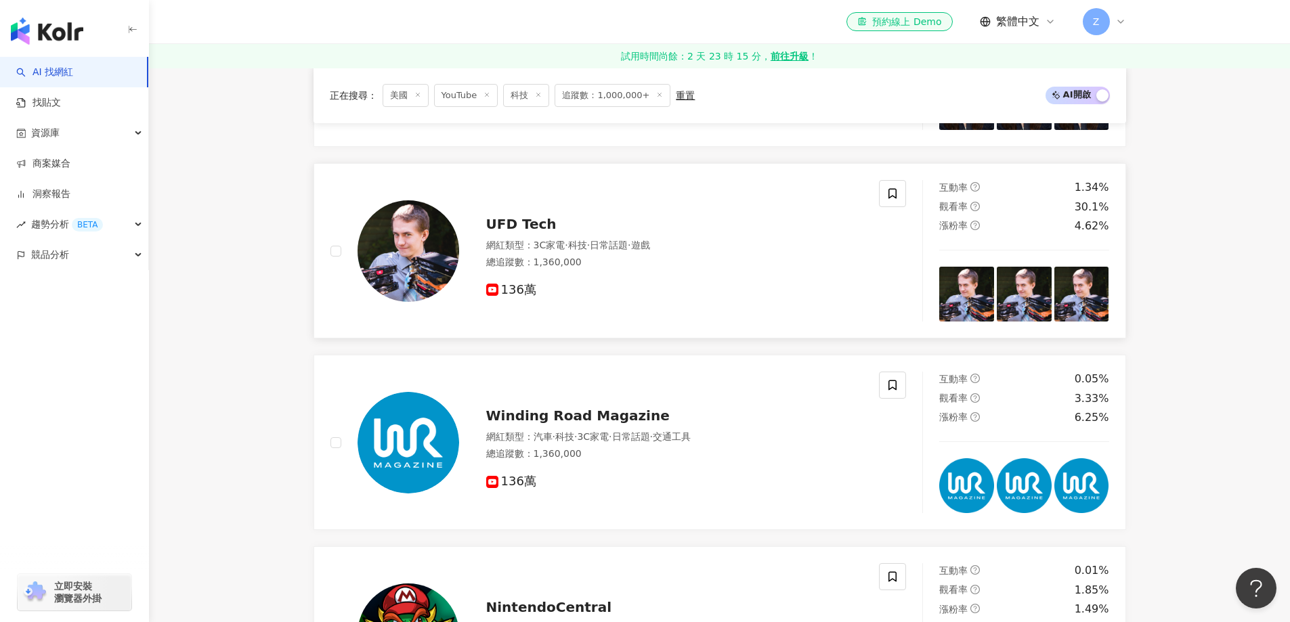
click at [513, 220] on span "UFD Tech" at bounding box center [521, 224] width 70 height 16
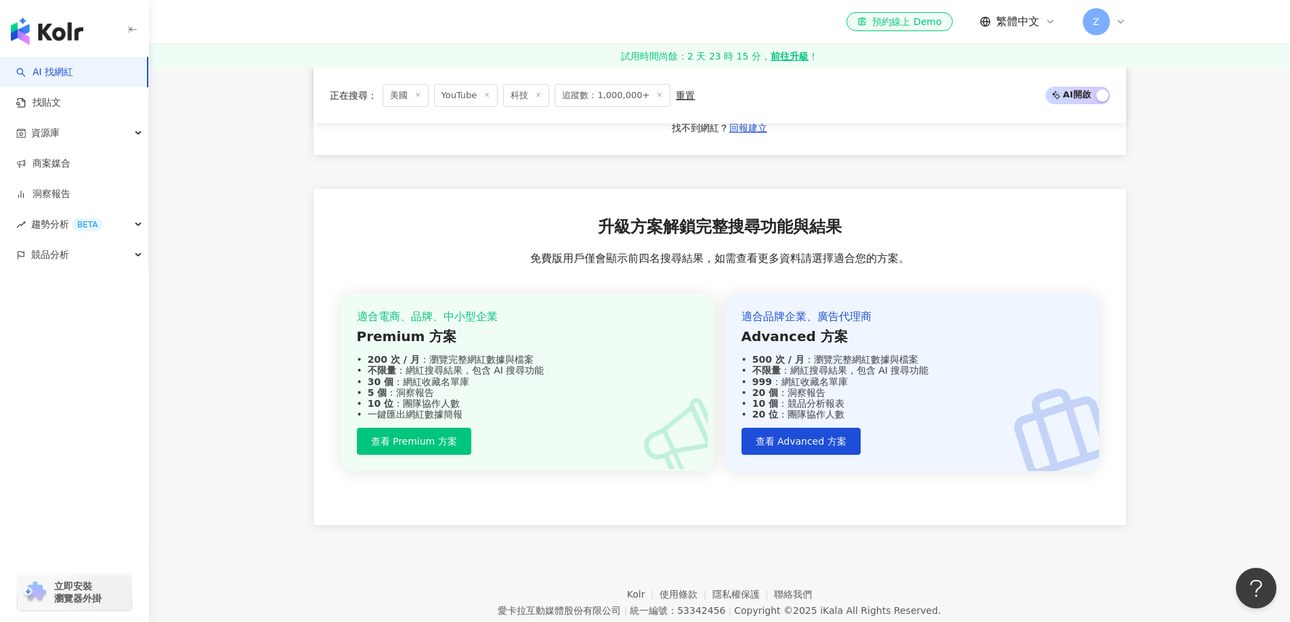
scroll to position [2438, 0]
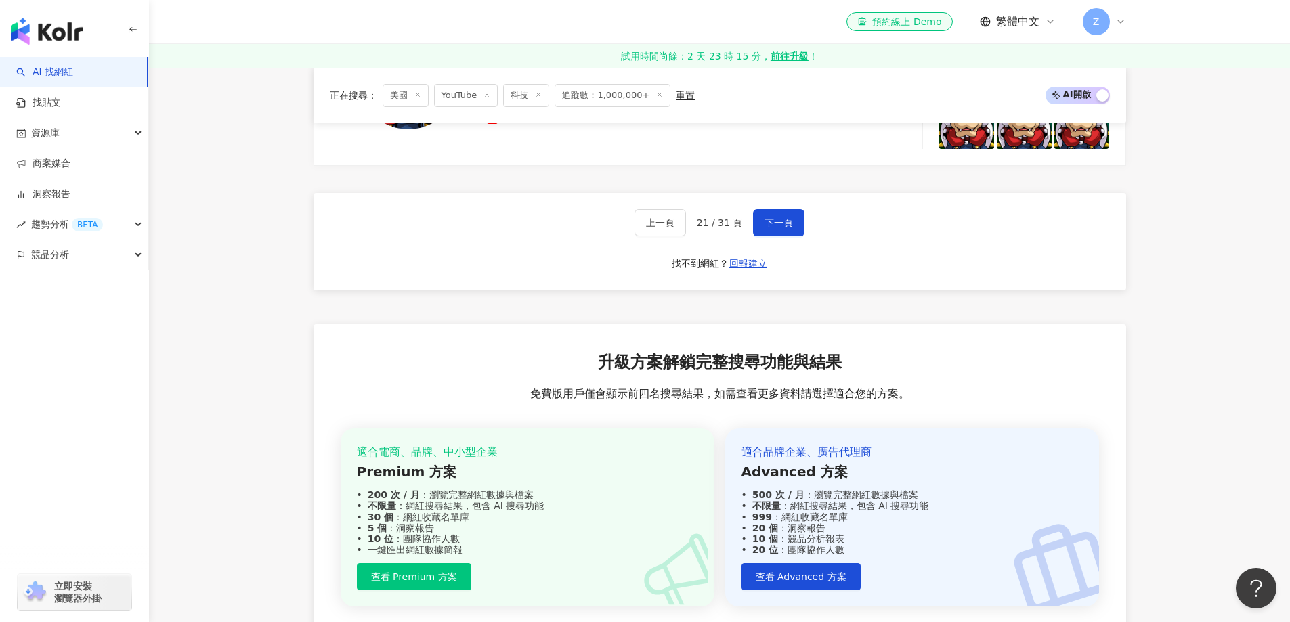
drag, startPoint x: 771, startPoint y: 231, endPoint x: 750, endPoint y: 217, distance: 25.6
click at [771, 231] on button "下一頁" at bounding box center [778, 222] width 51 height 27
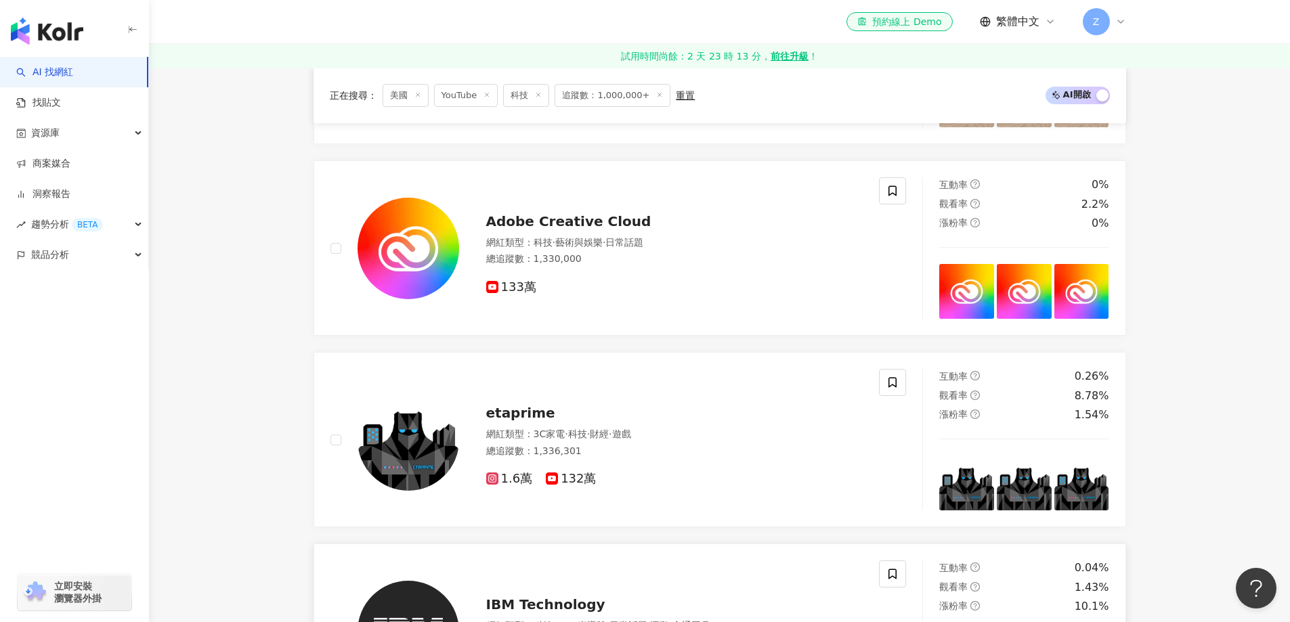
scroll to position [2167, 0]
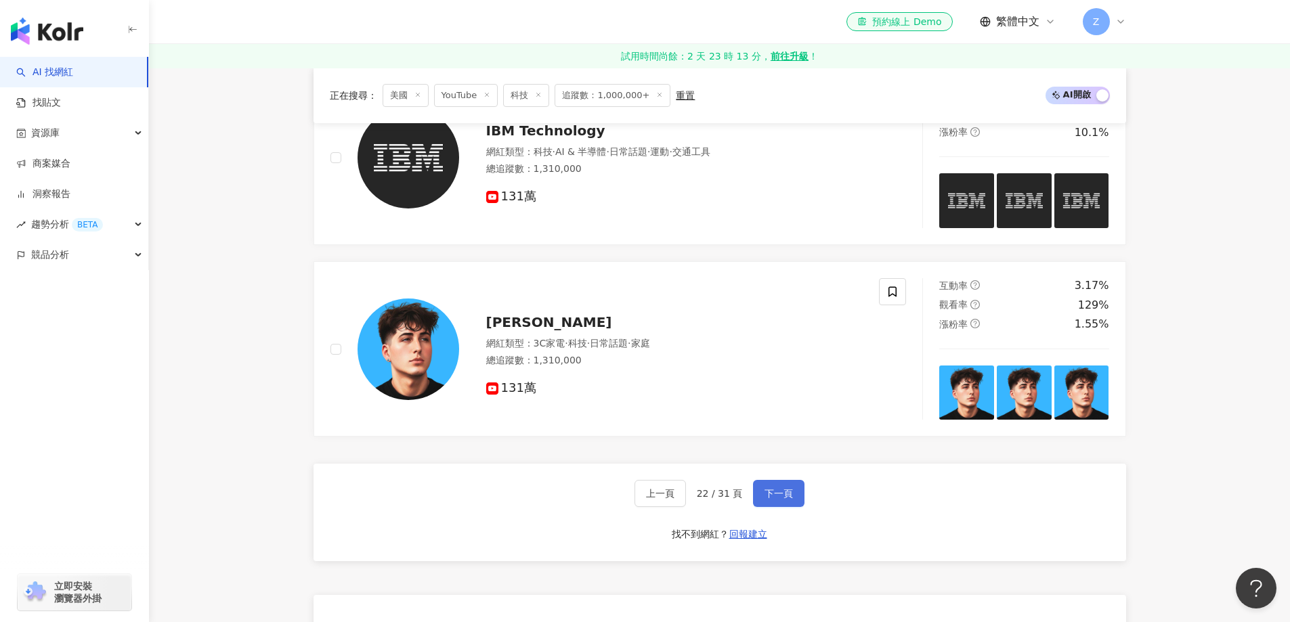
click at [779, 496] on span "下一頁" at bounding box center [779, 493] width 28 height 11
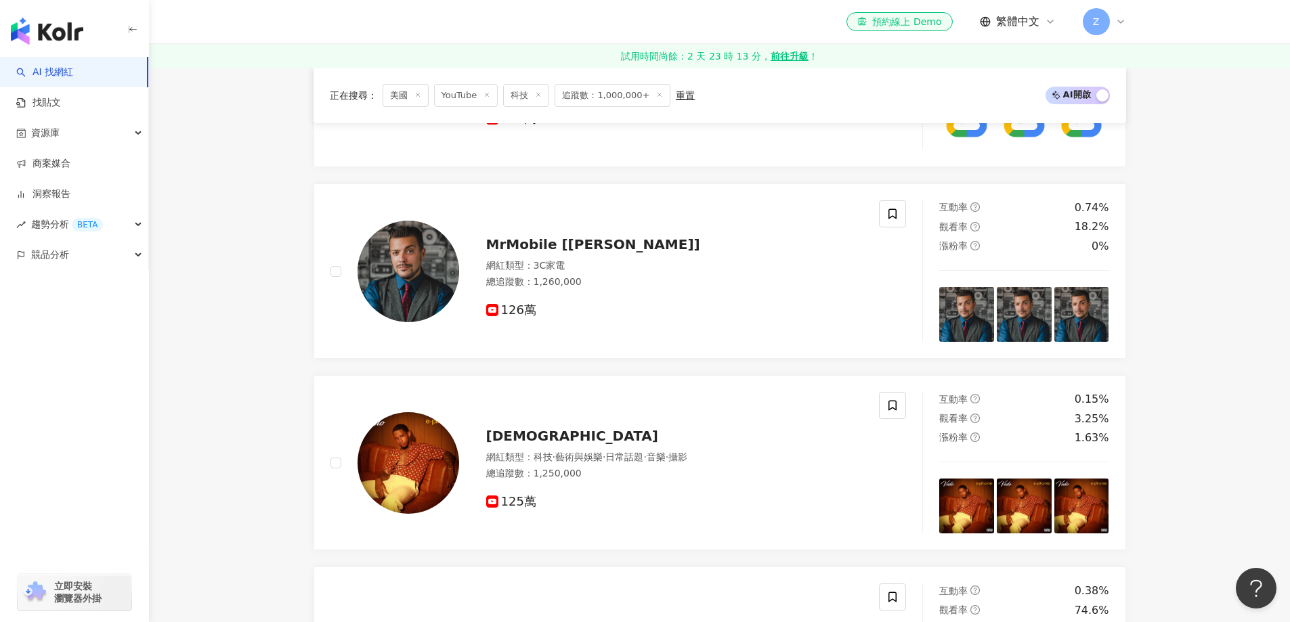
scroll to position [1219, 0]
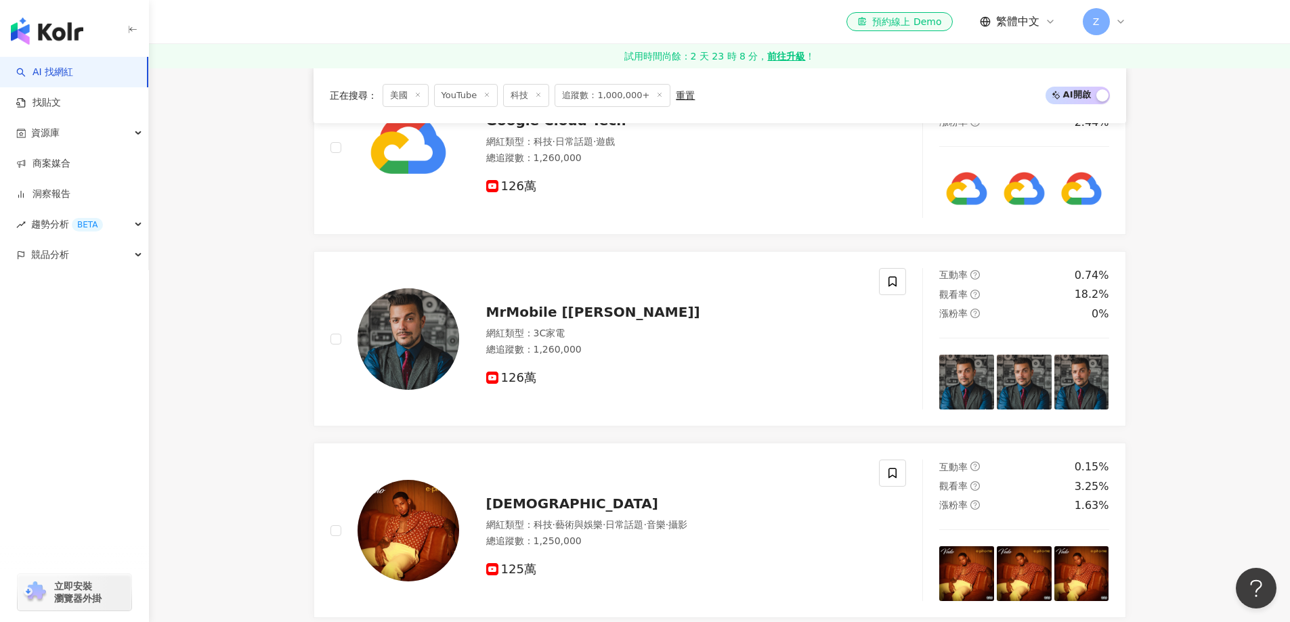
click at [242, 202] on main "YouTube 美國 搜尋 您可能感興趣： 特價商品 限量特賣 類型 性別 追蹤數 互動率 觀看率 合作費用預估 更多篩選 ******* - *******…" at bounding box center [719, 365] width 1141 height 3032
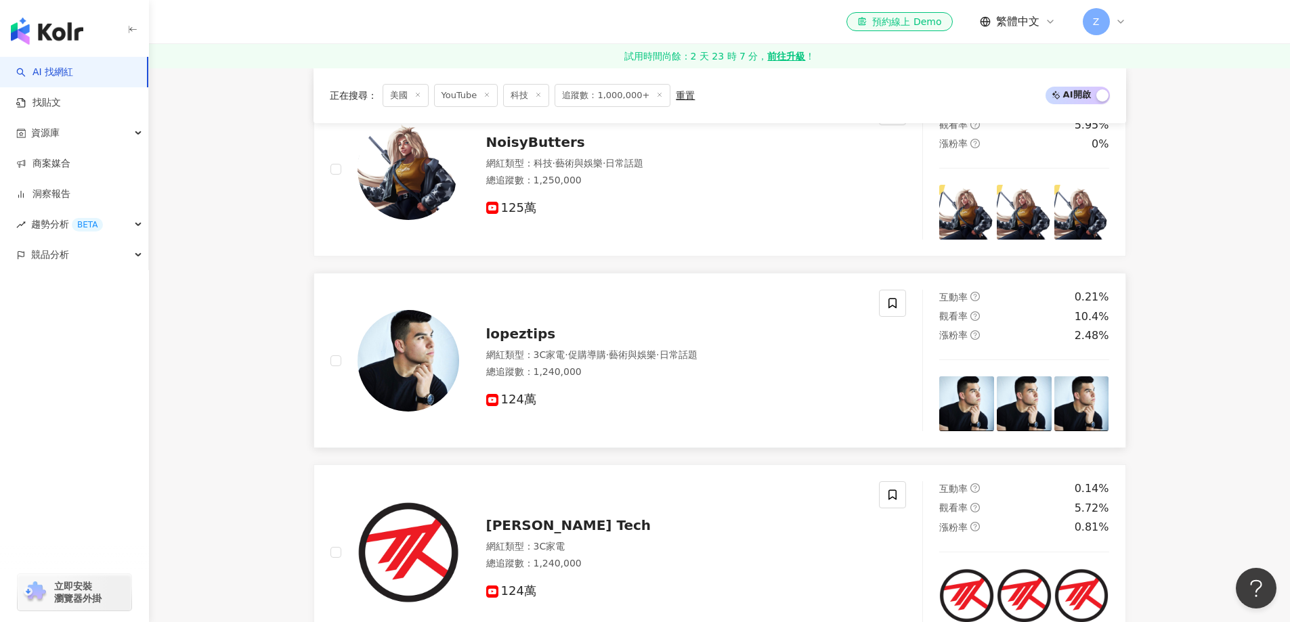
scroll to position [2303, 0]
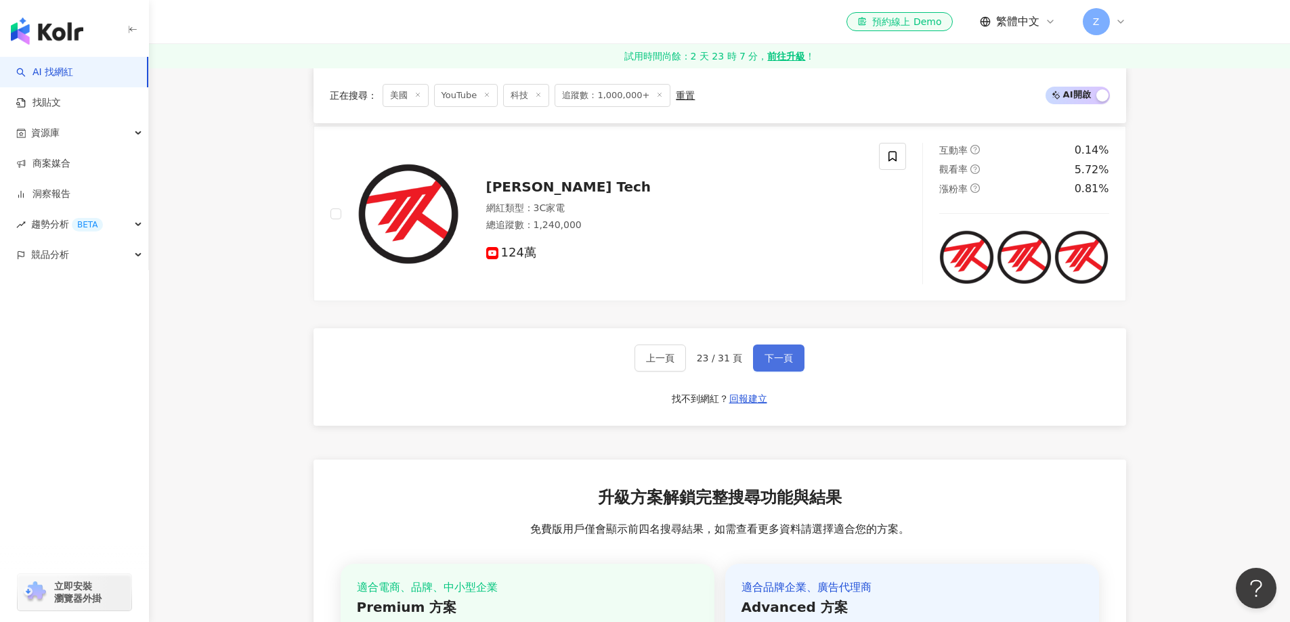
click at [769, 356] on span "下一頁" at bounding box center [779, 358] width 28 height 11
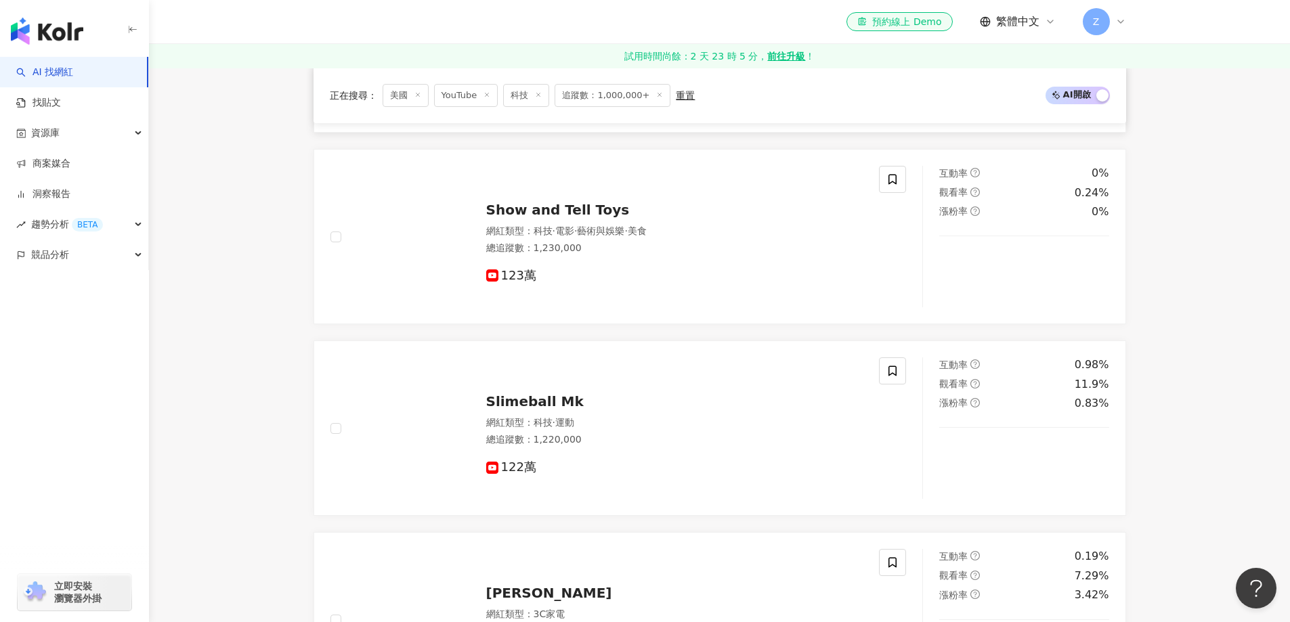
scroll to position [2100, 0]
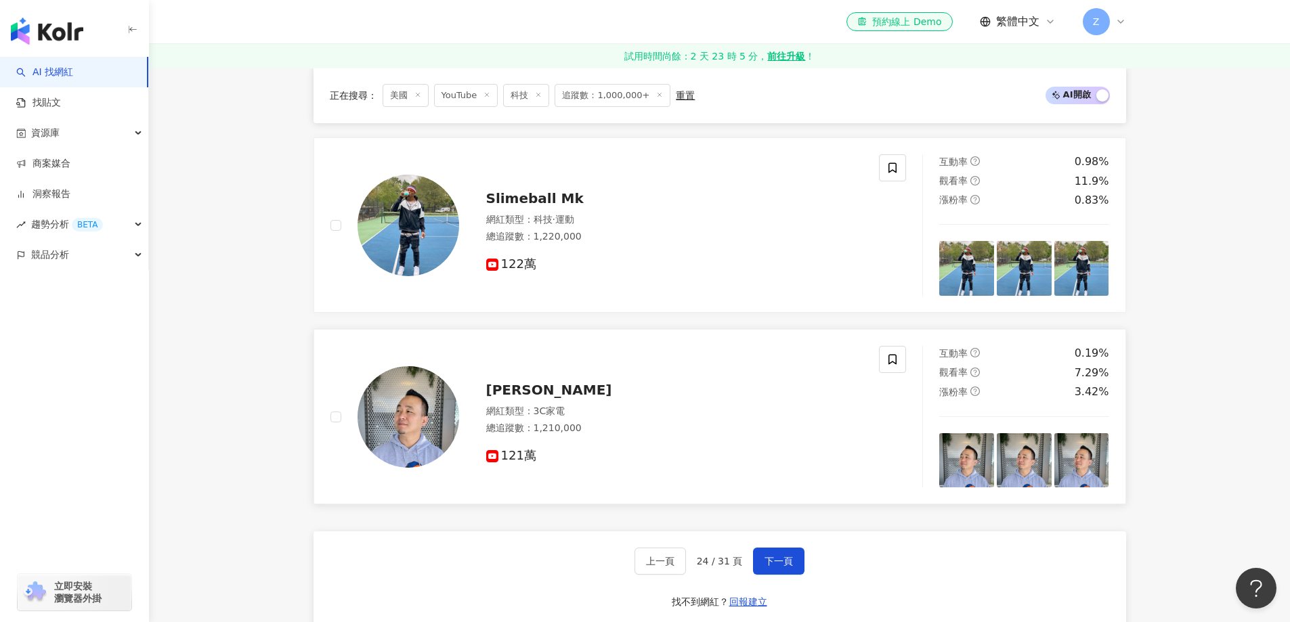
drag, startPoint x: 776, startPoint y: 569, endPoint x: 663, endPoint y: 362, distance: 236.1
click at [776, 568] on button "下一頁" at bounding box center [778, 561] width 51 height 27
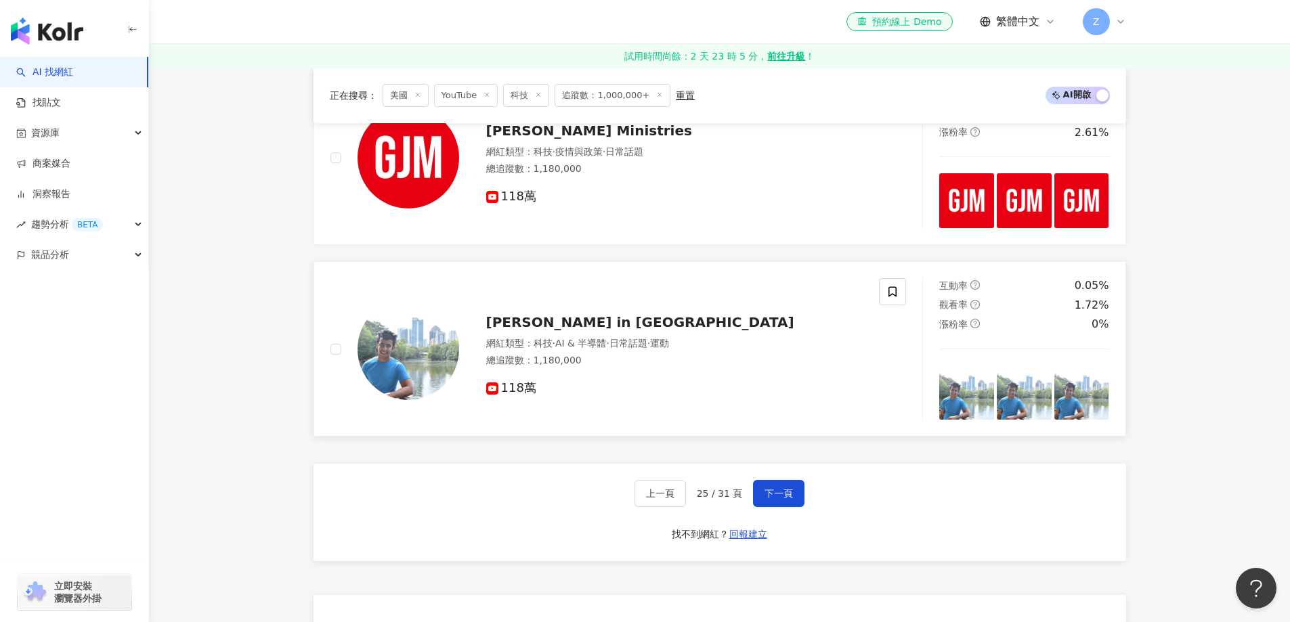
scroll to position [2235, 0]
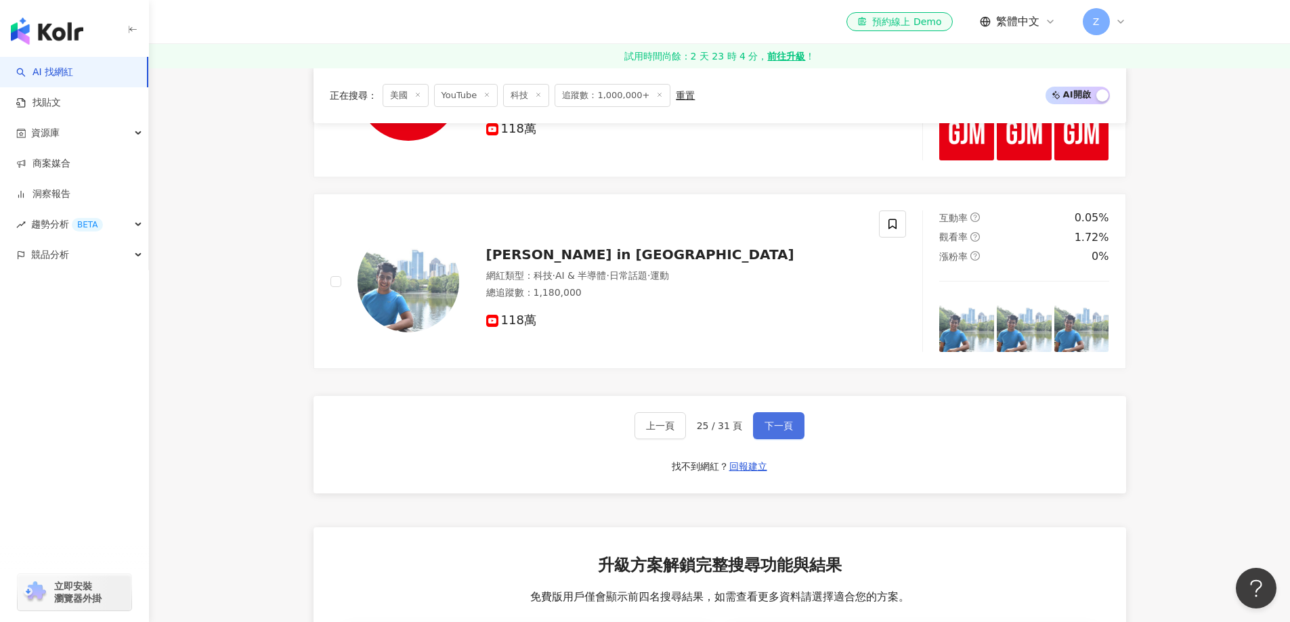
click at [792, 425] on span "下一頁" at bounding box center [779, 426] width 28 height 11
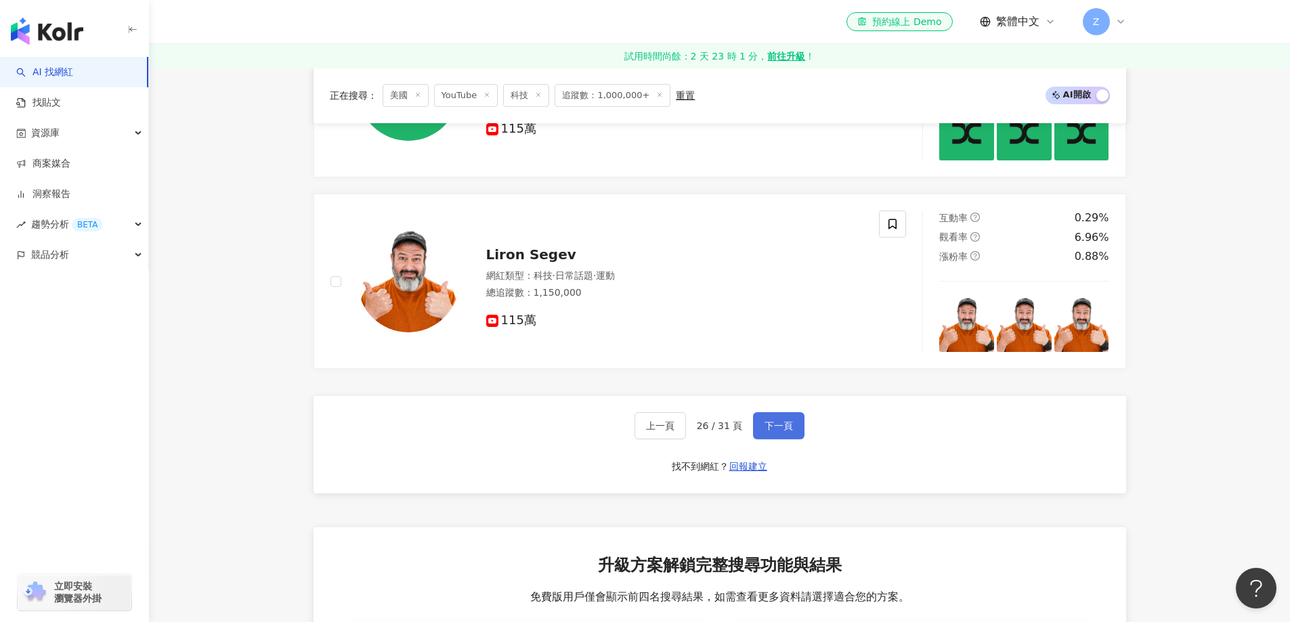
click at [767, 425] on span "下一頁" at bounding box center [779, 426] width 28 height 11
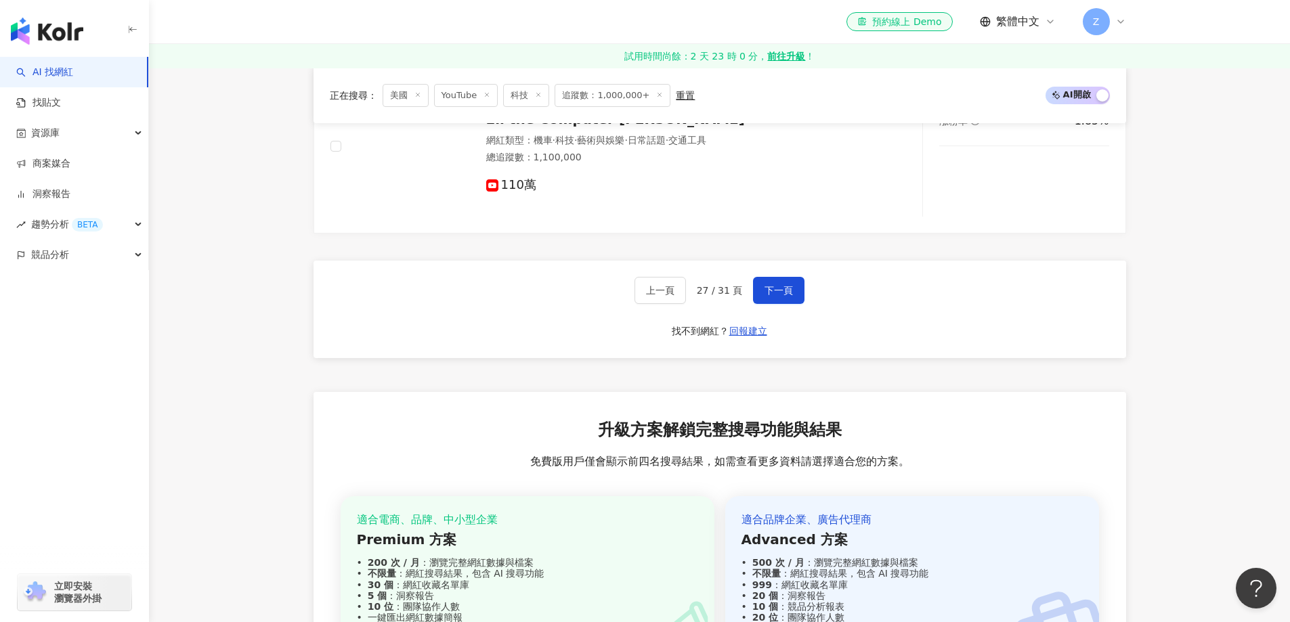
scroll to position [2438, 0]
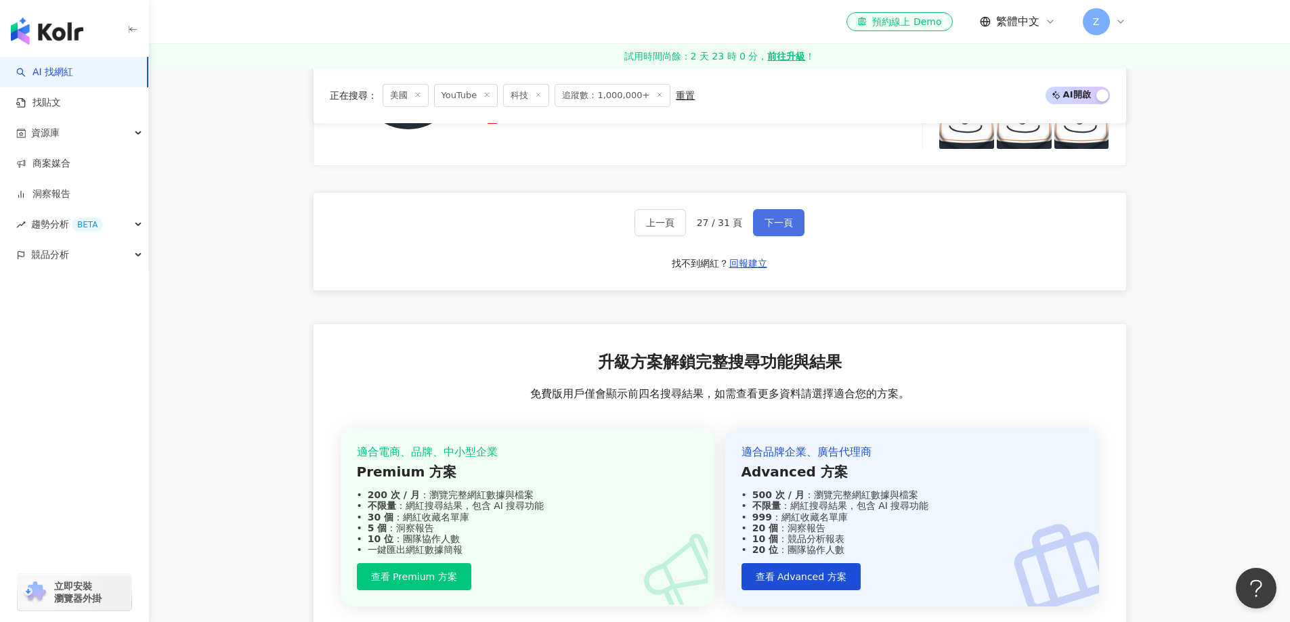
drag, startPoint x: 772, startPoint y: 221, endPoint x: 398, endPoint y: 39, distance: 416.2
click at [771, 221] on span "下一頁" at bounding box center [779, 222] width 28 height 11
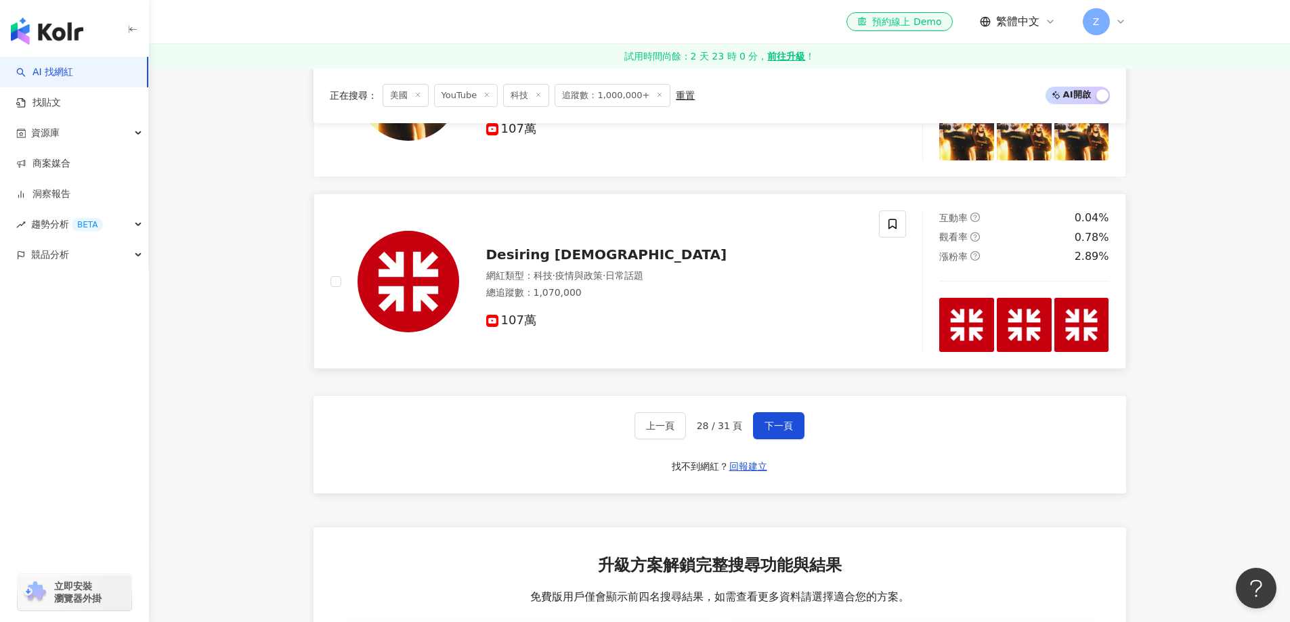
scroll to position [2100, 0]
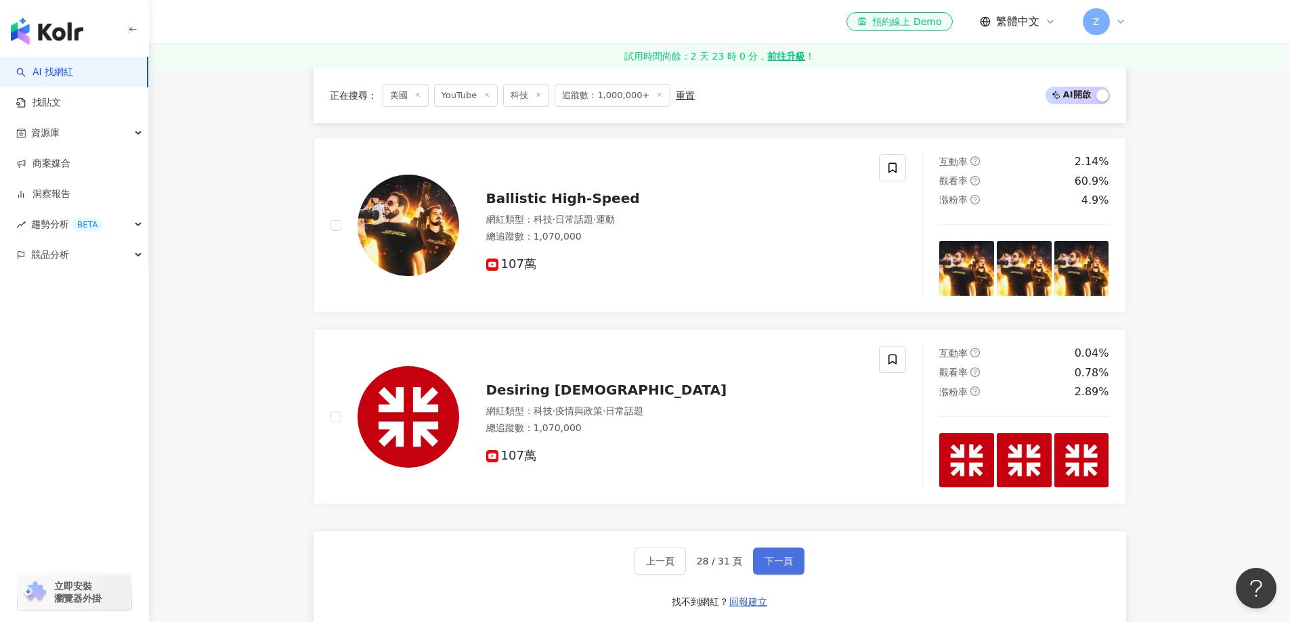
click at [780, 567] on span "下一頁" at bounding box center [779, 561] width 28 height 11
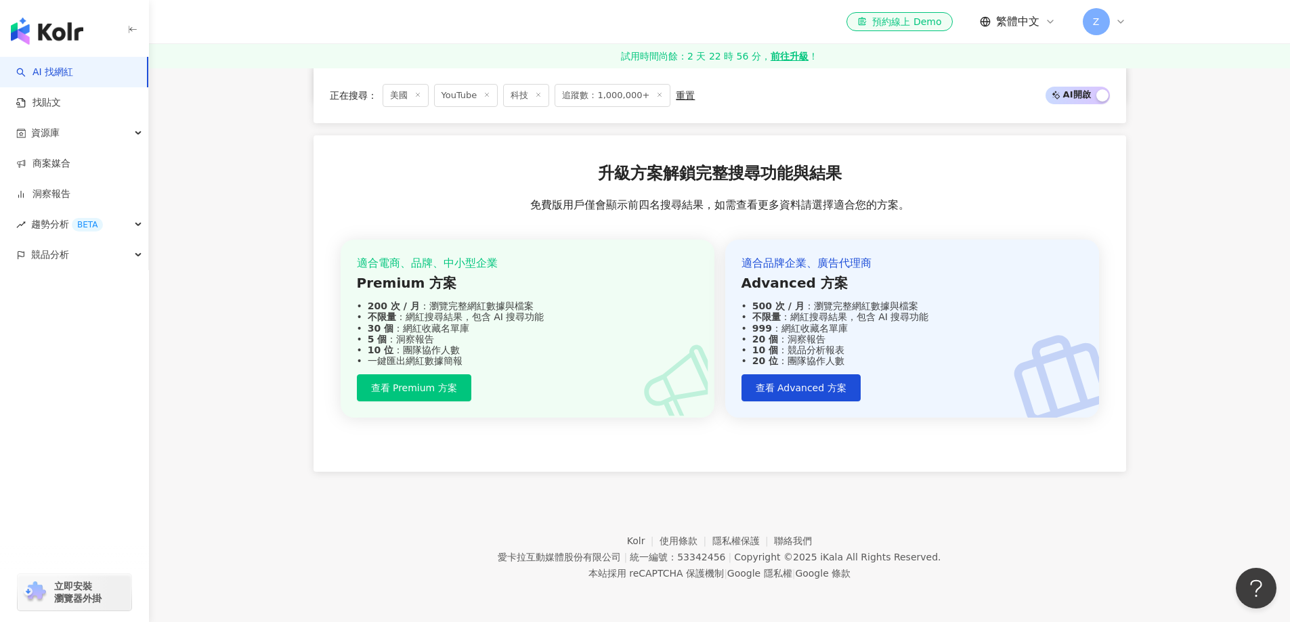
scroll to position [2289, 0]
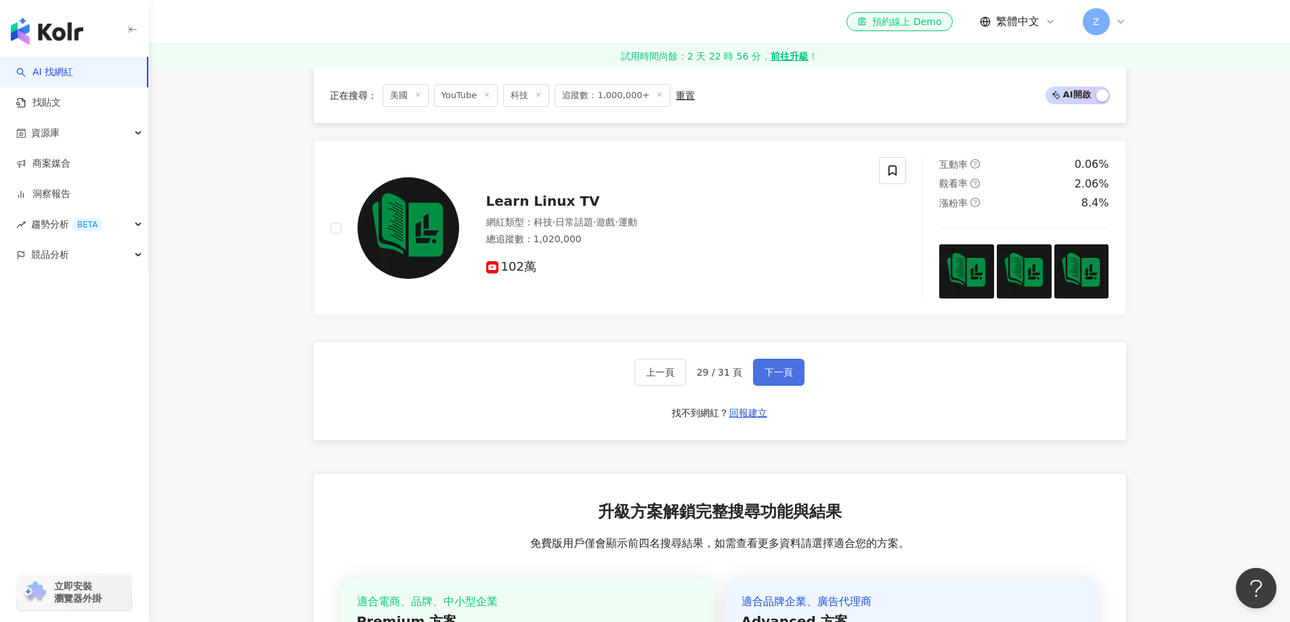
click at [761, 374] on button "下一頁" at bounding box center [778, 372] width 51 height 27
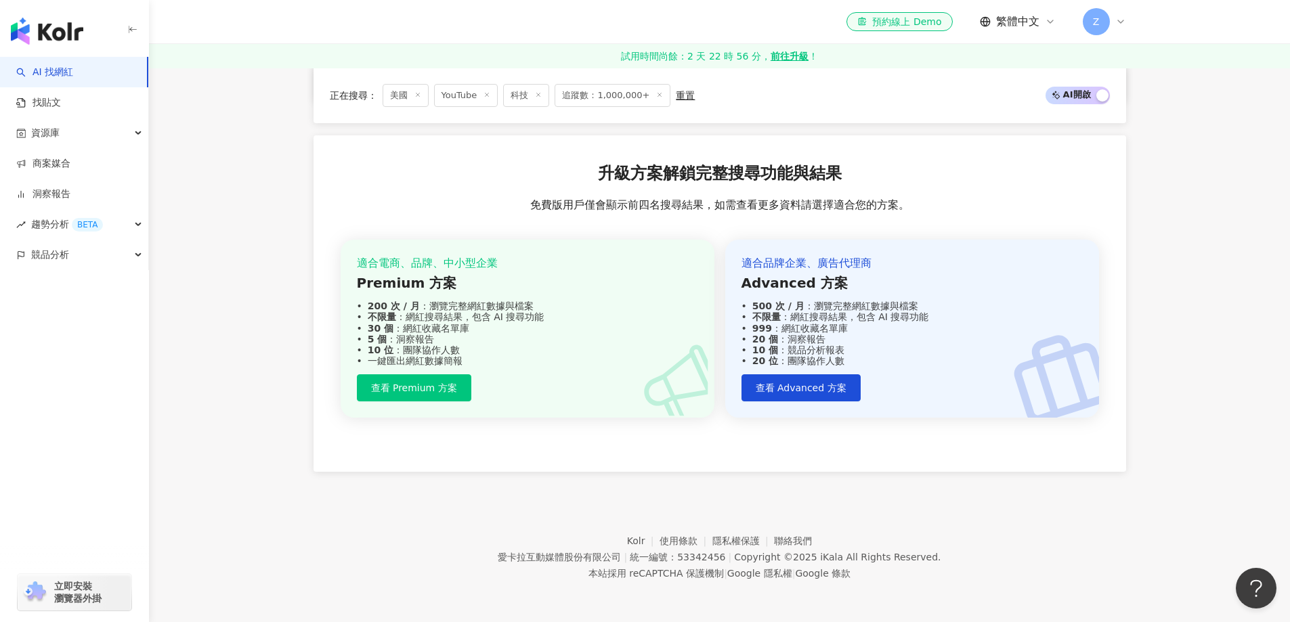
scroll to position [2356, 0]
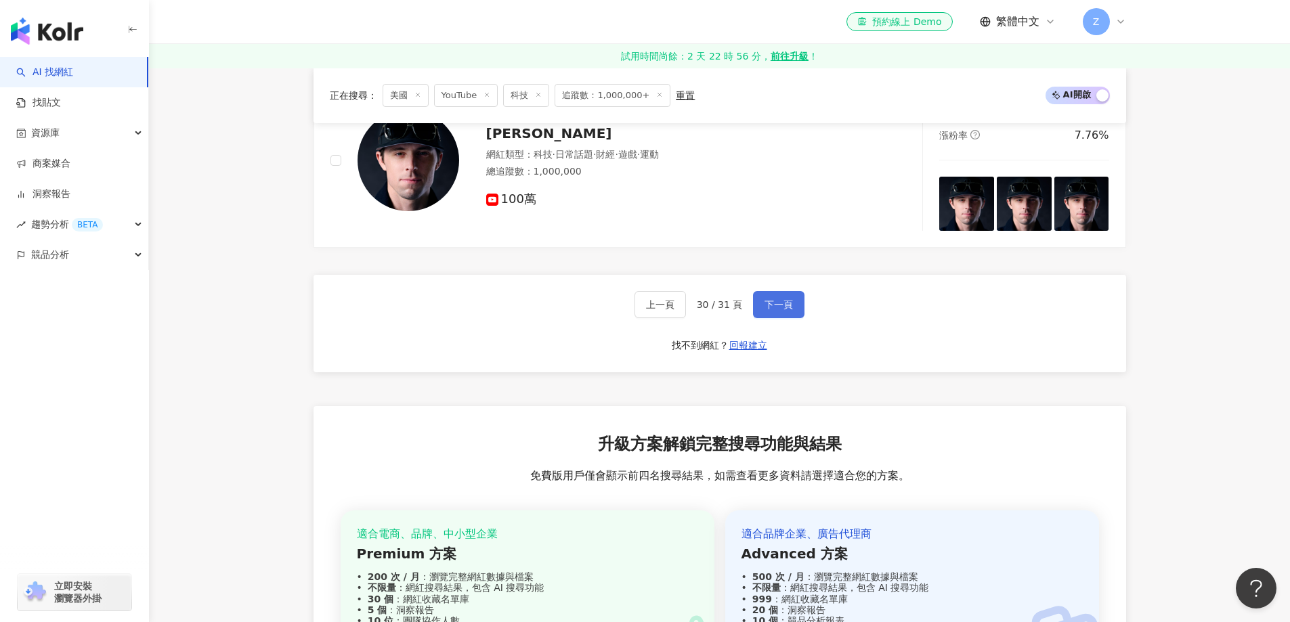
click at [781, 310] on span "下一頁" at bounding box center [779, 304] width 28 height 11
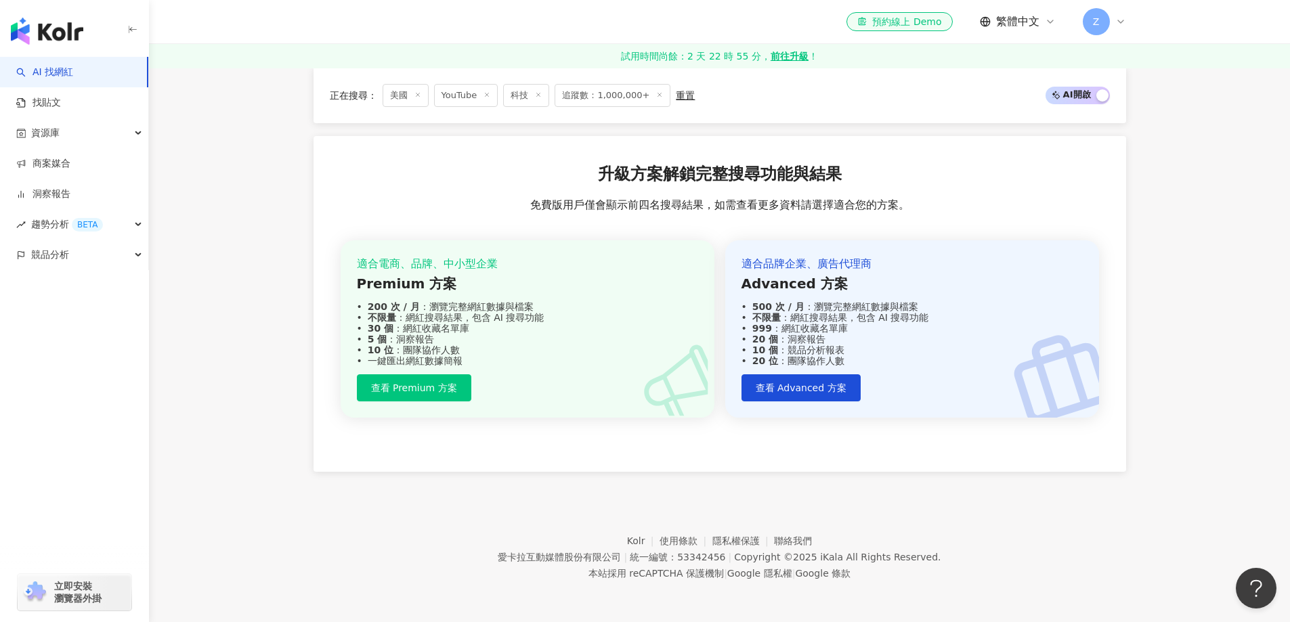
scroll to position [0, 0]
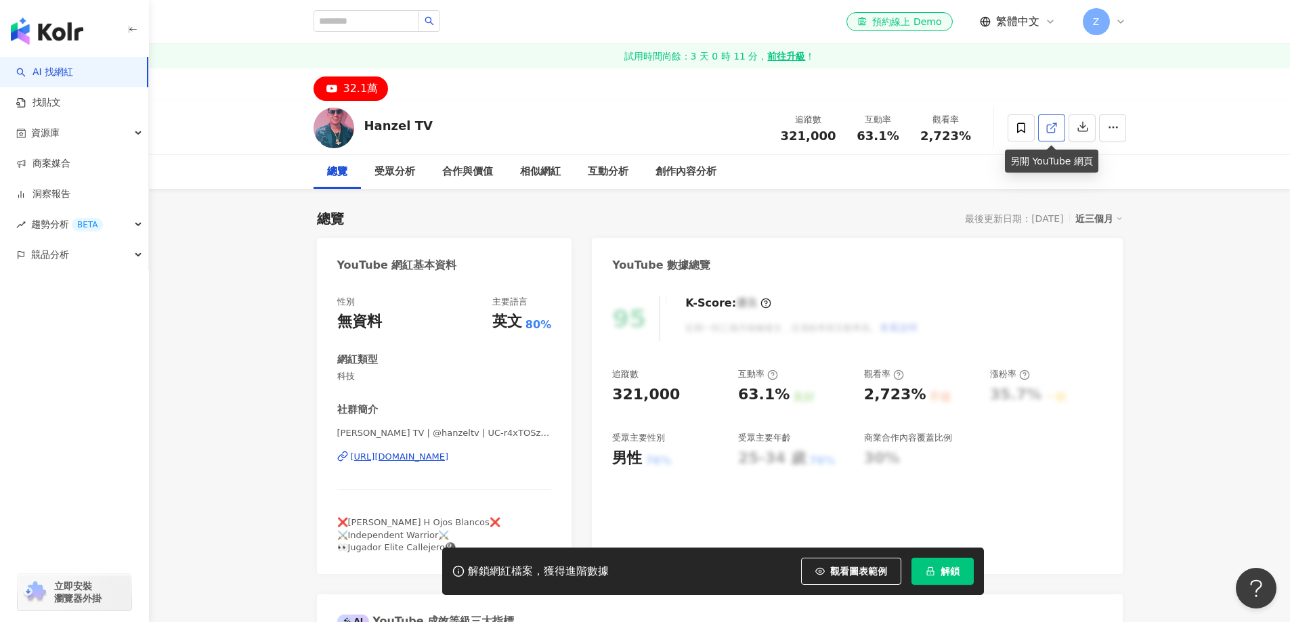
click at [1056, 131] on icon at bounding box center [1052, 128] width 12 height 12
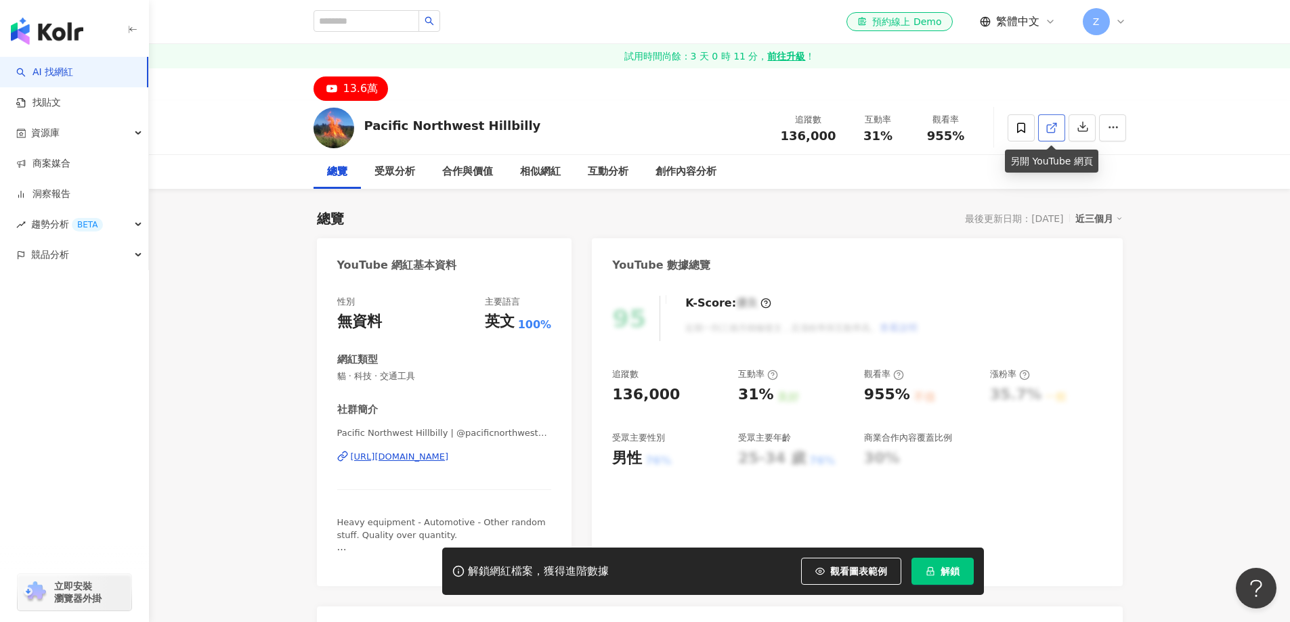
click at [1050, 132] on icon at bounding box center [1050, 128] width 7 height 7
click at [1048, 130] on icon at bounding box center [1052, 128] width 12 height 12
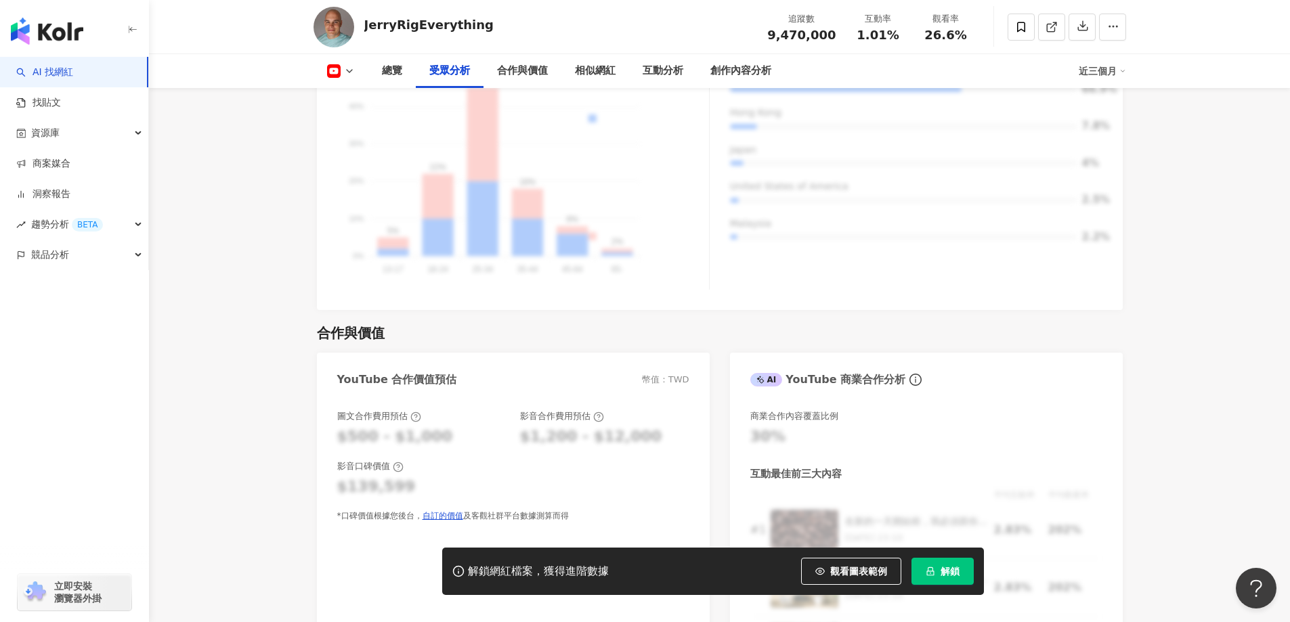
scroll to position [1422, 0]
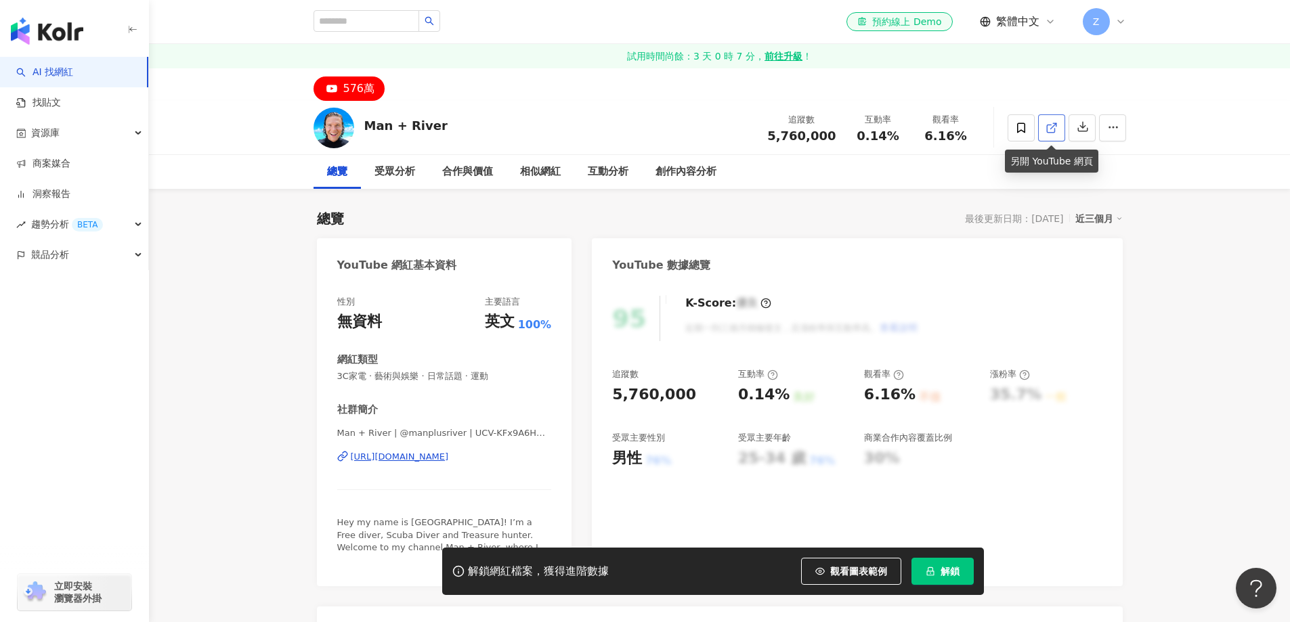
click at [1052, 131] on icon at bounding box center [1052, 128] width 12 height 12
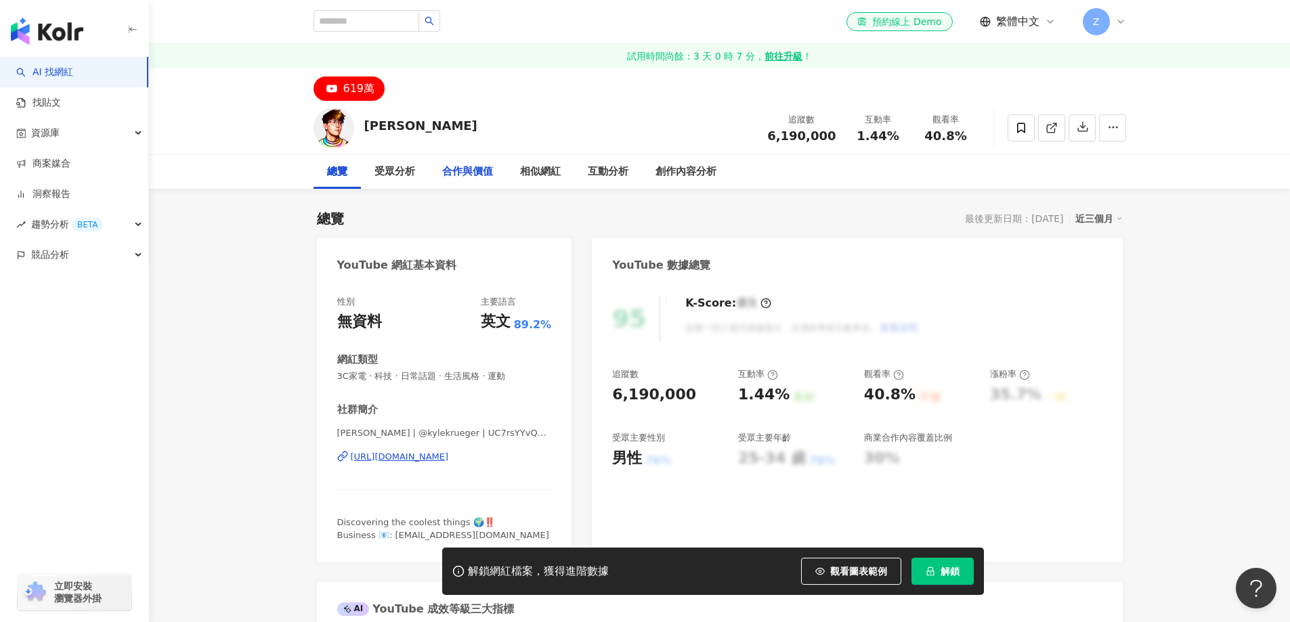
click at [483, 176] on div "合作與價值" at bounding box center [467, 172] width 51 height 16
click at [1053, 128] on icon at bounding box center [1052, 128] width 12 height 12
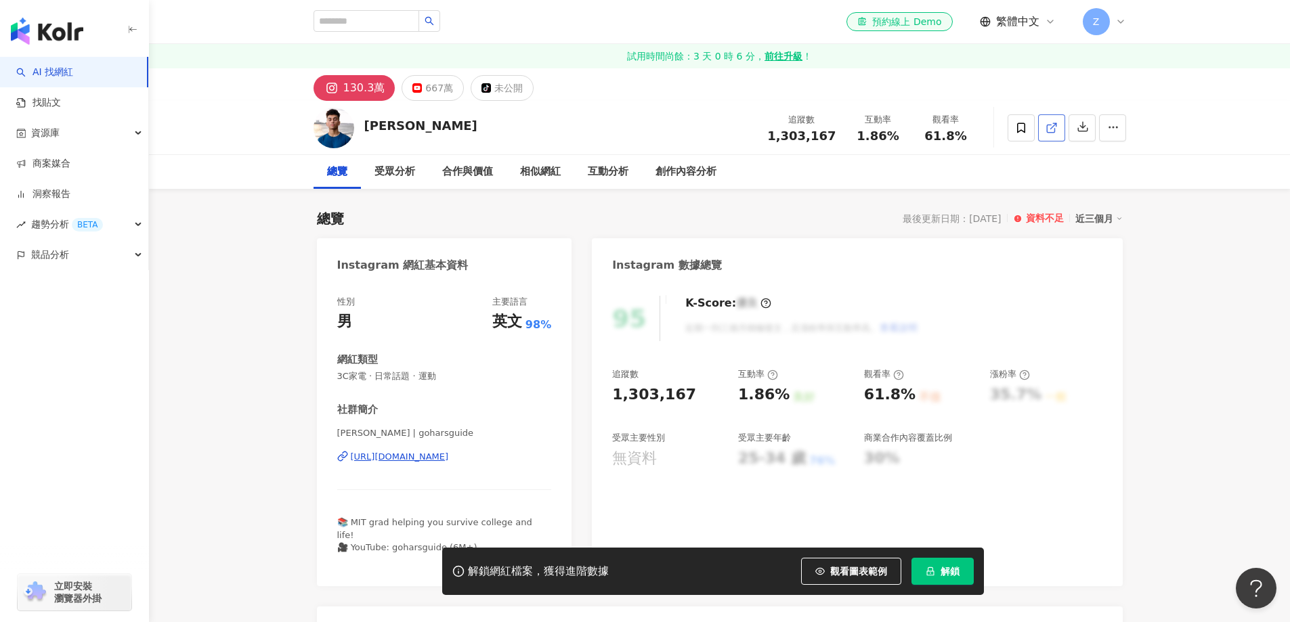
click at [1058, 127] on link at bounding box center [1051, 127] width 27 height 27
click at [1113, 219] on div "近三個月" at bounding box center [1099, 219] width 47 height 18
click at [423, 73] on div "130.3萬 667萬 tiktok-icon 未公開" at bounding box center [720, 84] width 867 height 33
click at [425, 97] on div "667萬" at bounding box center [439, 88] width 28 height 19
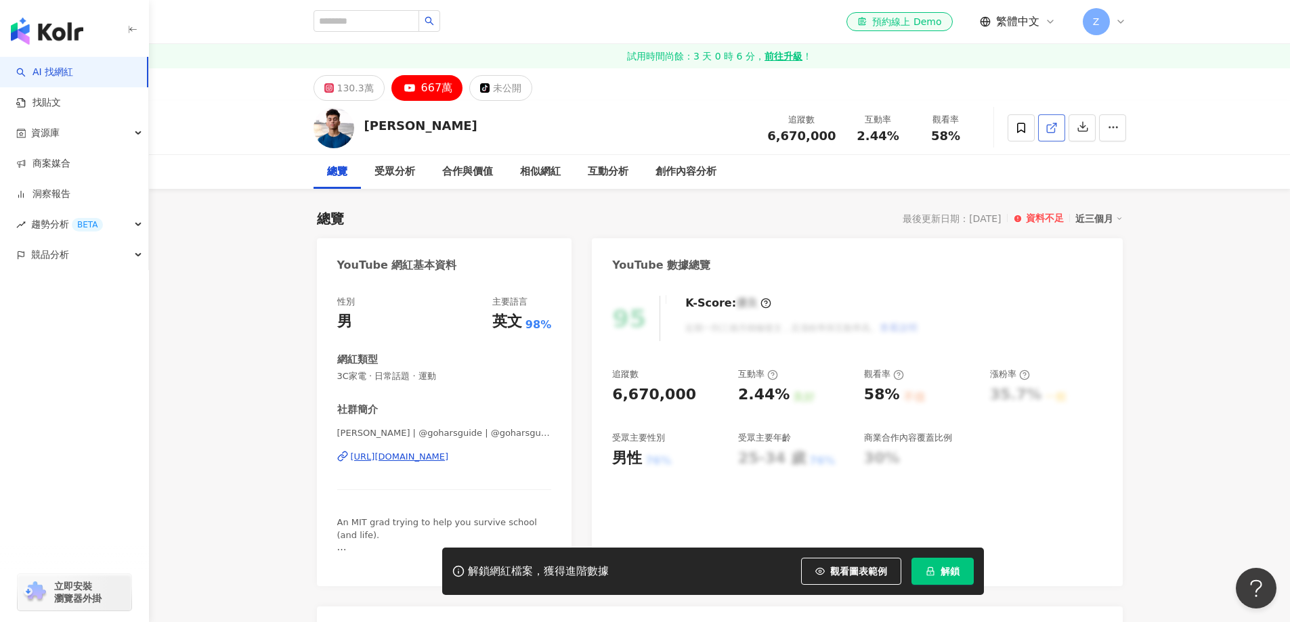
click at [1051, 128] on line at bounding box center [1053, 125] width 5 height 5
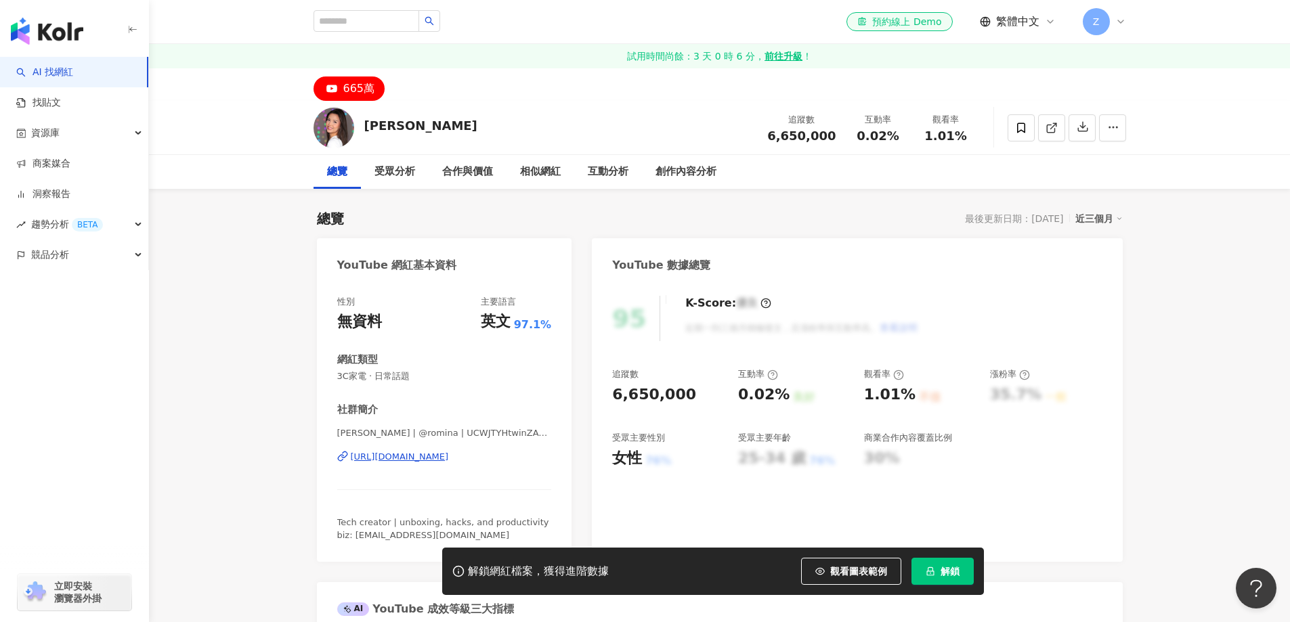
drag, startPoint x: 1058, startPoint y: 125, endPoint x: 1080, endPoint y: 3, distance: 124.0
click at [1058, 125] on link at bounding box center [1051, 127] width 27 height 27
click at [941, 574] on span "解鎖" at bounding box center [950, 571] width 19 height 11
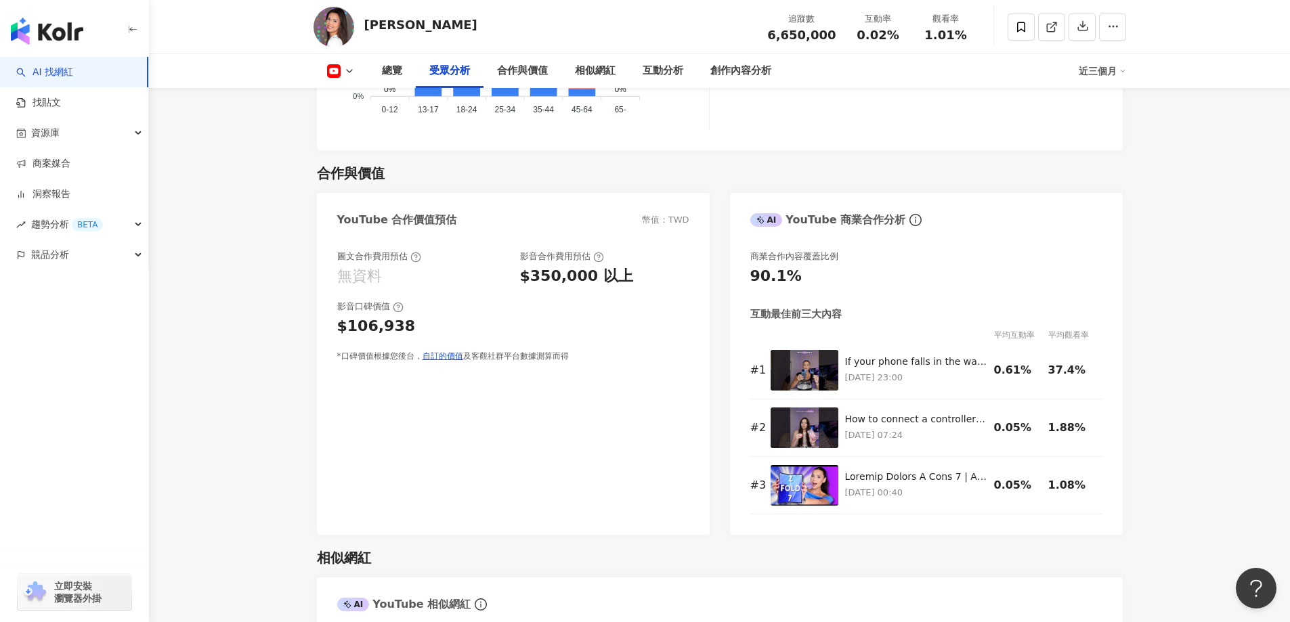
scroll to position [1626, 0]
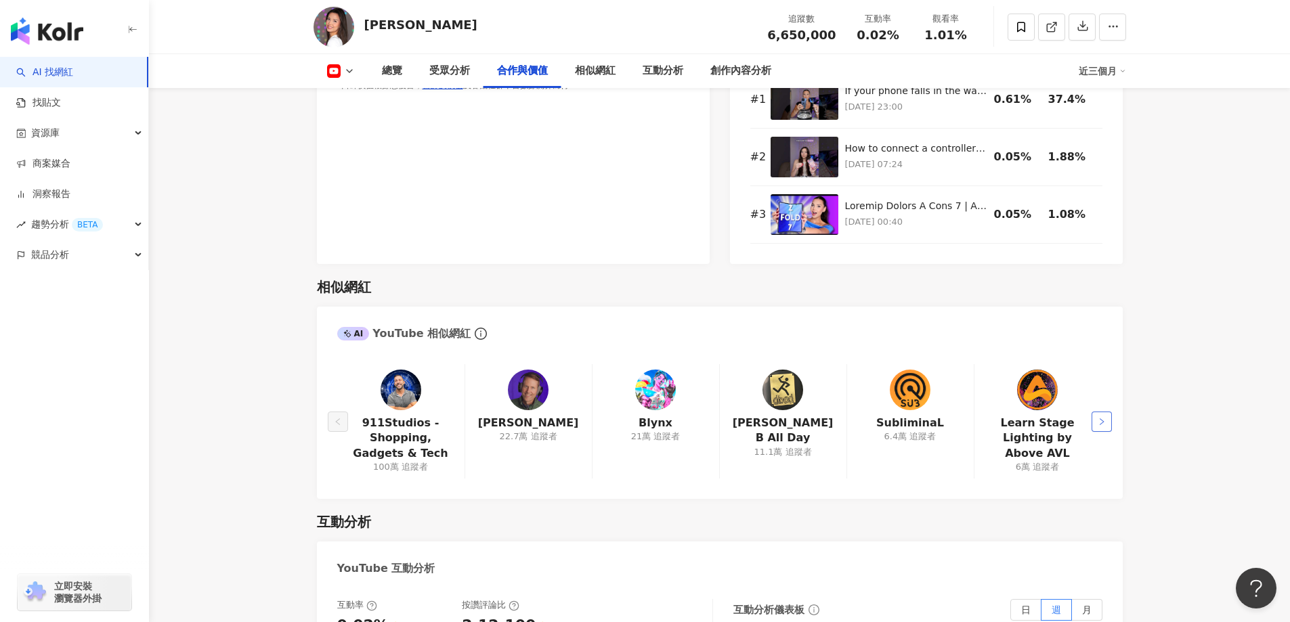
click at [1101, 424] on icon "right" at bounding box center [1102, 422] width 4 height 7
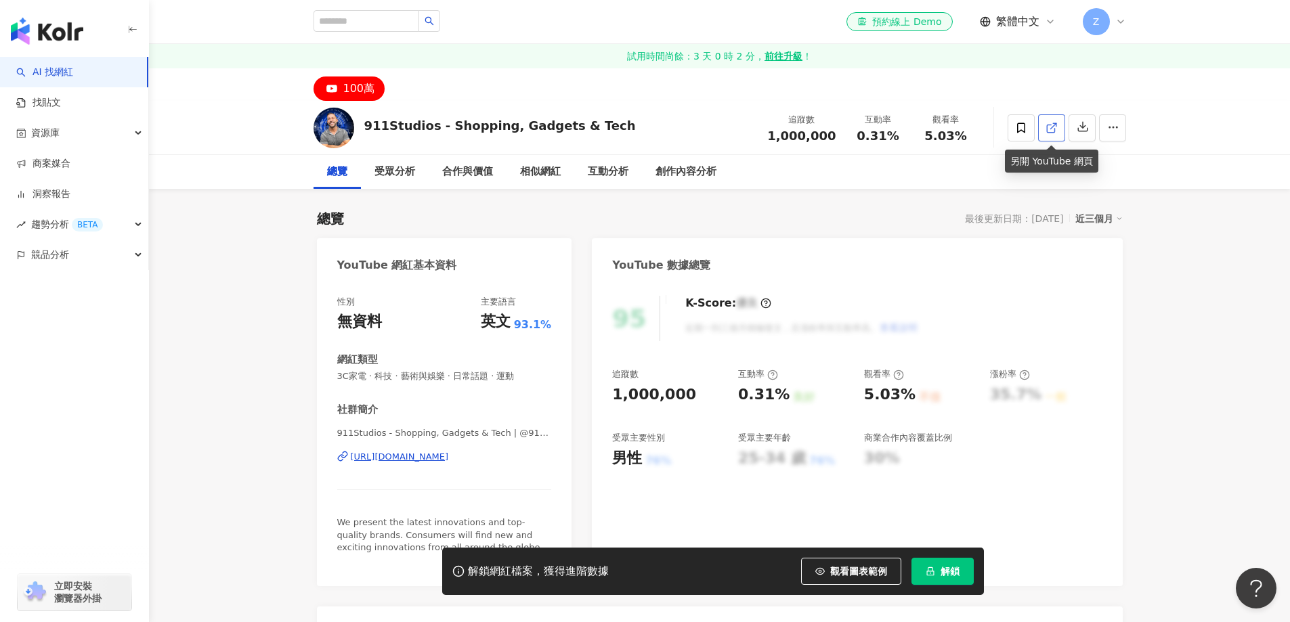
click at [1049, 130] on icon at bounding box center [1052, 128] width 12 height 12
click at [1058, 133] on link at bounding box center [1051, 127] width 27 height 27
click at [948, 564] on button "解鎖" at bounding box center [943, 571] width 62 height 27
click at [1053, 130] on icon at bounding box center [1052, 128] width 12 height 12
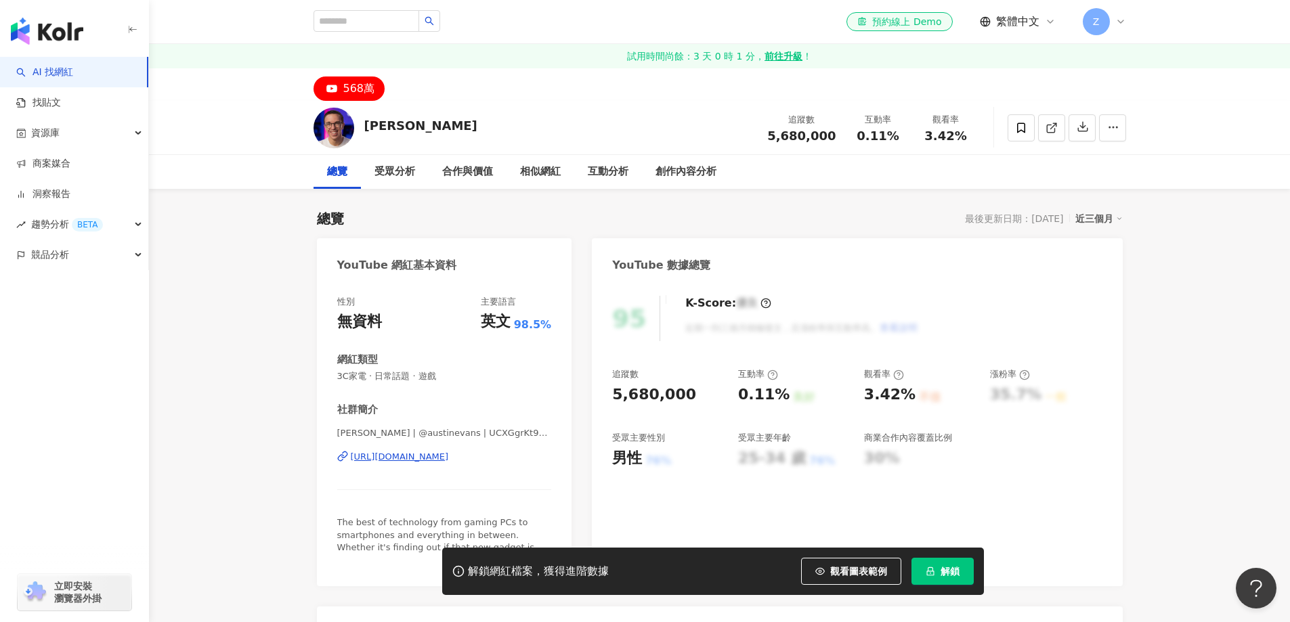
drag, startPoint x: 935, startPoint y: 573, endPoint x: 918, endPoint y: 545, distance: 32.9
click at [935, 572] on button "解鎖" at bounding box center [943, 571] width 62 height 27
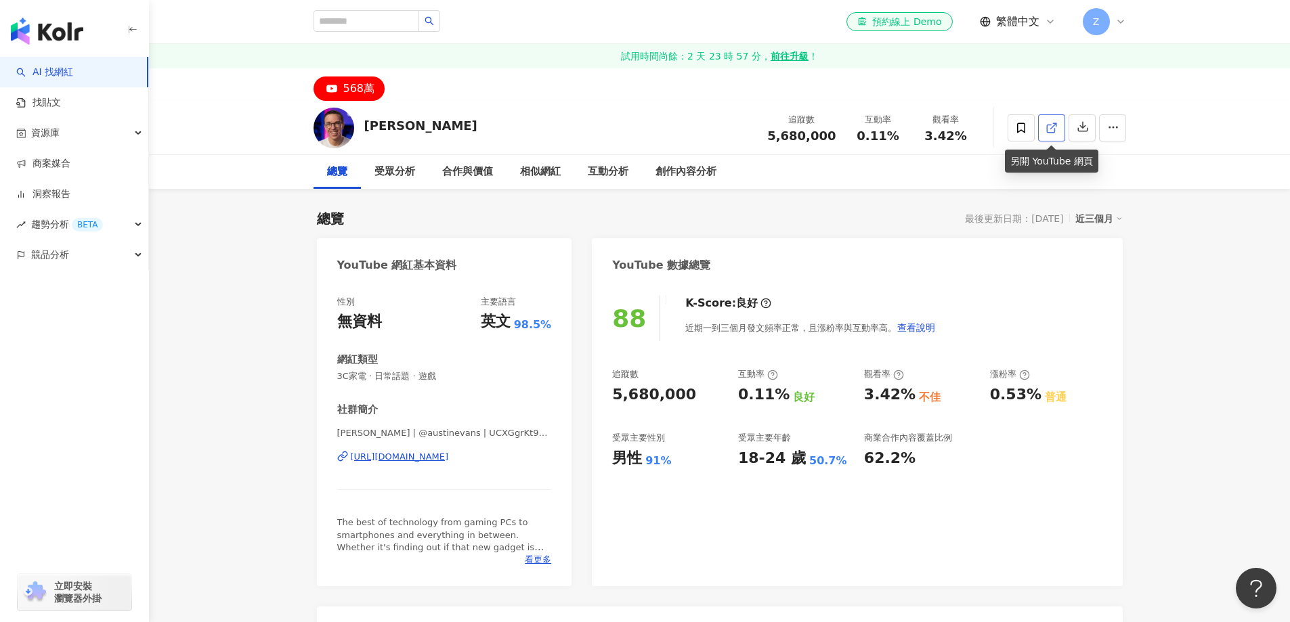
click at [1057, 131] on icon at bounding box center [1052, 128] width 12 height 12
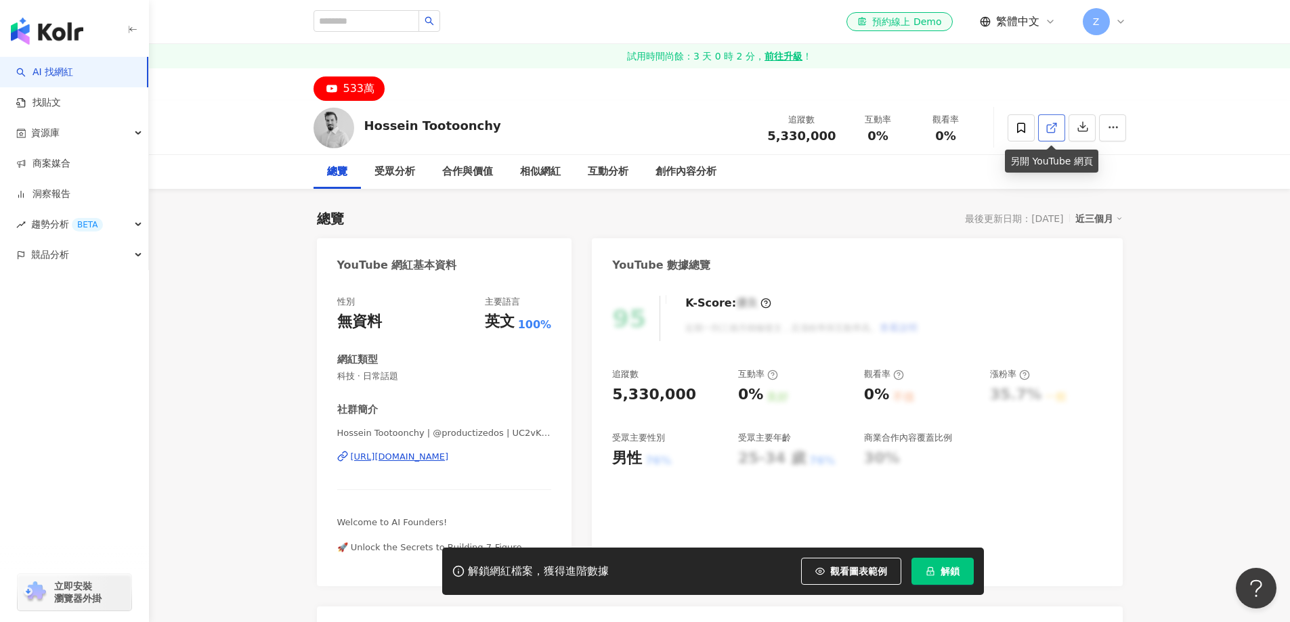
click at [1053, 131] on icon at bounding box center [1052, 128] width 12 height 12
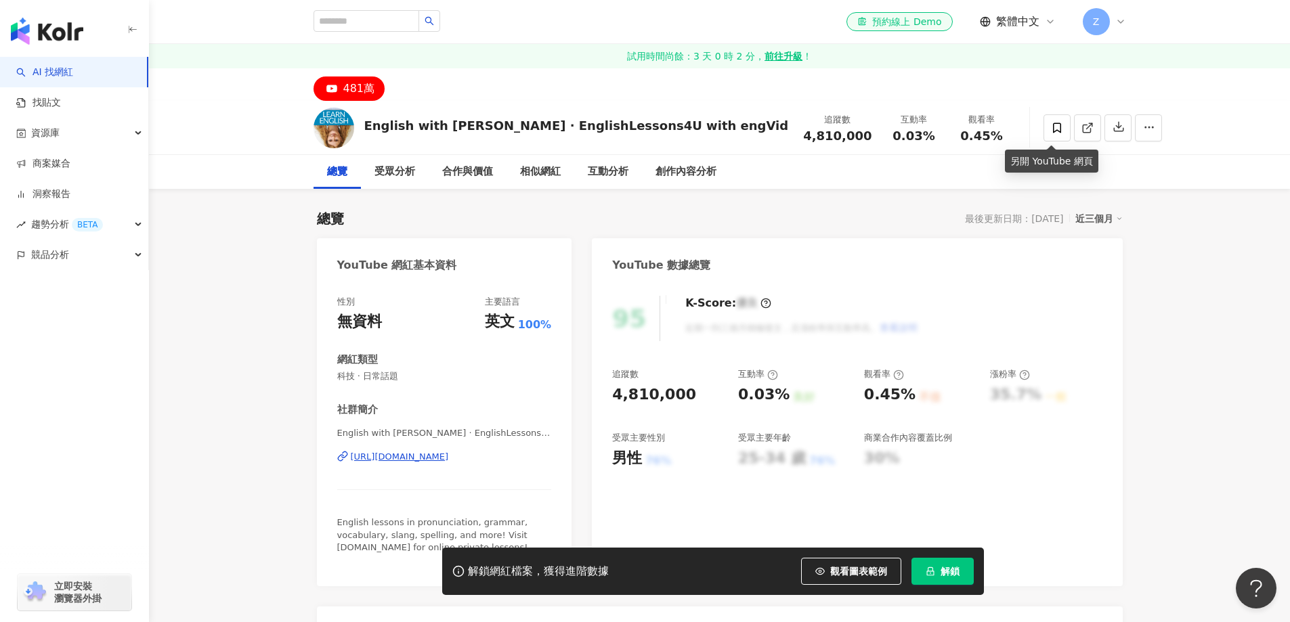
drag, startPoint x: 1055, startPoint y: 129, endPoint x: 1055, endPoint y: 79, distance: 49.4
click at [1083, 129] on icon at bounding box center [1086, 128] width 7 height 7
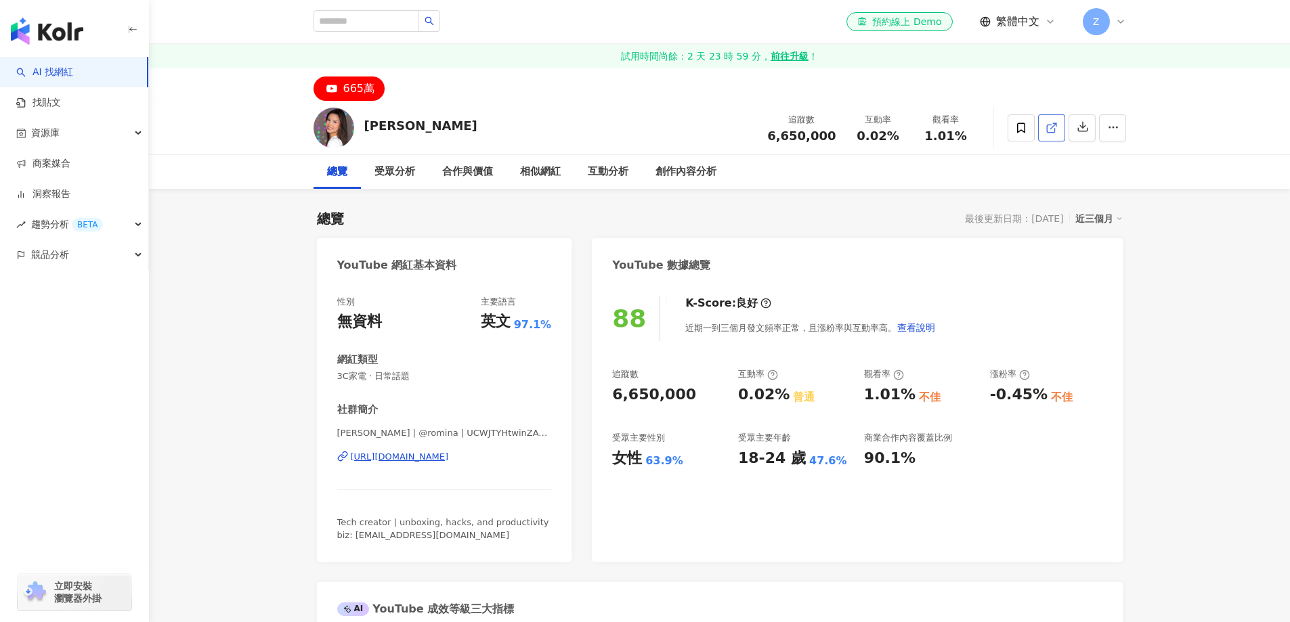
click at [1053, 131] on icon at bounding box center [1052, 128] width 12 height 12
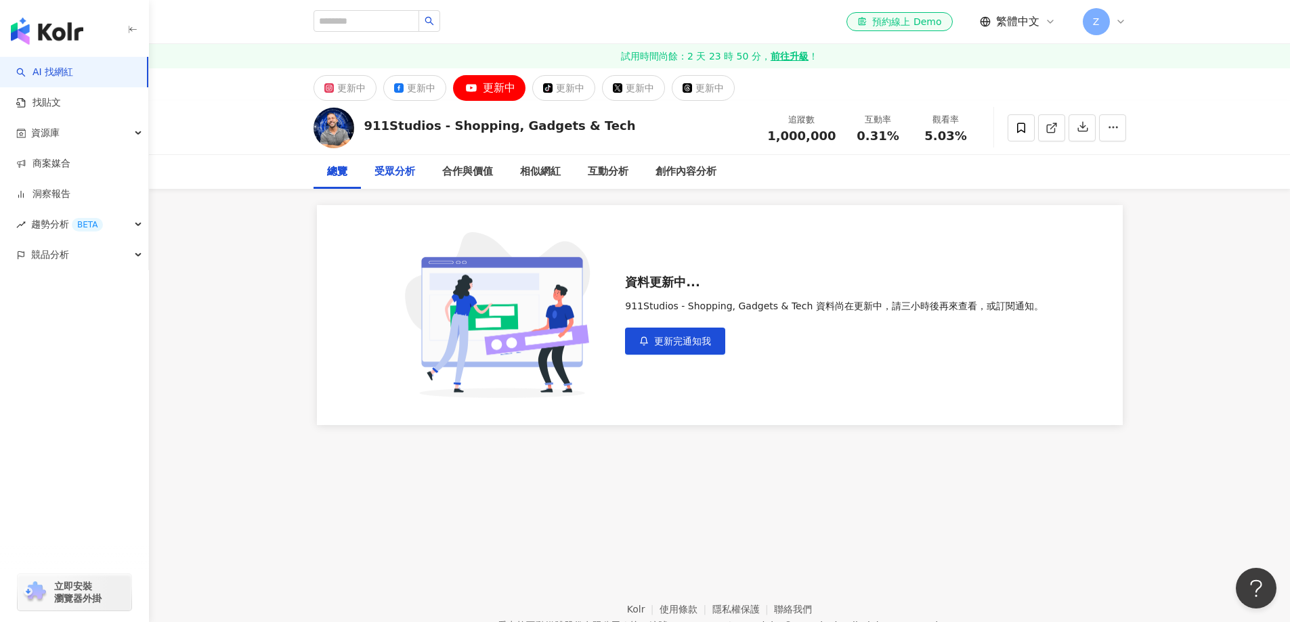
click at [387, 163] on div "受眾分析" at bounding box center [395, 172] width 68 height 34
click at [455, 176] on div "合作與價值" at bounding box center [467, 172] width 51 height 16
click at [532, 175] on div "相似網紅" at bounding box center [540, 172] width 41 height 16
click at [594, 173] on div "互動分析" at bounding box center [608, 172] width 41 height 16
click at [673, 173] on div "創作內容分析" at bounding box center [686, 172] width 61 height 16
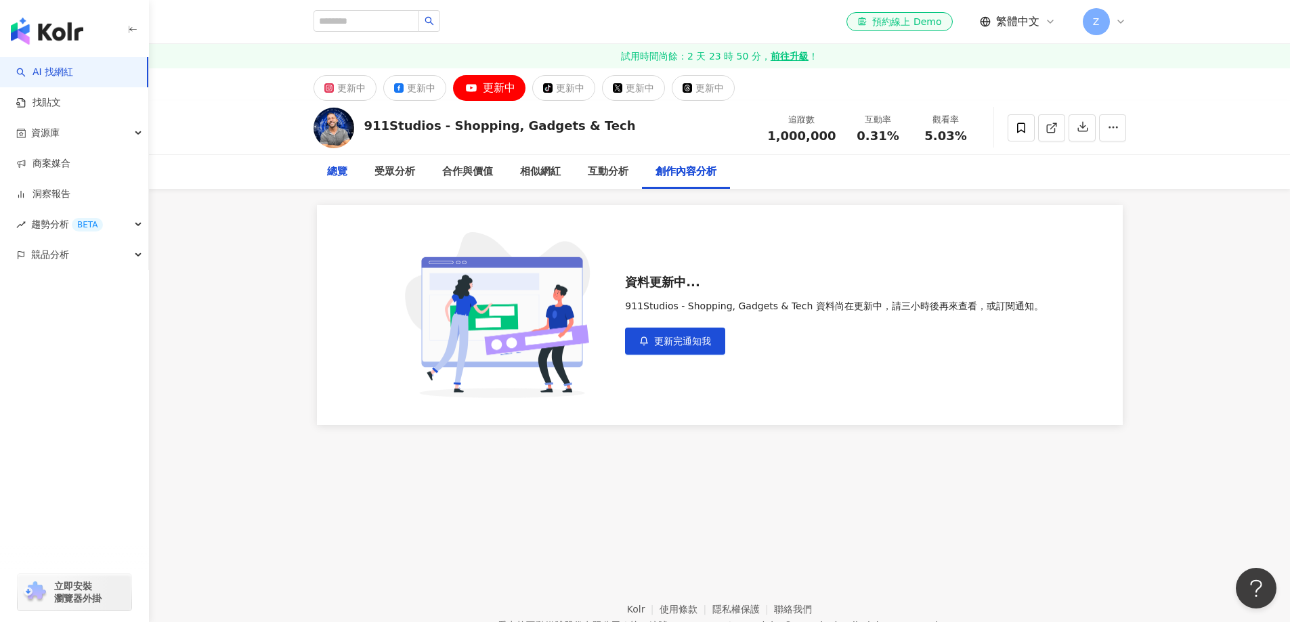
click at [346, 179] on div "總覽" at bounding box center [337, 172] width 20 height 16
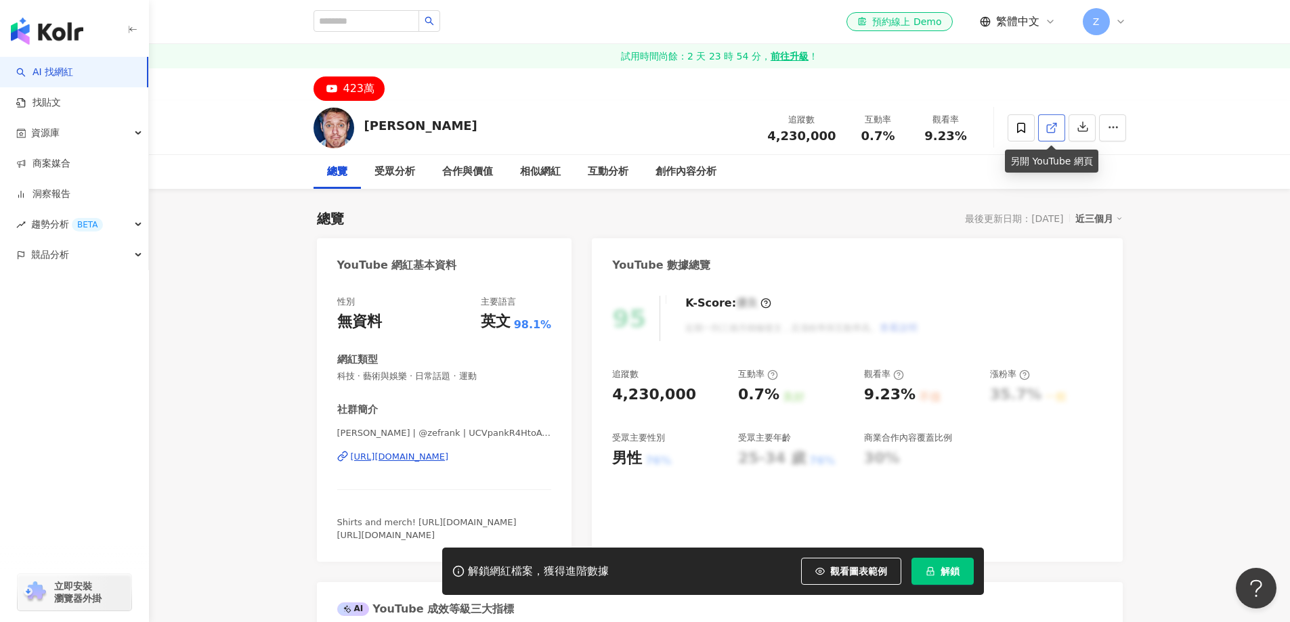
click at [1049, 128] on icon at bounding box center [1052, 128] width 12 height 12
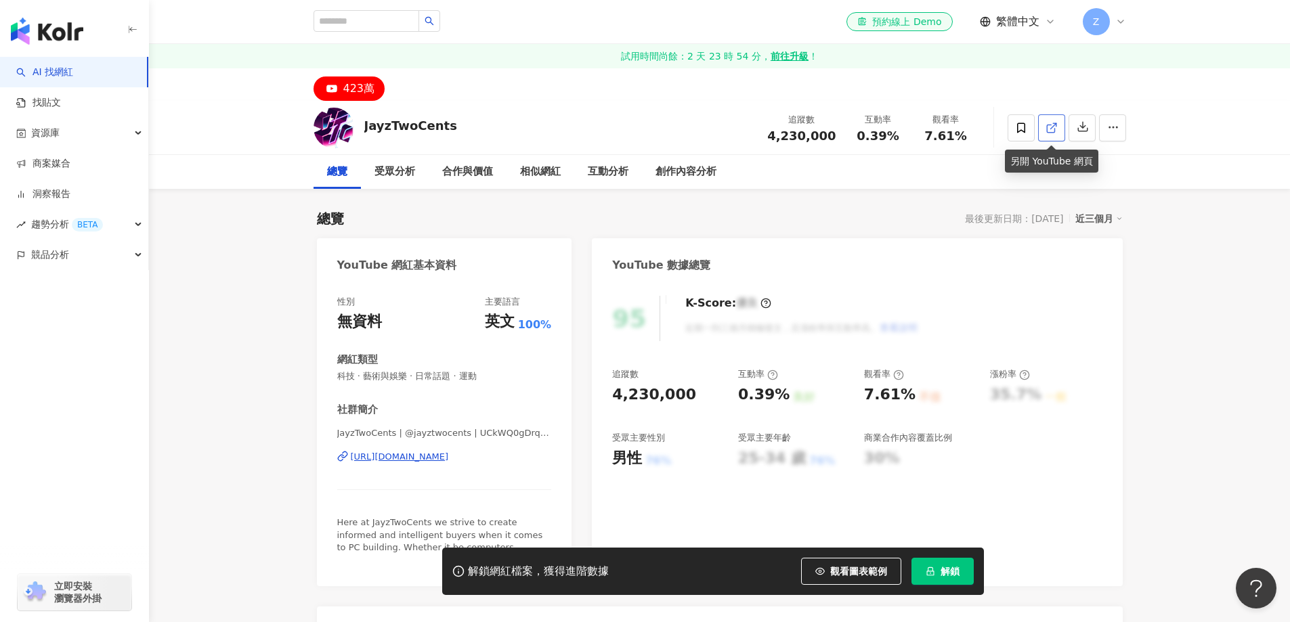
click at [1051, 127] on line at bounding box center [1053, 125] width 5 height 5
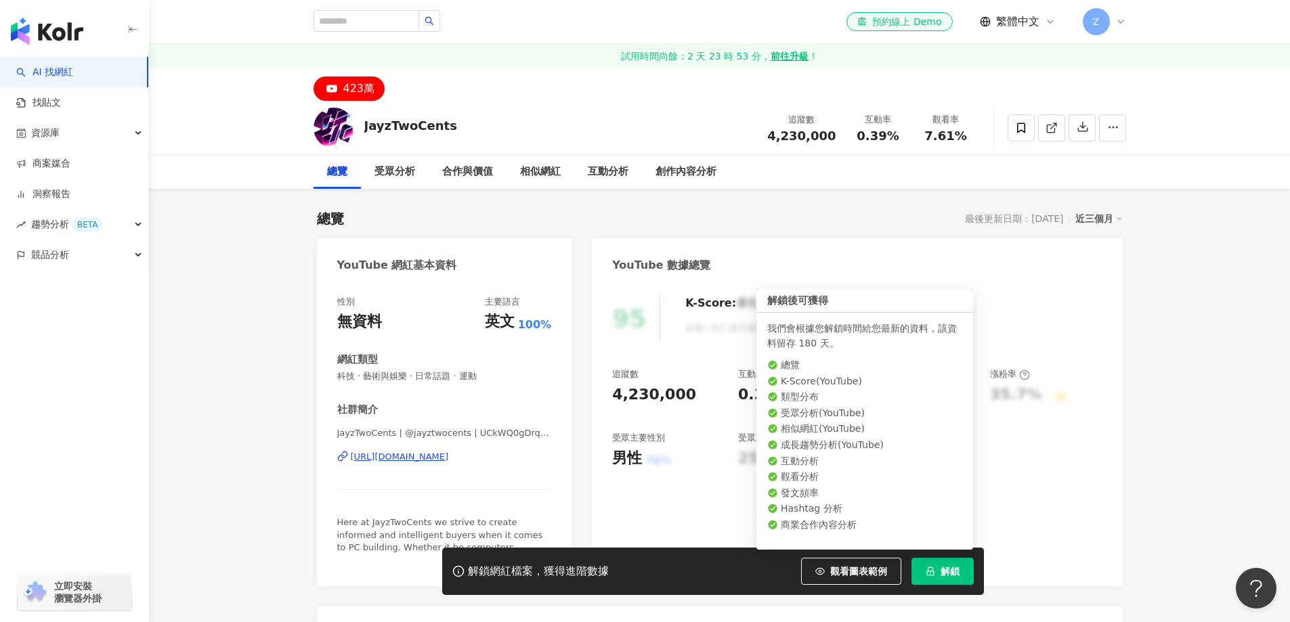
click at [929, 572] on icon "lock" at bounding box center [930, 572] width 7 height 9
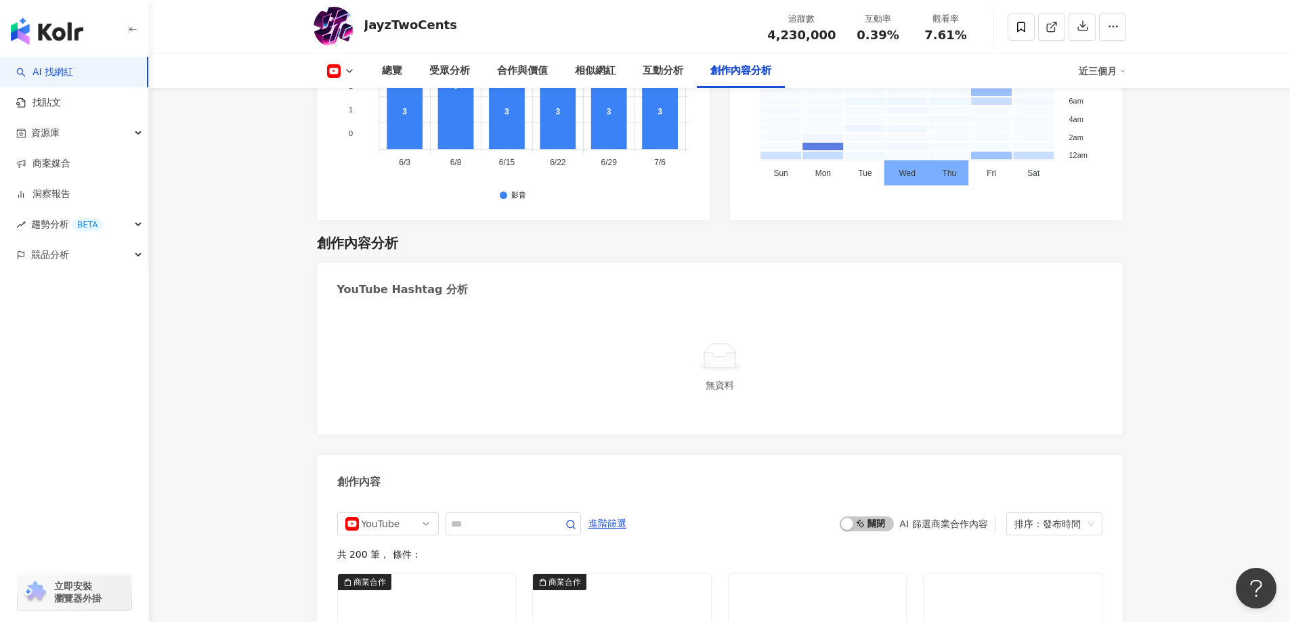
scroll to position [3658, 0]
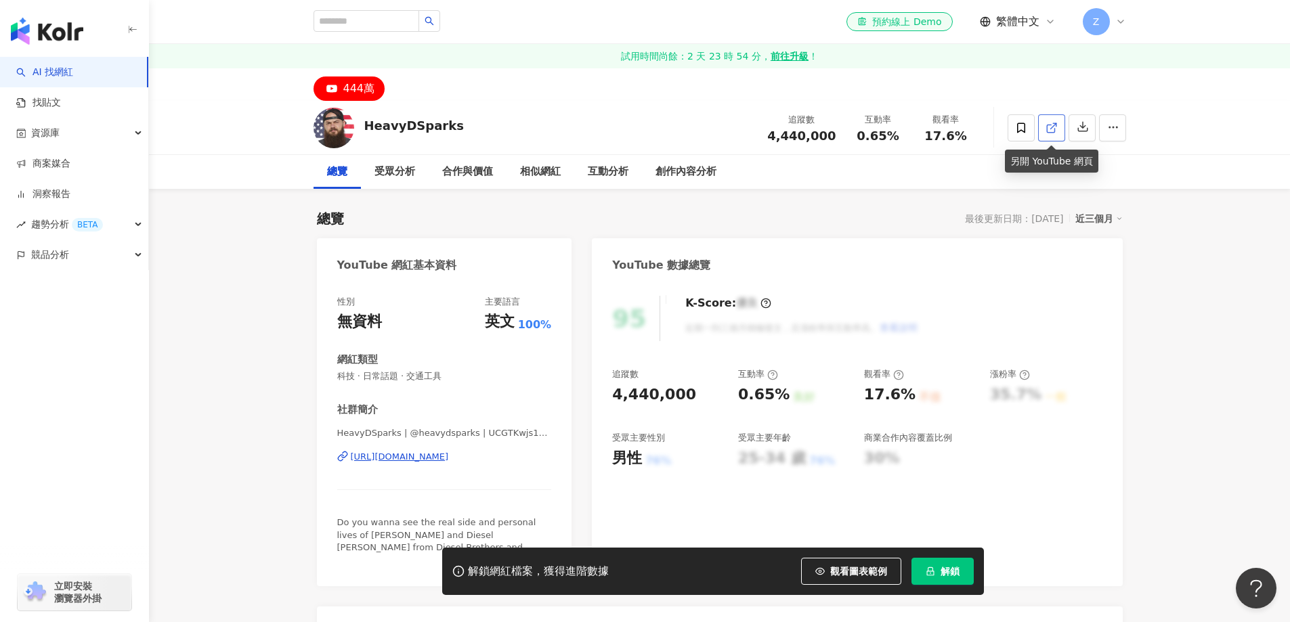
click at [1056, 128] on icon at bounding box center [1052, 128] width 12 height 12
click at [1049, 130] on icon at bounding box center [1052, 128] width 12 height 12
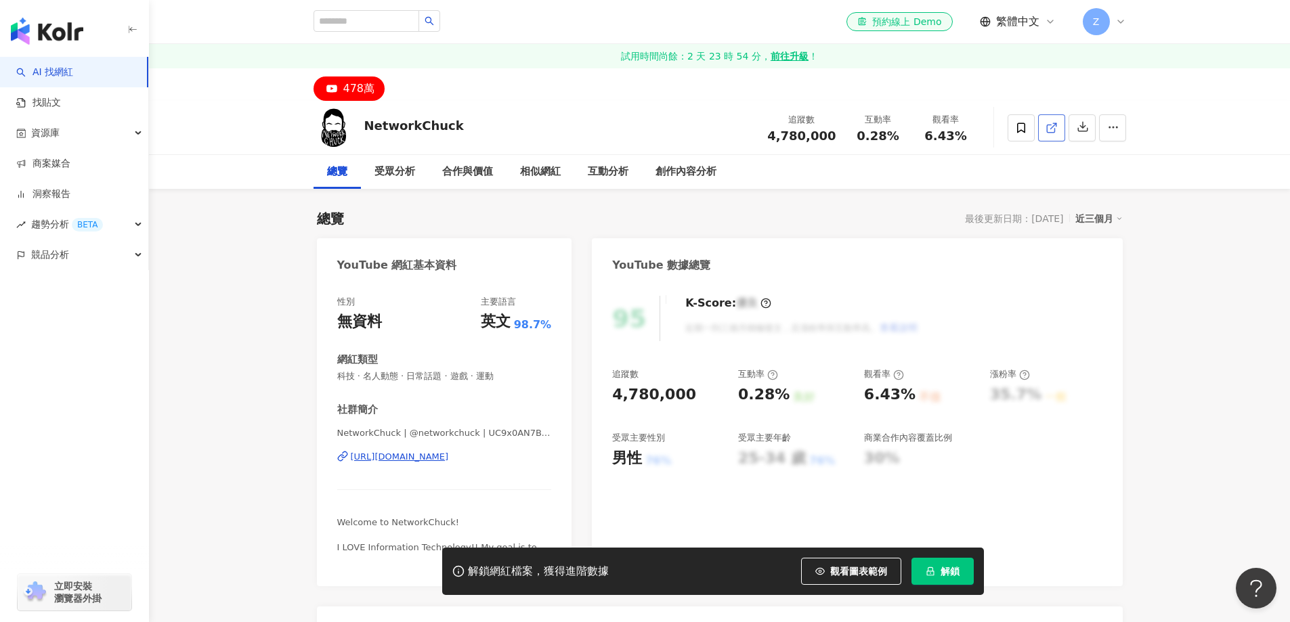
click at [1053, 129] on icon at bounding box center [1052, 128] width 12 height 12
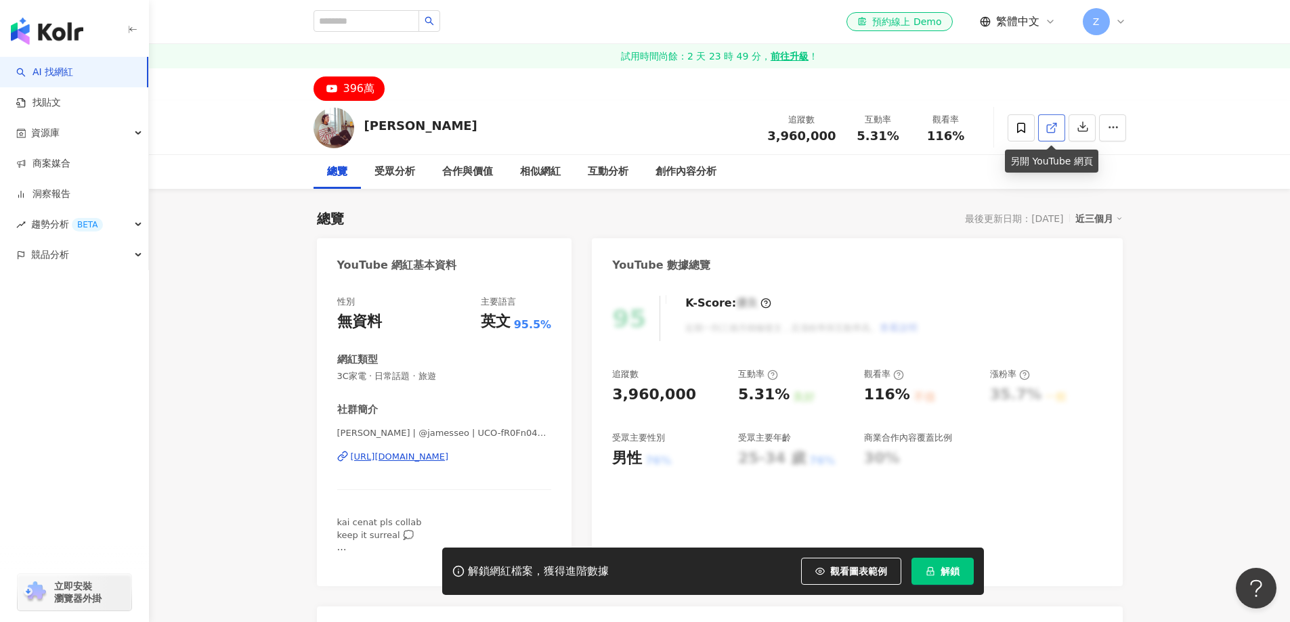
click at [1050, 133] on icon at bounding box center [1052, 128] width 12 height 12
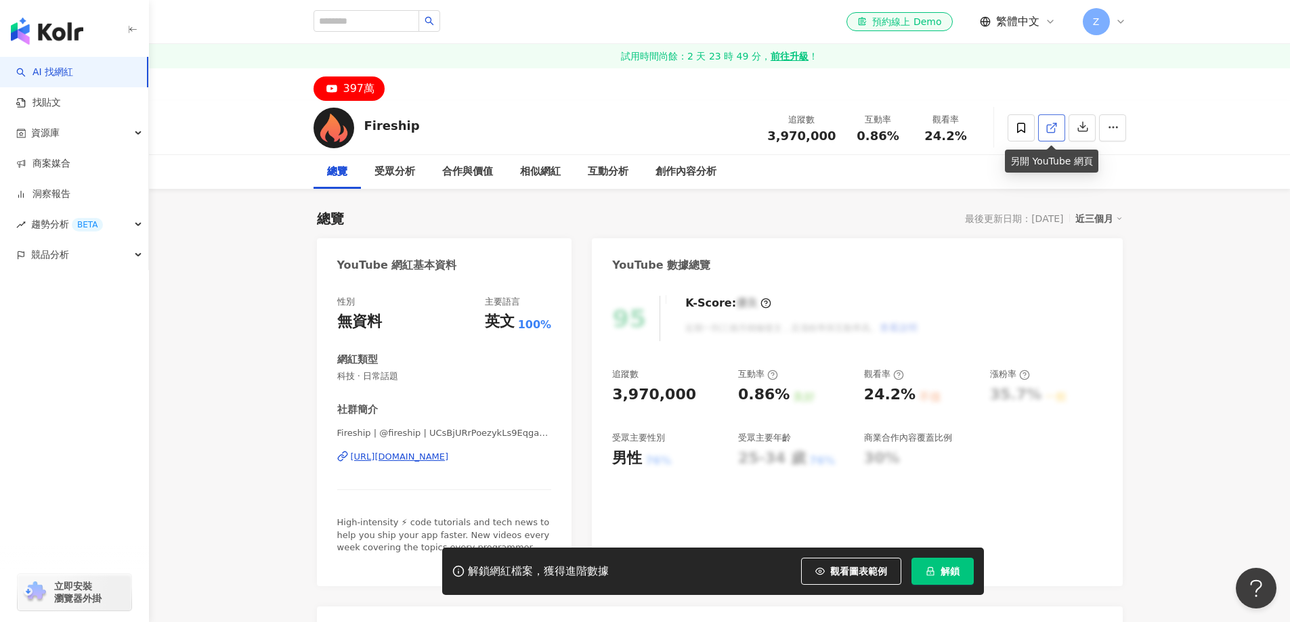
click at [1051, 125] on icon at bounding box center [1052, 128] width 12 height 12
click at [1047, 127] on icon at bounding box center [1050, 128] width 7 height 7
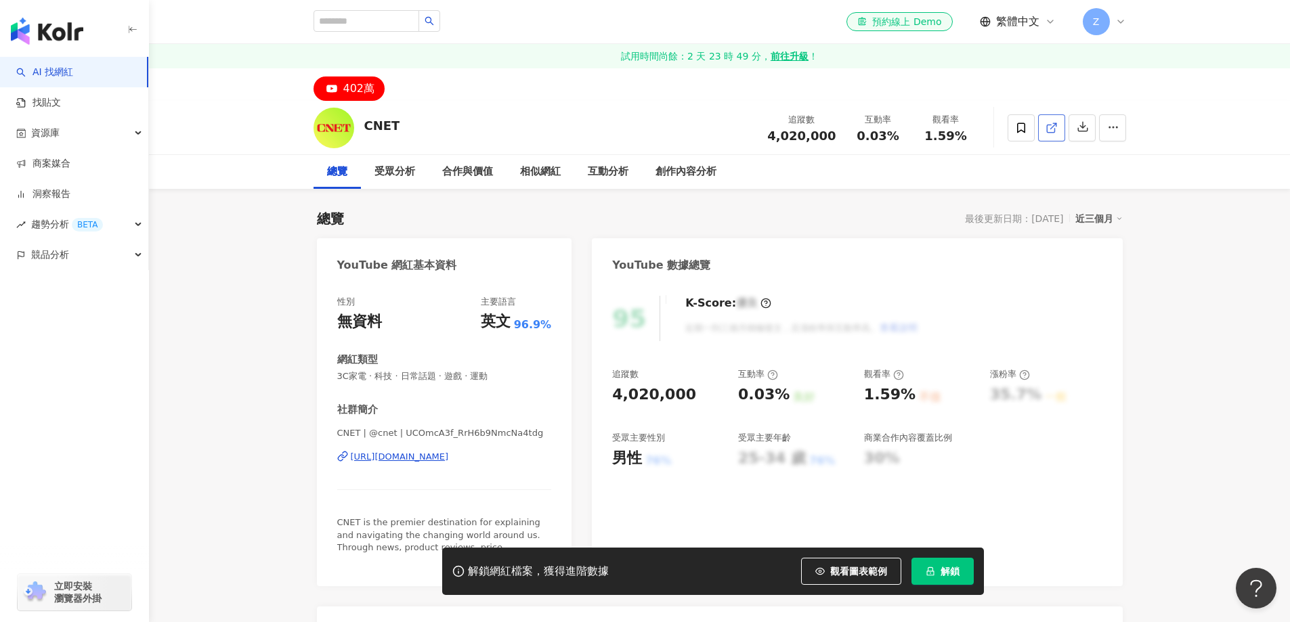
click at [1055, 127] on icon at bounding box center [1052, 128] width 12 height 12
click at [1050, 131] on icon at bounding box center [1052, 128] width 12 height 12
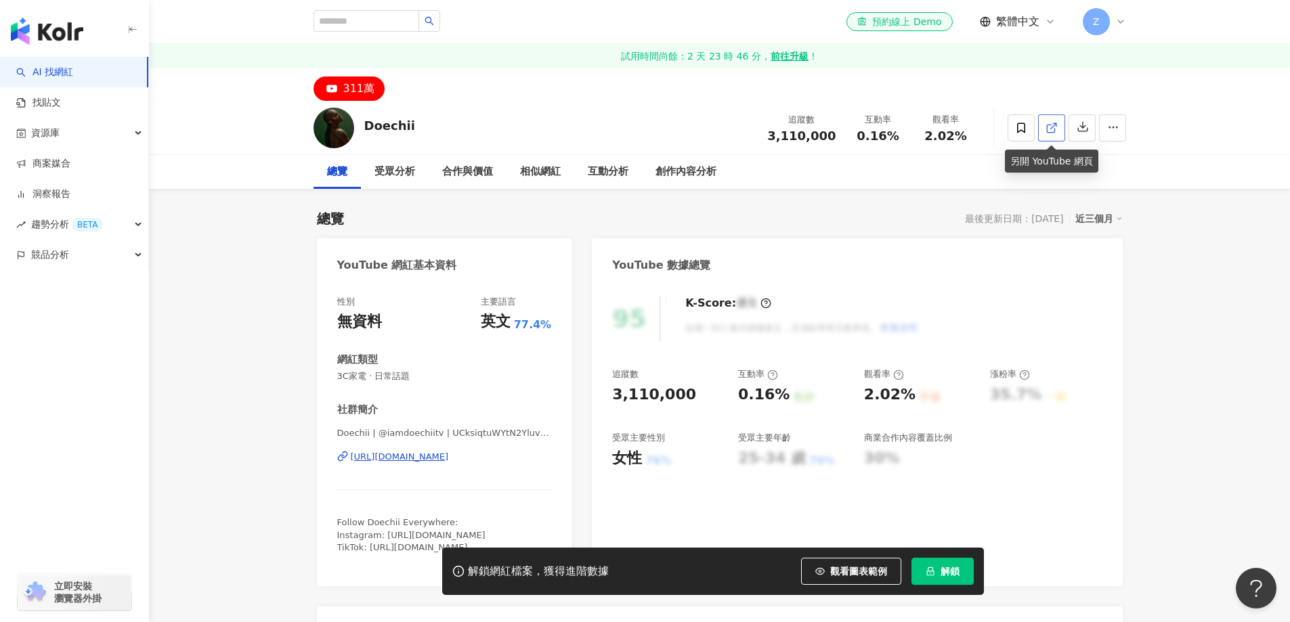
click at [1053, 127] on line at bounding box center [1053, 125] width 5 height 5
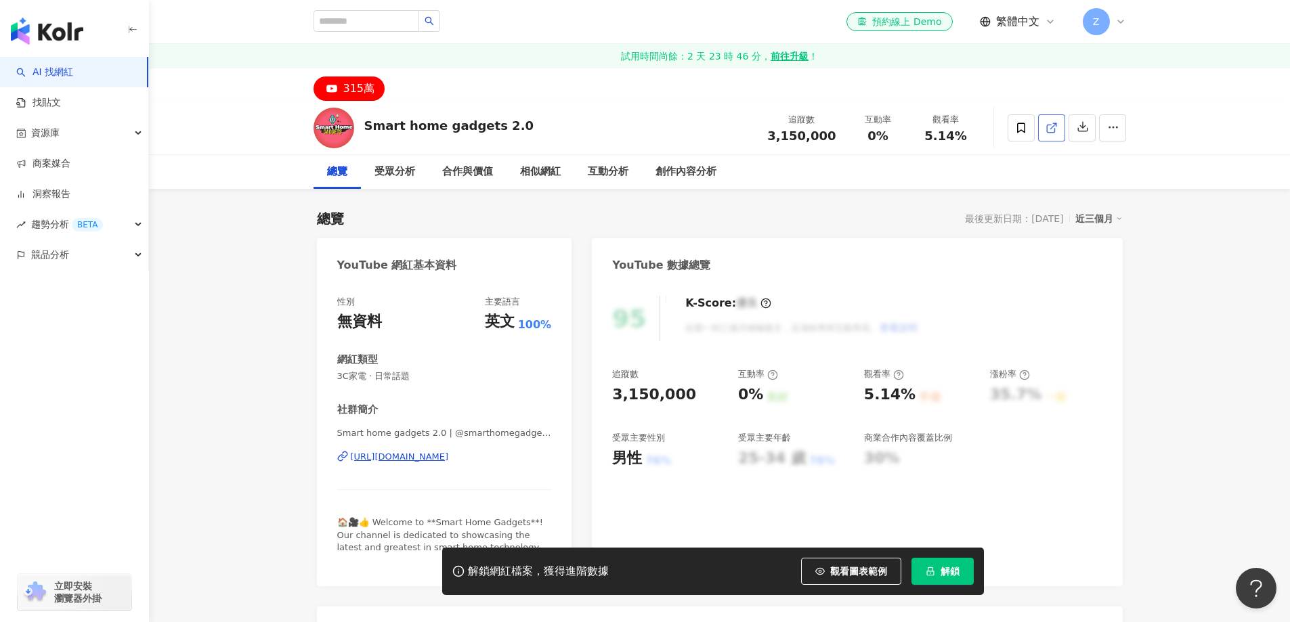
click at [1053, 127] on line at bounding box center [1053, 125] width 5 height 5
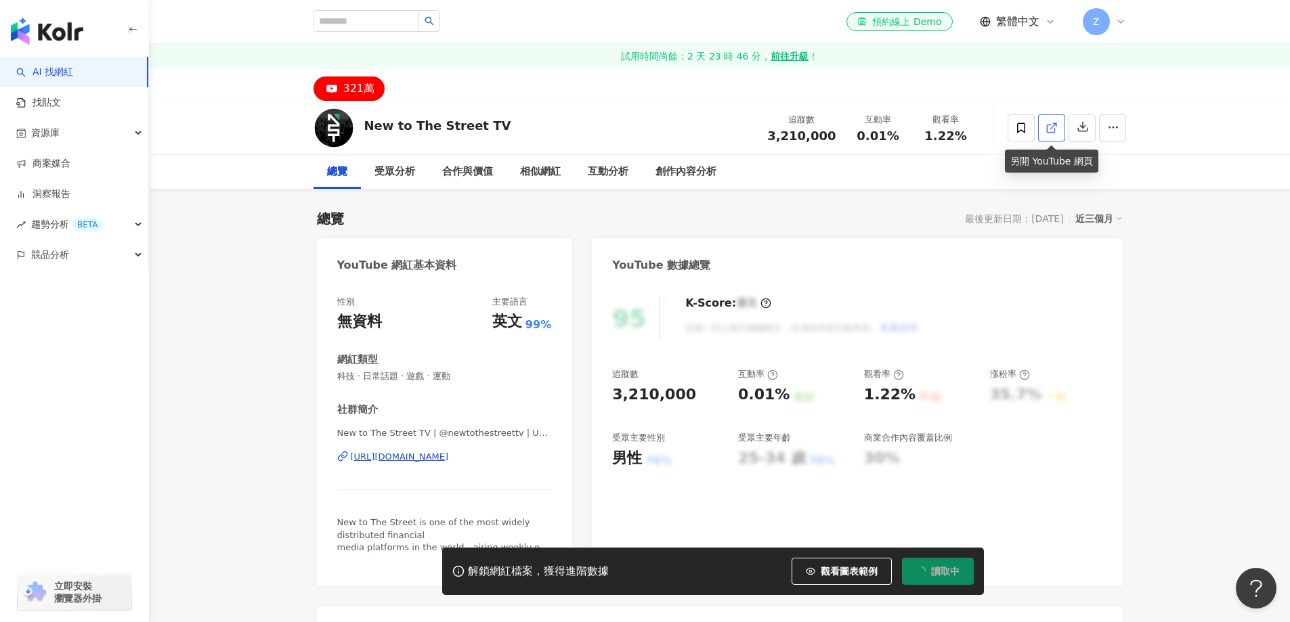
click at [1047, 137] on link at bounding box center [1051, 127] width 27 height 27
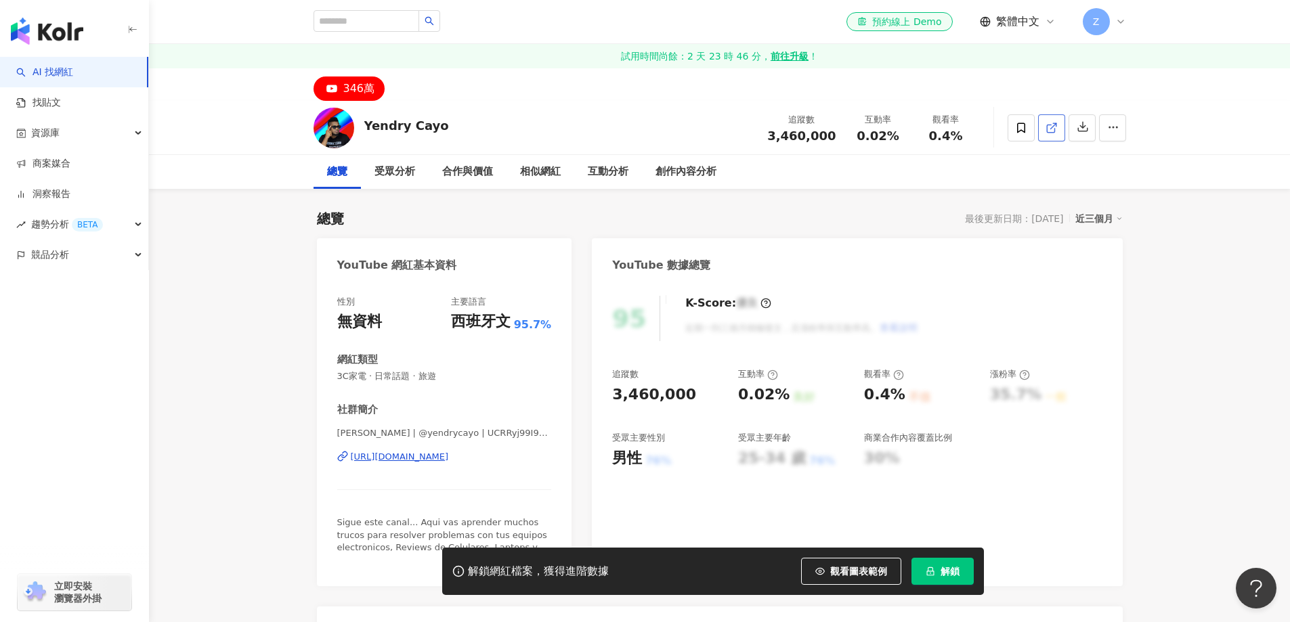
click at [1051, 123] on icon at bounding box center [1052, 128] width 12 height 12
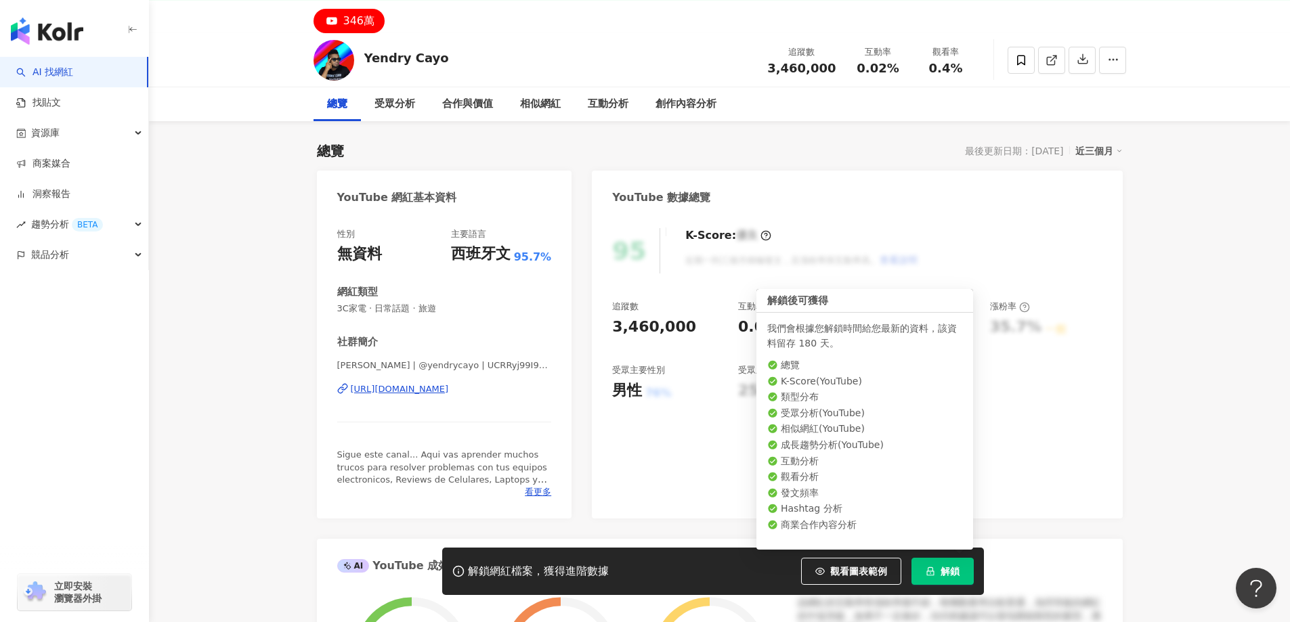
drag, startPoint x: 944, startPoint y: 568, endPoint x: 929, endPoint y: 544, distance: 27.6
click at [944, 568] on span "解鎖" at bounding box center [950, 571] width 19 height 11
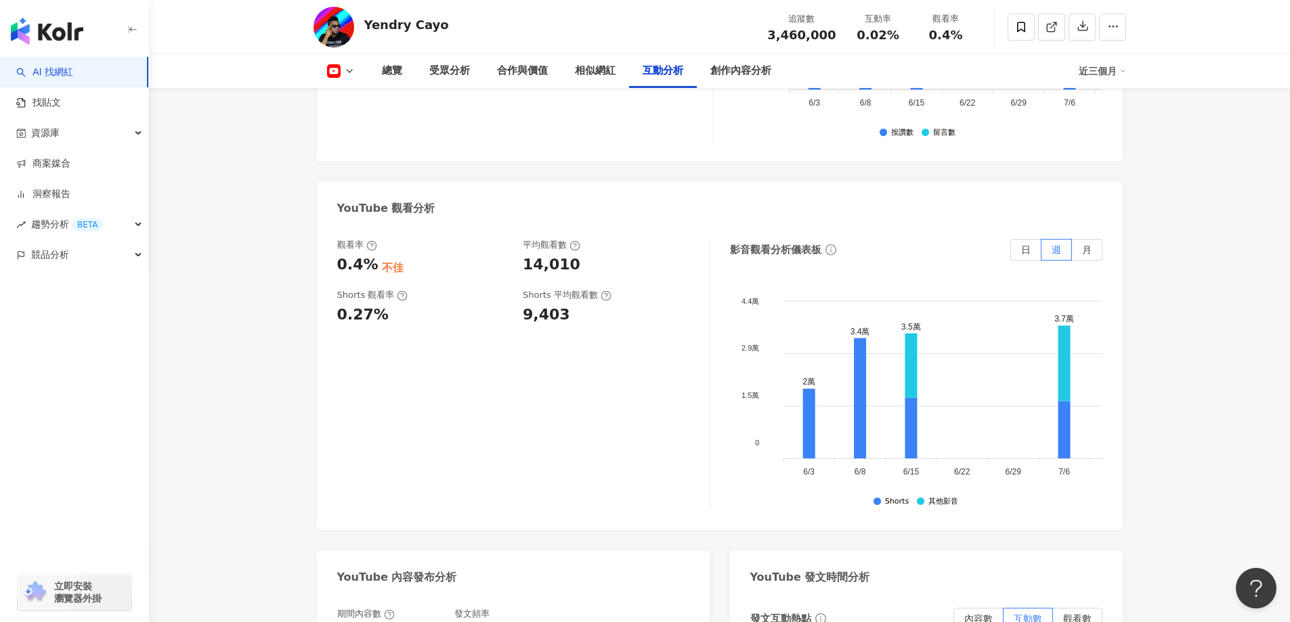
scroll to position [2574, 0]
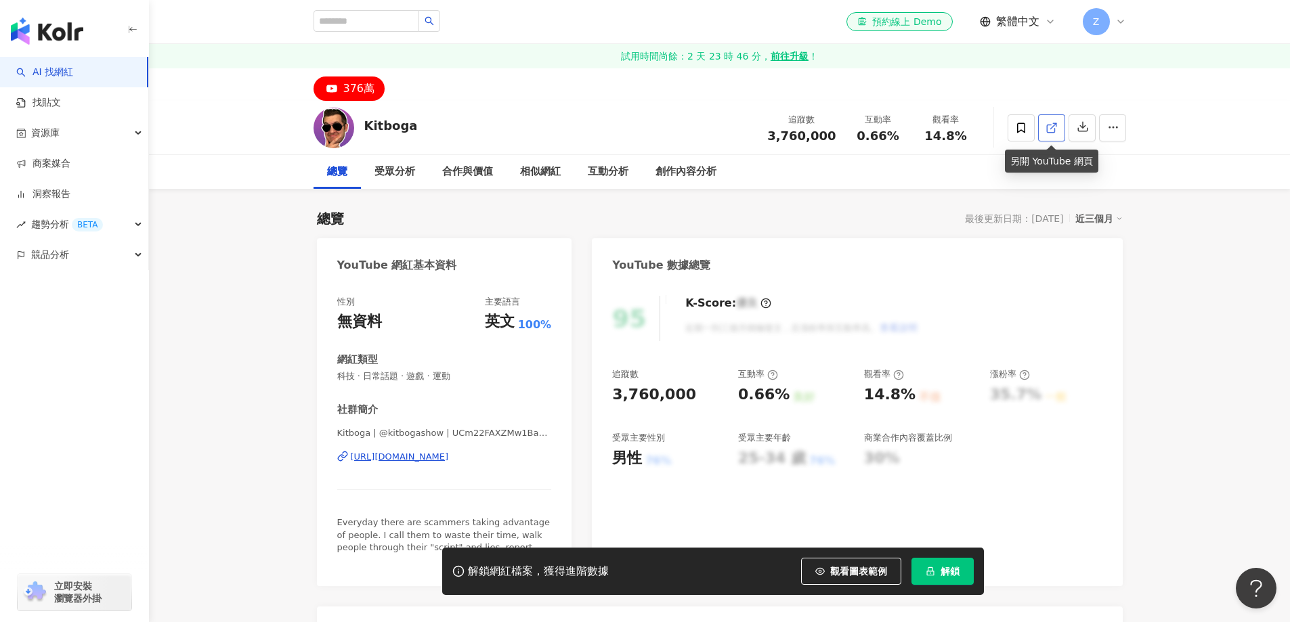
click at [1050, 129] on icon at bounding box center [1052, 128] width 12 height 12
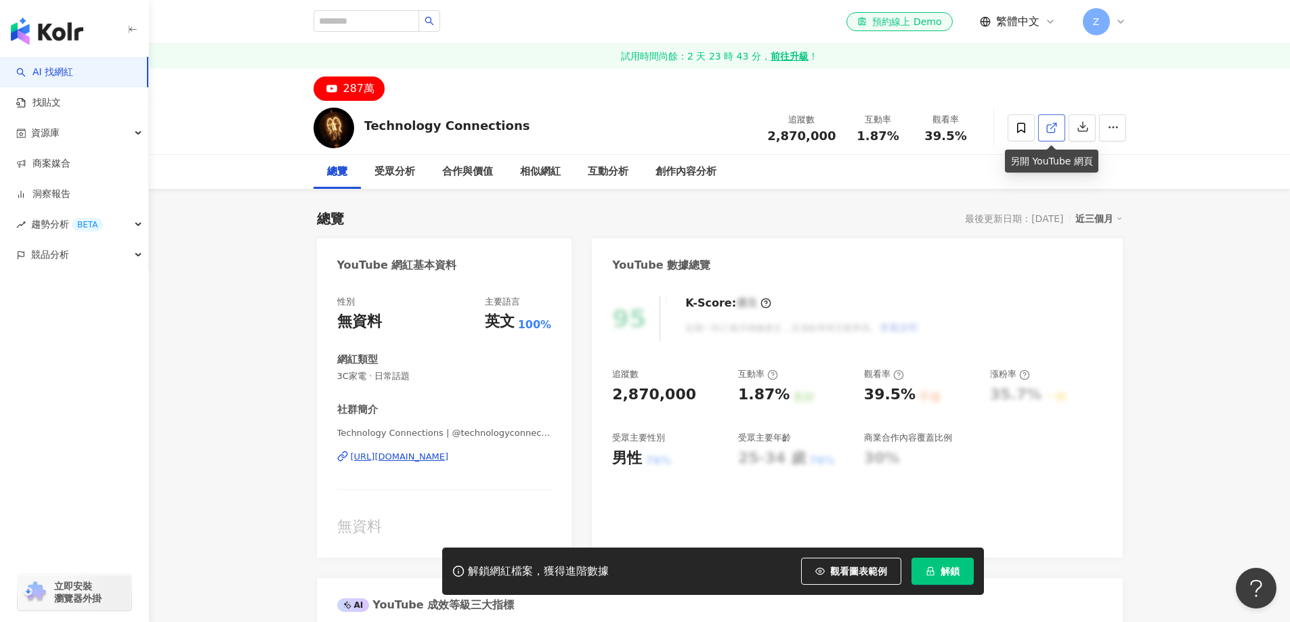
click at [1057, 128] on icon at bounding box center [1052, 128] width 12 height 12
click at [952, 572] on span "解鎖" at bounding box center [950, 571] width 19 height 11
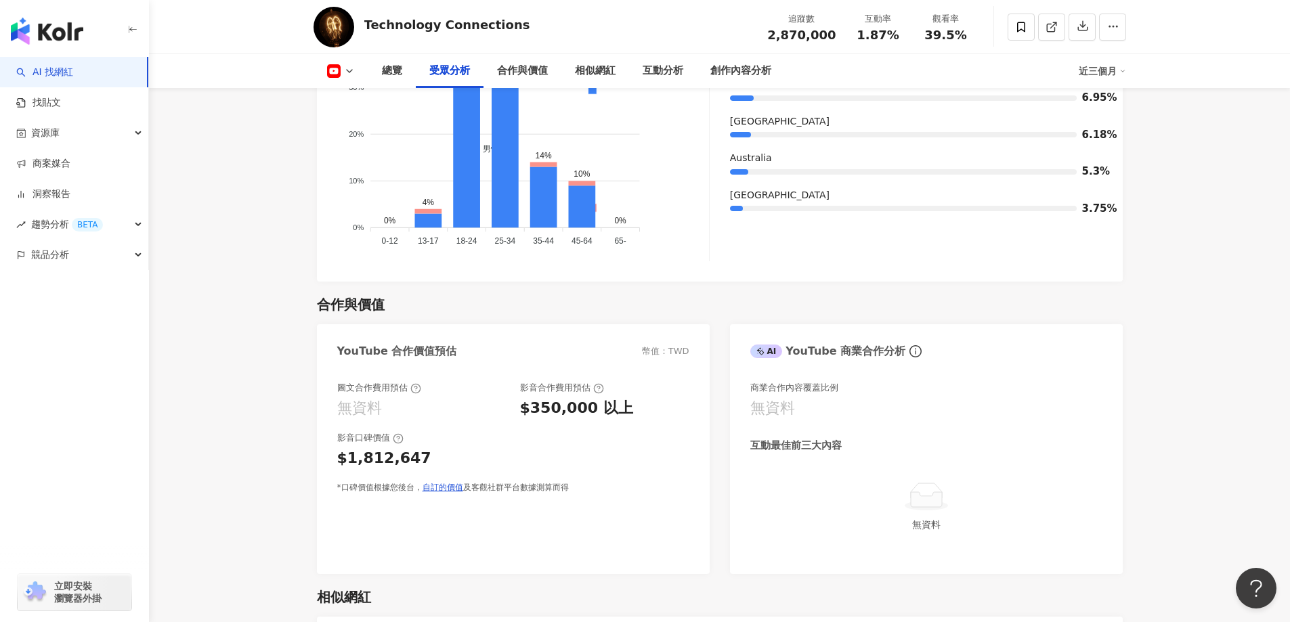
scroll to position [1626, 0]
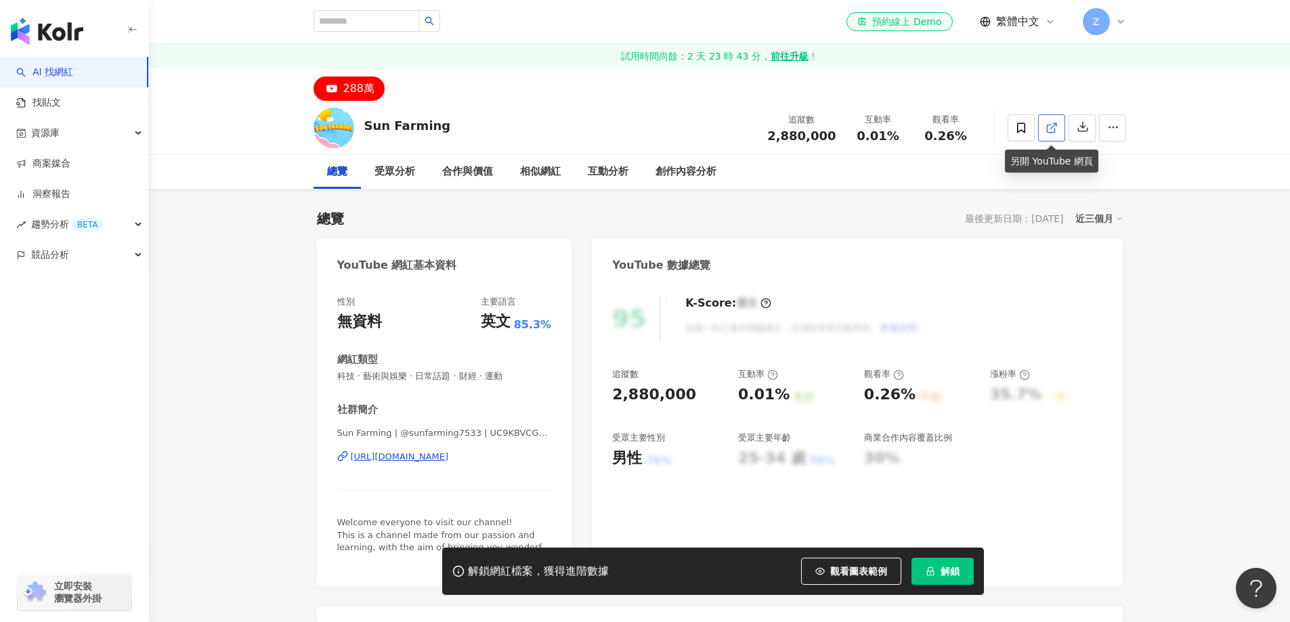
click at [1051, 132] on icon at bounding box center [1050, 128] width 7 height 7
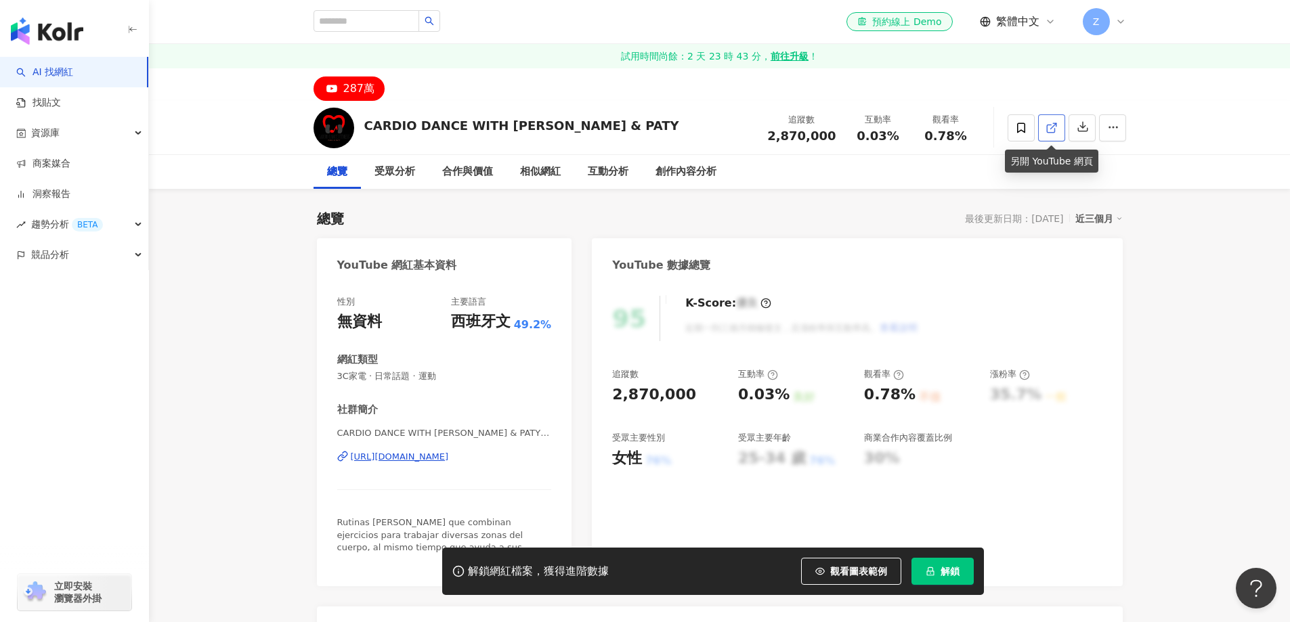
click at [1046, 126] on icon at bounding box center [1052, 128] width 12 height 12
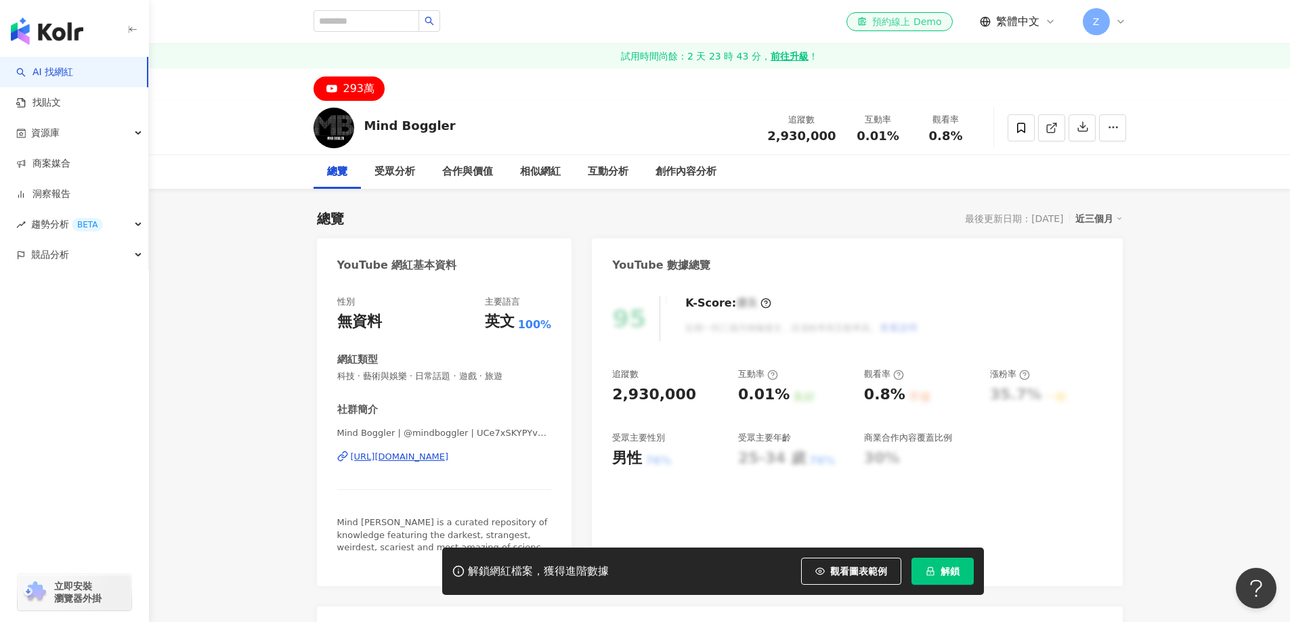
drag, startPoint x: 1042, startPoint y: 126, endPoint x: 915, endPoint y: 15, distance: 169.0
click at [1042, 126] on link at bounding box center [1051, 127] width 27 height 27
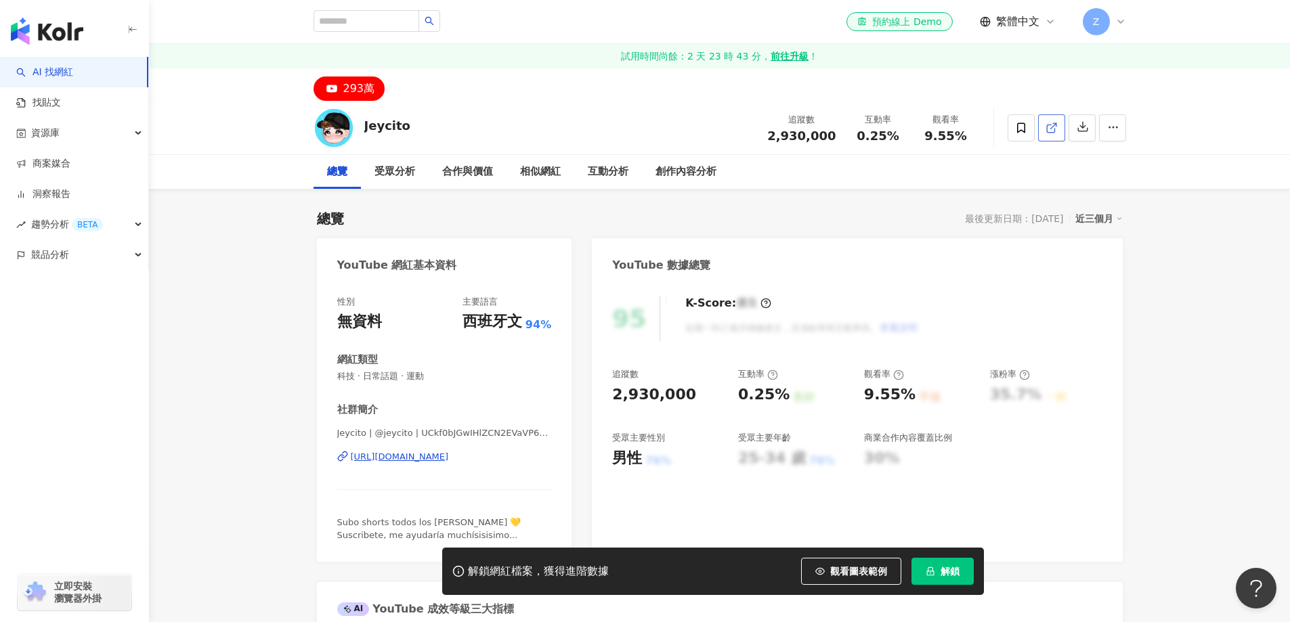
click at [1053, 133] on icon at bounding box center [1052, 128] width 12 height 12
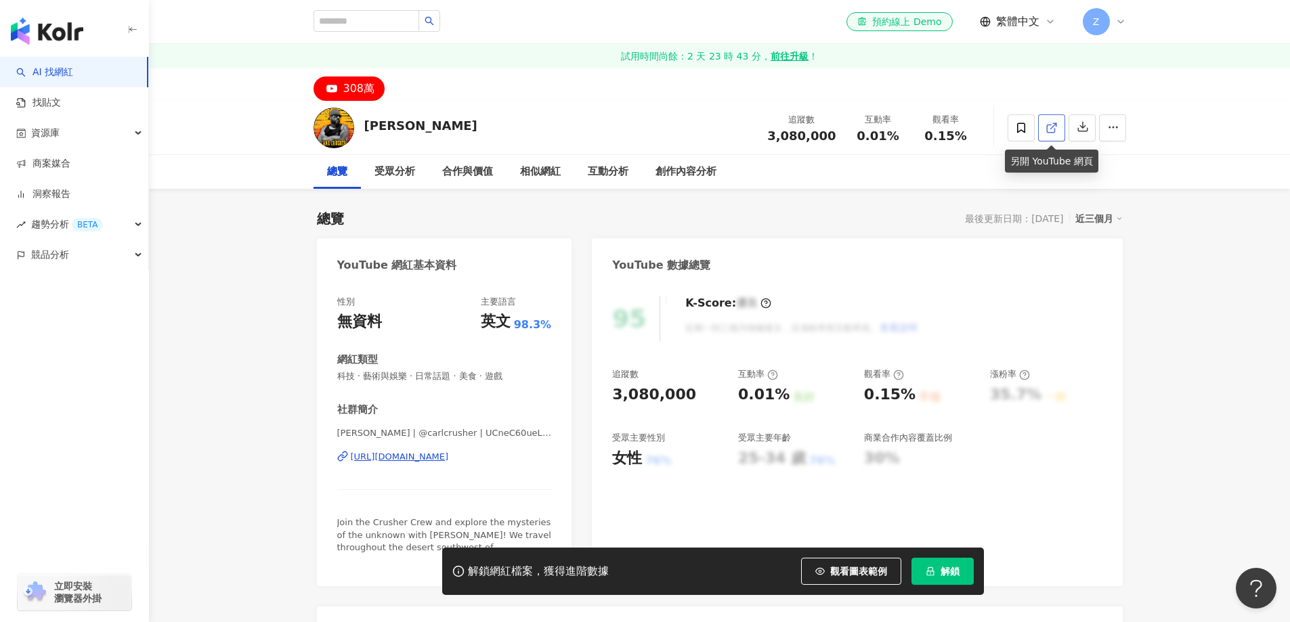
click at [1061, 128] on link at bounding box center [1051, 127] width 27 height 27
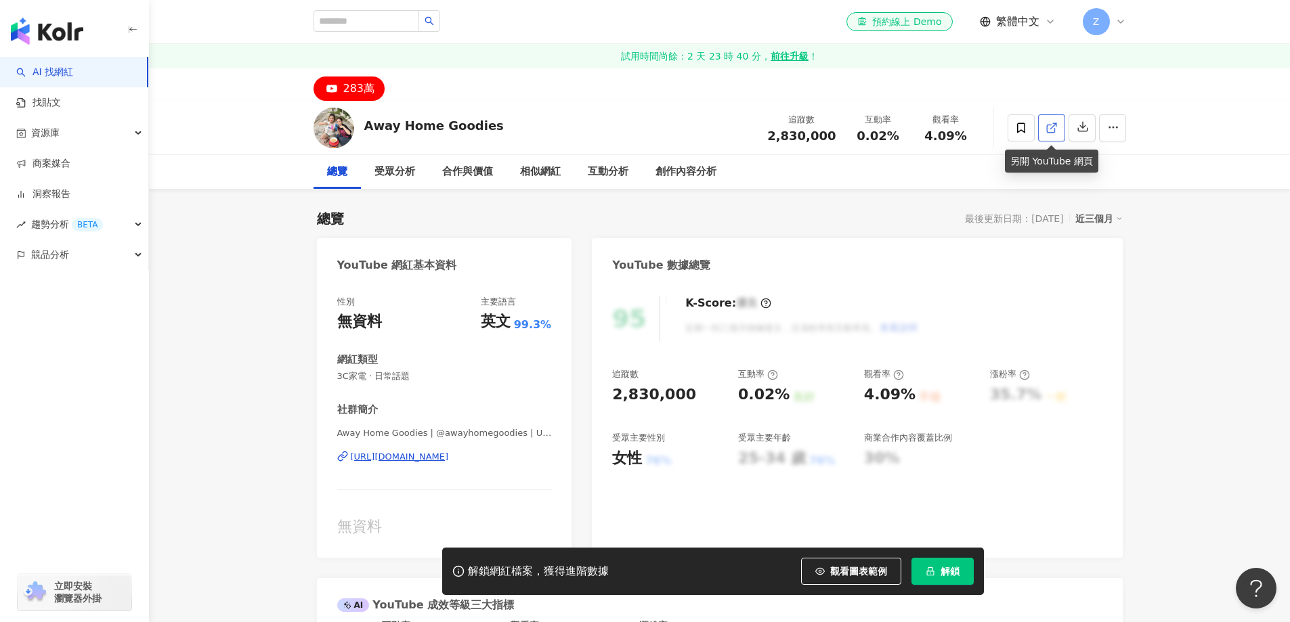
click at [1049, 126] on icon at bounding box center [1052, 128] width 12 height 12
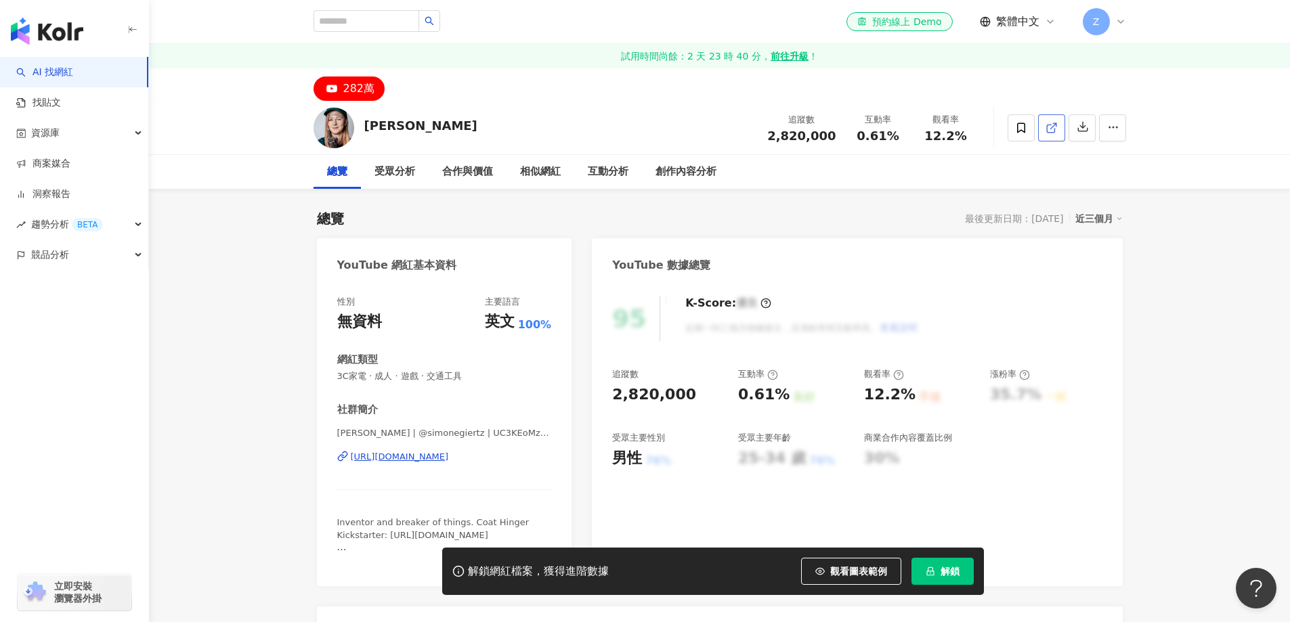
click at [1049, 131] on icon at bounding box center [1052, 128] width 12 height 12
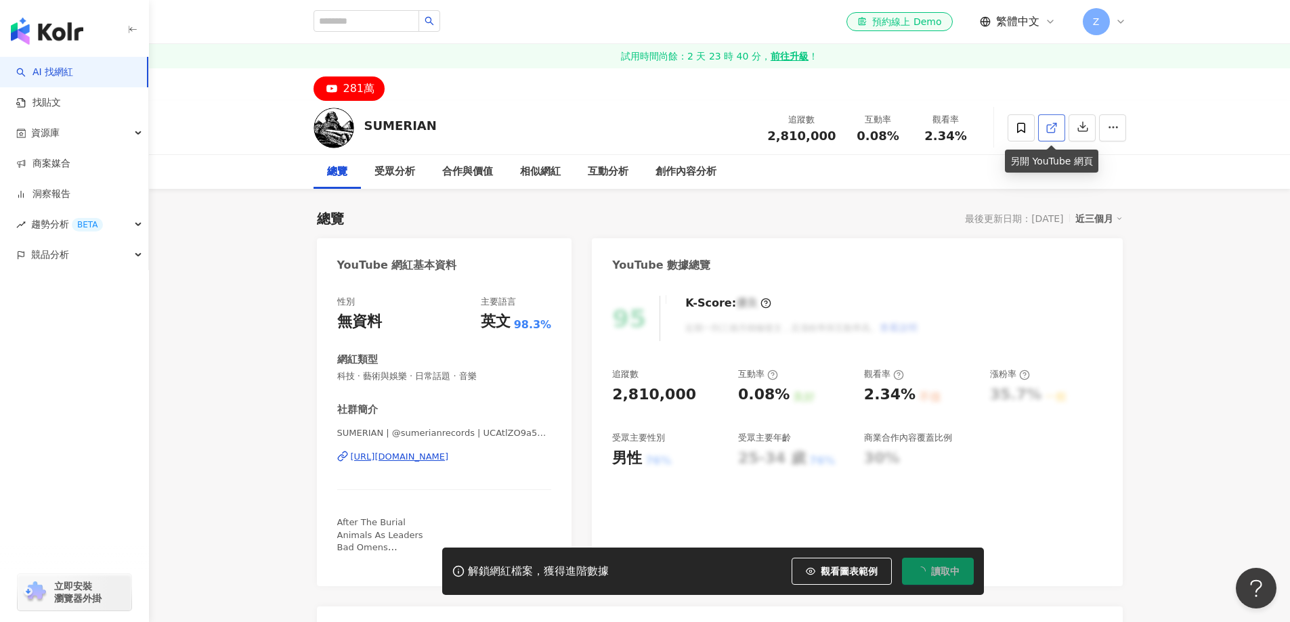
click at [1051, 129] on icon at bounding box center [1052, 128] width 12 height 12
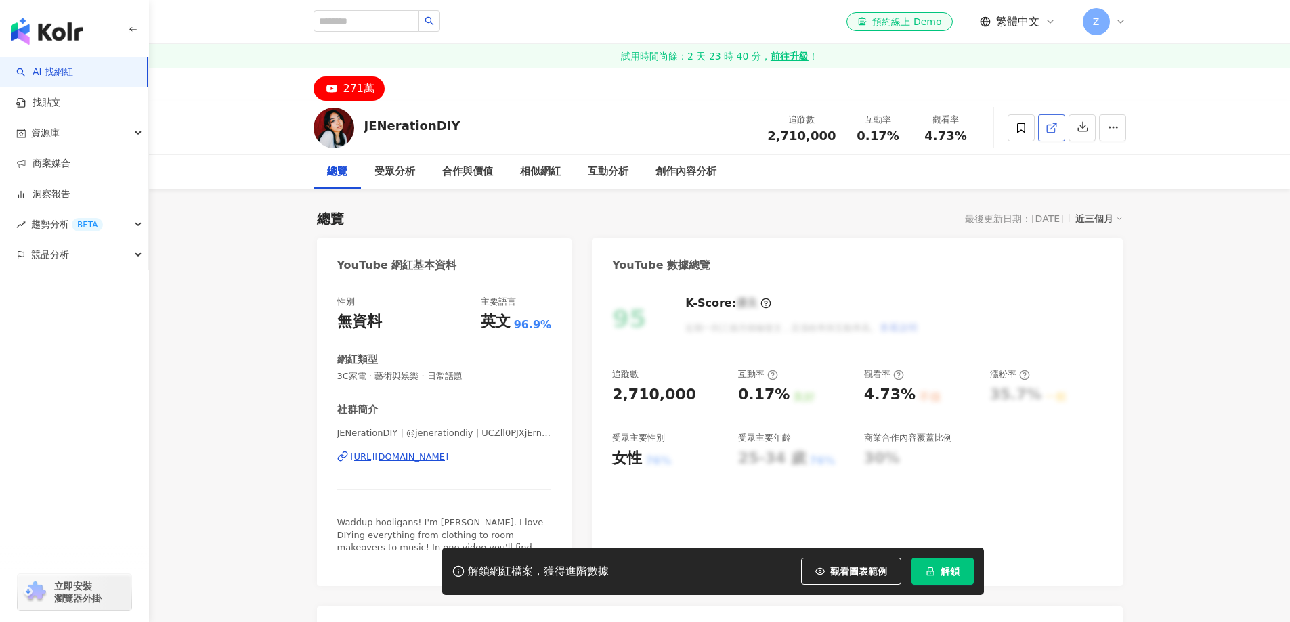
click at [1046, 132] on icon at bounding box center [1052, 128] width 12 height 12
click at [1050, 130] on icon at bounding box center [1052, 128] width 12 height 12
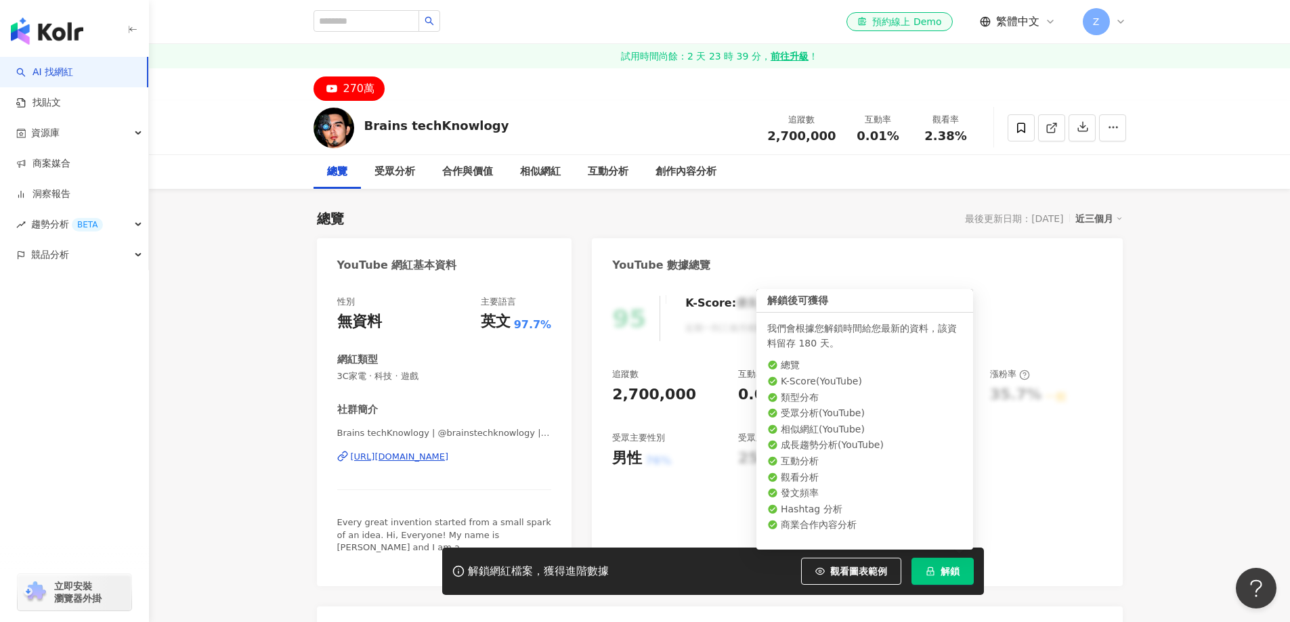
drag, startPoint x: 955, startPoint y: 571, endPoint x: 950, endPoint y: 564, distance: 8.7
click at [955, 571] on span "解鎖" at bounding box center [950, 571] width 19 height 11
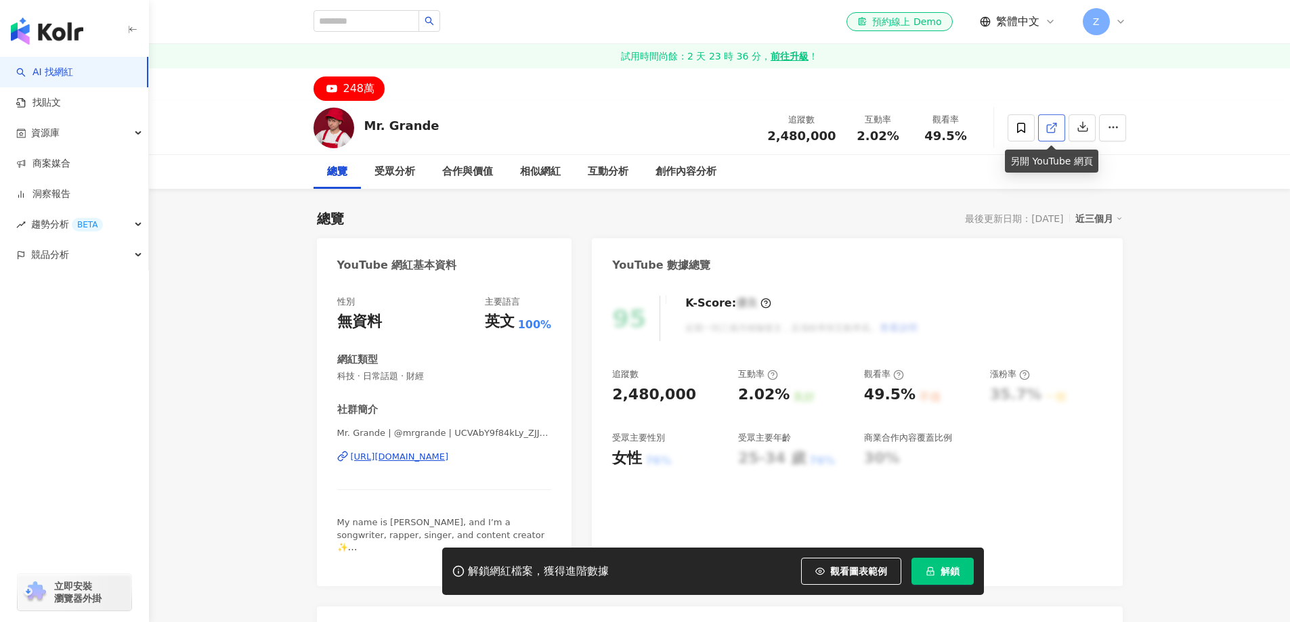
click at [1058, 131] on link at bounding box center [1051, 127] width 27 height 27
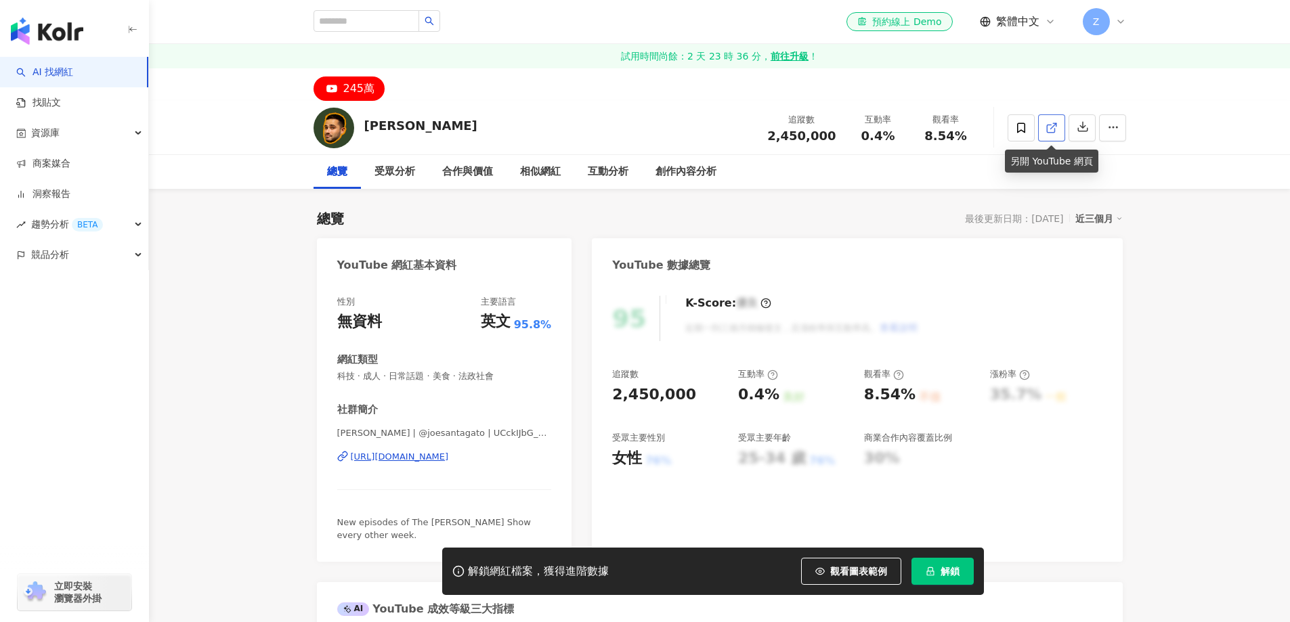
click at [1059, 137] on link at bounding box center [1051, 127] width 27 height 27
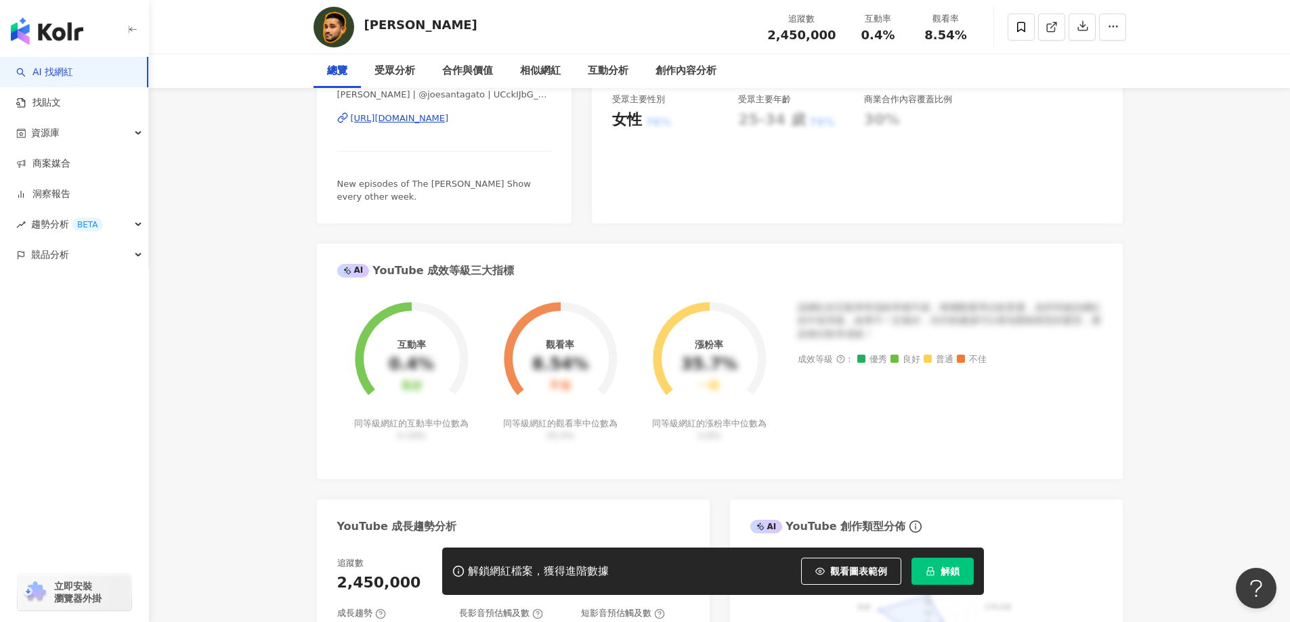
scroll to position [68, 0]
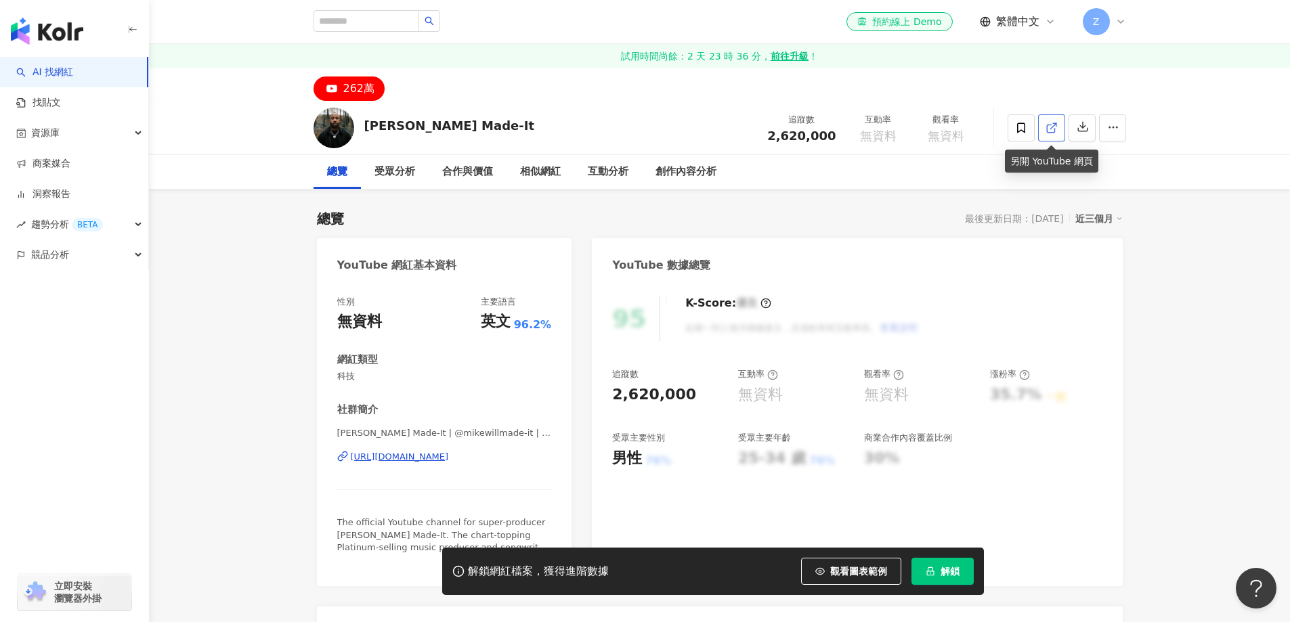
click at [1057, 126] on icon at bounding box center [1052, 128] width 12 height 12
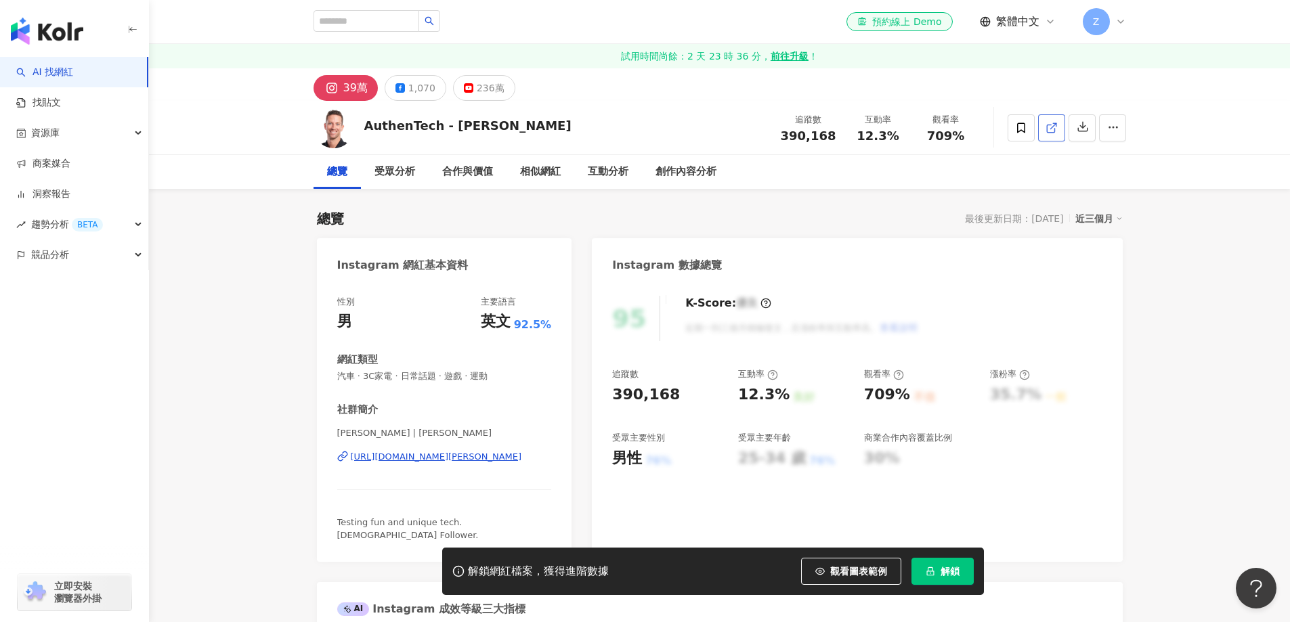
click at [1057, 129] on icon at bounding box center [1052, 128] width 12 height 12
click at [477, 88] on div "236萬" at bounding box center [491, 88] width 28 height 19
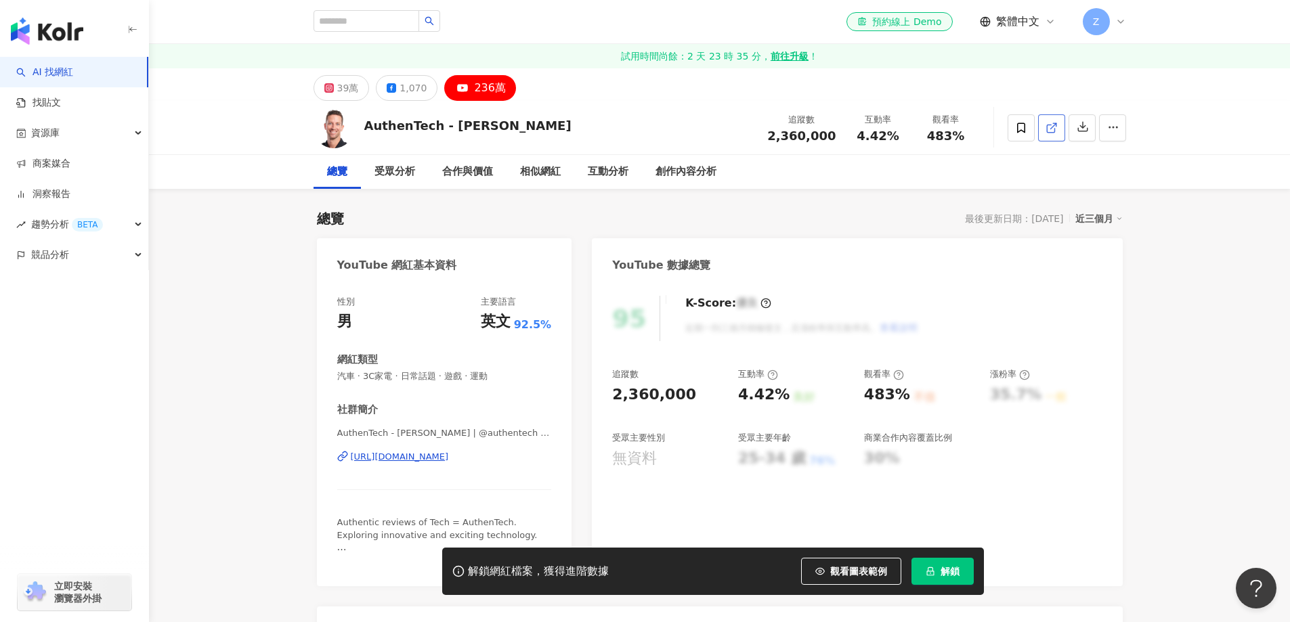
click at [1060, 133] on link at bounding box center [1051, 127] width 27 height 27
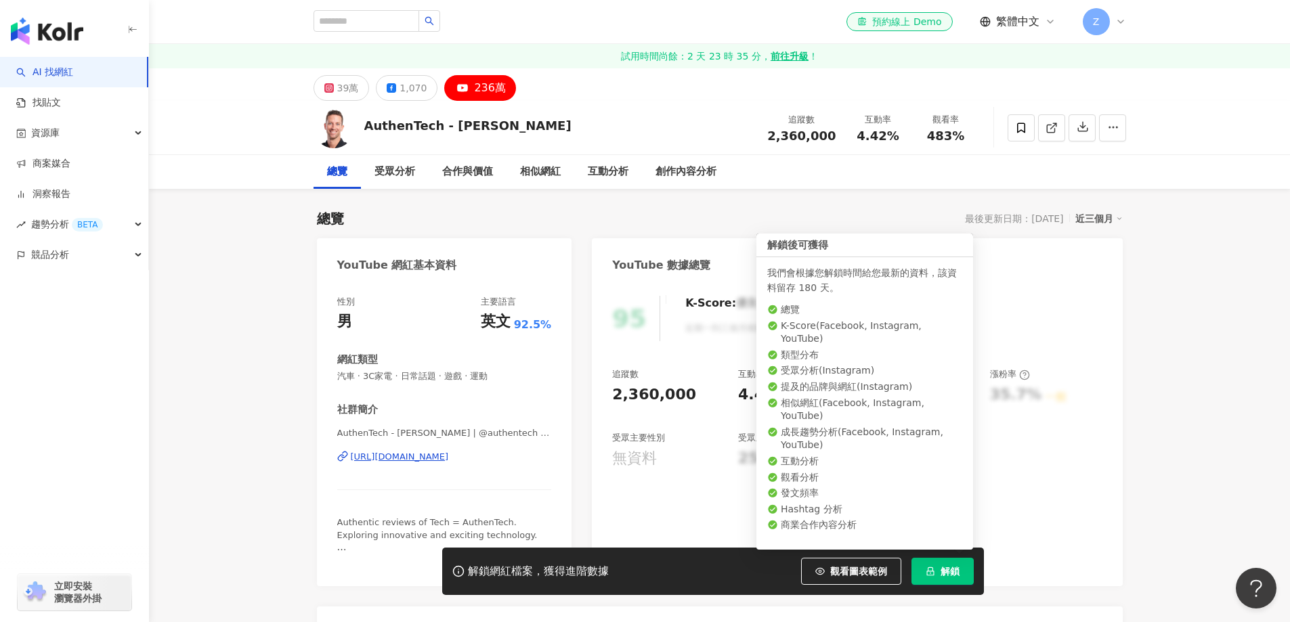
drag, startPoint x: 946, startPoint y: 577, endPoint x: 935, endPoint y: 565, distance: 16.3
click at [945, 577] on span "解鎖" at bounding box center [950, 571] width 19 height 11
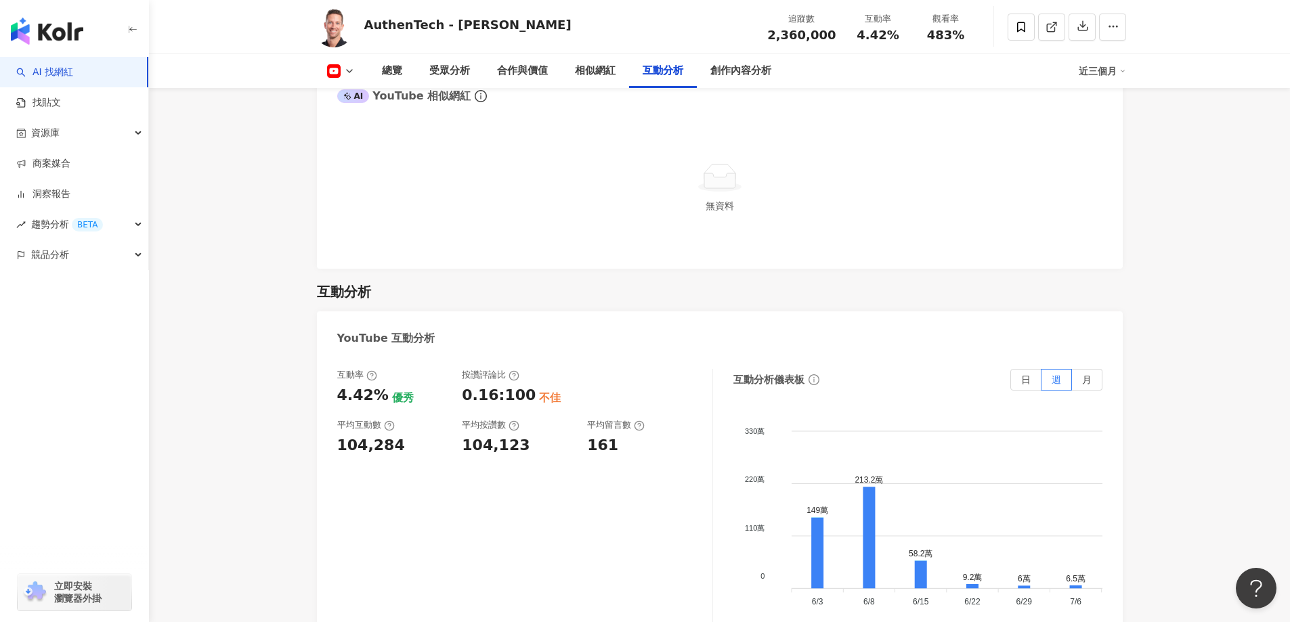
scroll to position [1829, 0]
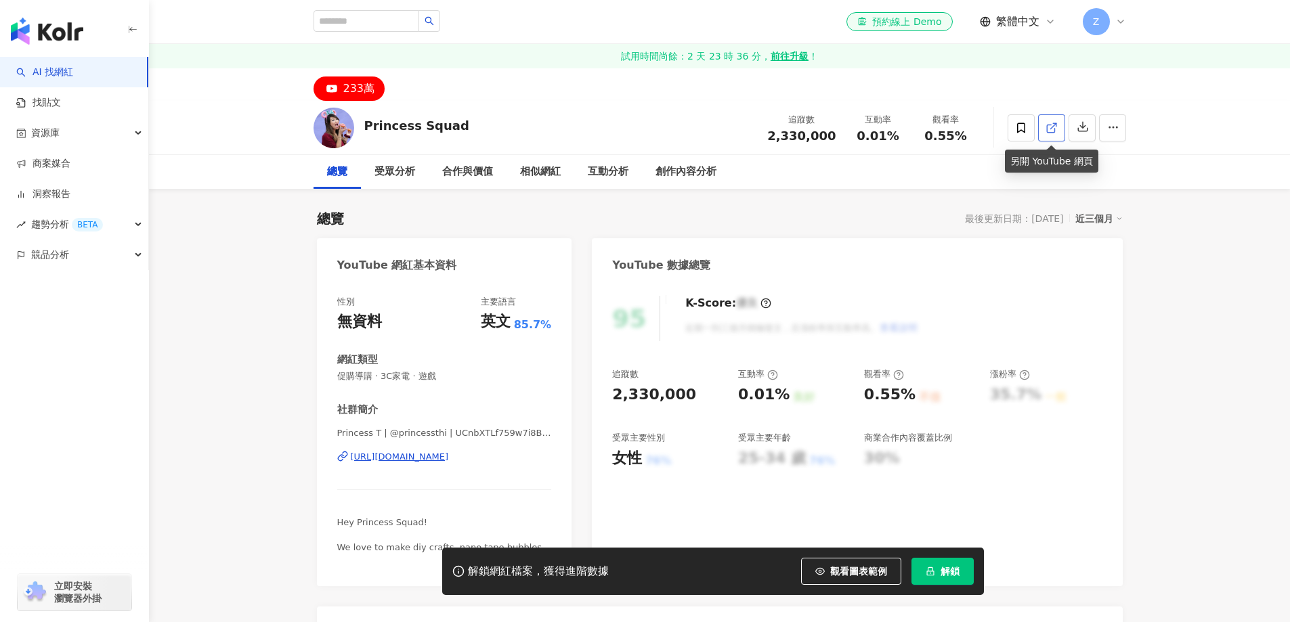
click at [1053, 130] on icon at bounding box center [1052, 128] width 12 height 12
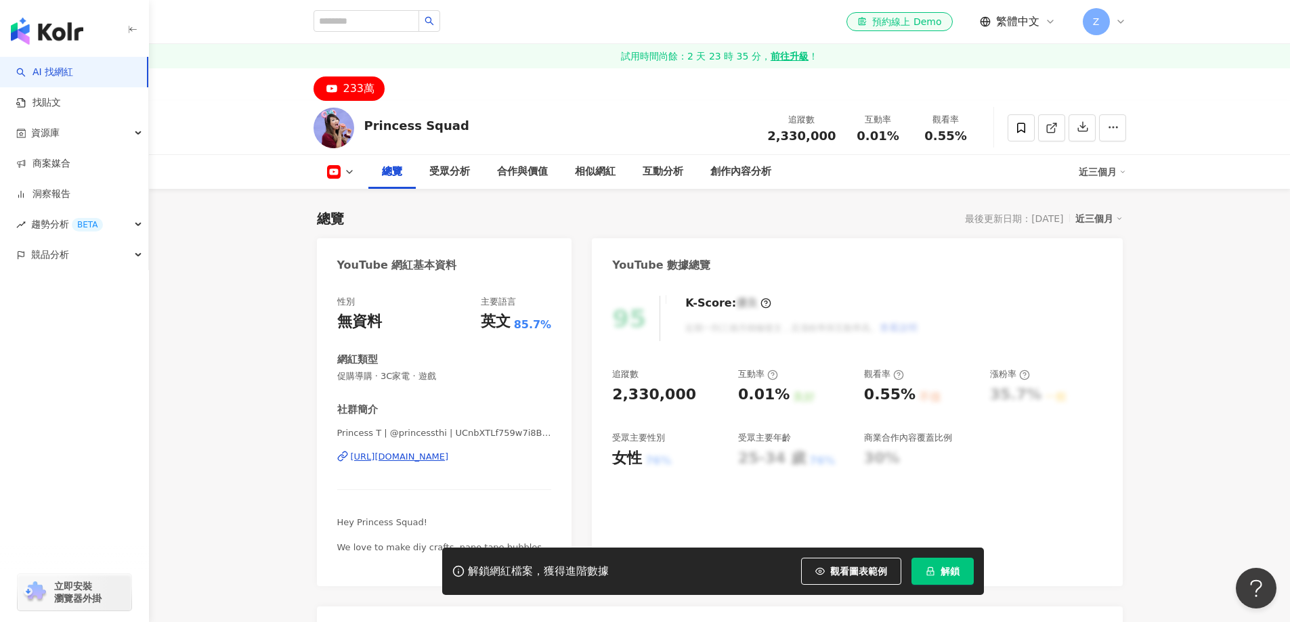
scroll to position [271, 0]
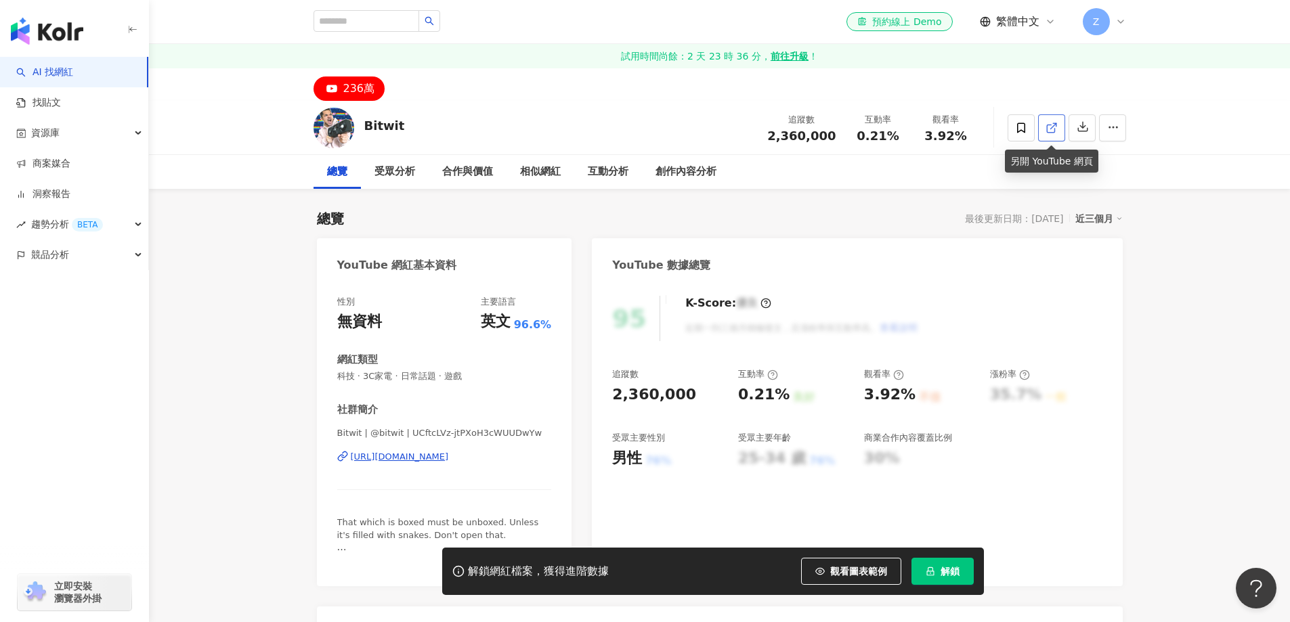
click at [1051, 135] on link at bounding box center [1051, 127] width 27 height 27
click at [1046, 131] on icon at bounding box center [1052, 128] width 12 height 12
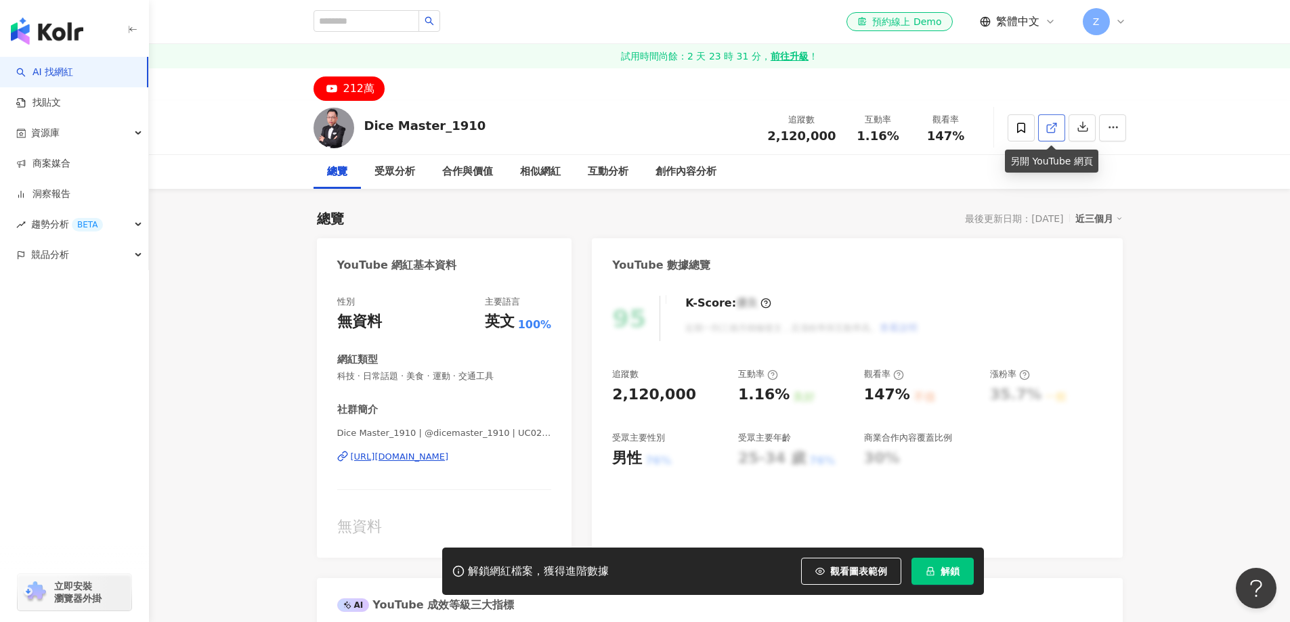
click at [1053, 129] on icon at bounding box center [1052, 128] width 12 height 12
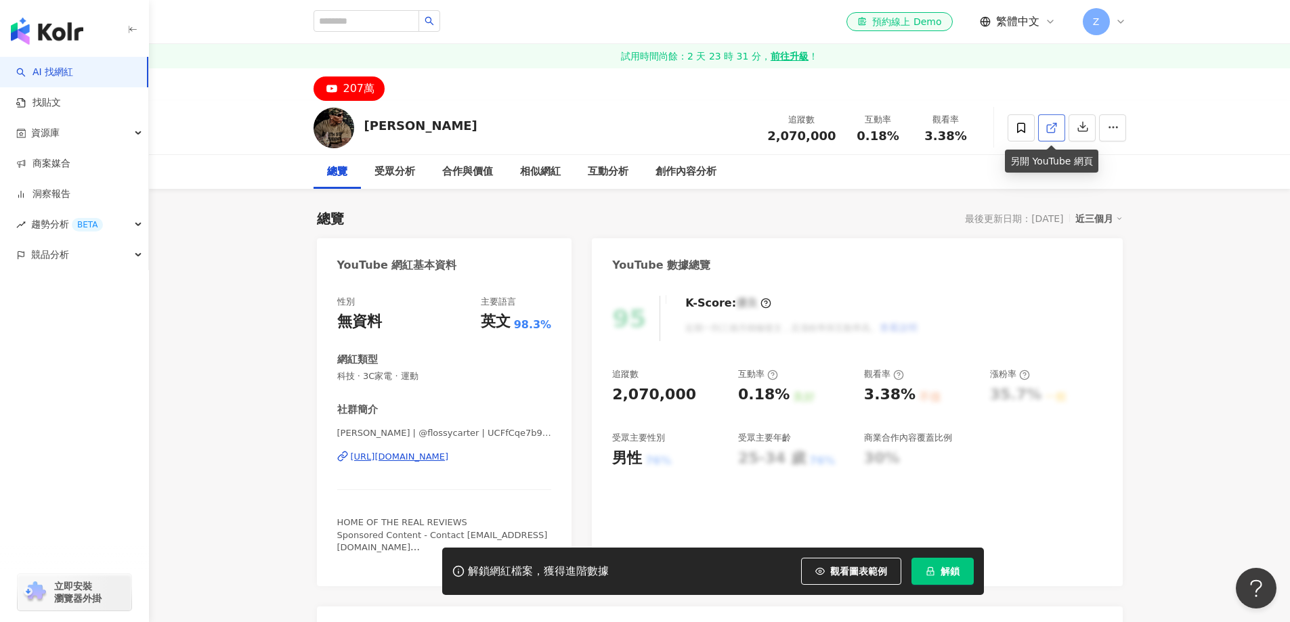
click at [1050, 125] on icon at bounding box center [1052, 128] width 12 height 12
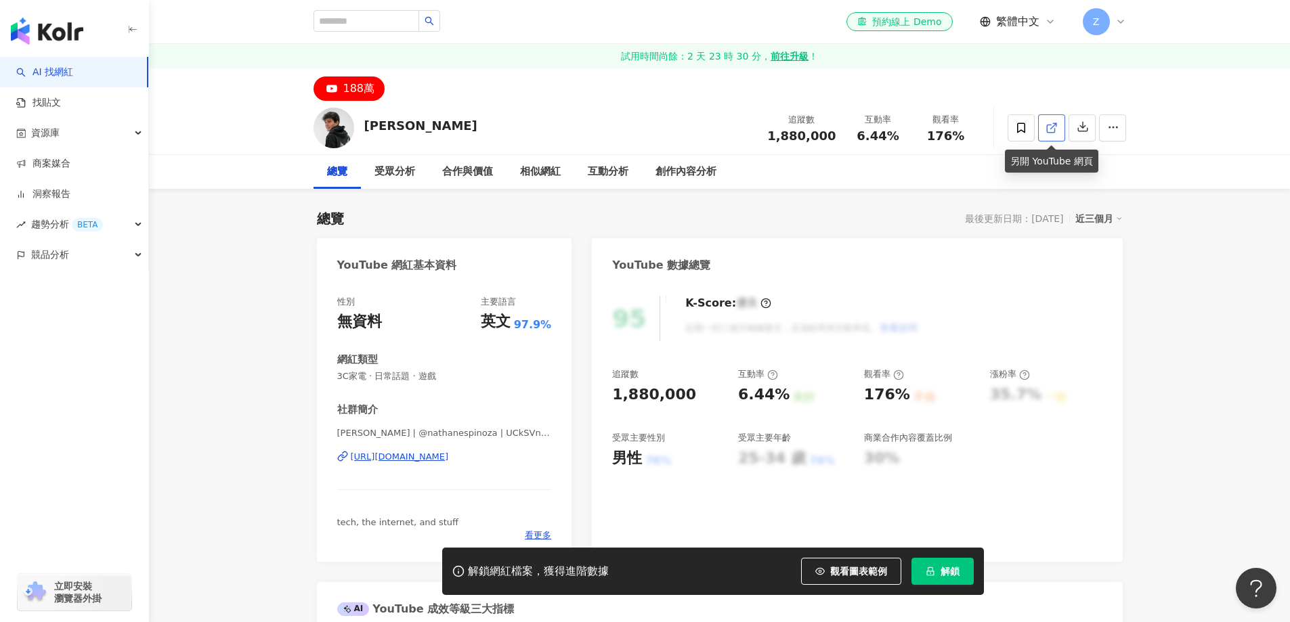
click at [1051, 128] on line at bounding box center [1053, 125] width 5 height 5
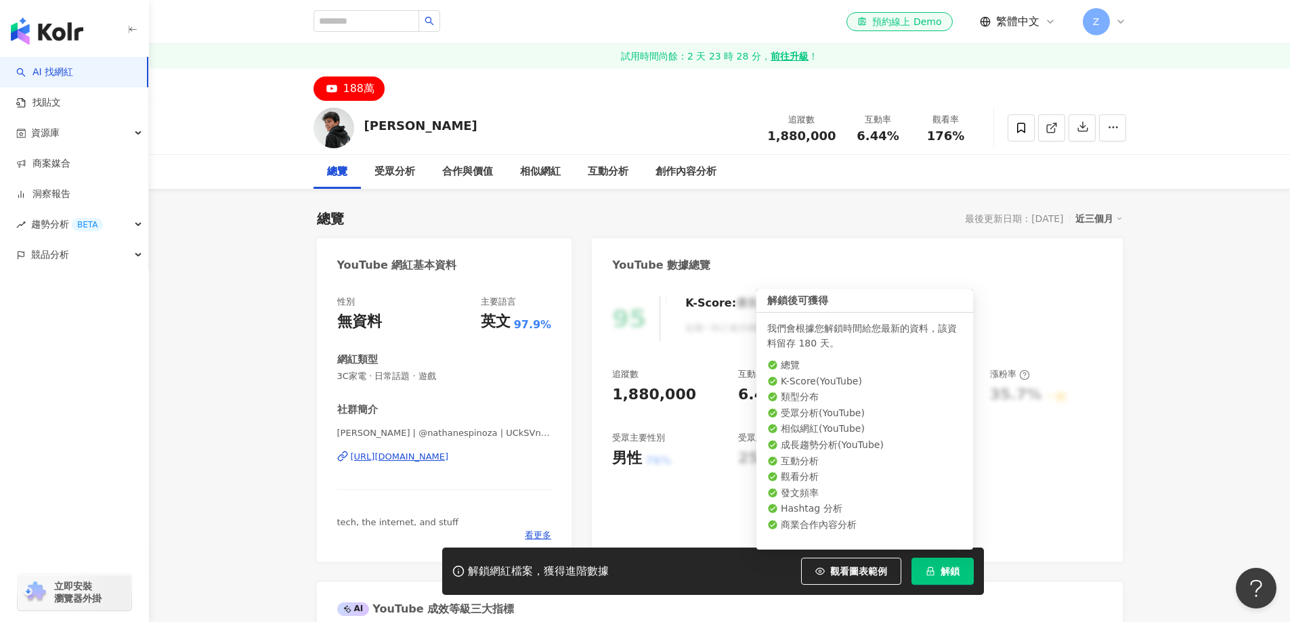
click at [948, 573] on span "解鎖" at bounding box center [950, 571] width 19 height 11
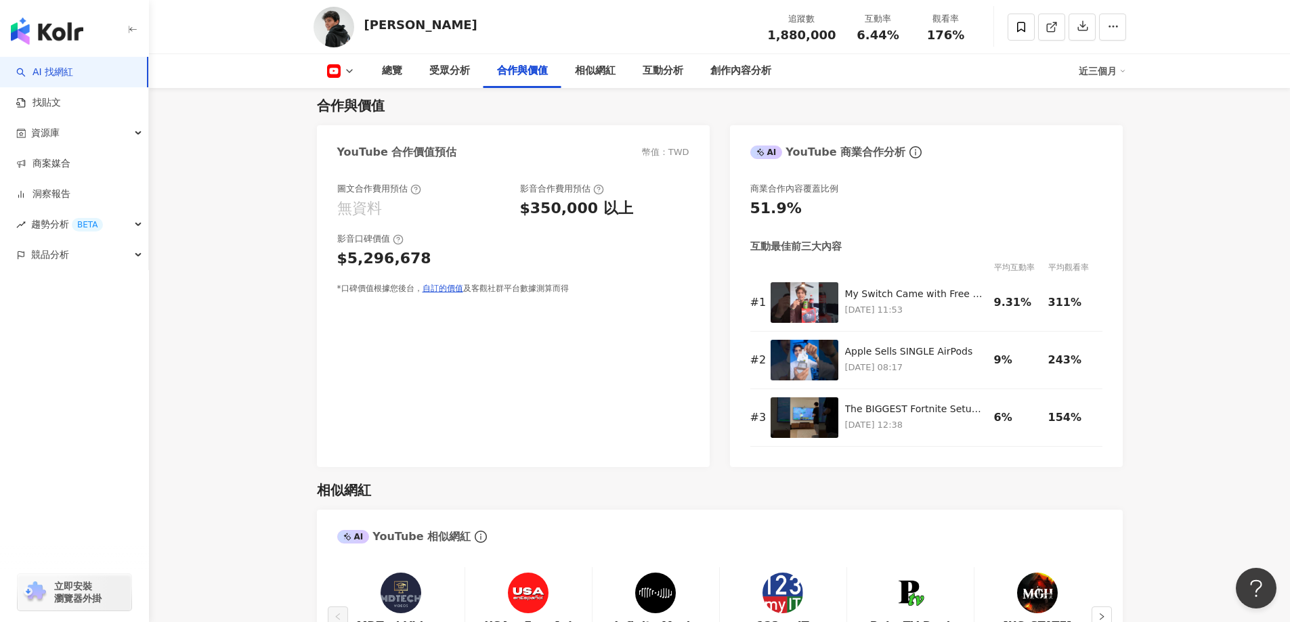
scroll to position [1693, 0]
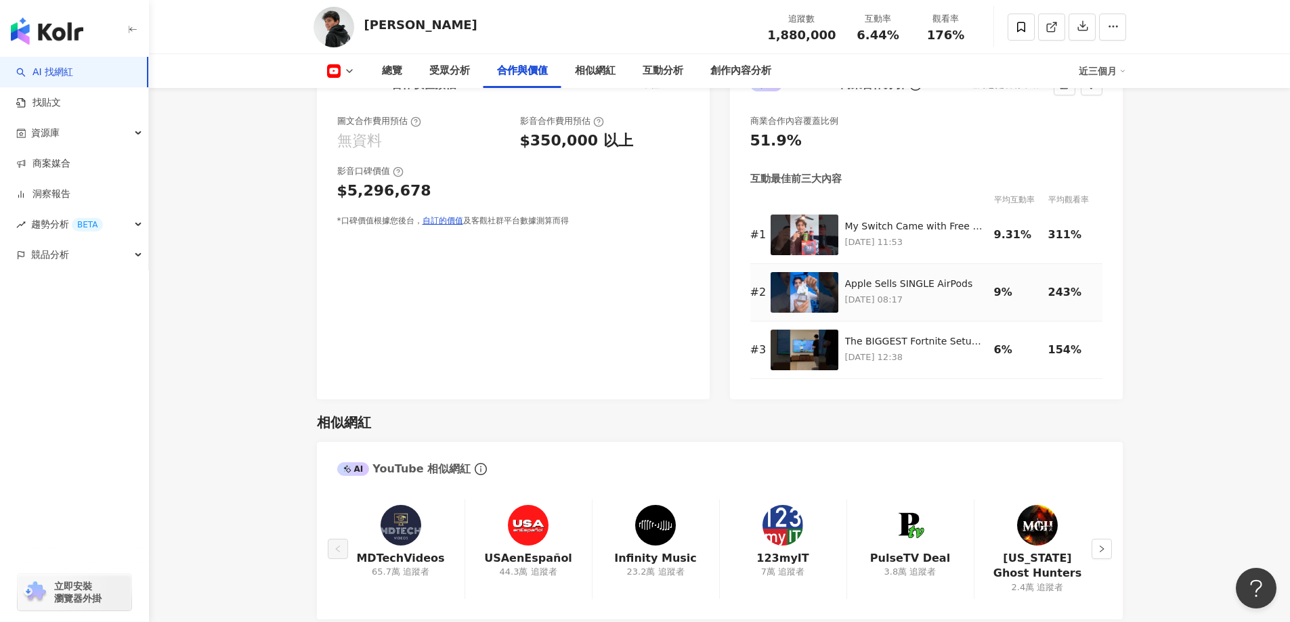
drag, startPoint x: 750, startPoint y: 335, endPoint x: 506, endPoint y: 121, distance: 325.0
click at [748, 334] on div "商業合作內容覆蓋比例 51.9% 互動最佳前三大內容 平均互動率 平均觀看率 # 1 My Switch Came with Free Food 😭 2025…" at bounding box center [926, 251] width 393 height 298
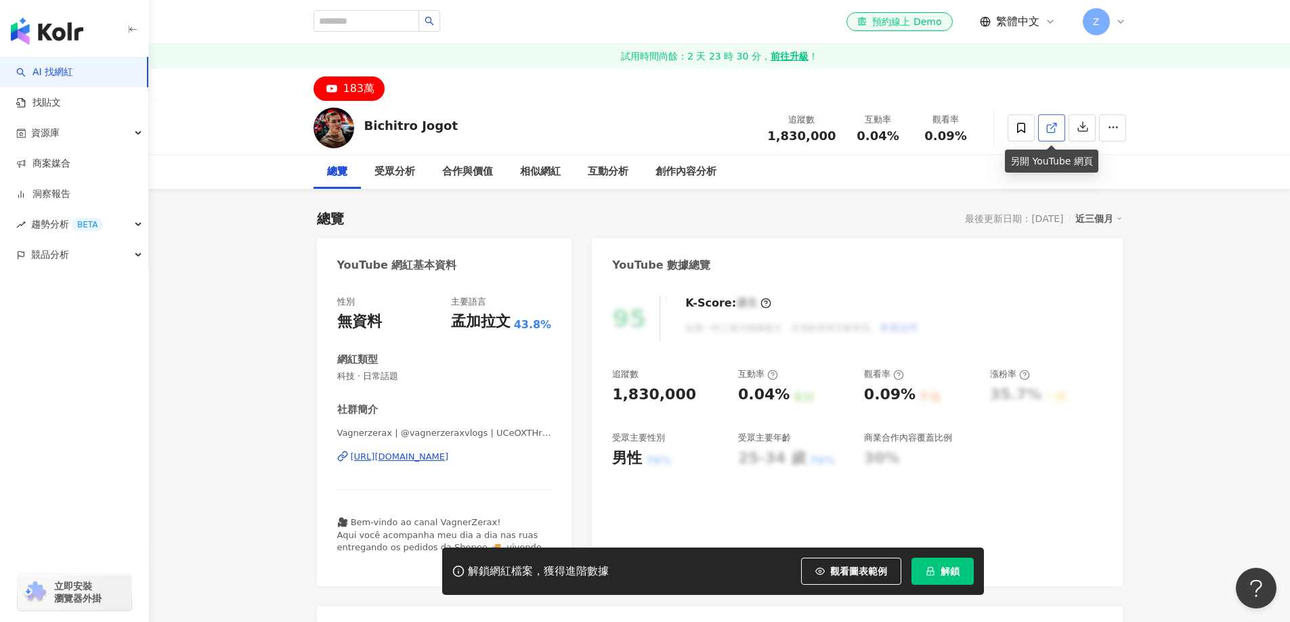
click at [1054, 127] on icon at bounding box center [1052, 128] width 12 height 12
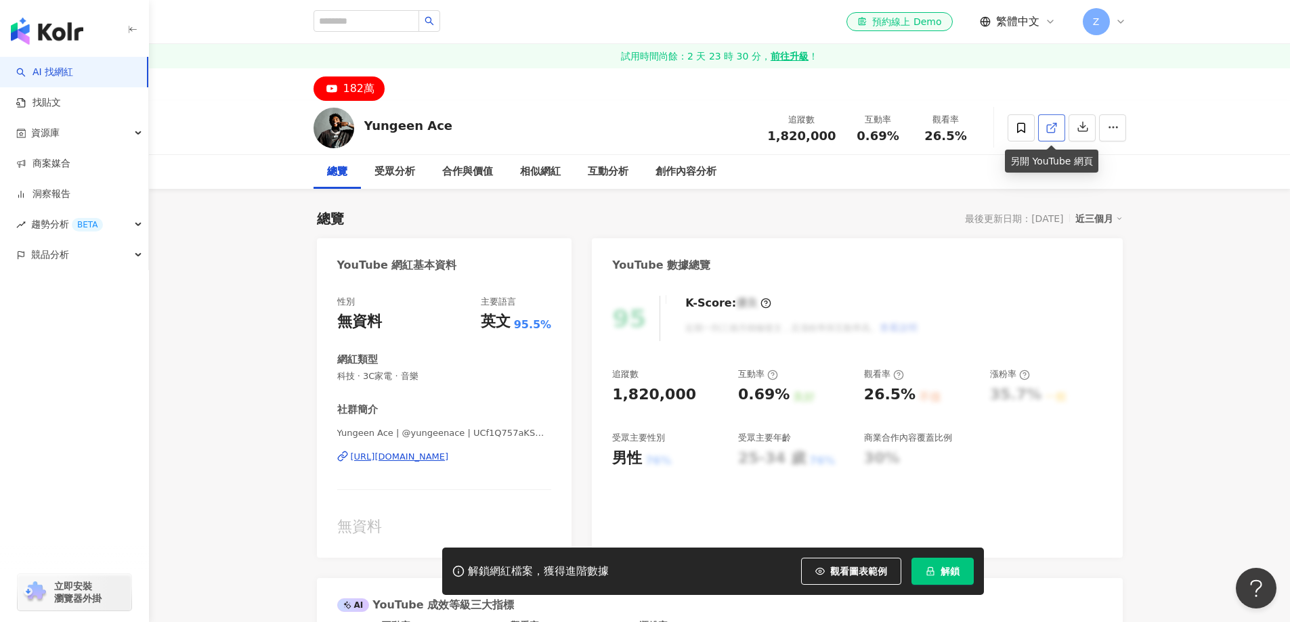
click at [1046, 129] on icon at bounding box center [1052, 128] width 12 height 12
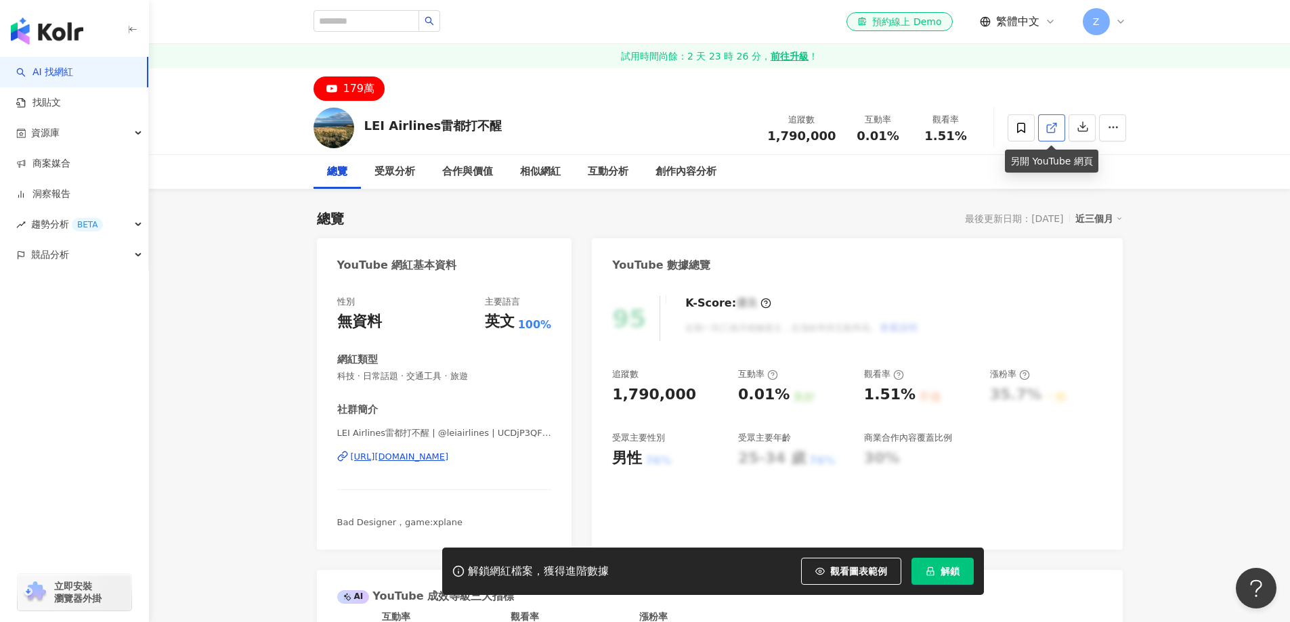
click at [1055, 129] on icon at bounding box center [1050, 128] width 7 height 7
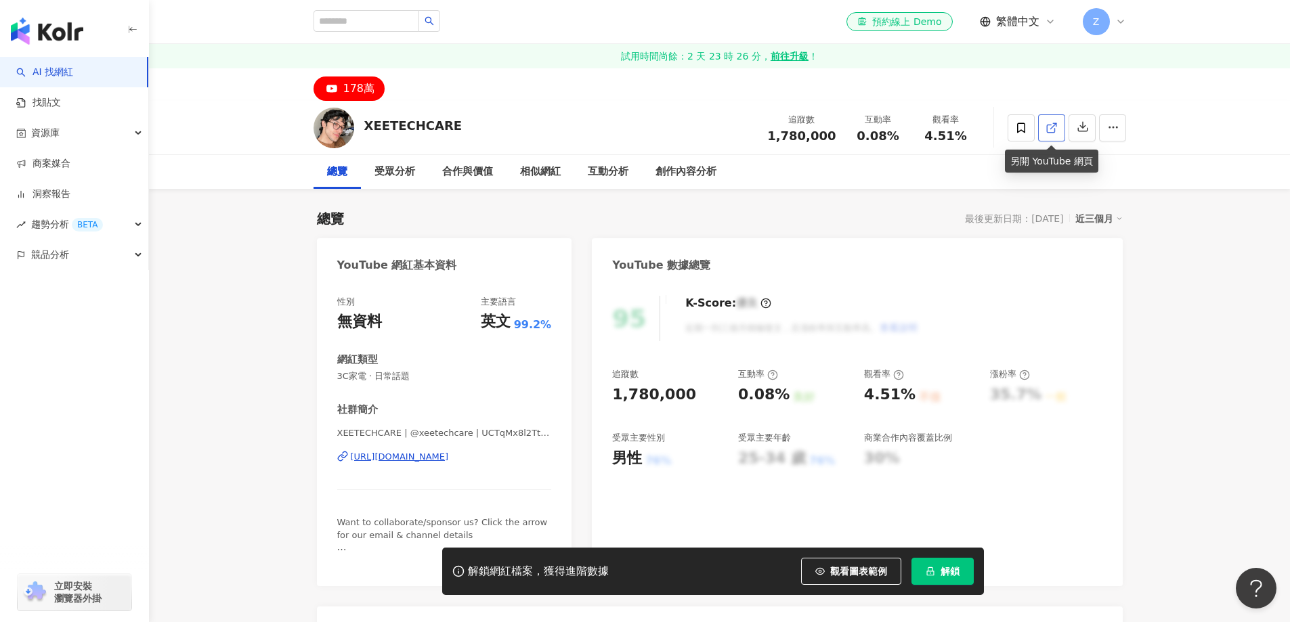
click at [1054, 131] on icon at bounding box center [1052, 128] width 12 height 12
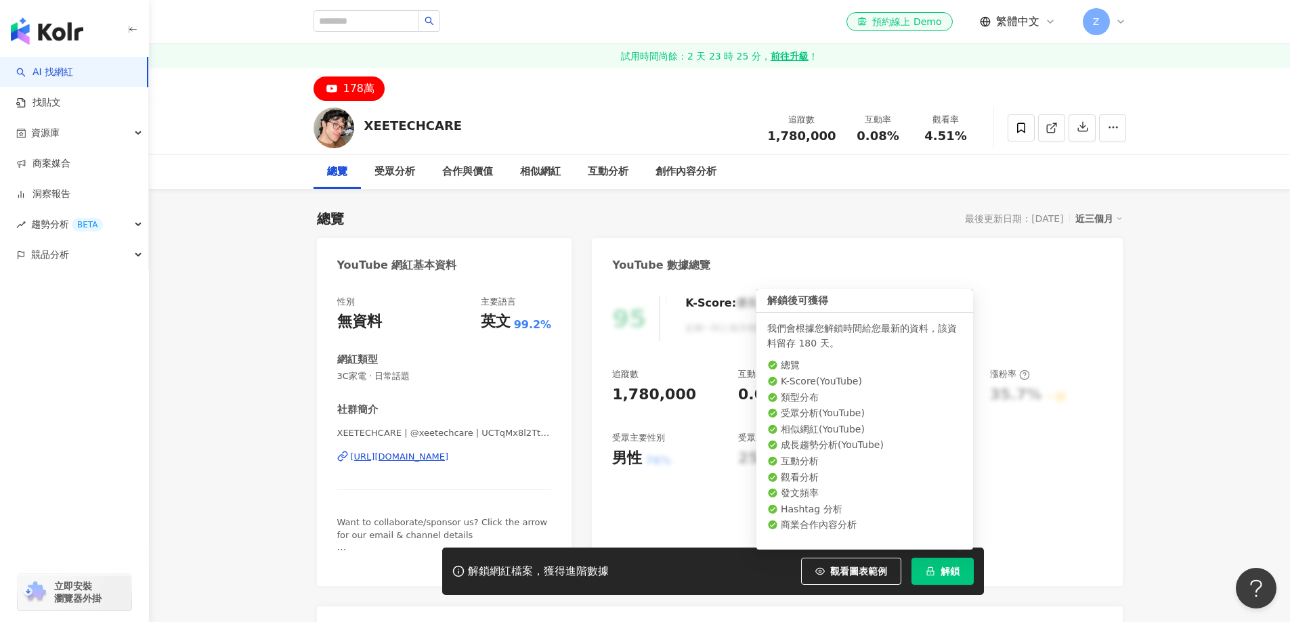
click at [933, 574] on icon "lock" at bounding box center [930, 572] width 7 height 9
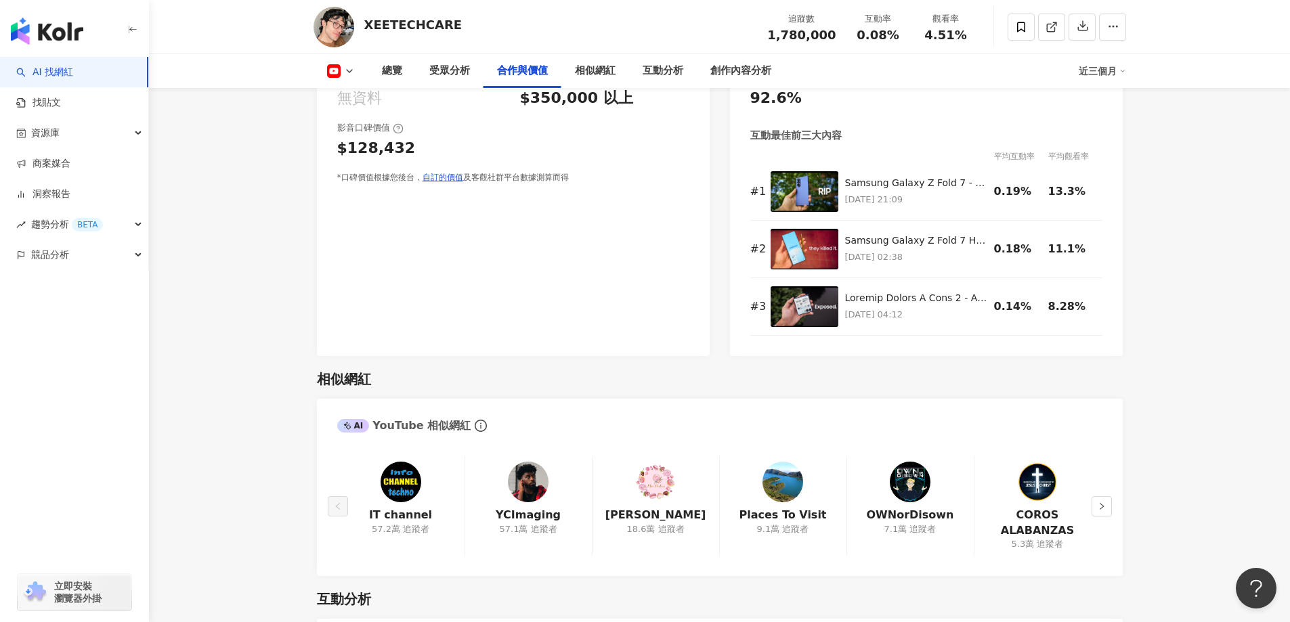
scroll to position [1897, 0]
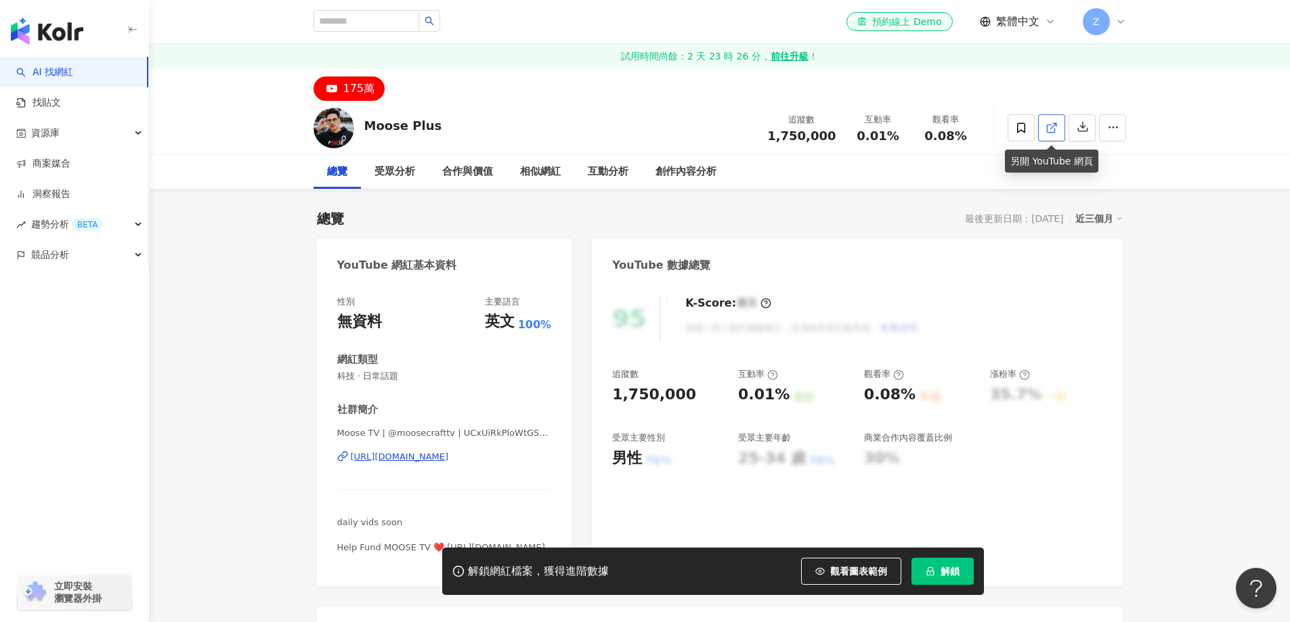
click at [1055, 126] on icon at bounding box center [1052, 128] width 12 height 12
click at [1046, 131] on icon at bounding box center [1052, 128] width 12 height 12
click at [1050, 129] on icon at bounding box center [1052, 128] width 12 height 12
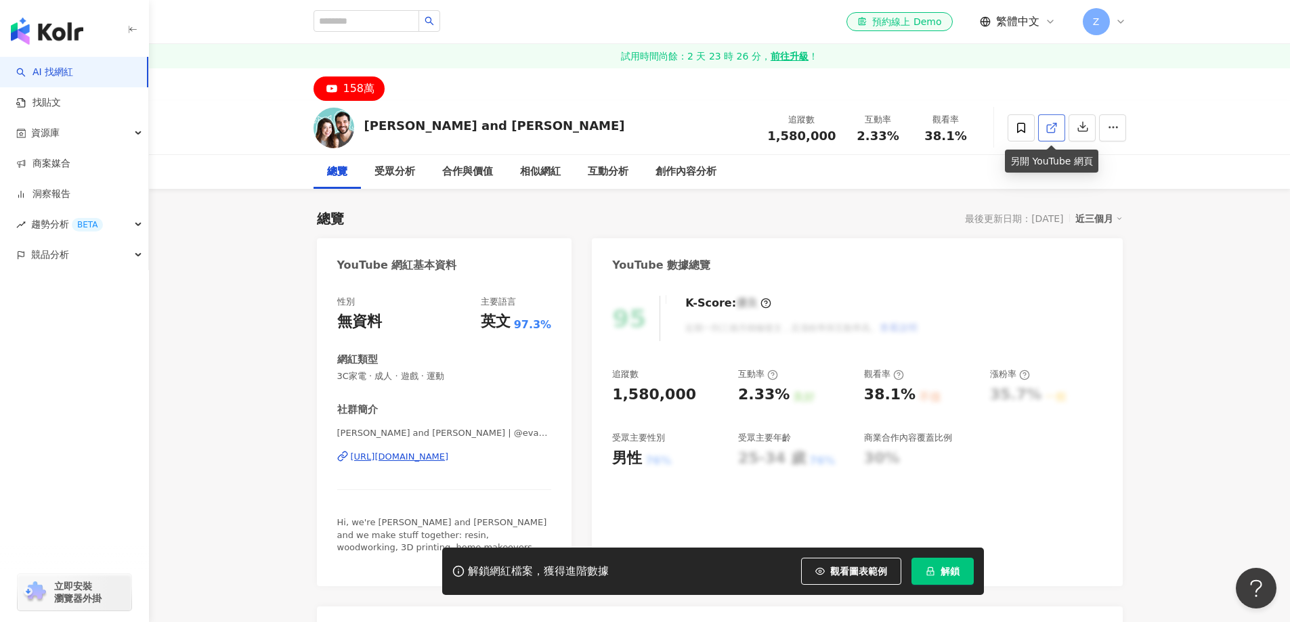
click at [1044, 125] on link at bounding box center [1051, 127] width 27 height 27
click at [1052, 131] on icon at bounding box center [1052, 128] width 12 height 12
click at [1059, 126] on link at bounding box center [1051, 127] width 27 height 27
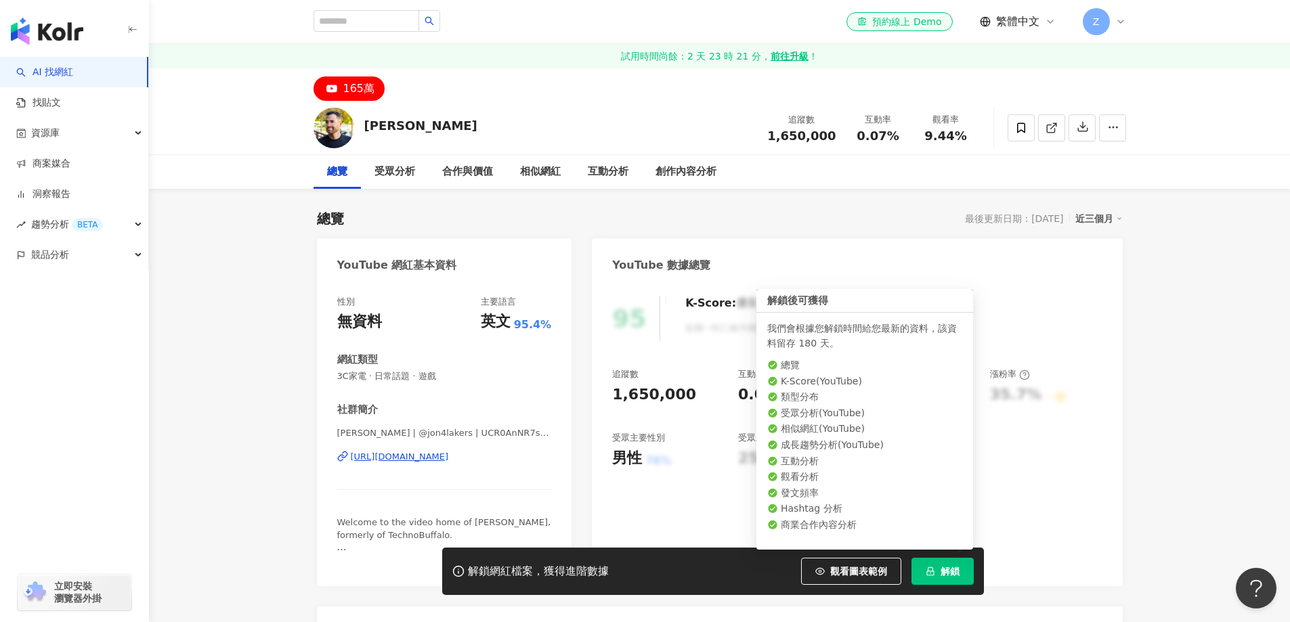
click at [944, 570] on span "解鎖" at bounding box center [950, 571] width 19 height 11
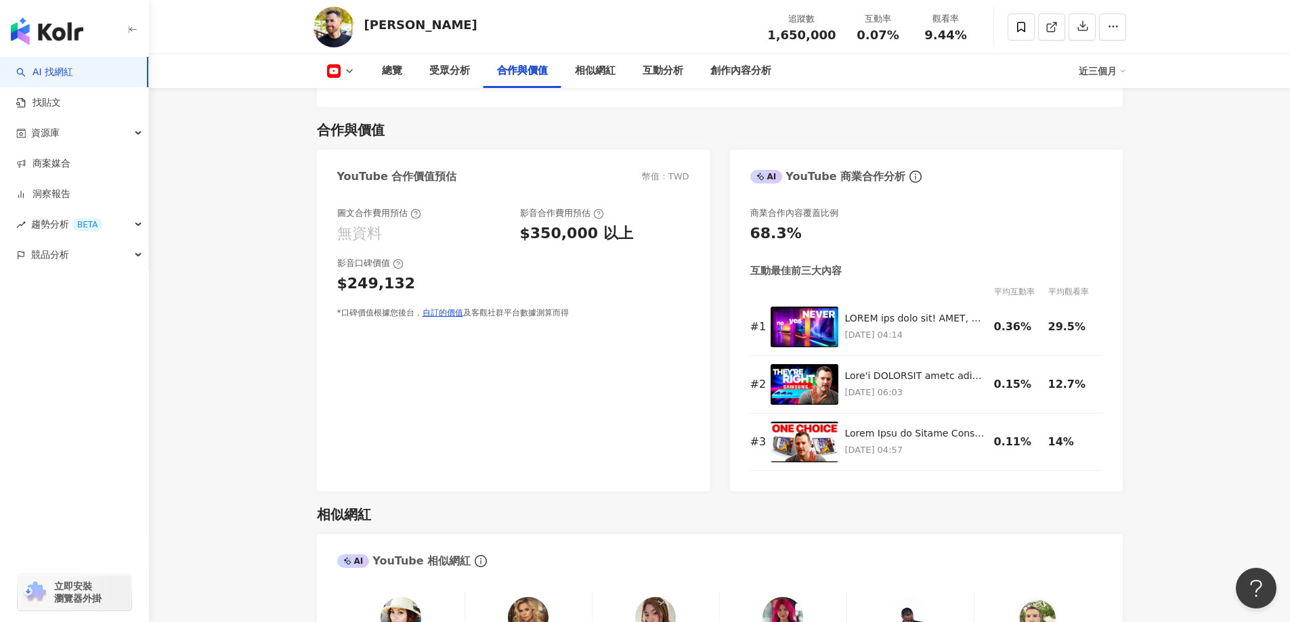
scroll to position [1693, 0]
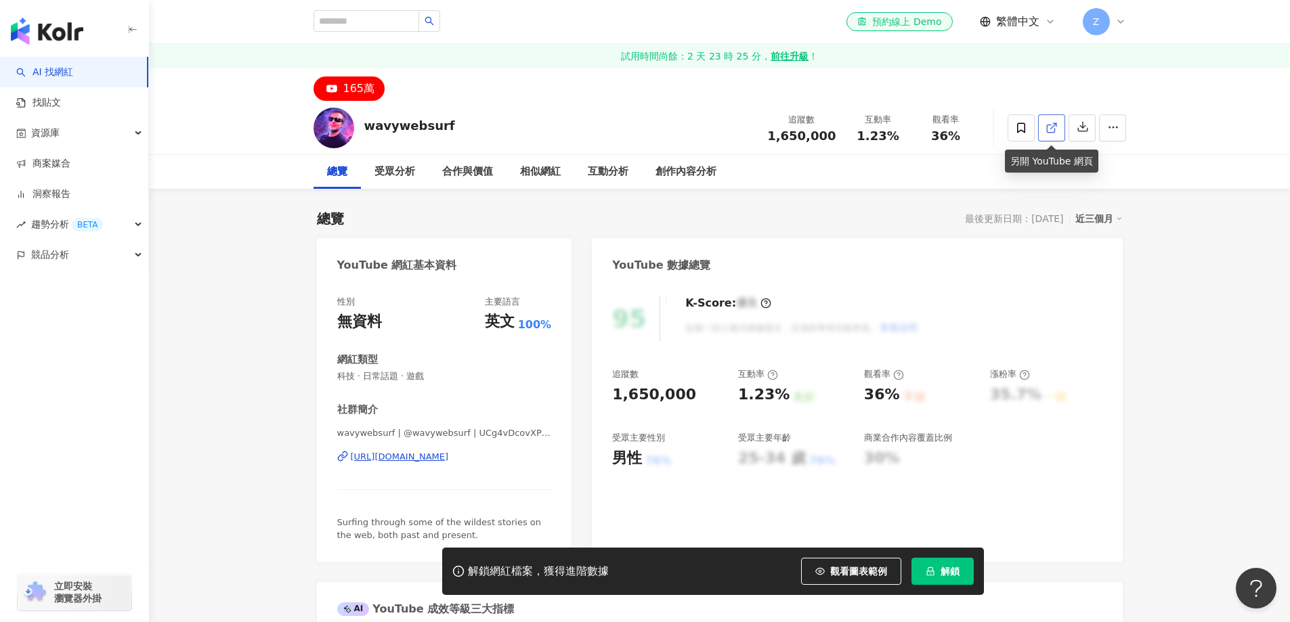
click at [1046, 123] on icon at bounding box center [1052, 128] width 12 height 12
click at [1049, 127] on icon at bounding box center [1052, 128] width 12 height 12
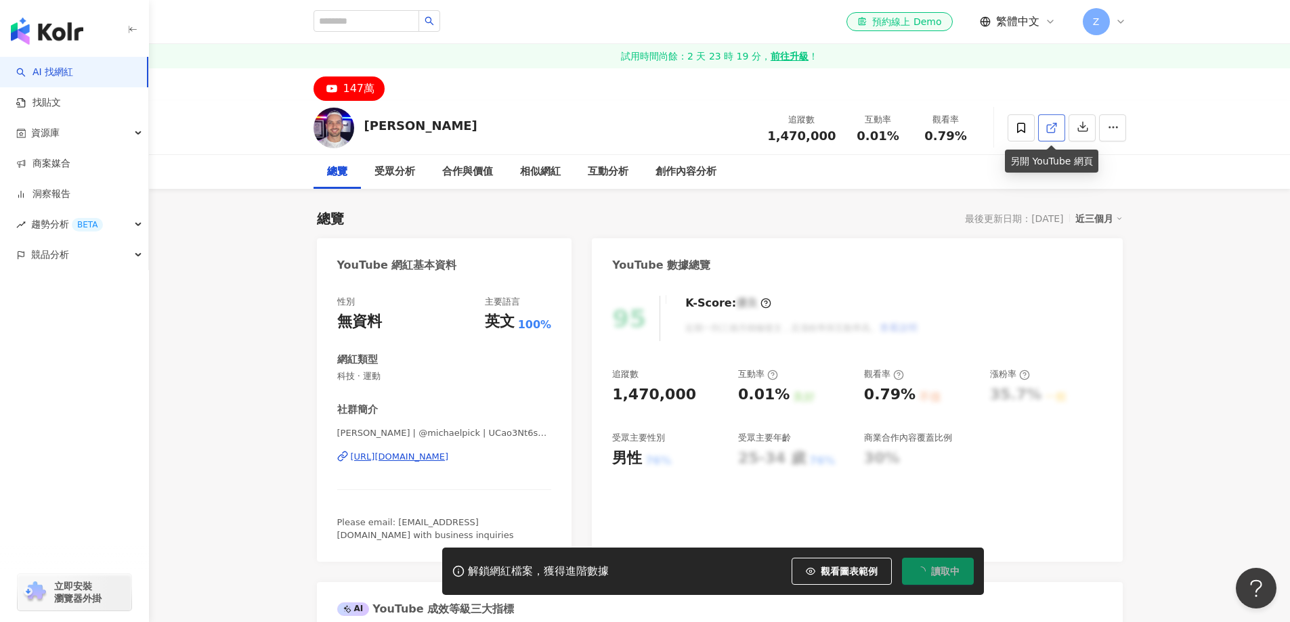
click at [1047, 127] on icon at bounding box center [1050, 128] width 7 height 7
click at [1051, 128] on line at bounding box center [1053, 125] width 5 height 5
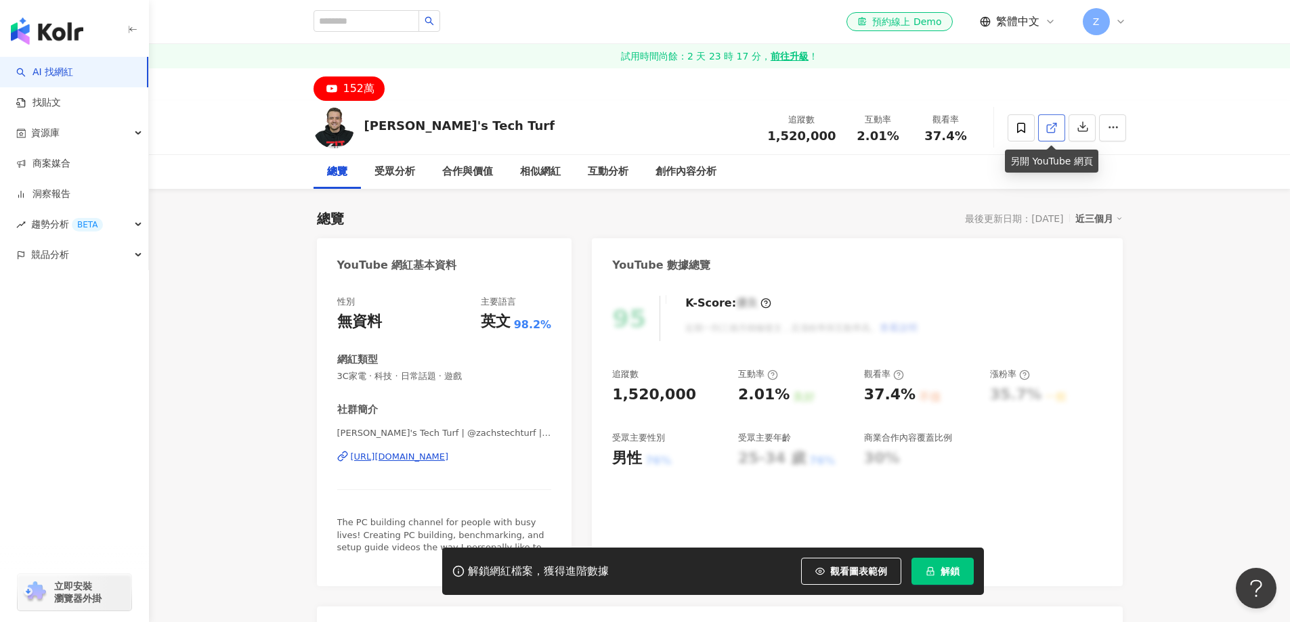
click at [1046, 124] on icon at bounding box center [1052, 128] width 12 height 12
click at [1062, 126] on link at bounding box center [1051, 127] width 27 height 27
click at [1048, 131] on icon at bounding box center [1052, 128] width 12 height 12
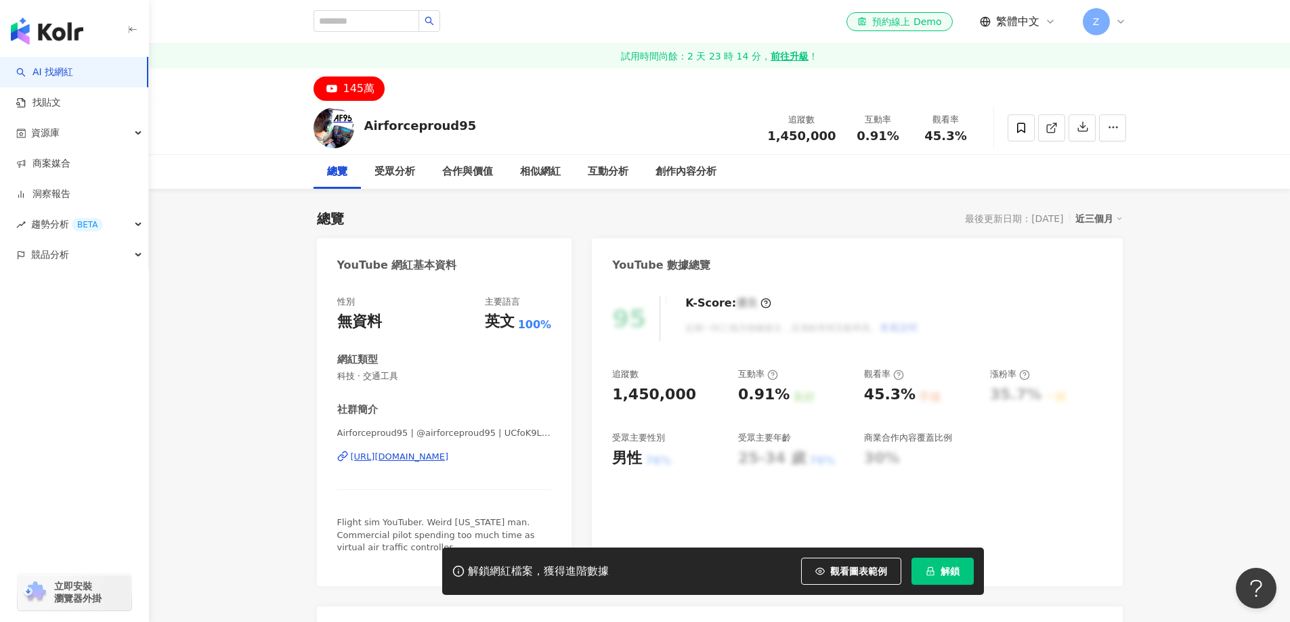
scroll to position [68, 0]
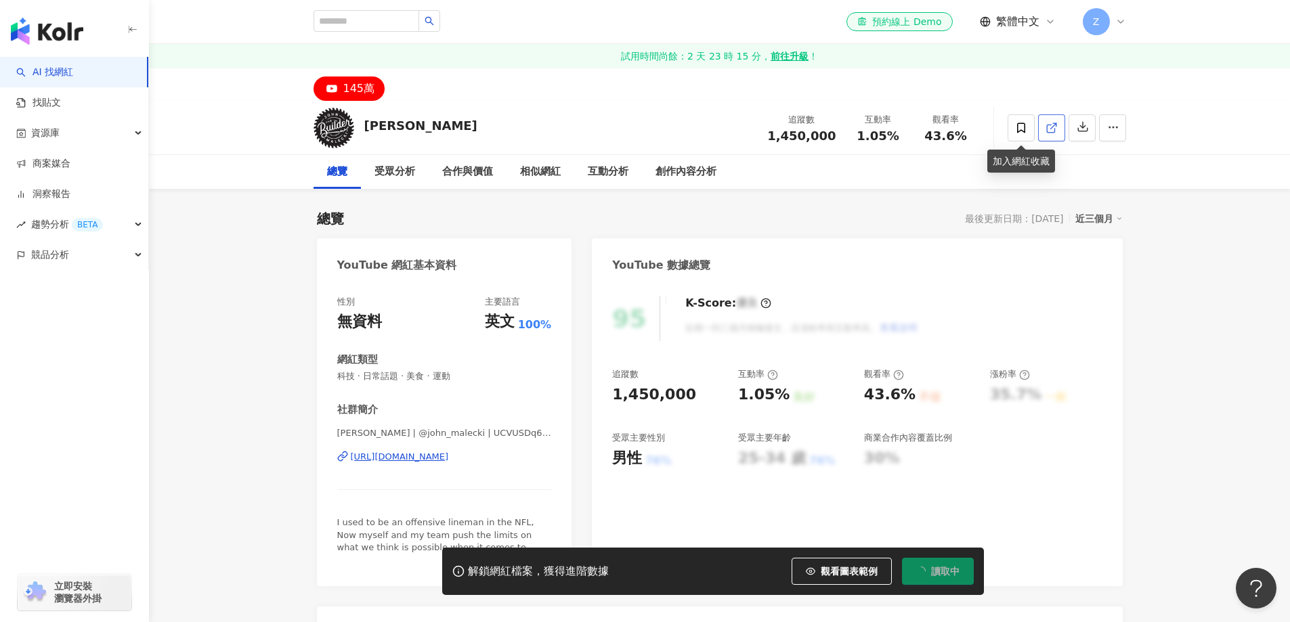
click at [1046, 124] on icon at bounding box center [1052, 128] width 12 height 12
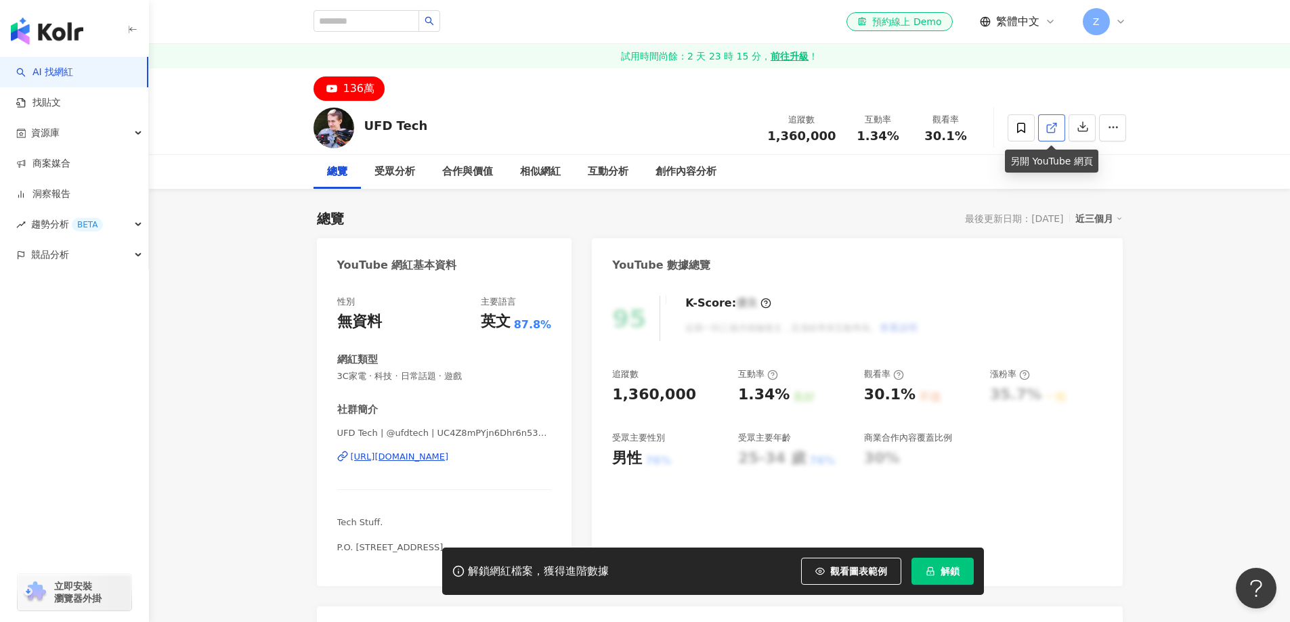
click at [1048, 125] on icon at bounding box center [1052, 128] width 12 height 12
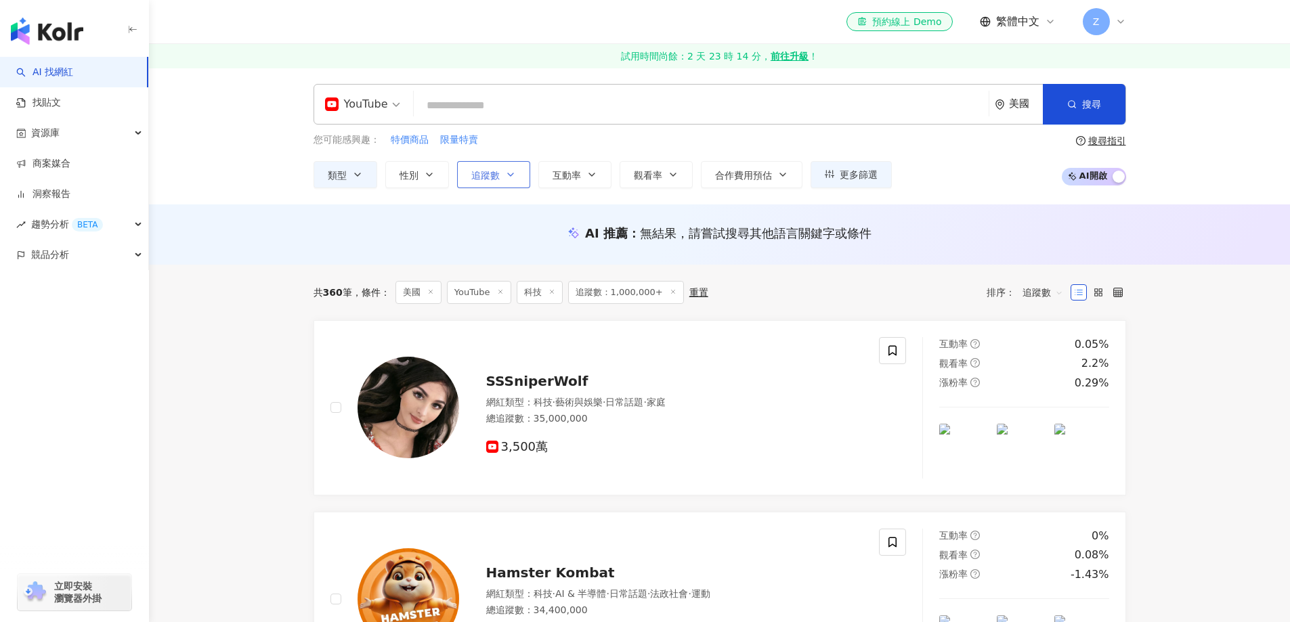
click at [514, 175] on icon "button" at bounding box center [510, 174] width 11 height 11
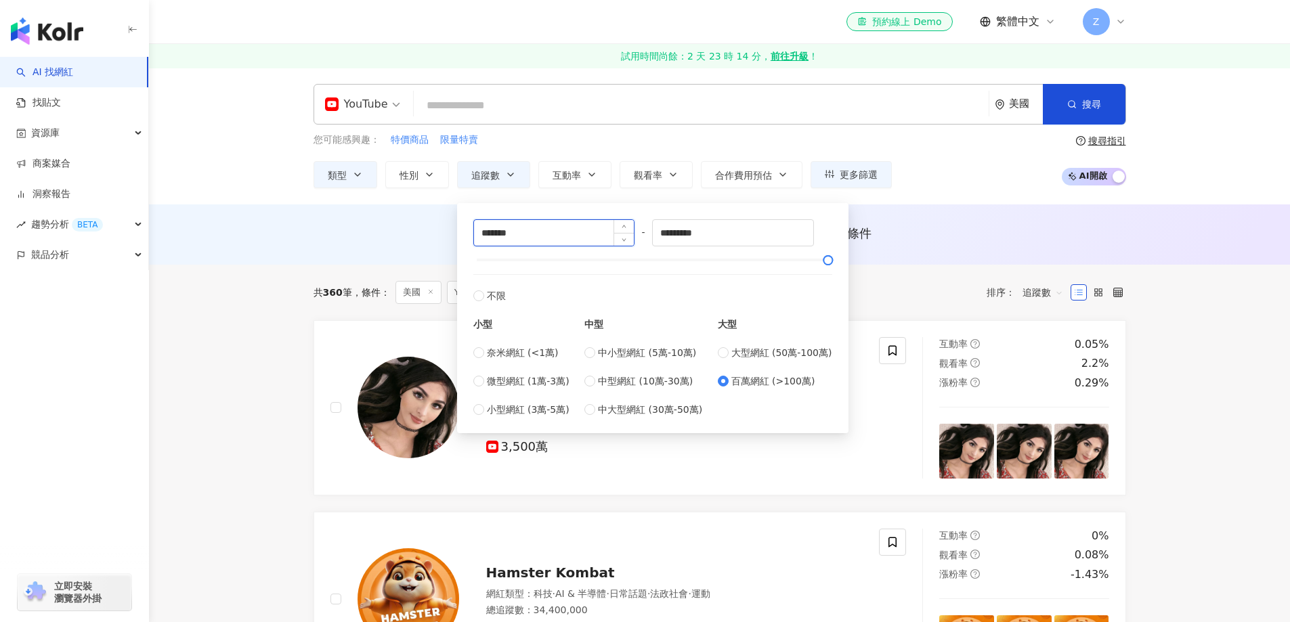
click at [593, 236] on input "*******" at bounding box center [554, 233] width 161 height 26
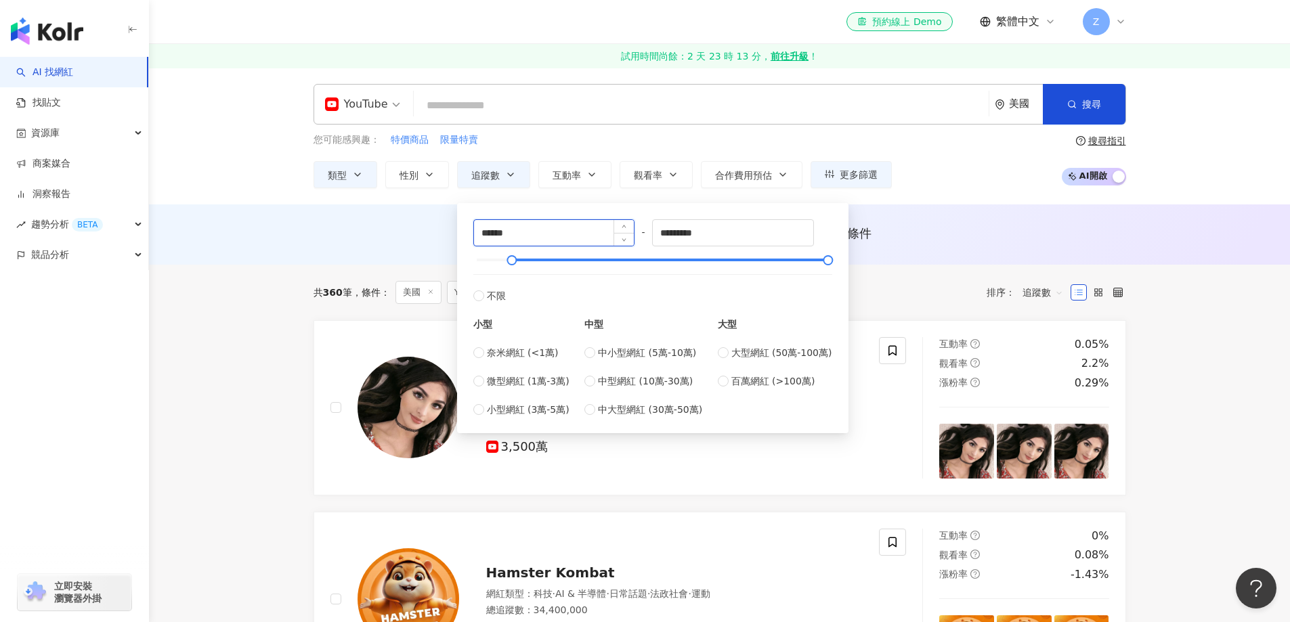
click at [593, 236] on input "******" at bounding box center [554, 233] width 161 height 26
drag, startPoint x: 593, startPoint y: 236, endPoint x: 401, endPoint y: 207, distance: 194.0
type input "*******"
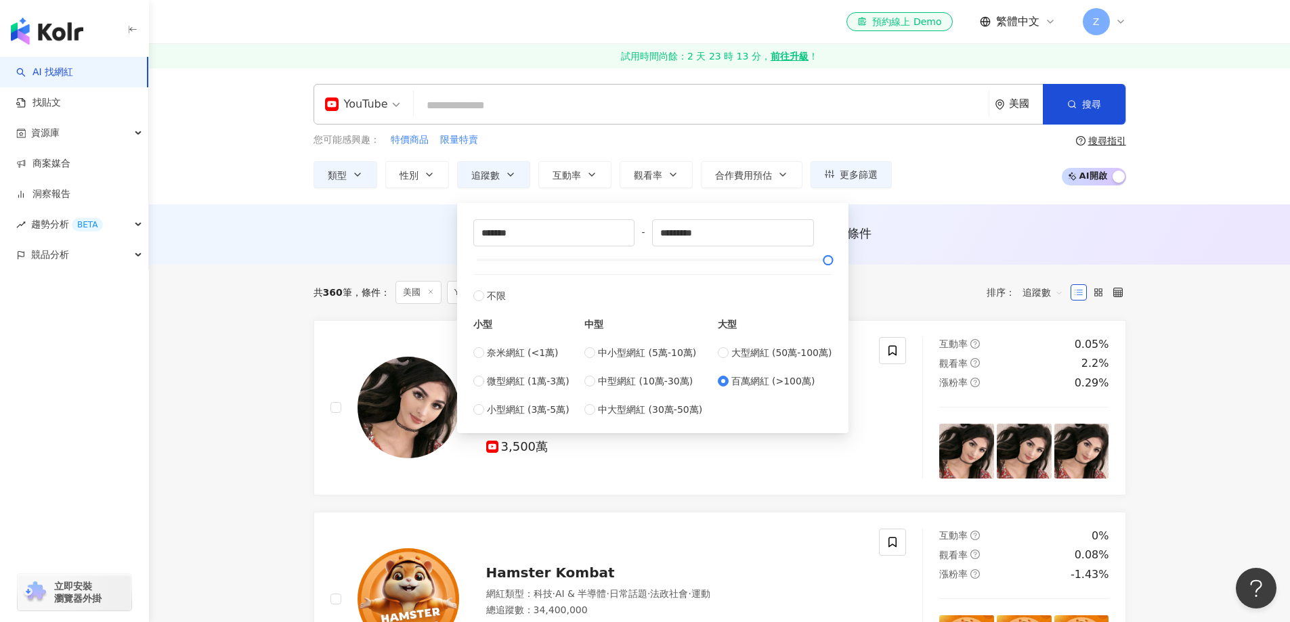
drag, startPoint x: 1183, startPoint y: 320, endPoint x: 1146, endPoint y: 303, distance: 40.0
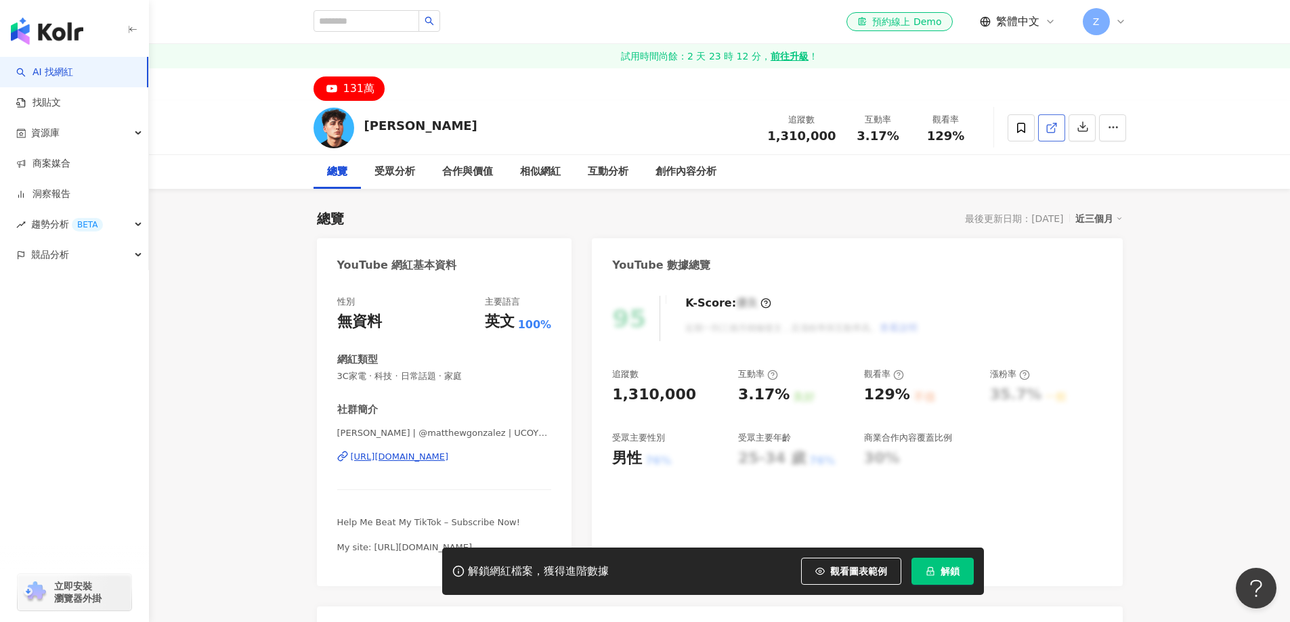
click at [1049, 132] on icon at bounding box center [1050, 128] width 7 height 7
drag, startPoint x: 935, startPoint y: 578, endPoint x: 765, endPoint y: 301, distance: 324.1
click at [935, 575] on button "解鎖" at bounding box center [943, 571] width 62 height 27
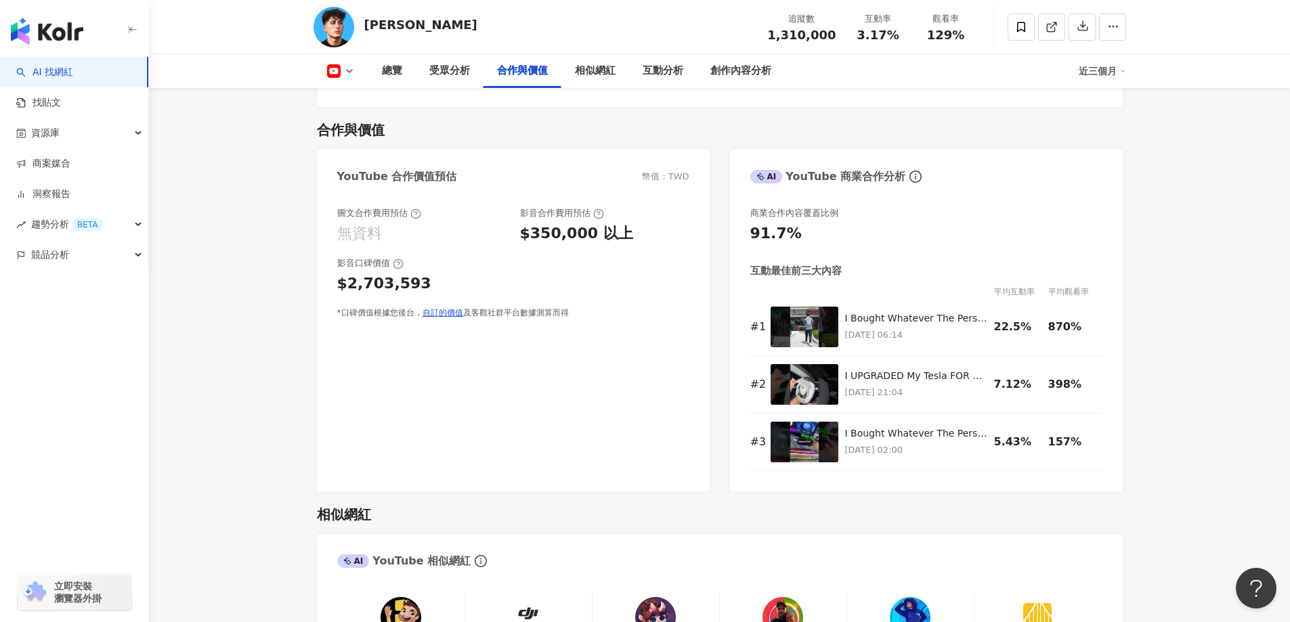
scroll to position [1693, 0]
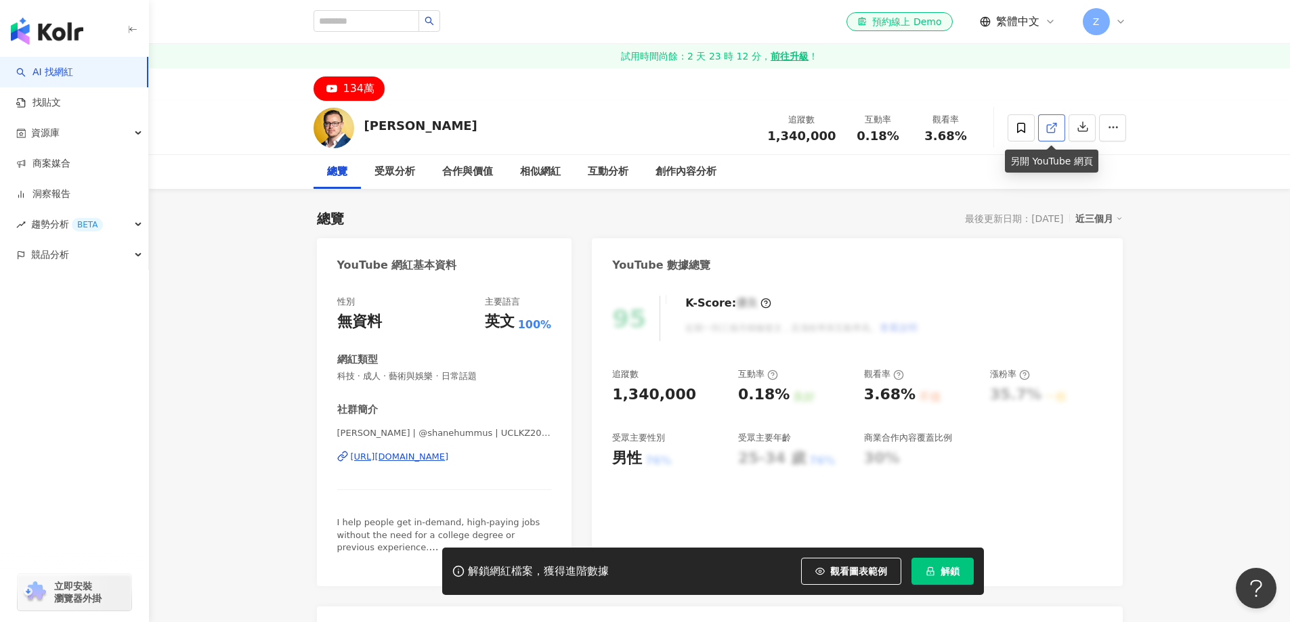
click at [1057, 132] on link at bounding box center [1051, 127] width 27 height 27
click at [1055, 131] on icon at bounding box center [1050, 128] width 7 height 7
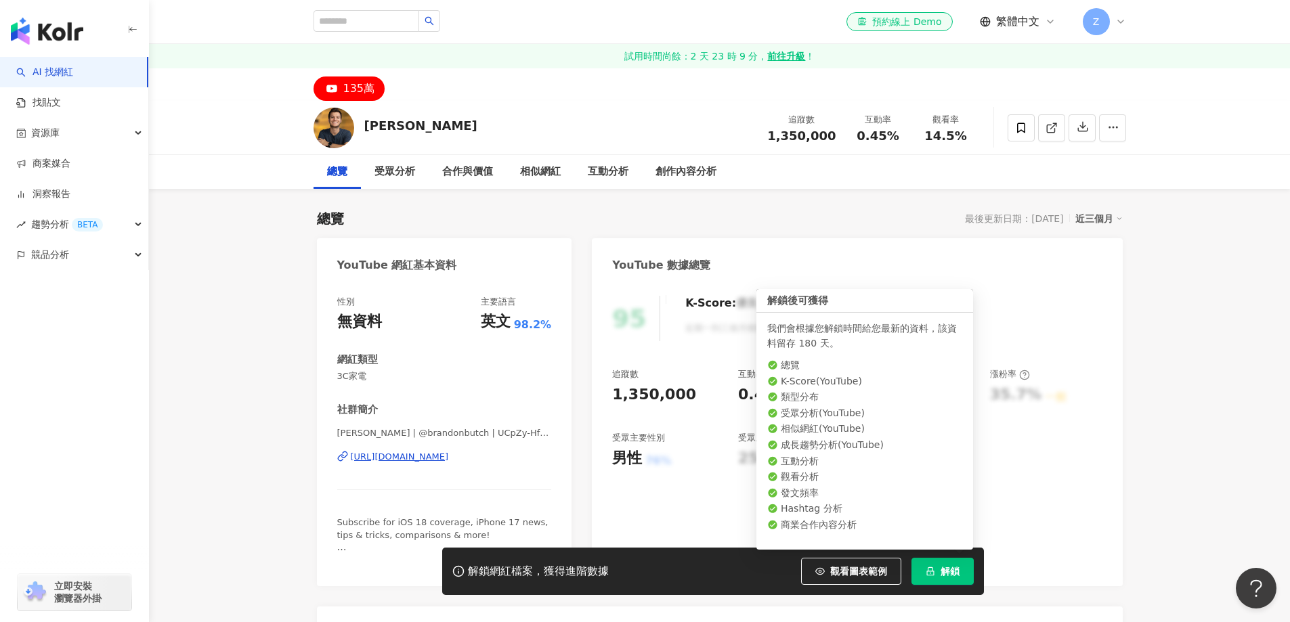
click at [946, 574] on span "解鎖" at bounding box center [950, 571] width 19 height 11
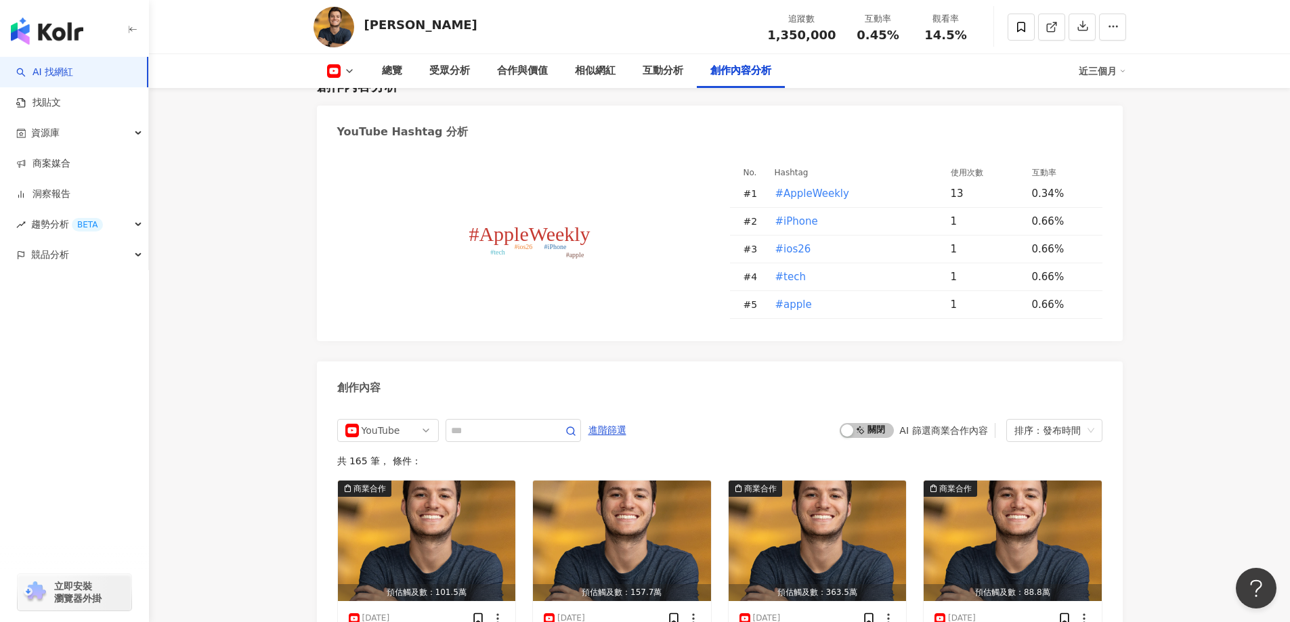
scroll to position [3793, 0]
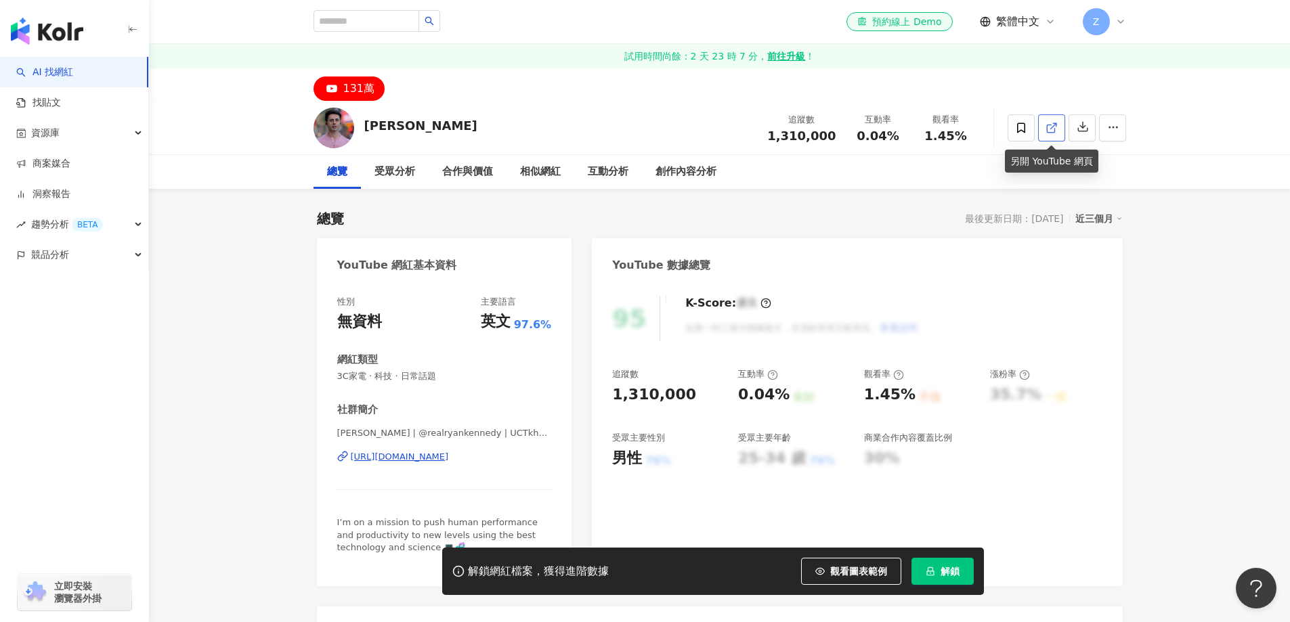
click at [1057, 130] on icon at bounding box center [1052, 128] width 12 height 12
click at [1055, 127] on icon at bounding box center [1052, 128] width 12 height 12
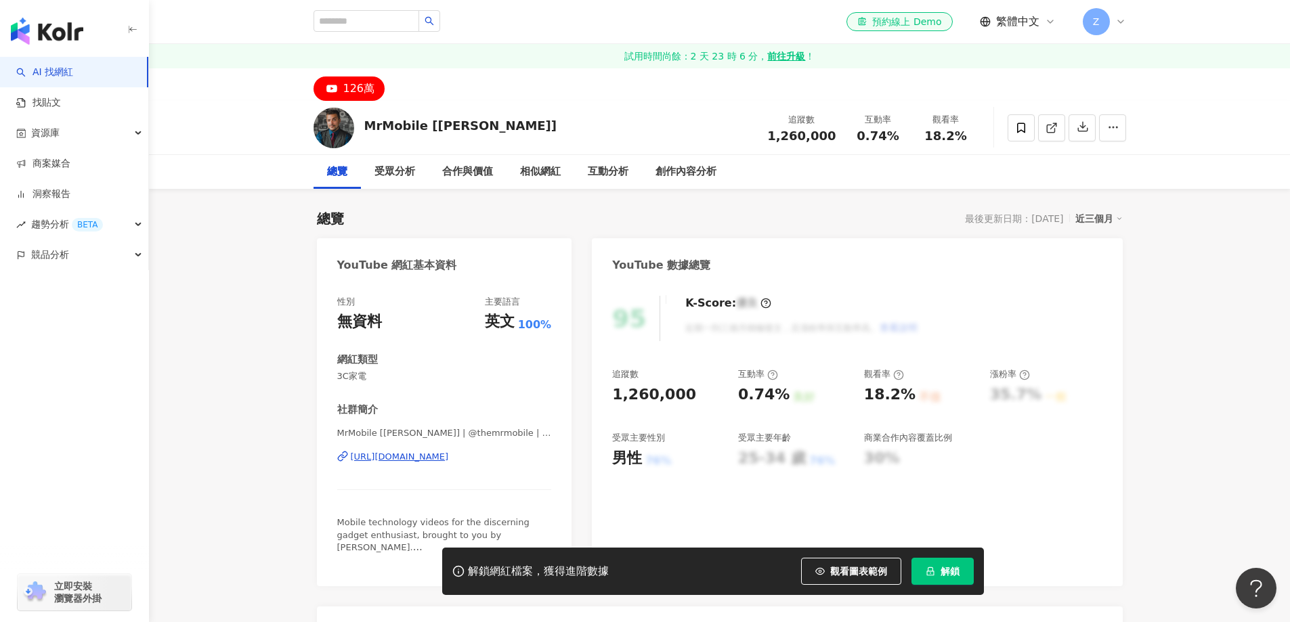
click at [925, 571] on button "解鎖" at bounding box center [943, 571] width 62 height 27
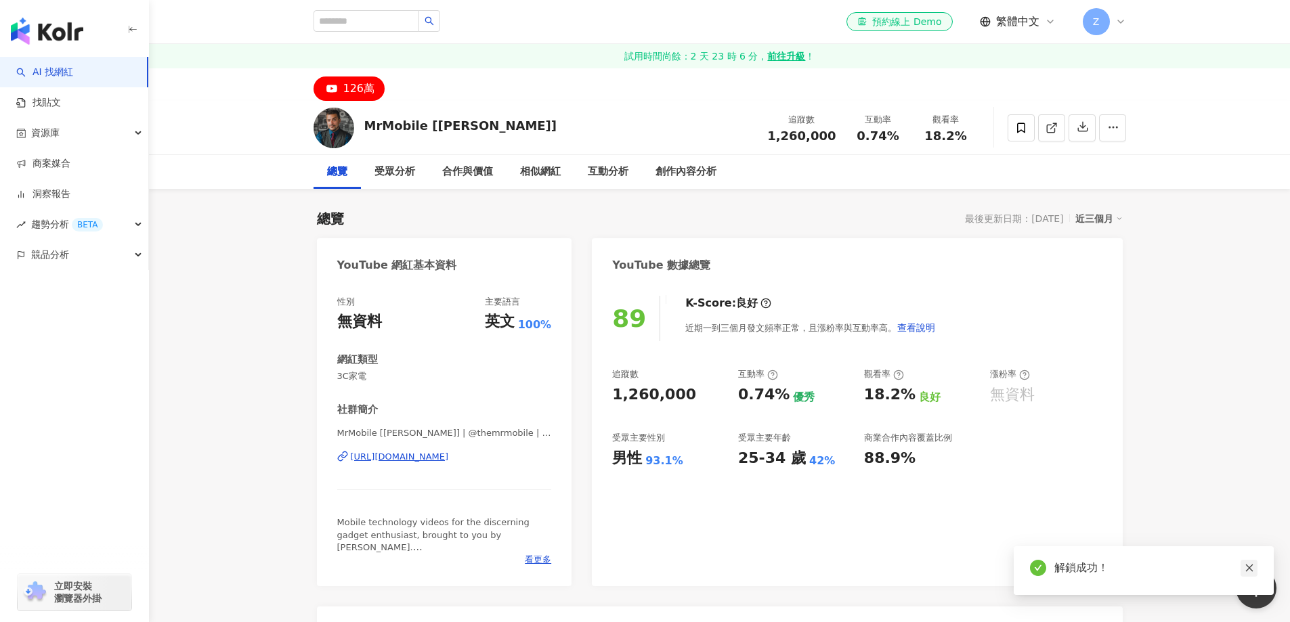
click at [1246, 569] on icon "close" at bounding box center [1249, 568] width 9 height 9
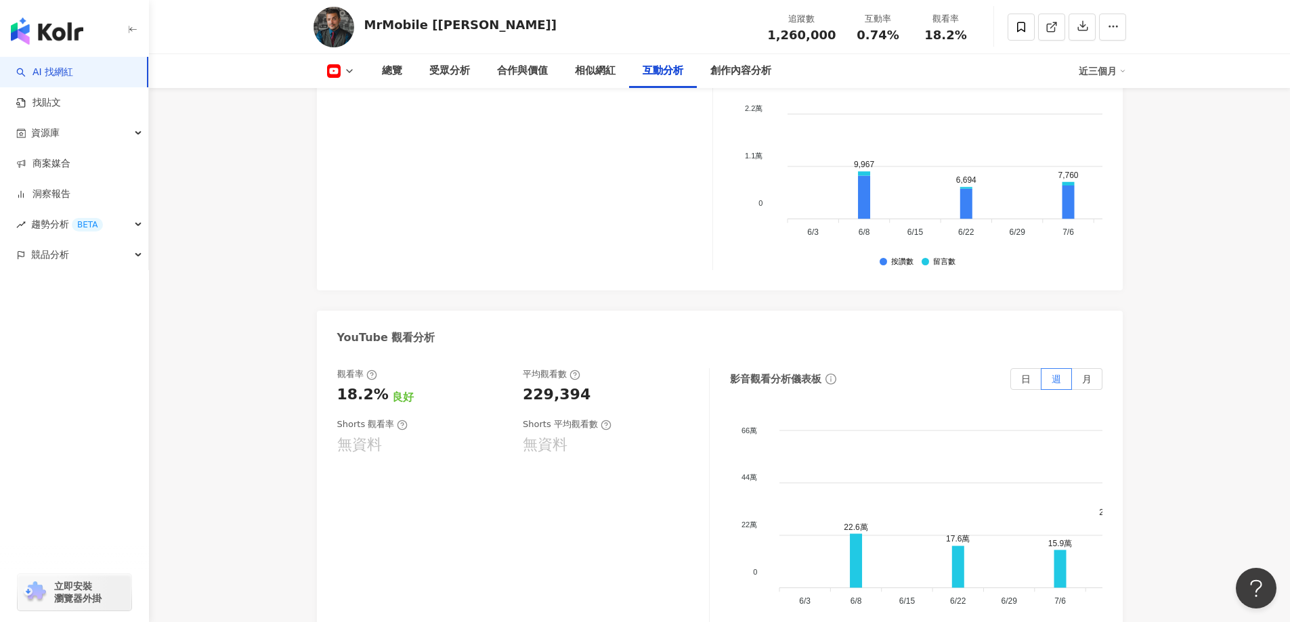
scroll to position [2777, 0]
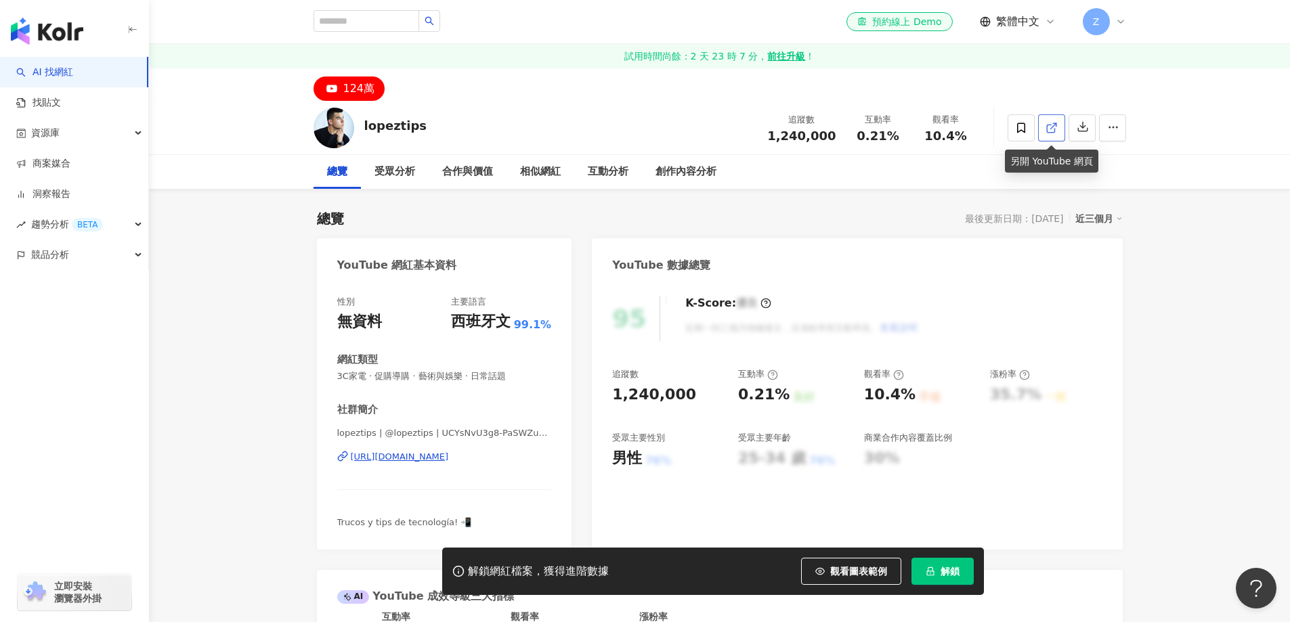
click at [1056, 123] on polyline at bounding box center [1054, 124] width 3 height 3
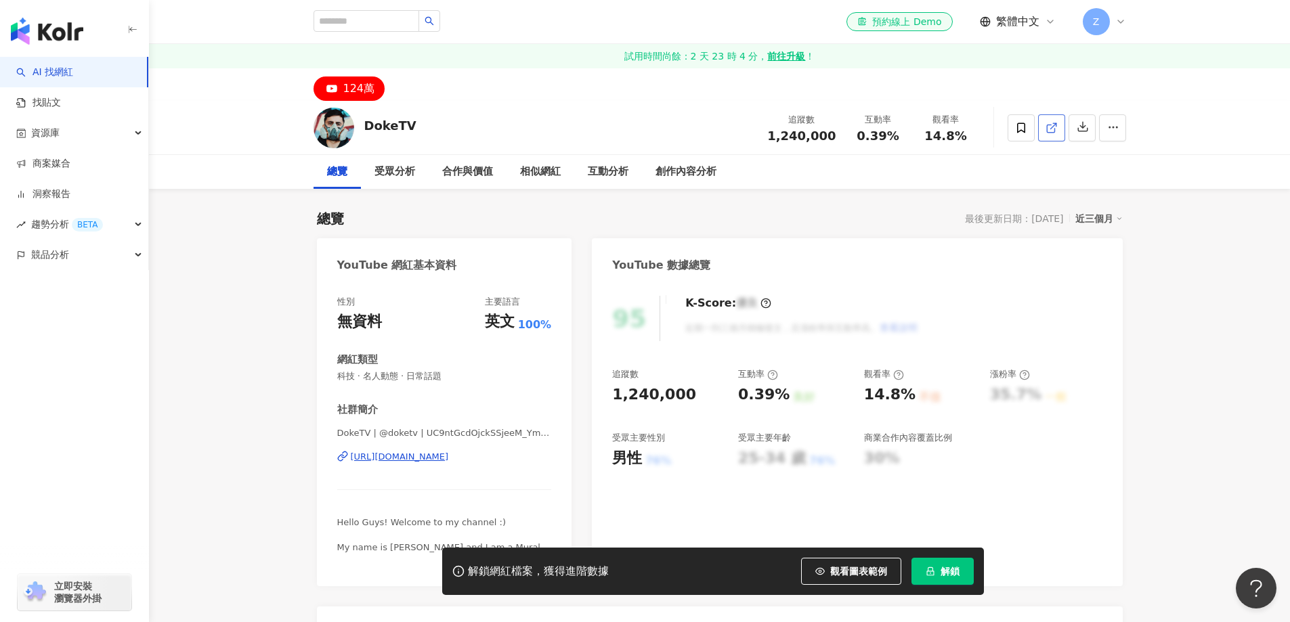
click at [1055, 125] on icon at bounding box center [1052, 128] width 12 height 12
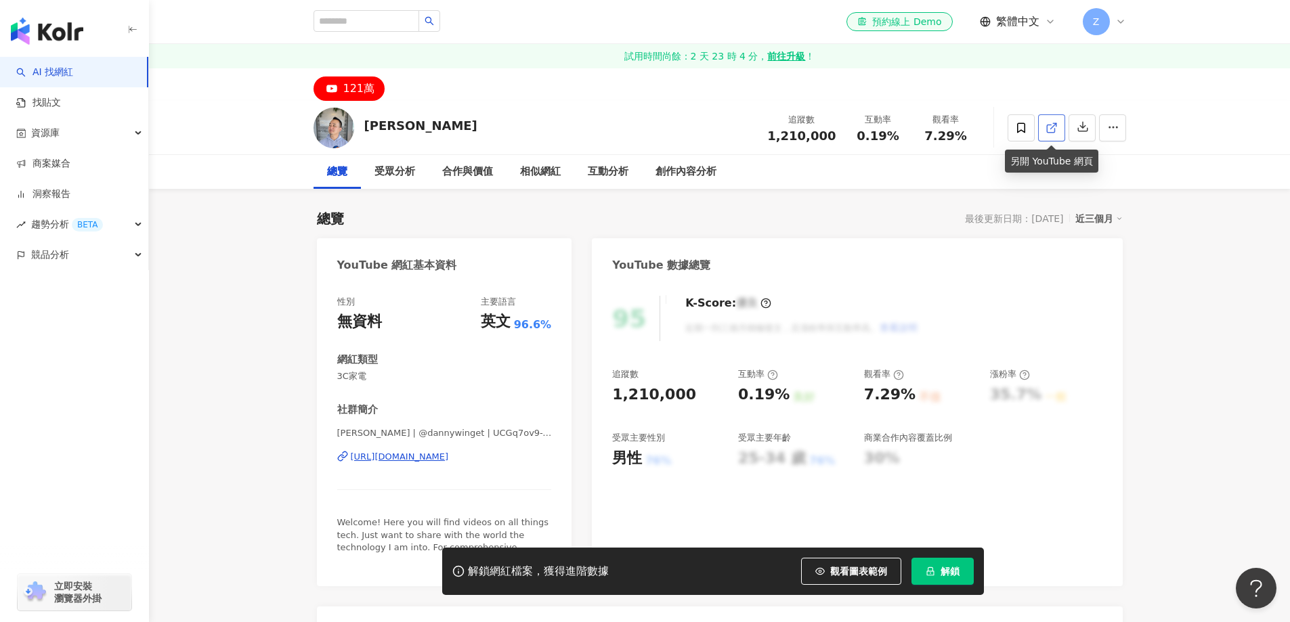
click at [1046, 128] on icon at bounding box center [1052, 128] width 12 height 12
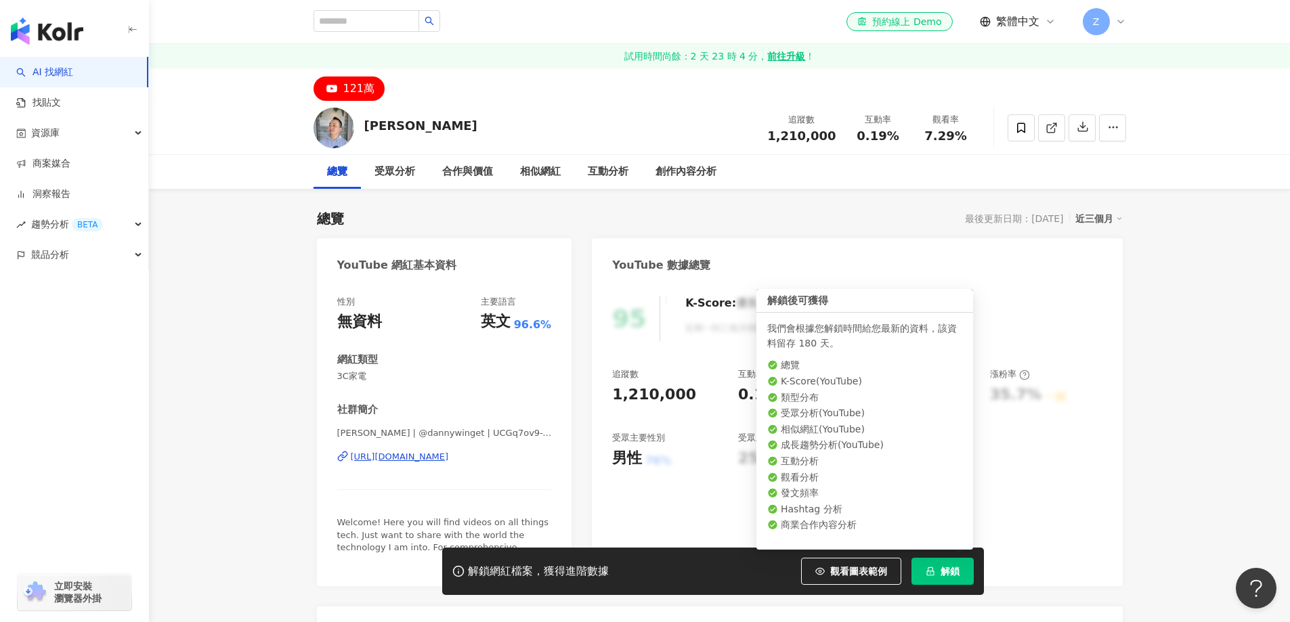
click at [944, 570] on span "解鎖" at bounding box center [950, 571] width 19 height 11
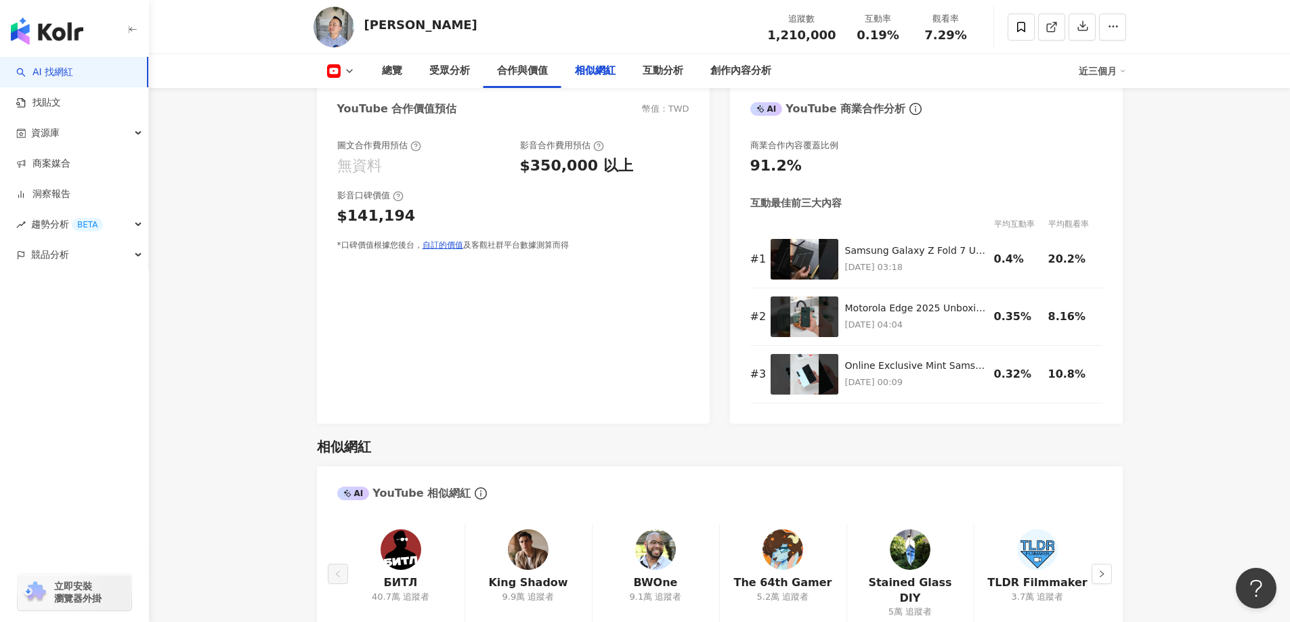
scroll to position [2167, 0]
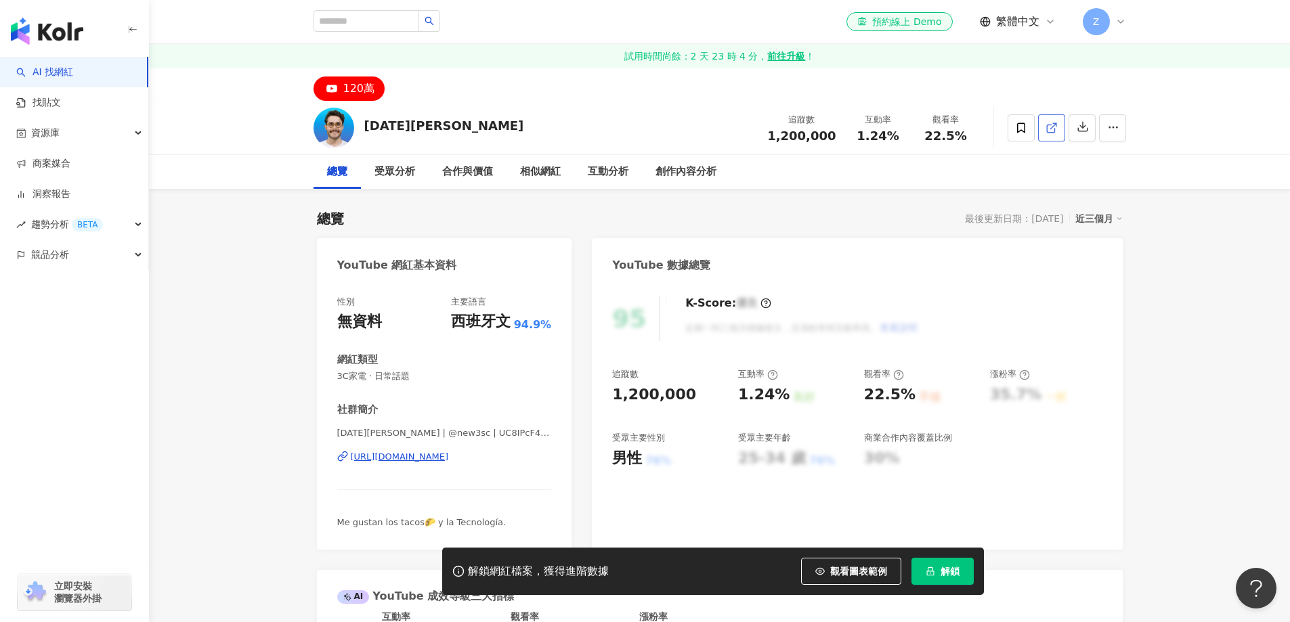
click at [1052, 130] on icon at bounding box center [1052, 128] width 12 height 12
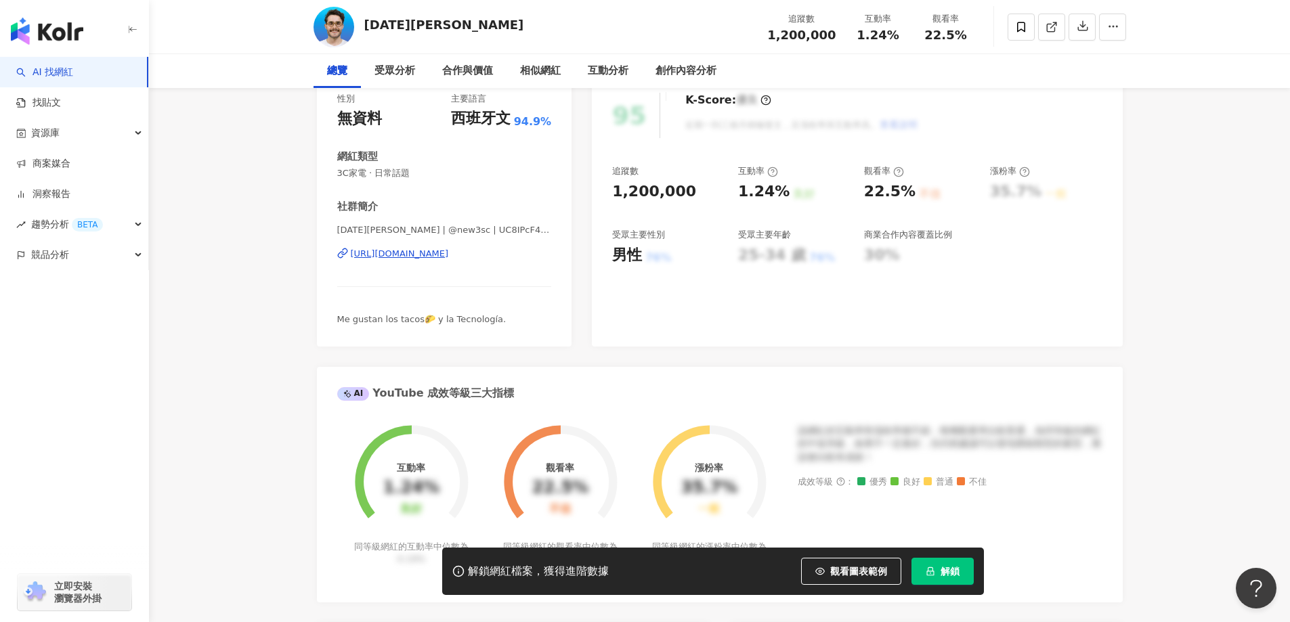
scroll to position [339, 0]
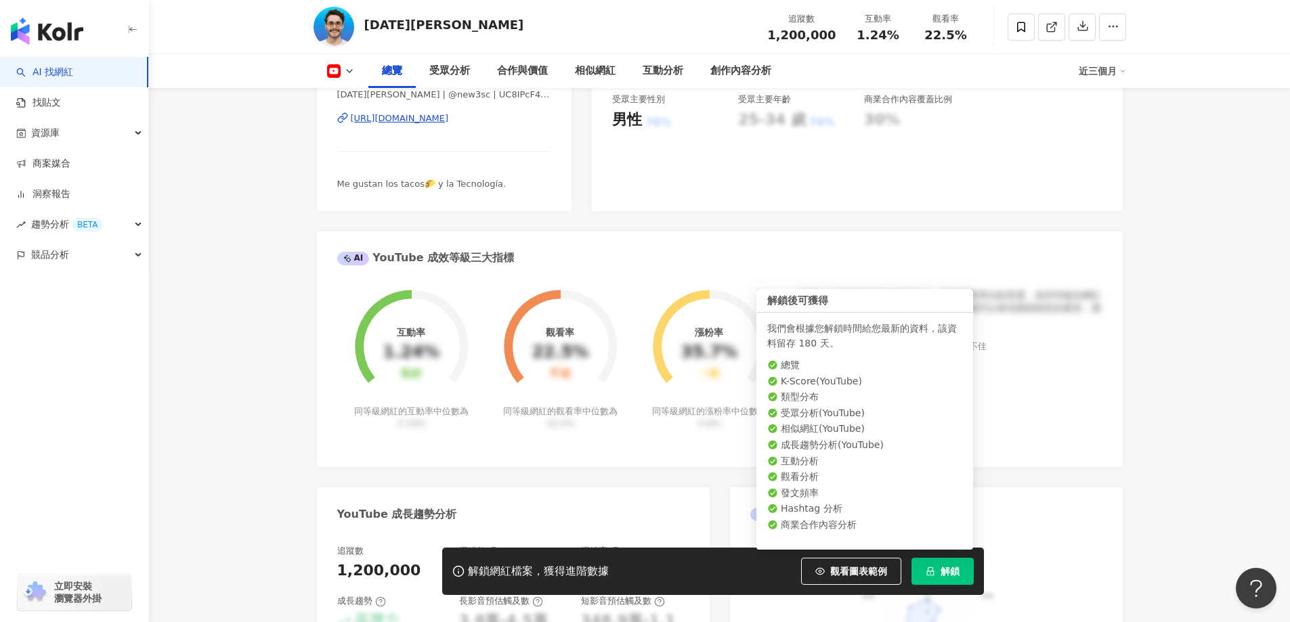
click at [946, 573] on span "解鎖" at bounding box center [950, 571] width 19 height 11
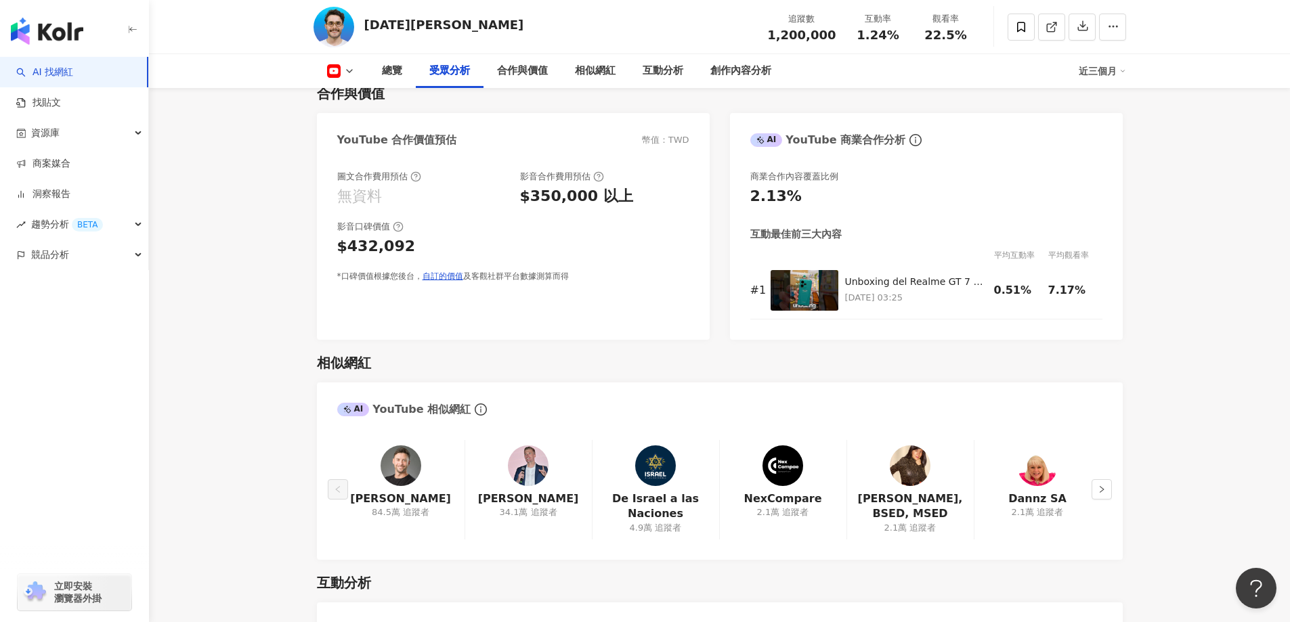
scroll to position [1558, 0]
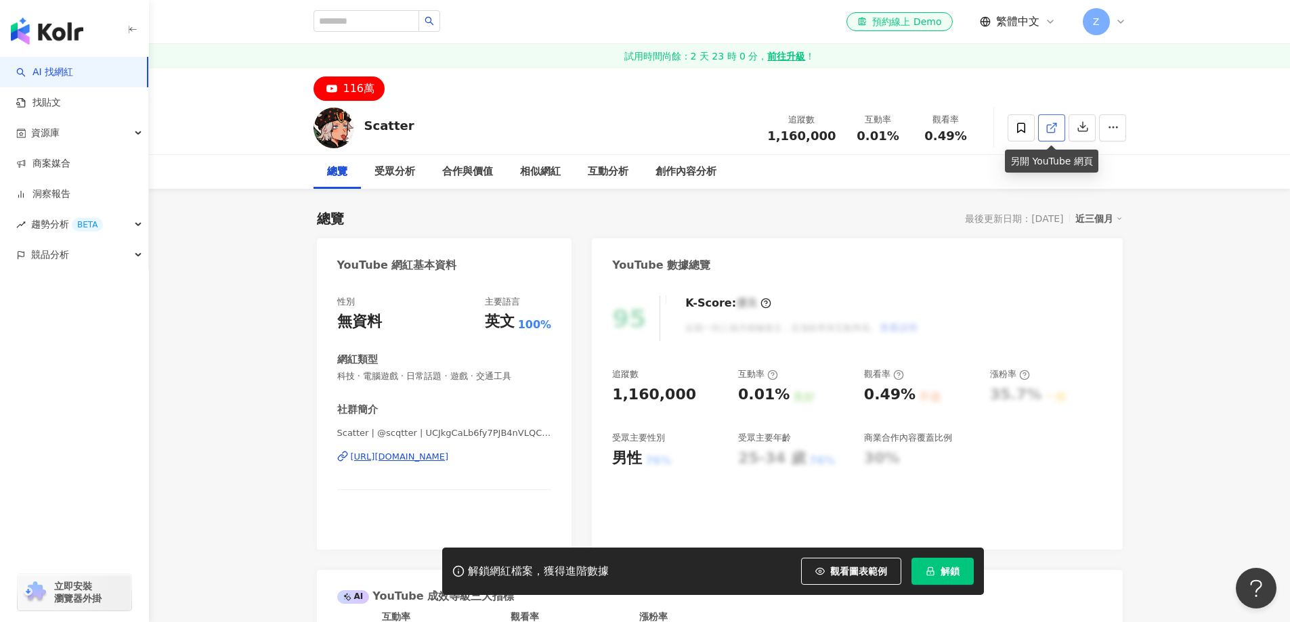
click at [1054, 133] on icon at bounding box center [1052, 128] width 12 height 12
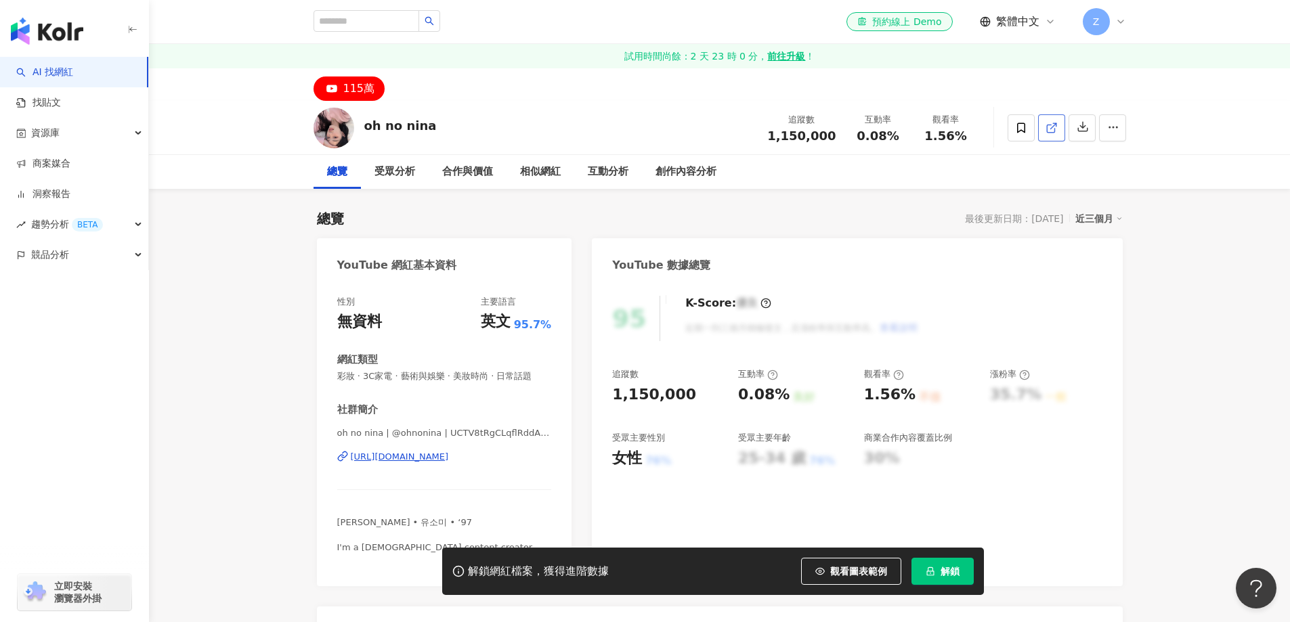
click at [1044, 130] on link at bounding box center [1051, 127] width 27 height 27
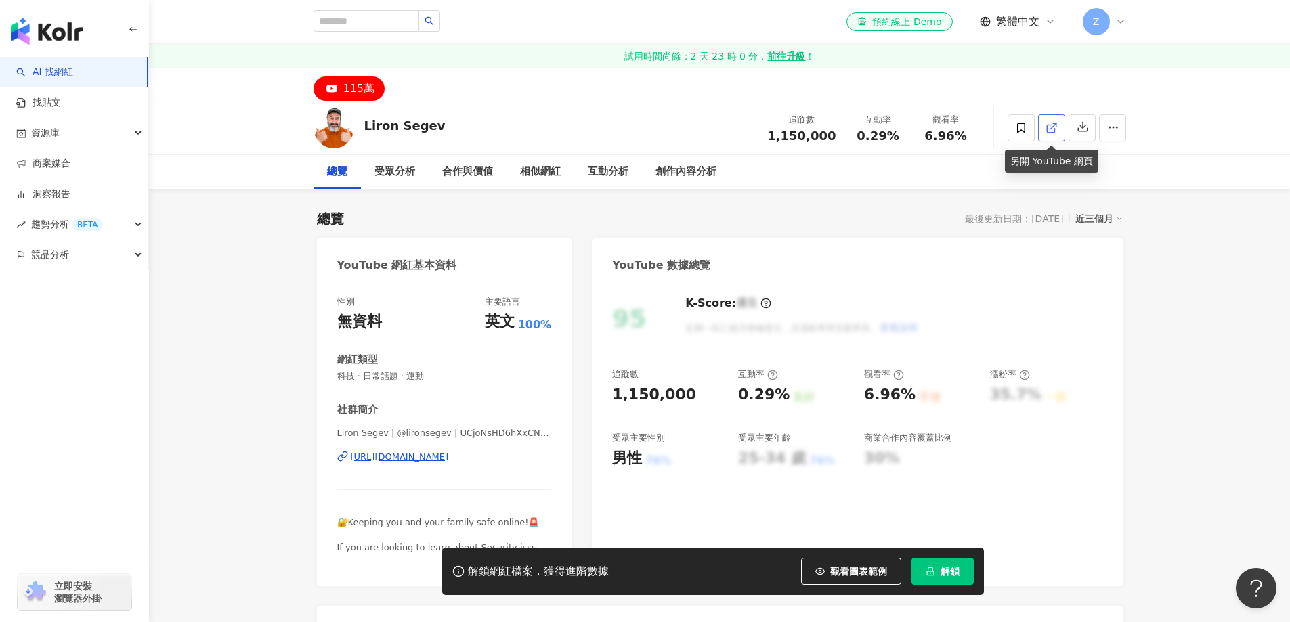
click at [1051, 127] on icon at bounding box center [1052, 128] width 12 height 12
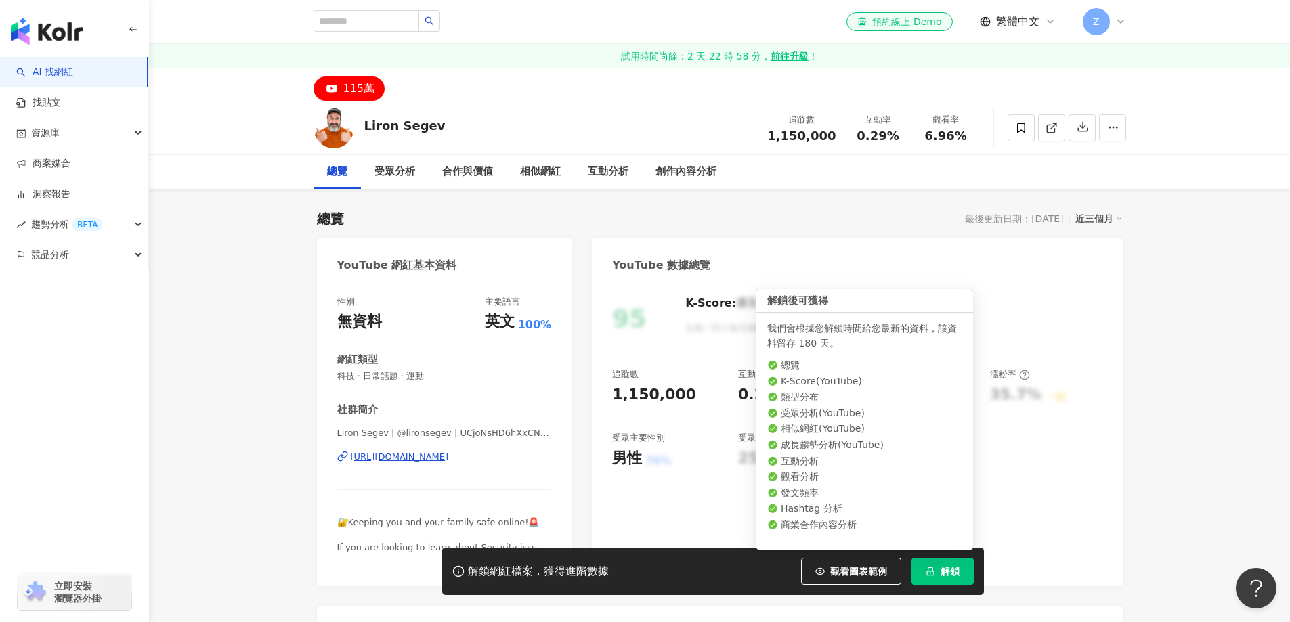
click at [960, 574] on button "解鎖" at bounding box center [943, 571] width 62 height 27
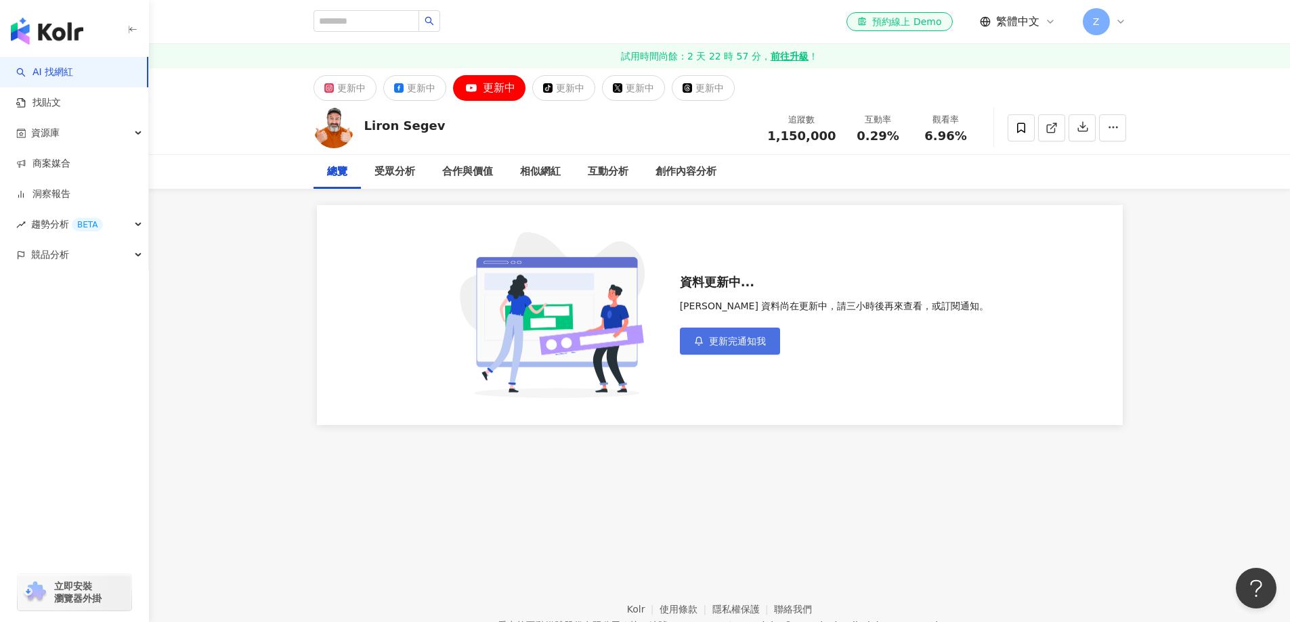
click at [735, 343] on span "更新完通知我" at bounding box center [737, 341] width 57 height 11
click at [1053, 129] on icon at bounding box center [1052, 128] width 12 height 12
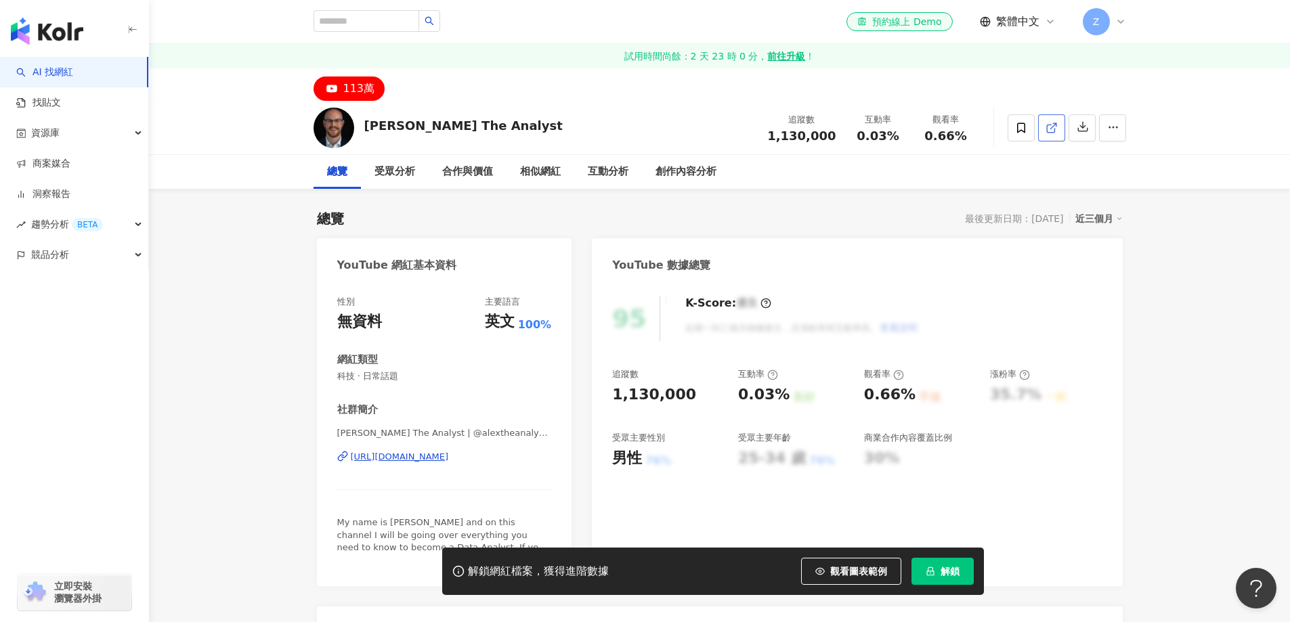
click at [1054, 127] on icon at bounding box center [1052, 128] width 12 height 12
click at [1049, 125] on icon at bounding box center [1050, 128] width 7 height 7
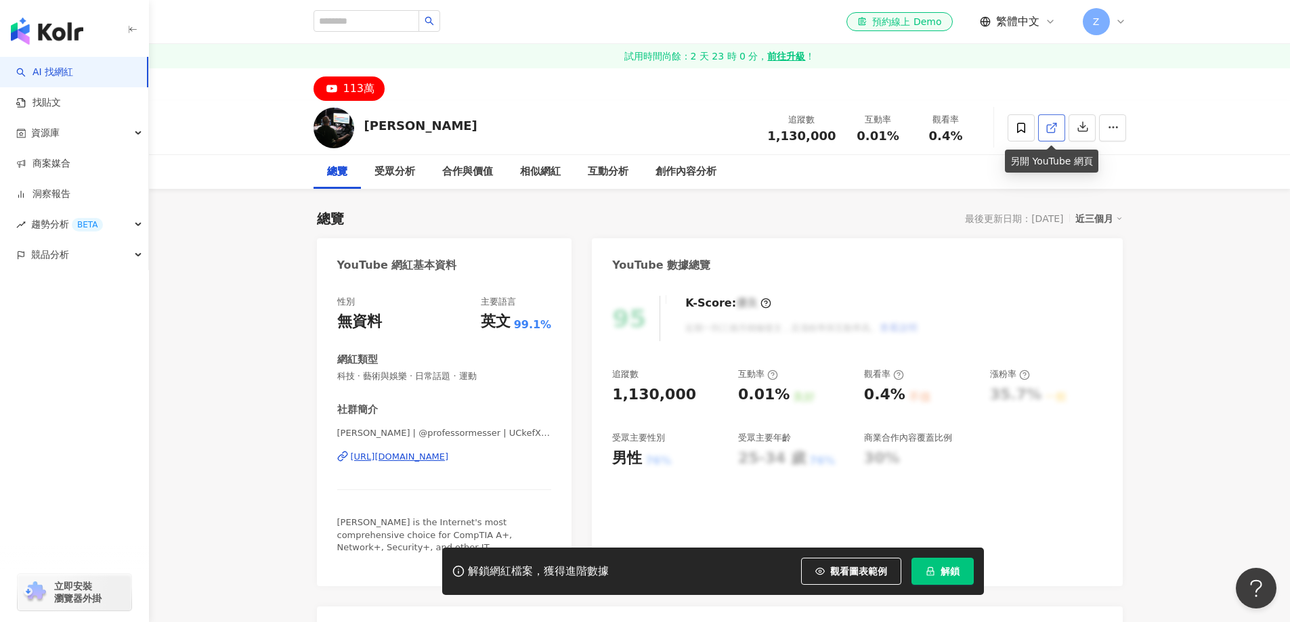
click at [1055, 131] on icon at bounding box center [1050, 128] width 7 height 7
click at [1054, 131] on icon at bounding box center [1052, 128] width 12 height 12
click at [1047, 126] on icon at bounding box center [1050, 128] width 7 height 7
click at [1052, 125] on icon at bounding box center [1052, 128] width 12 height 12
click at [1049, 132] on icon at bounding box center [1050, 128] width 7 height 7
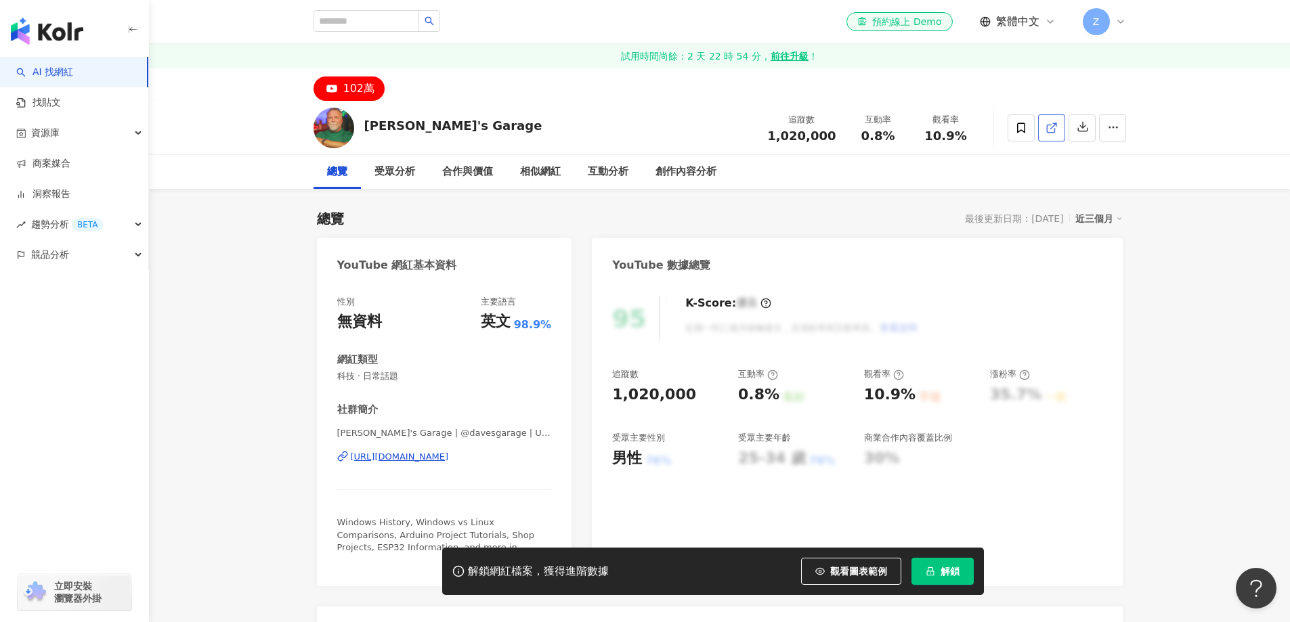
click at [1049, 127] on icon at bounding box center [1052, 128] width 12 height 12
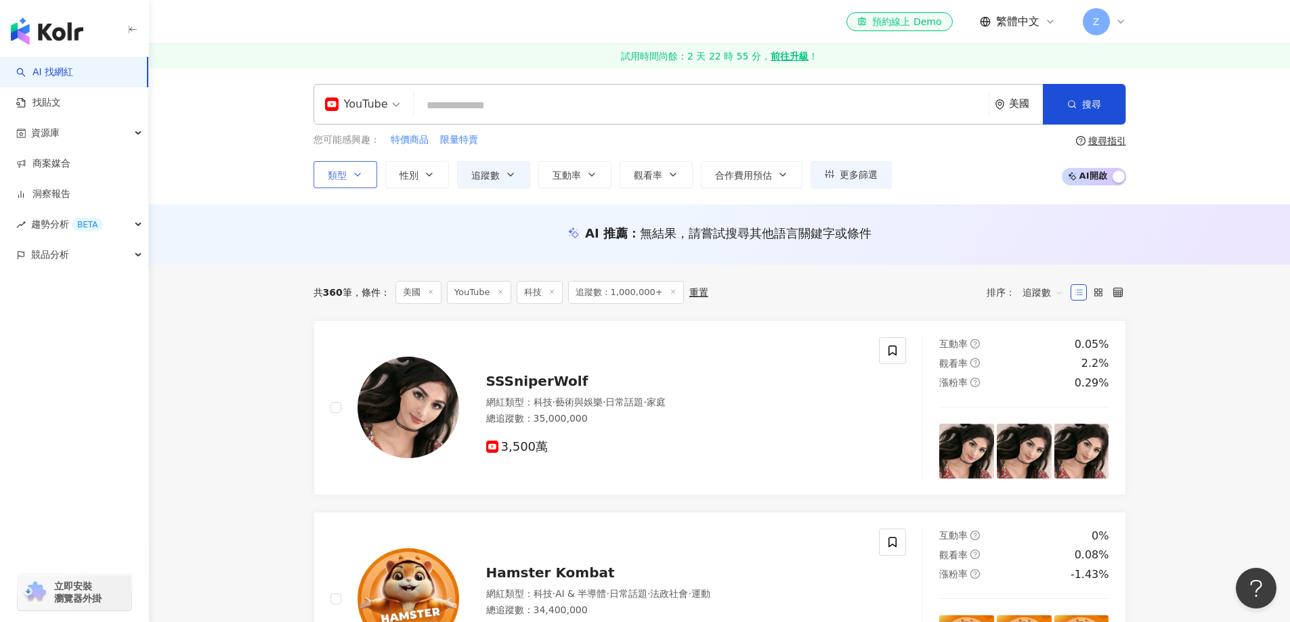
click at [354, 171] on icon "button" at bounding box center [357, 174] width 11 height 11
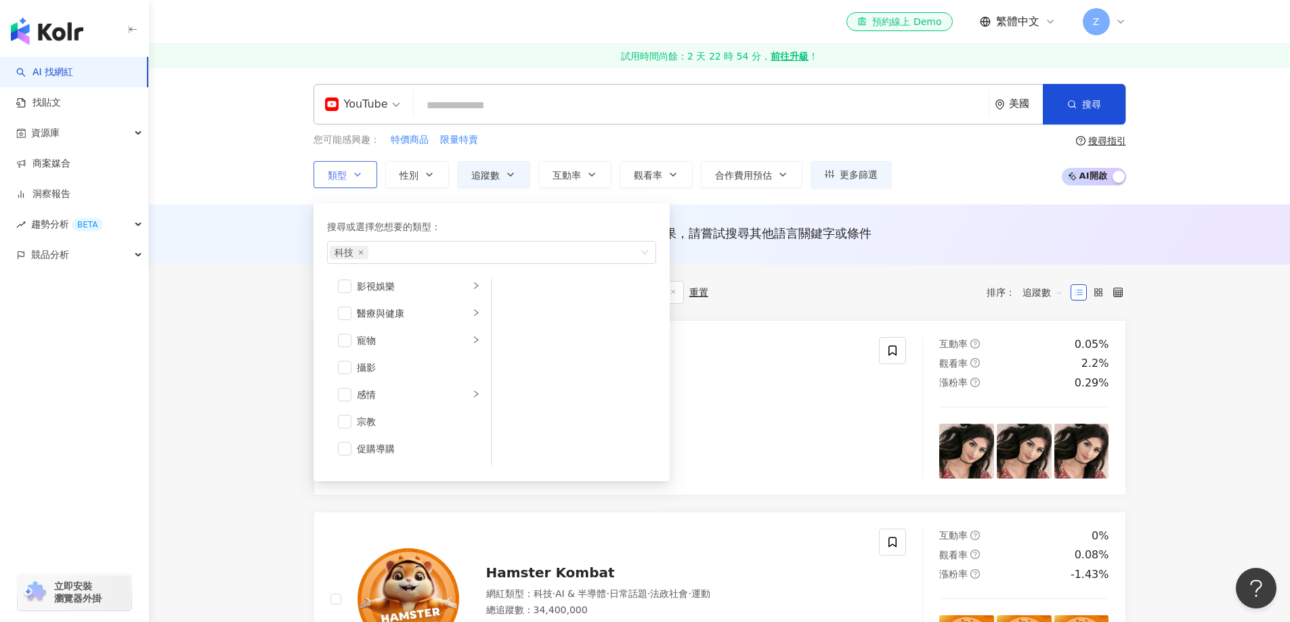
scroll to position [266, 0]
click at [406, 353] on div "影視娛樂" at bounding box center [413, 354] width 112 height 15
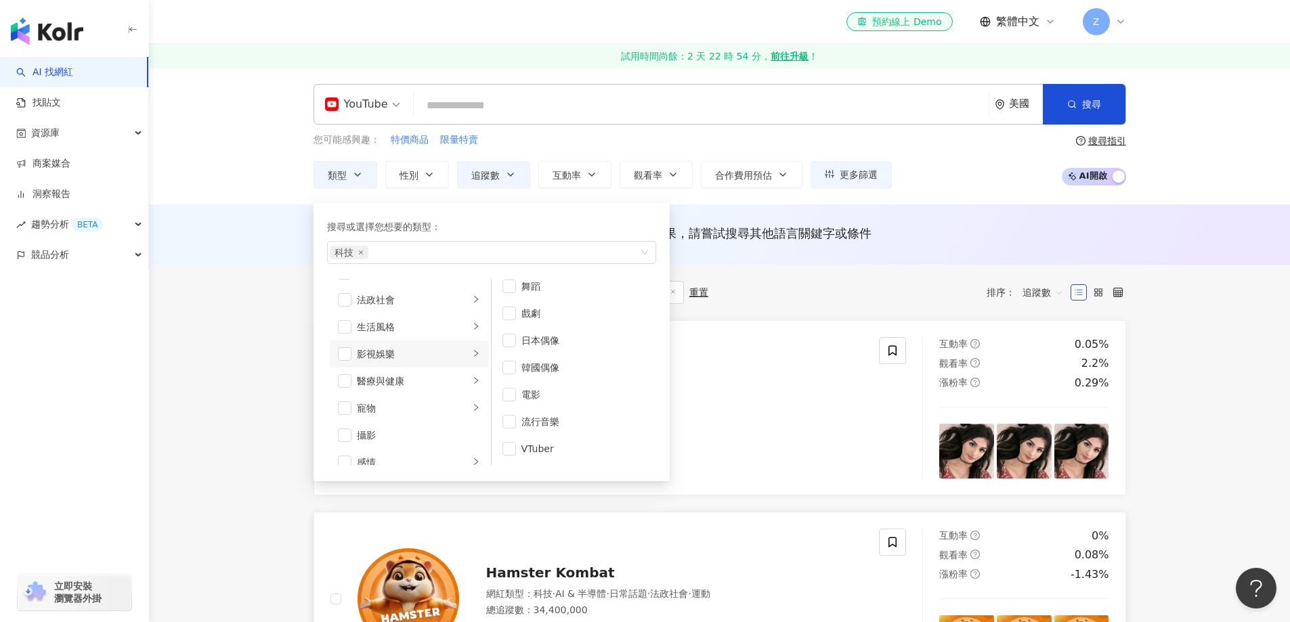
scroll to position [135, 0]
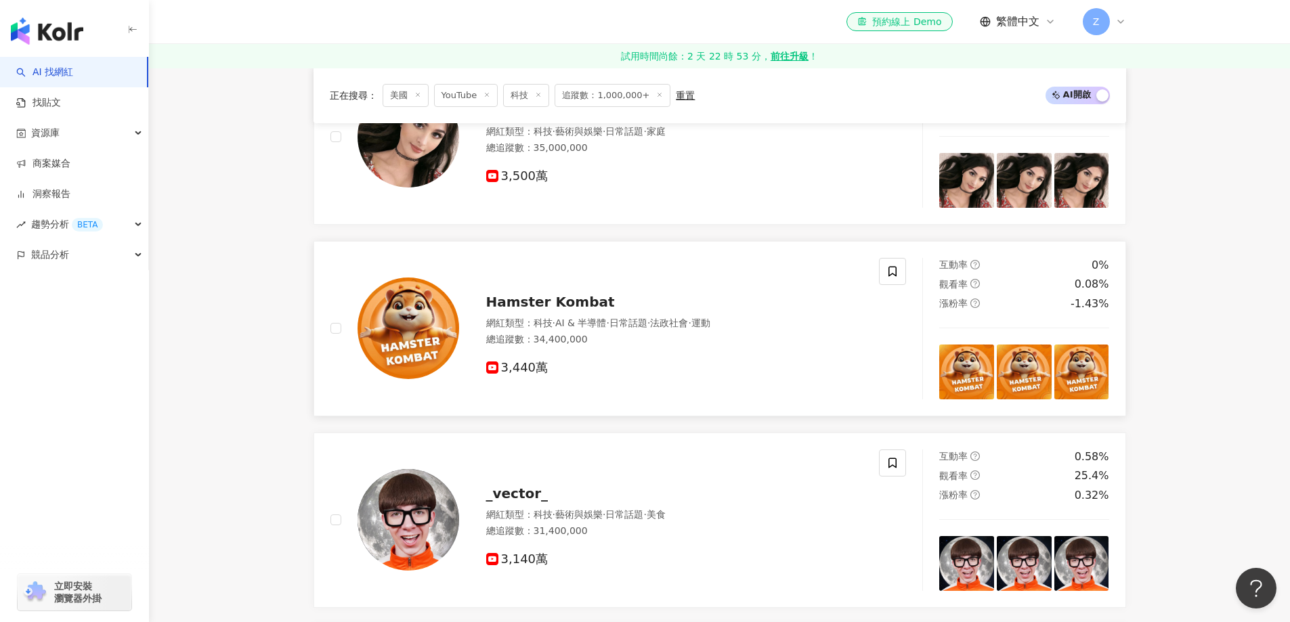
scroll to position [203, 0]
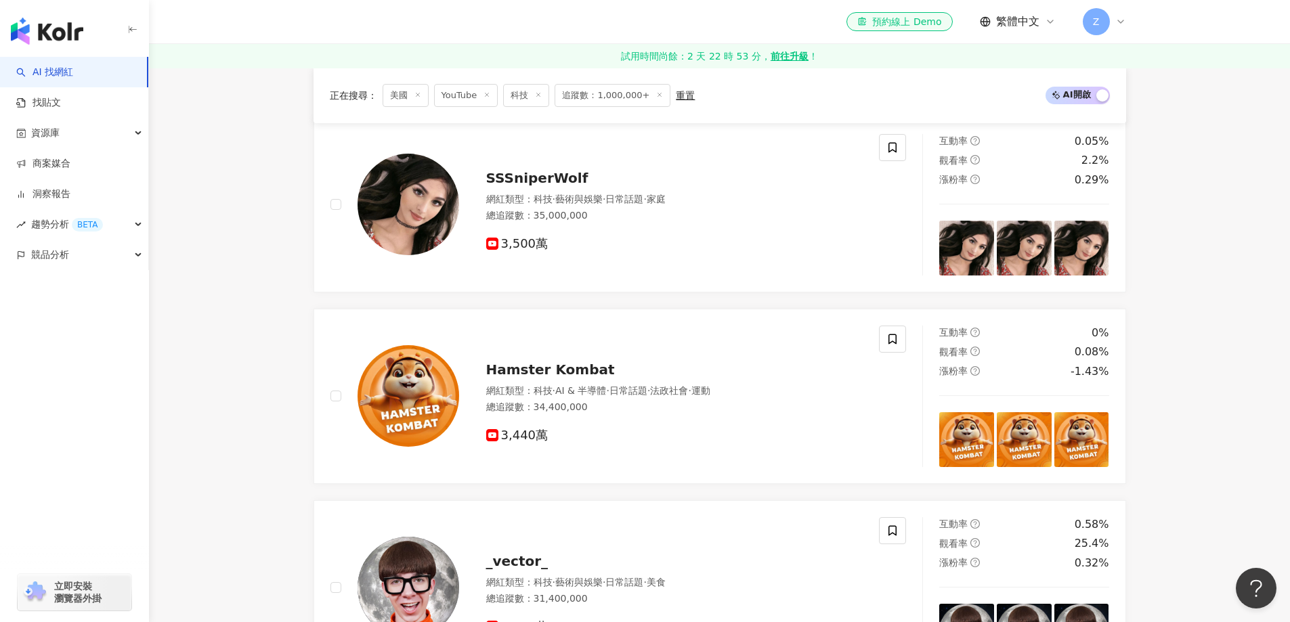
drag, startPoint x: 552, startPoint y: 175, endPoint x: 252, endPoint y: 287, distance: 320.4
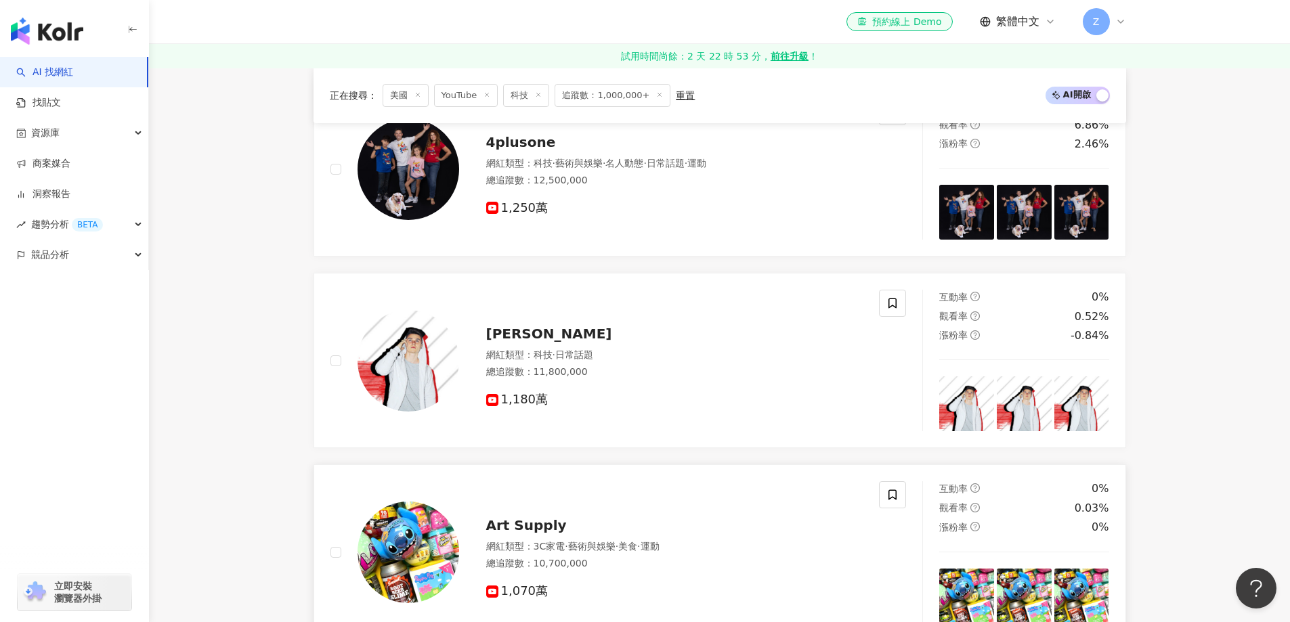
scroll to position [2303, 0]
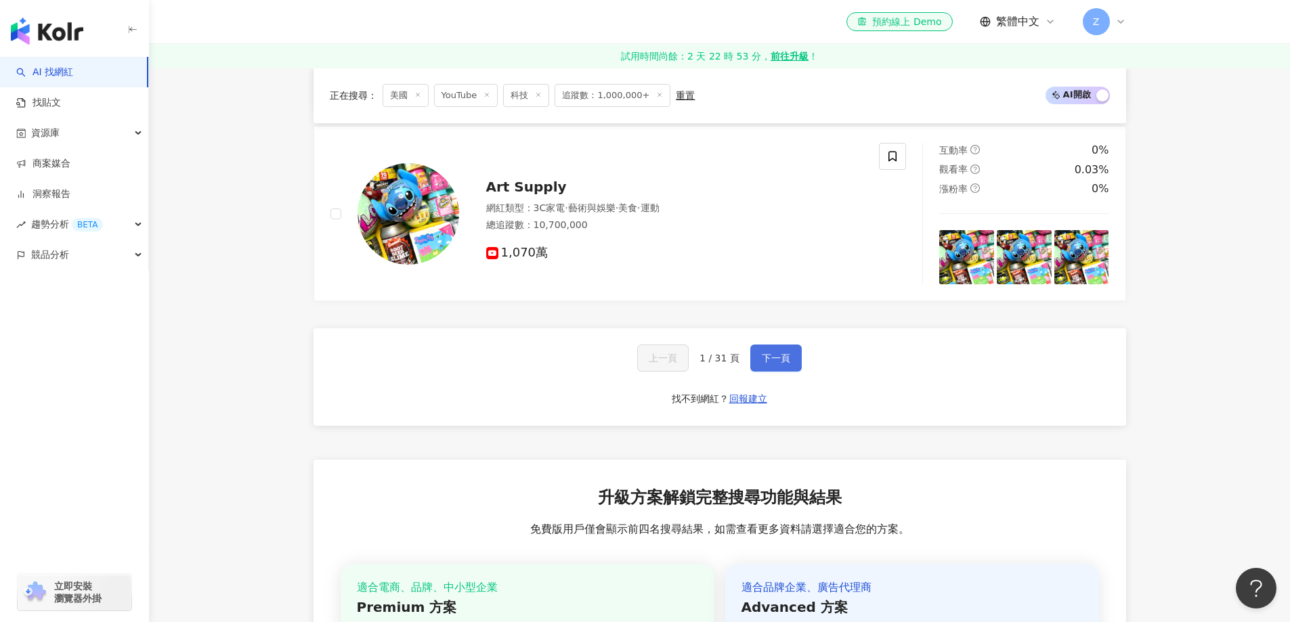
click at [780, 359] on span "下一頁" at bounding box center [776, 358] width 28 height 11
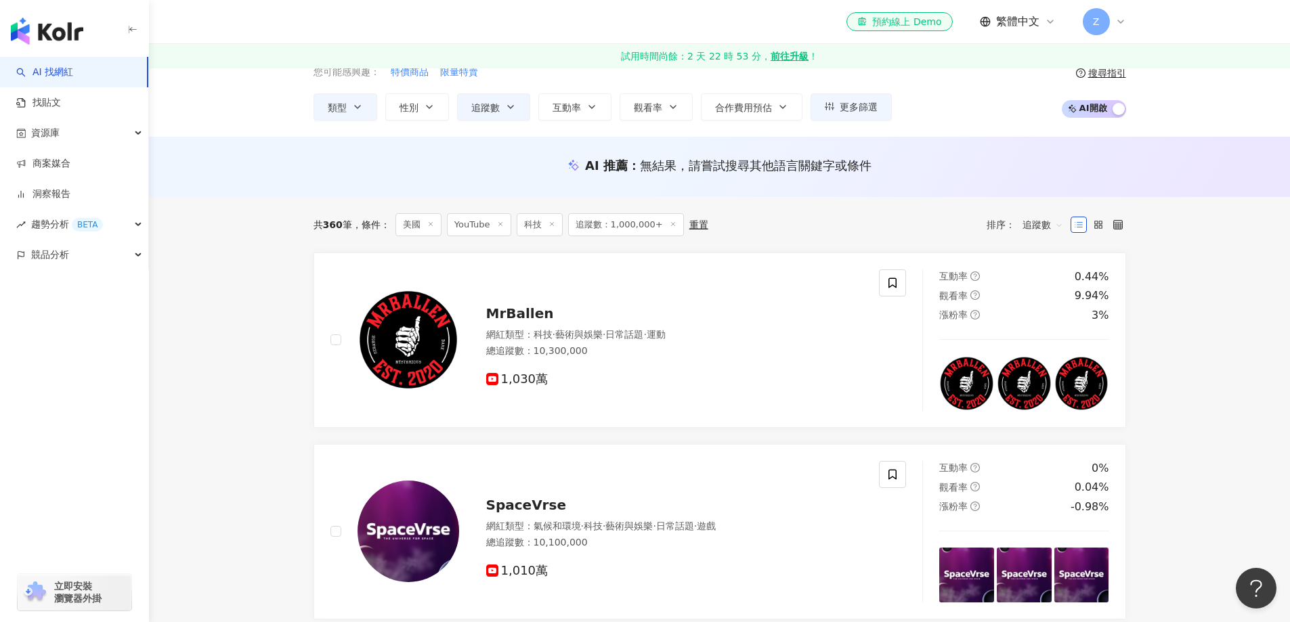
scroll to position [0, 0]
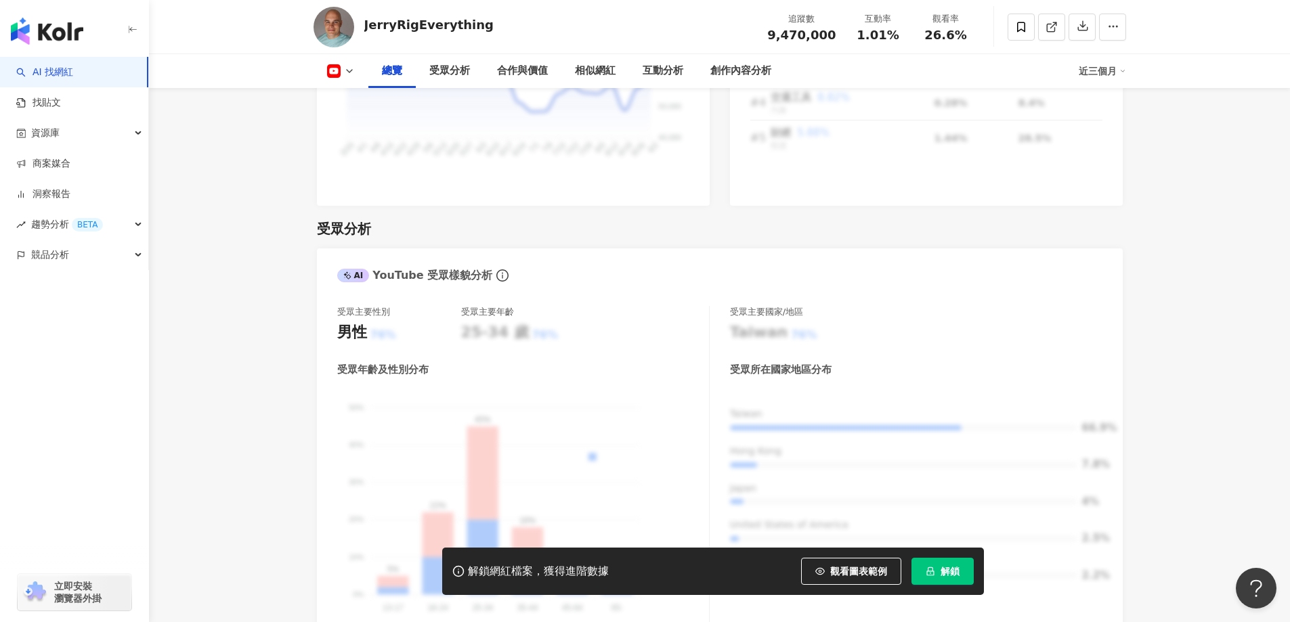
scroll to position [745, 0]
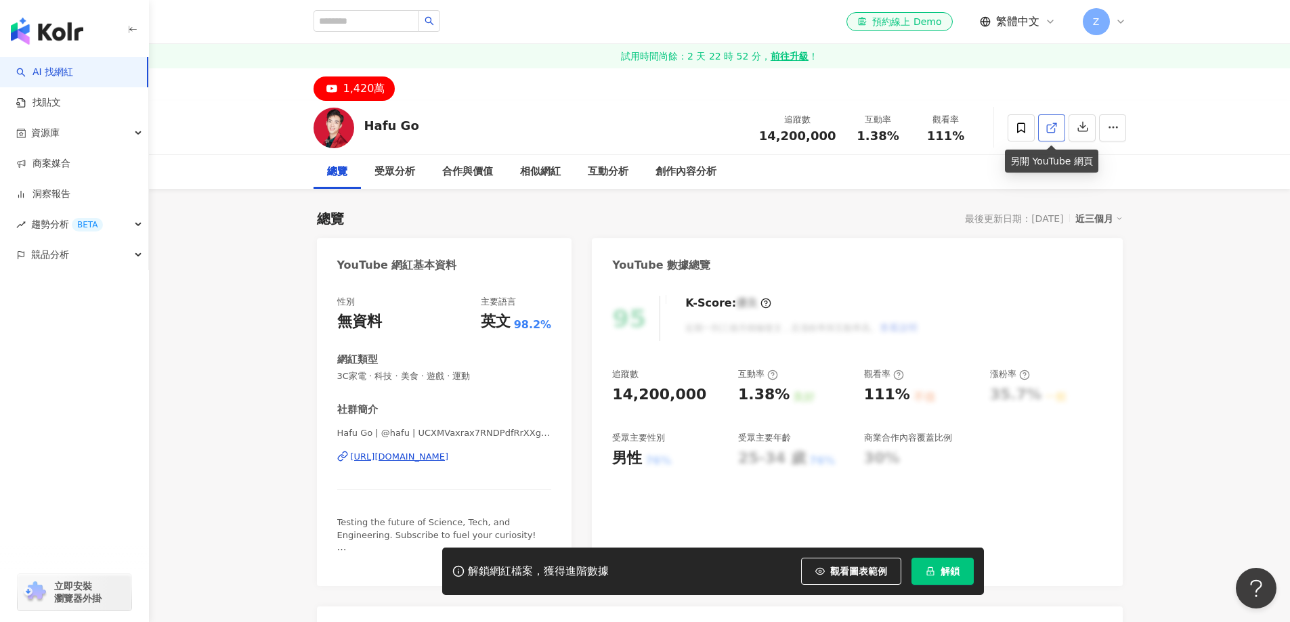
click at [1055, 125] on line at bounding box center [1053, 125] width 5 height 5
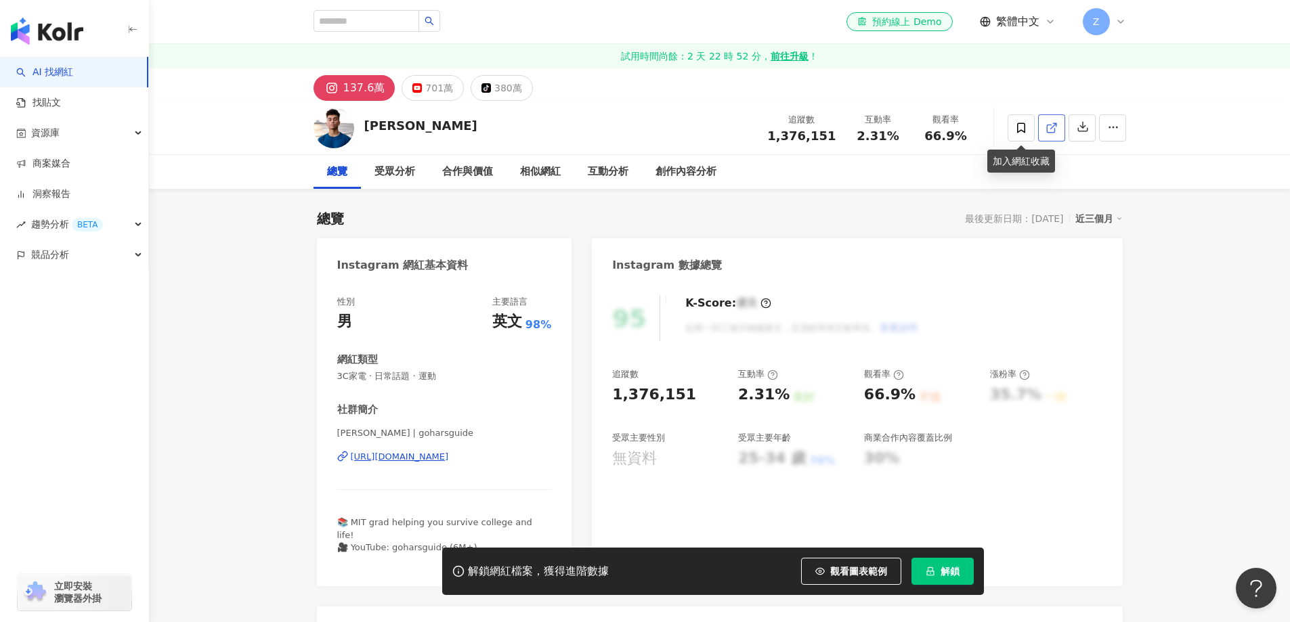
click at [1056, 135] on span at bounding box center [1052, 128] width 12 height 14
click at [426, 100] on button "701萬" at bounding box center [433, 88] width 62 height 26
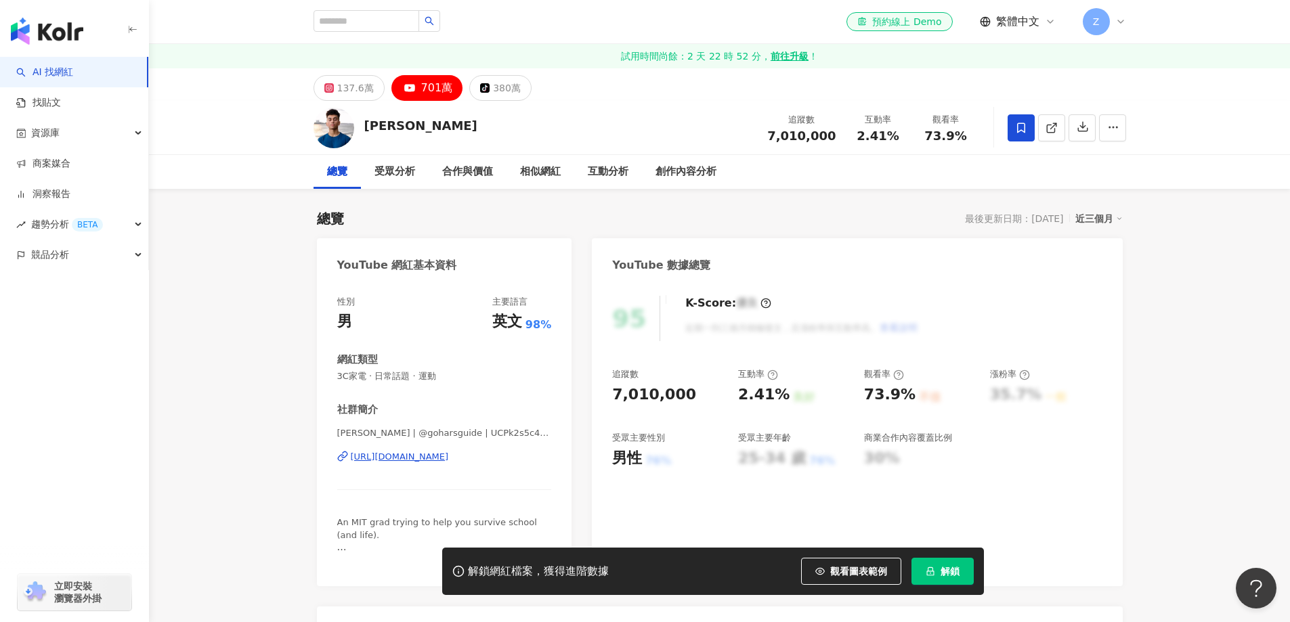
click at [1046, 123] on icon at bounding box center [1052, 128] width 12 height 12
